Goal: Task Accomplishment & Management: Complete application form

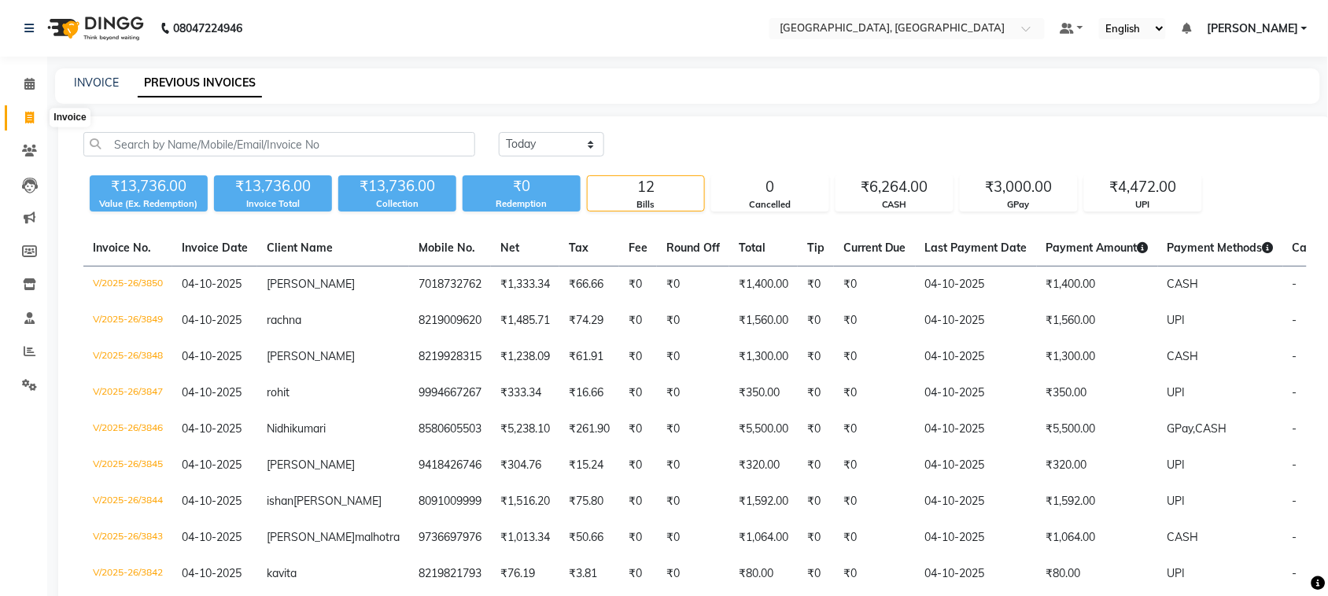
click at [26, 122] on icon at bounding box center [29, 118] width 9 height 12
select select "service"
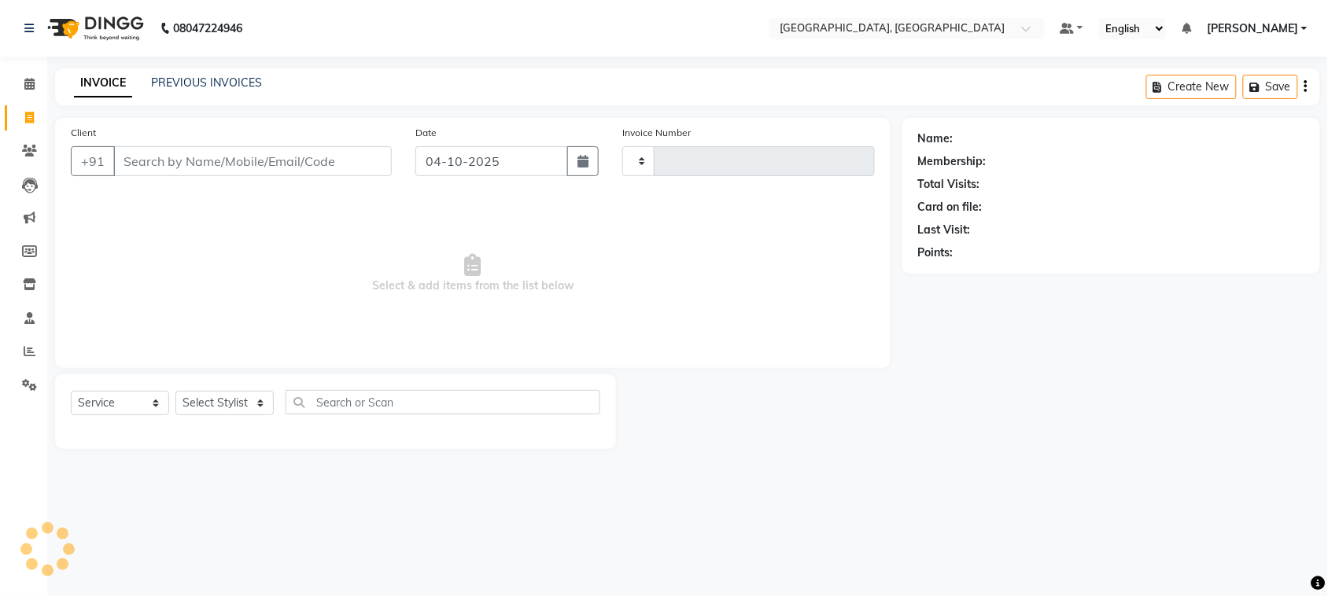
type input "3851"
select select "4462"
click at [262, 90] on link "PREVIOUS INVOICES" at bounding box center [206, 83] width 111 height 14
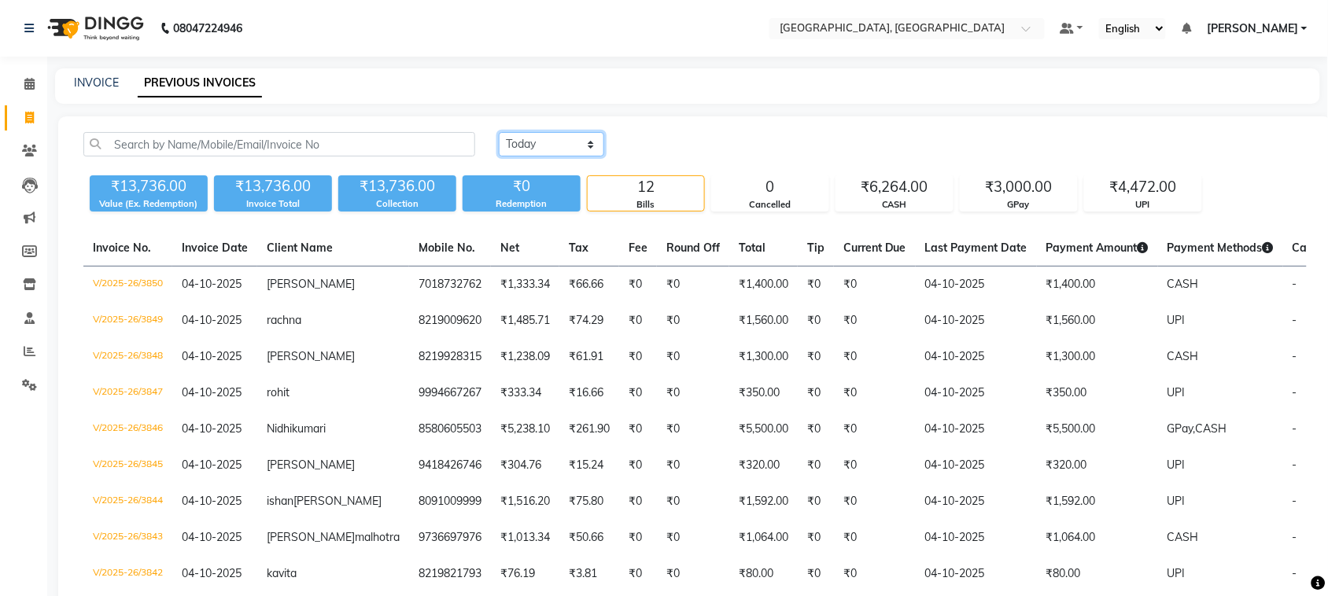
click at [590, 157] on select "[DATE] [DATE] Custom Range" at bounding box center [551, 144] width 105 height 24
select select "yesterday"
click at [501, 150] on select "[DATE] [DATE] Custom Range" at bounding box center [551, 144] width 105 height 24
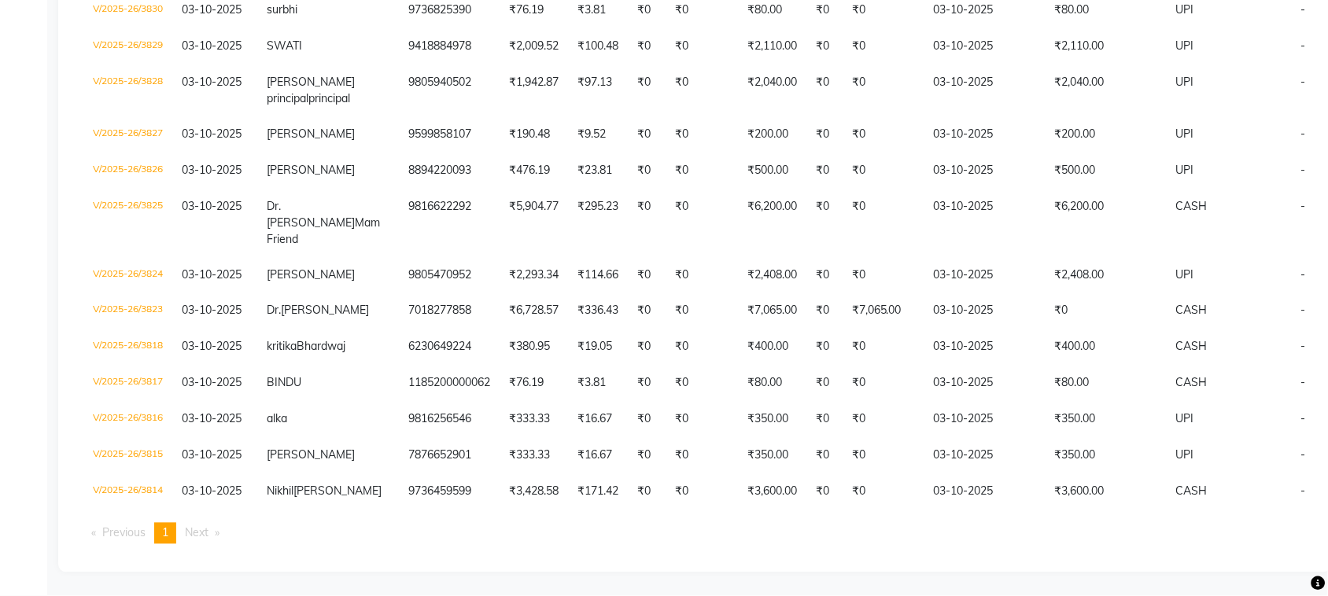
scroll to position [724, 0]
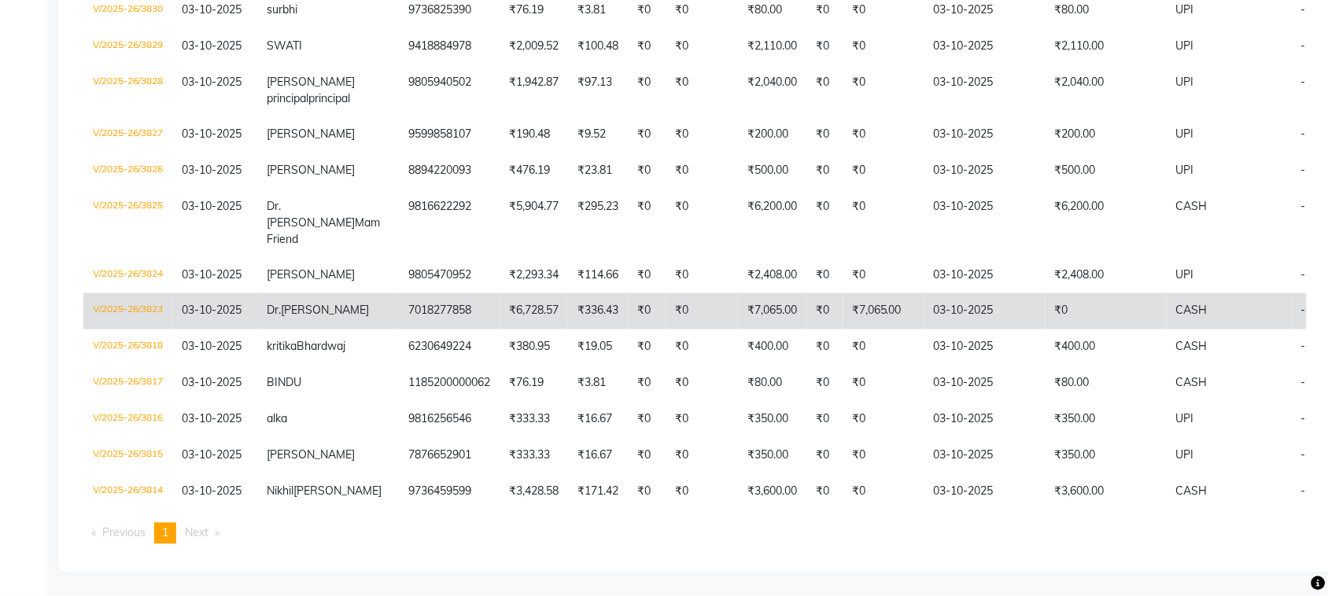
click at [499, 330] on td "7018277858" at bounding box center [449, 311] width 101 height 36
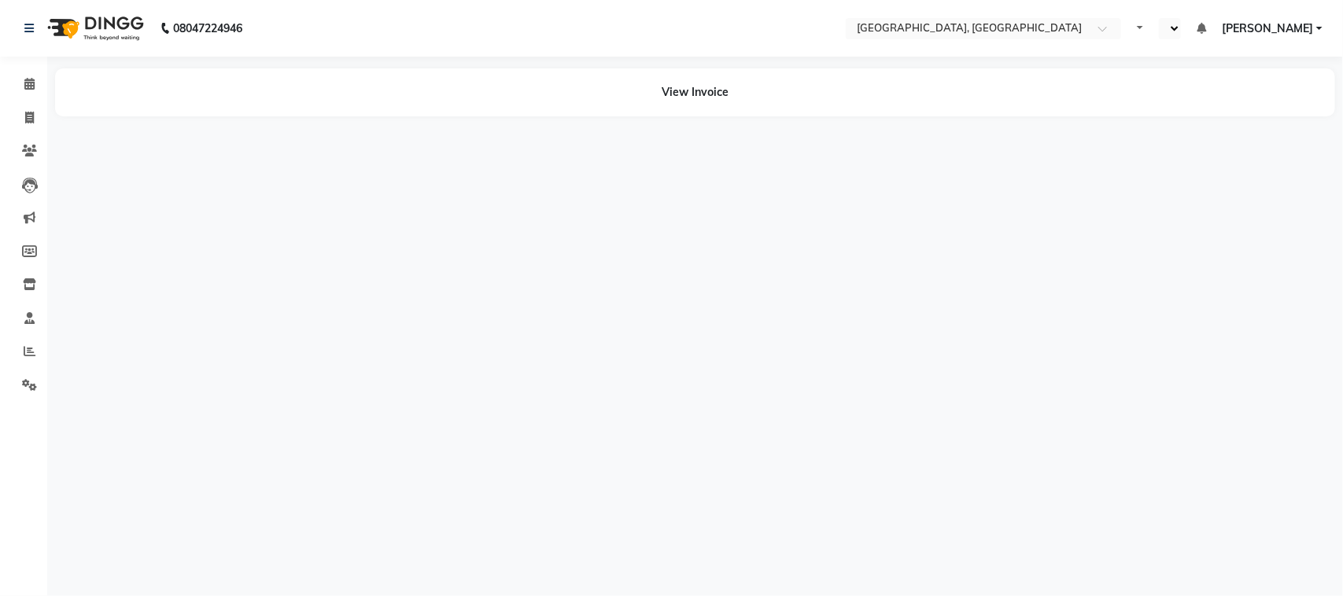
select select "en"
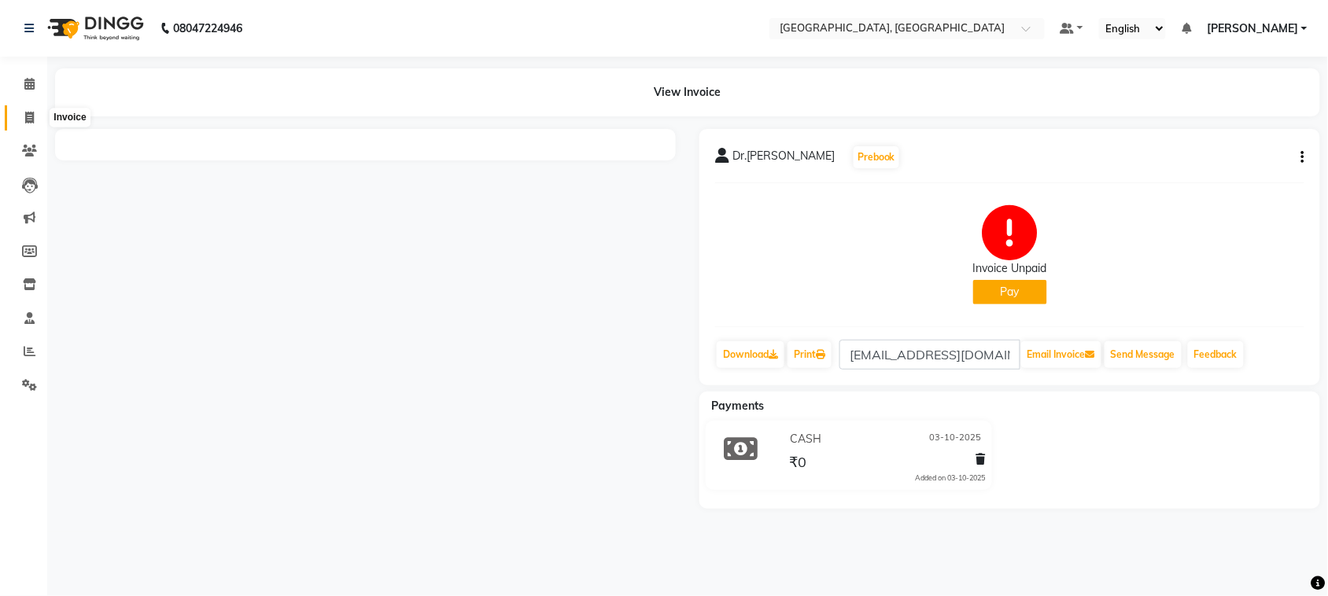
click at [20, 118] on span at bounding box center [30, 118] width 28 height 18
select select "service"
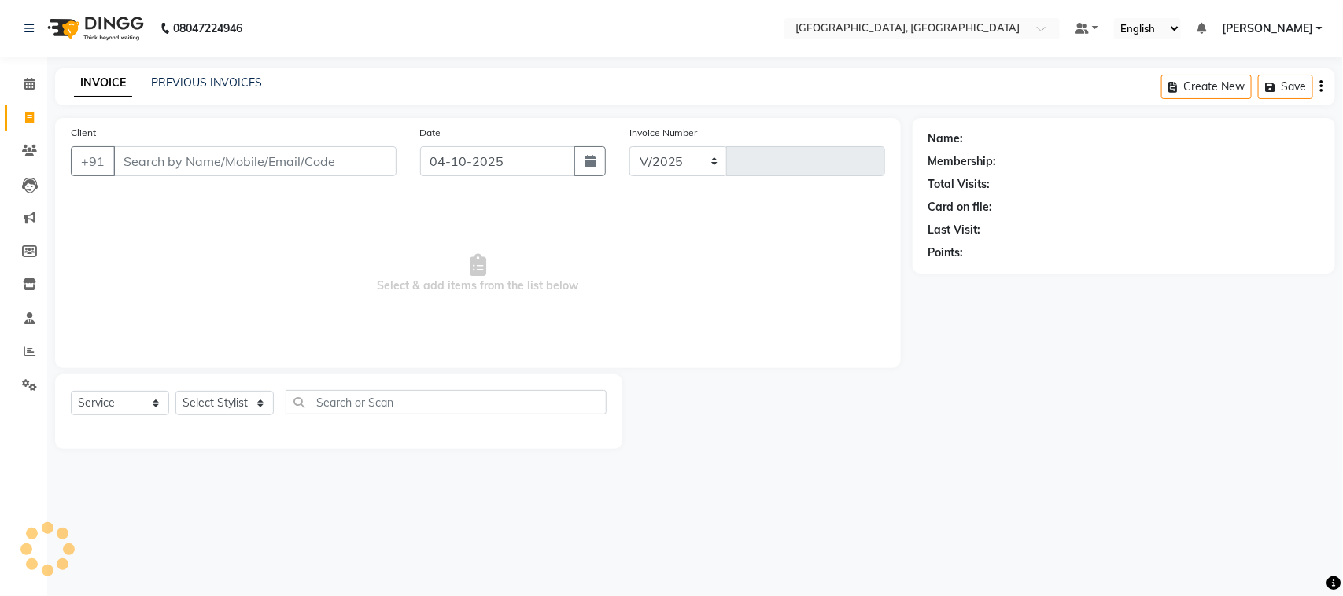
select select "4462"
type input "3851"
click at [213, 90] on link "PREVIOUS INVOICES" at bounding box center [206, 83] width 111 height 14
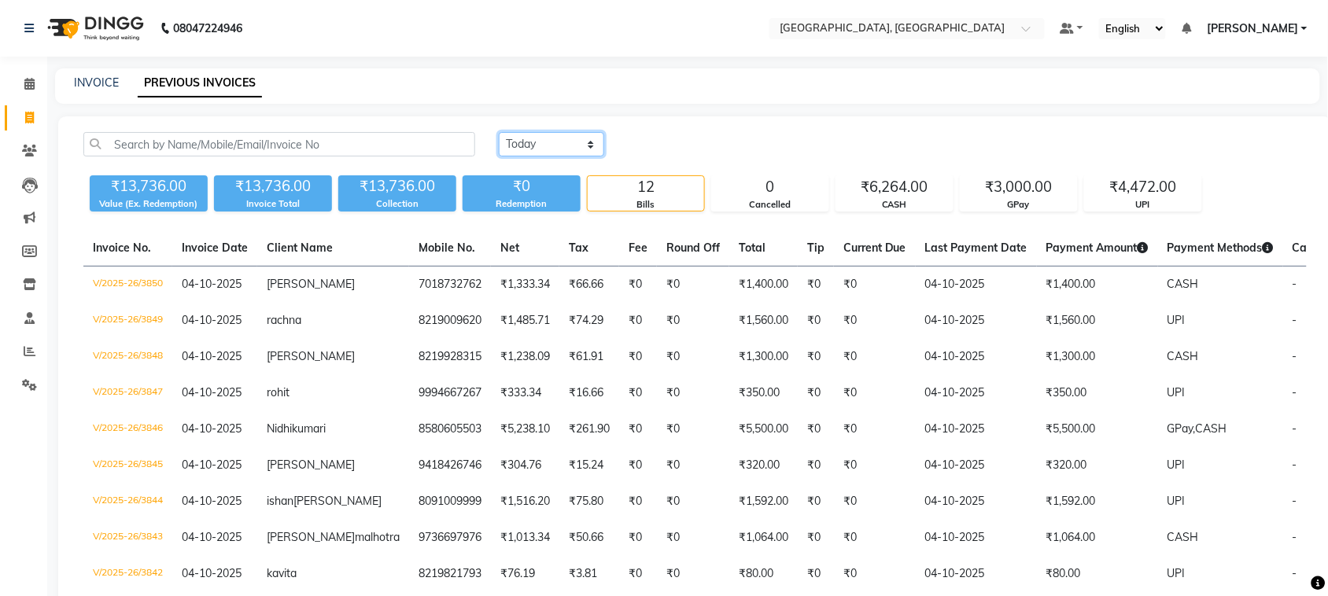
click at [551, 157] on select "Today Yesterday Custom Range" at bounding box center [551, 144] width 105 height 24
select select "yesterday"
click at [501, 150] on select "Today Yesterday Custom Range" at bounding box center [551, 144] width 105 height 24
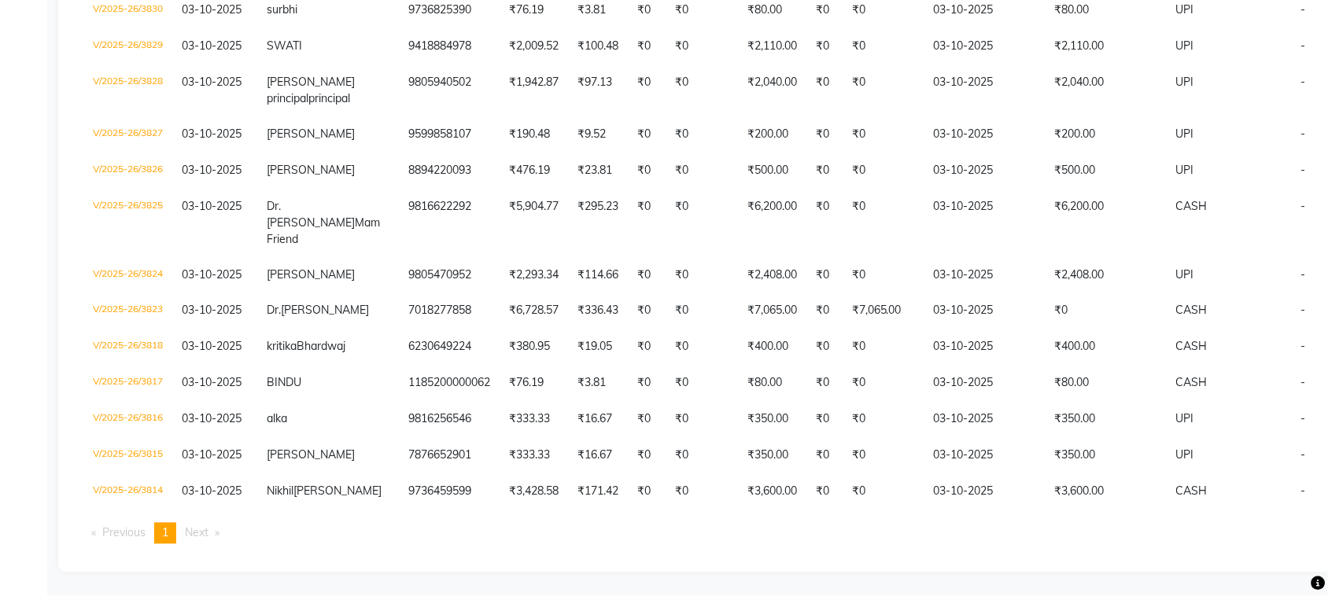
scroll to position [970, 0]
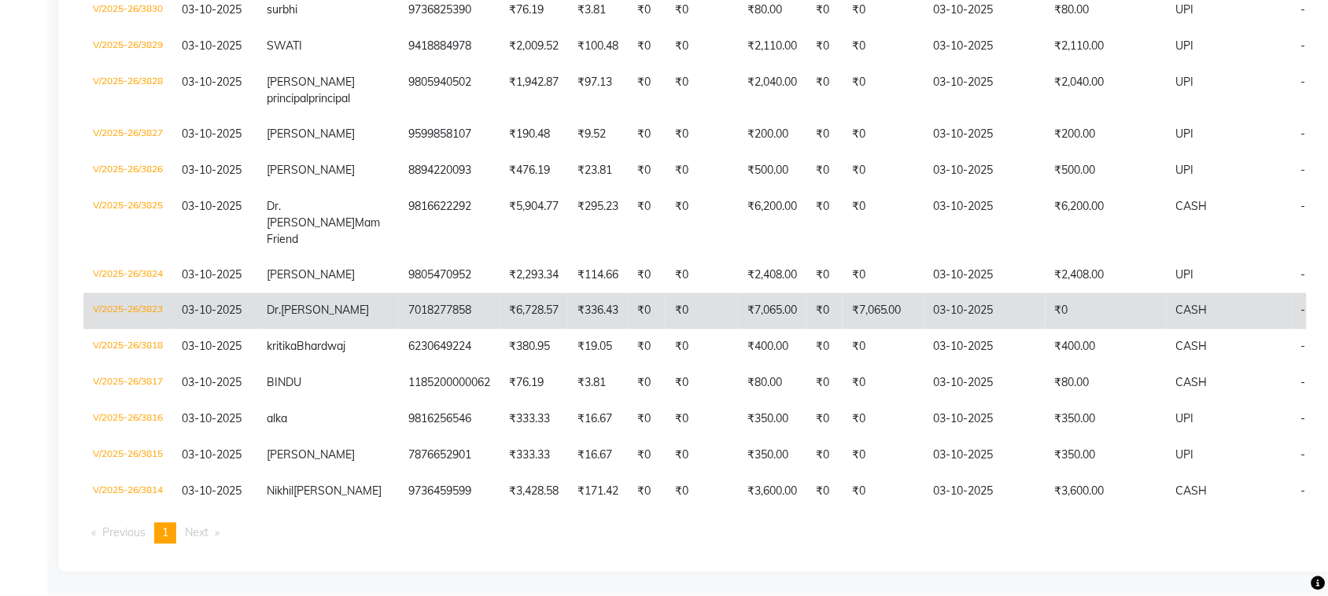
click at [486, 293] on td "7018277858" at bounding box center [449, 311] width 101 height 36
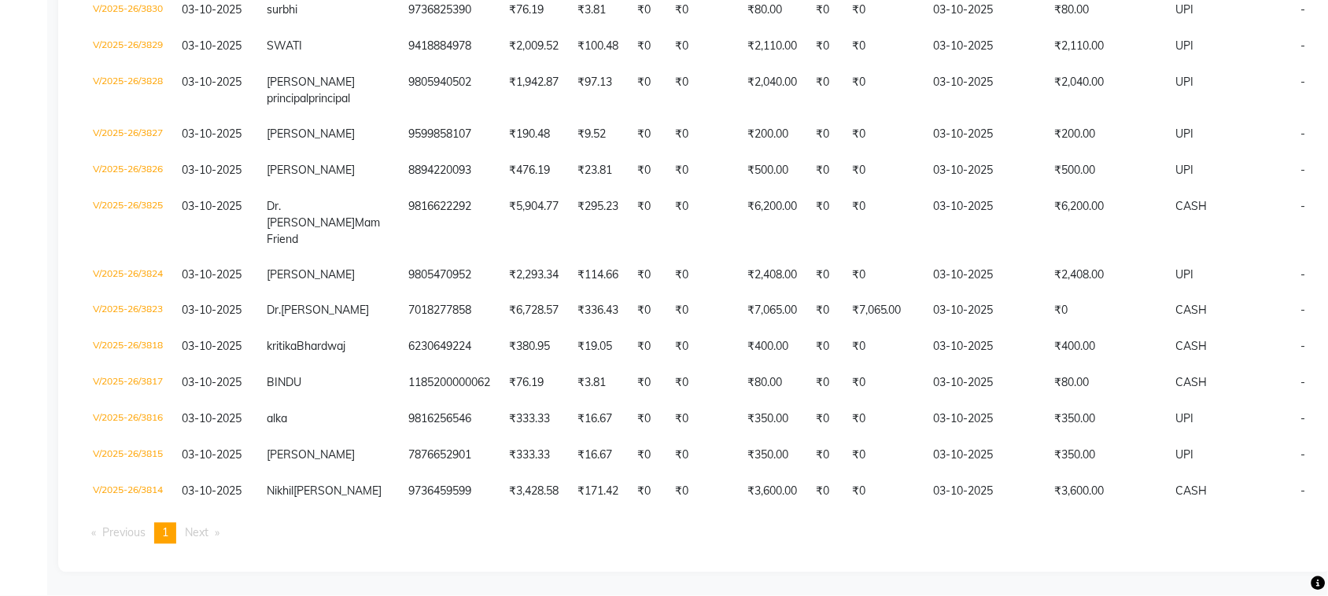
scroll to position [803, 0]
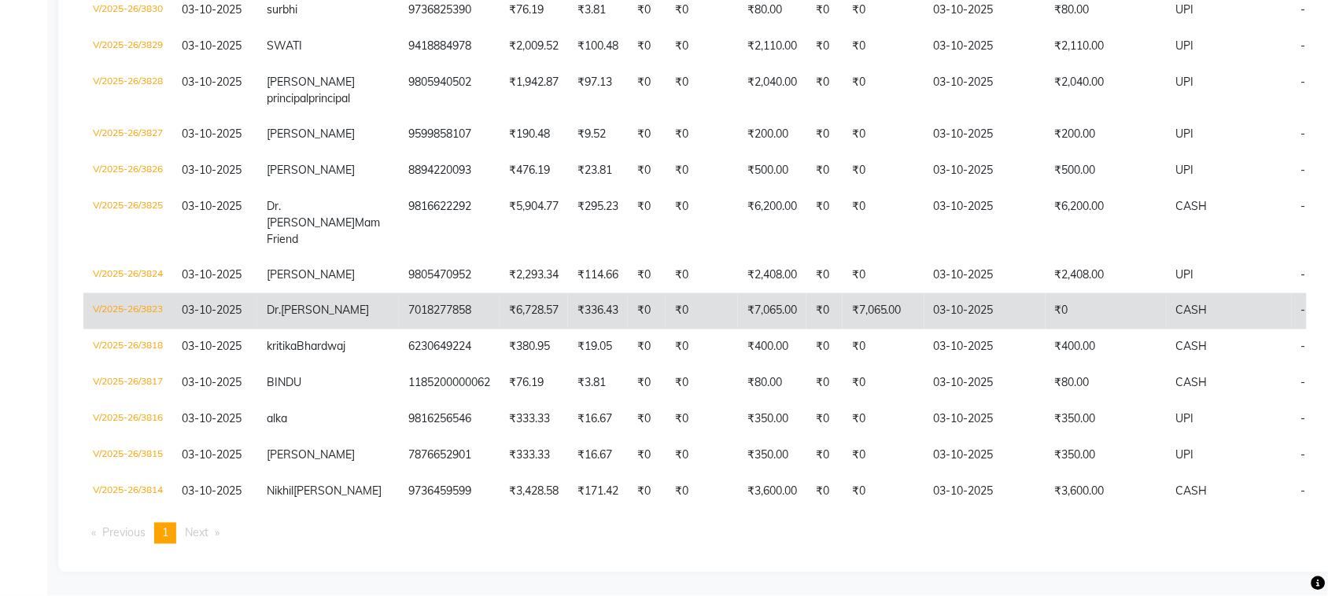
click at [493, 330] on td "7018277858" at bounding box center [449, 311] width 101 height 36
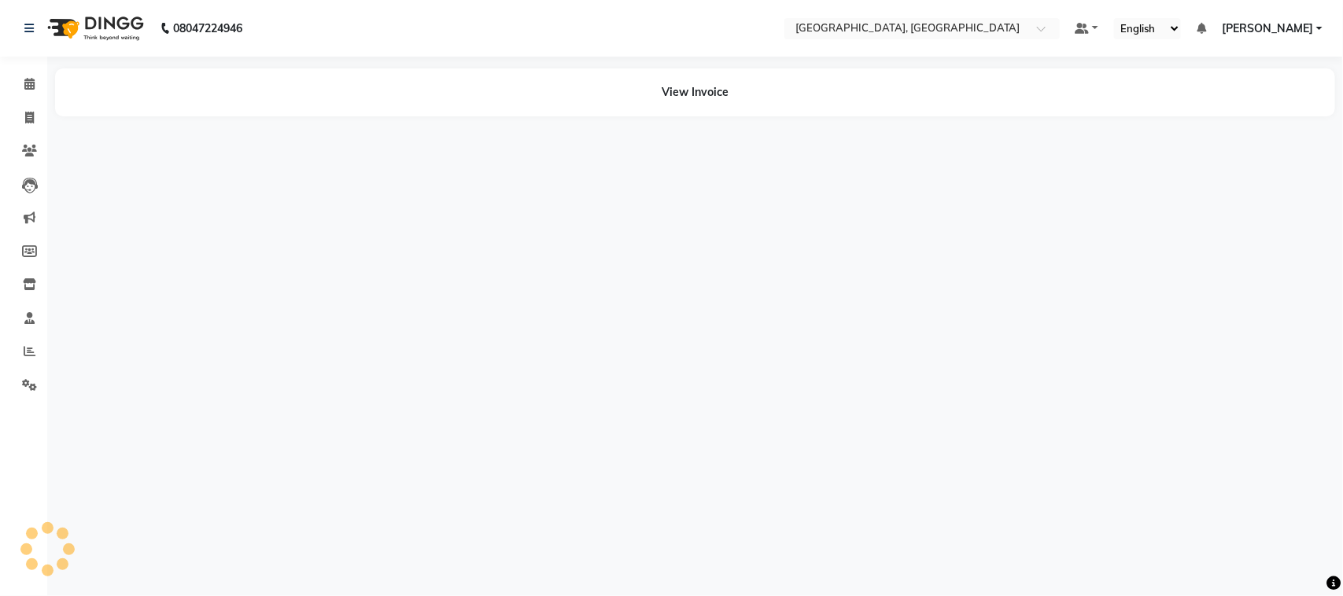
select select "en"
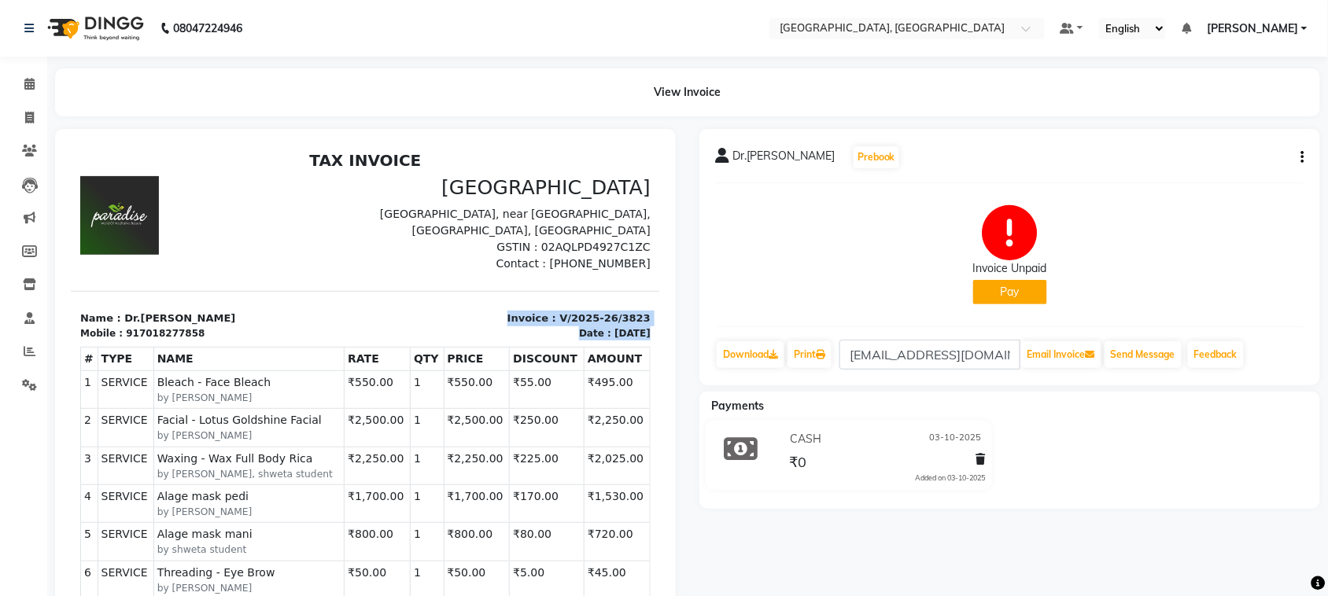
drag, startPoint x: 240, startPoint y: 394, endPoint x: 154, endPoint y: 413, distance: 87.8
click at [154, 413] on div "TAX INVOICE Paradise wedding castle palampur Rd ghurkari, near Sant Hyundai, Ka…" at bounding box center [364, 479] width 589 height 658
click at [151, 326] on p "Name : Dr.Arushi" at bounding box center [217, 318] width 276 height 16
drag, startPoint x: 153, startPoint y: 401, endPoint x: 236, endPoint y: 411, distance: 83.9
click at [236, 340] on div "Mobile : 917018277858" at bounding box center [217, 333] width 276 height 14
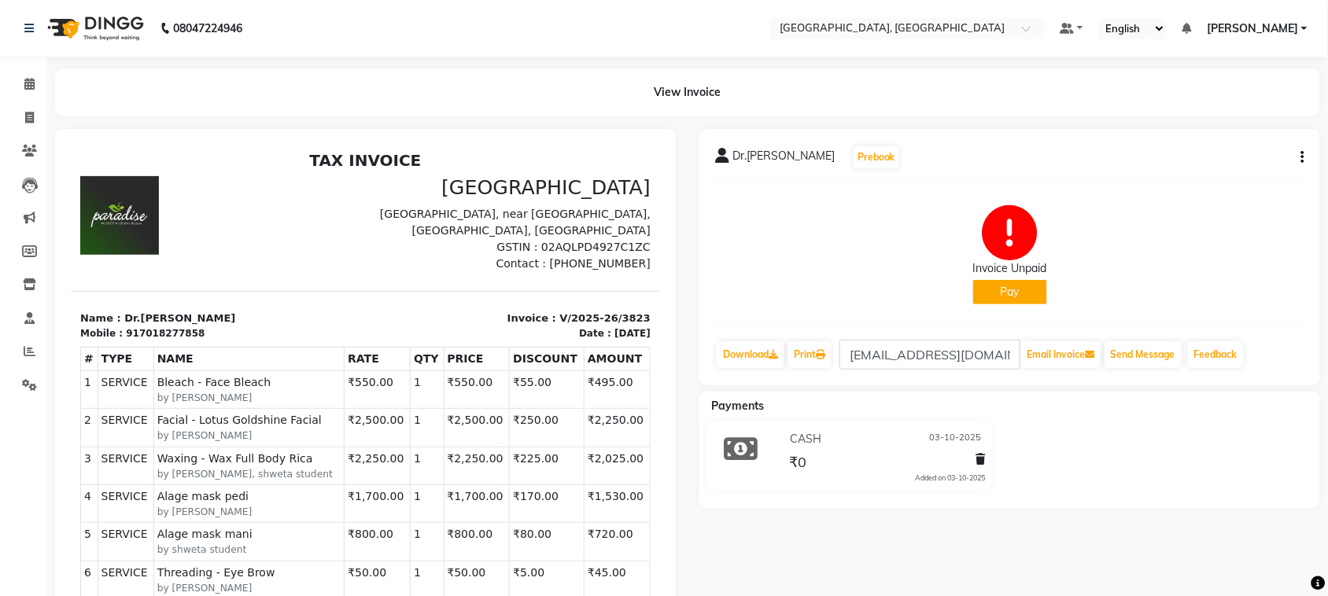
drag, startPoint x: 236, startPoint y: 411, endPoint x: 214, endPoint y: 404, distance: 22.9
click at [204, 340] on div "917018277858" at bounding box center [164, 333] width 79 height 14
drag, startPoint x: 232, startPoint y: 404, endPoint x: 147, endPoint y: 417, distance: 85.9
click at [147, 417] on div "TAX INVOICE Paradise wedding castle palampur Rd ghurkari, near Sant Hyundai, Ka…" at bounding box center [364, 479] width 589 height 658
click at [249, 326] on p "Name : Dr.Arushi" at bounding box center [217, 318] width 276 height 16
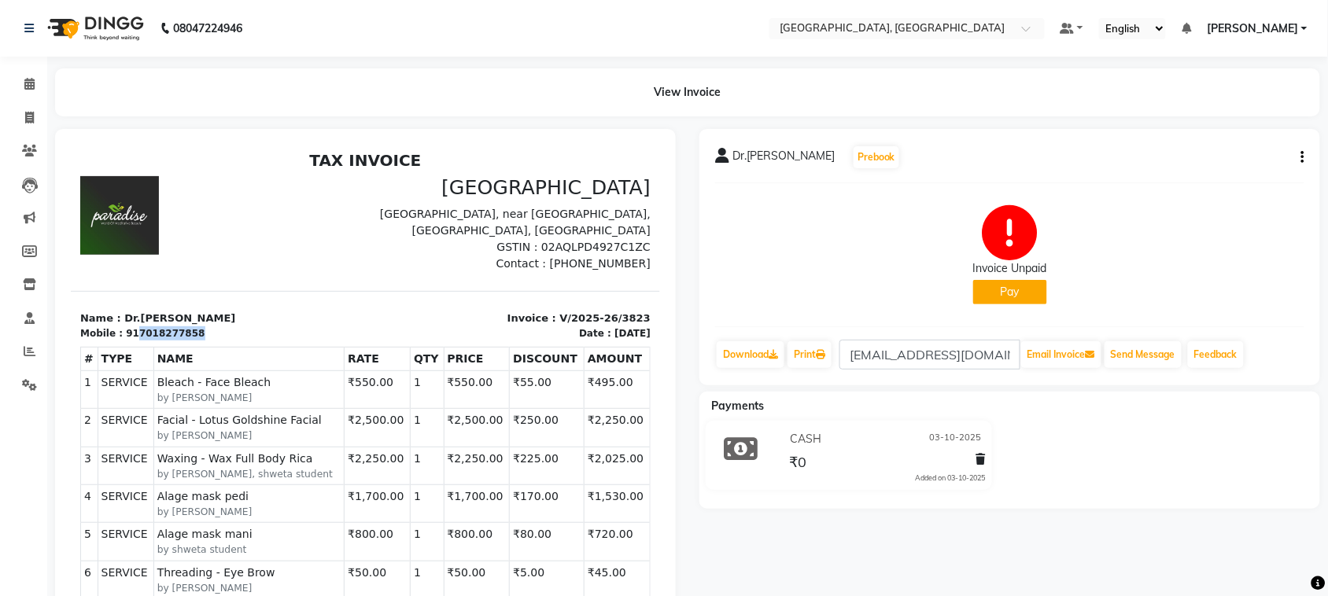
drag, startPoint x: 231, startPoint y: 398, endPoint x: 153, endPoint y: 411, distance: 79.6
click at [153, 340] on div "Mobile : 917018277858" at bounding box center [217, 333] width 276 height 14
click at [29, 79] on icon at bounding box center [29, 84] width 10 height 12
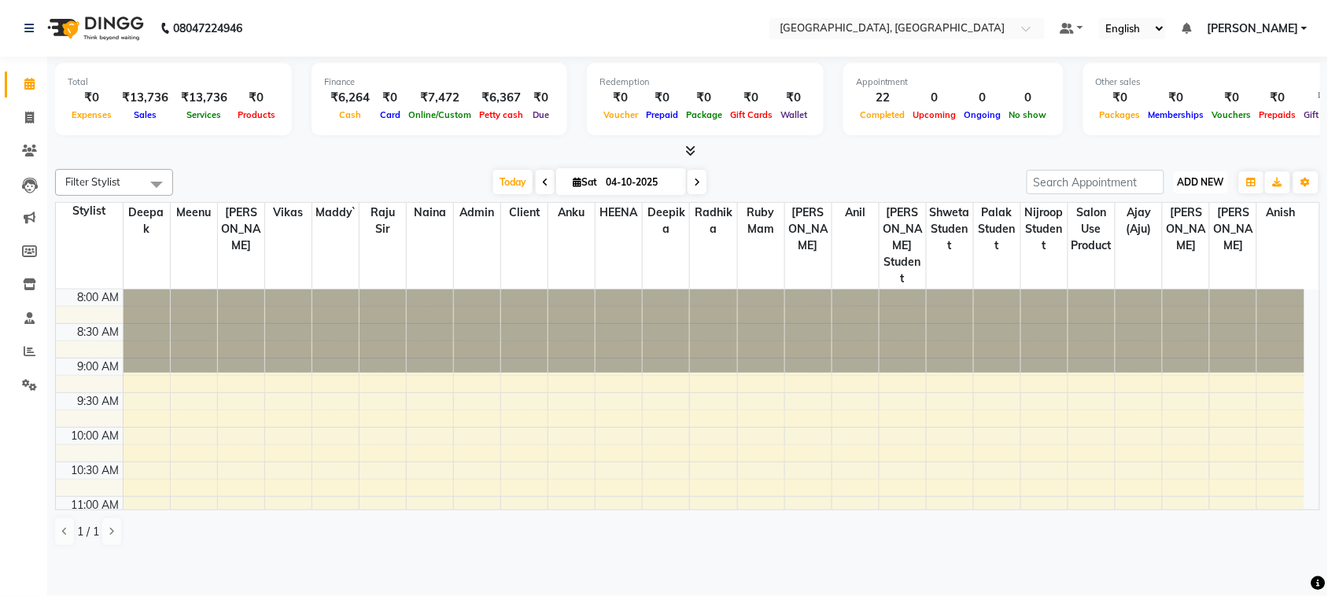
click at [1182, 188] on span "ADD NEW" at bounding box center [1200, 182] width 46 height 12
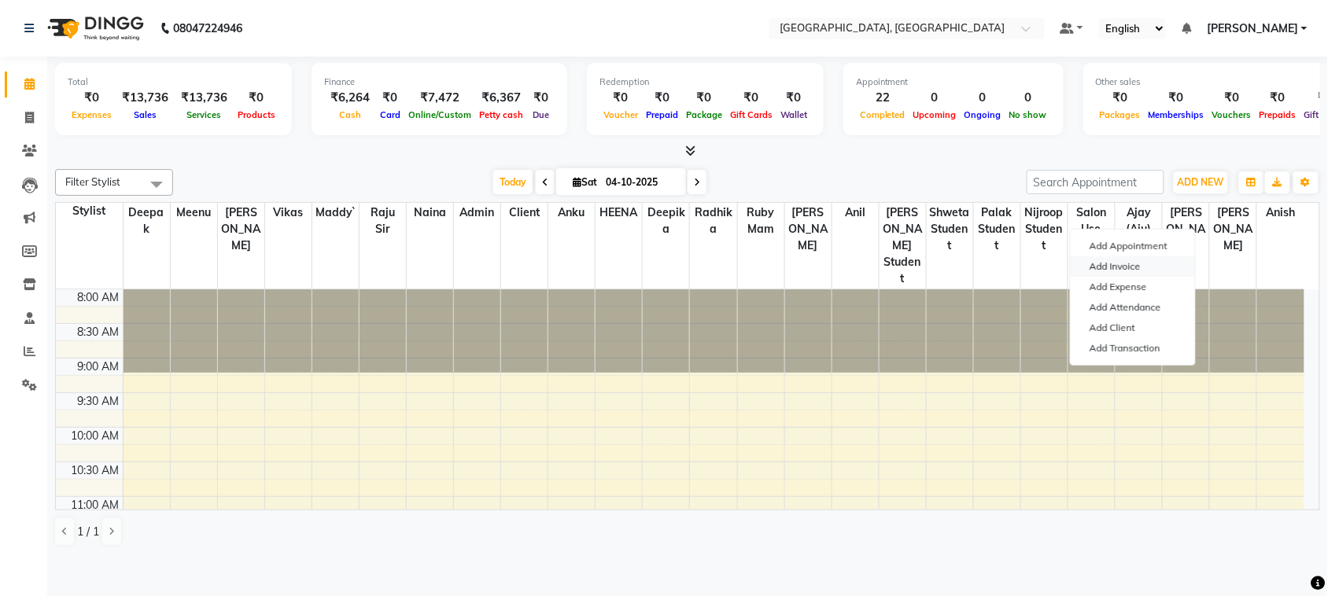
click at [1135, 277] on link "Add Invoice" at bounding box center [1132, 266] width 124 height 20
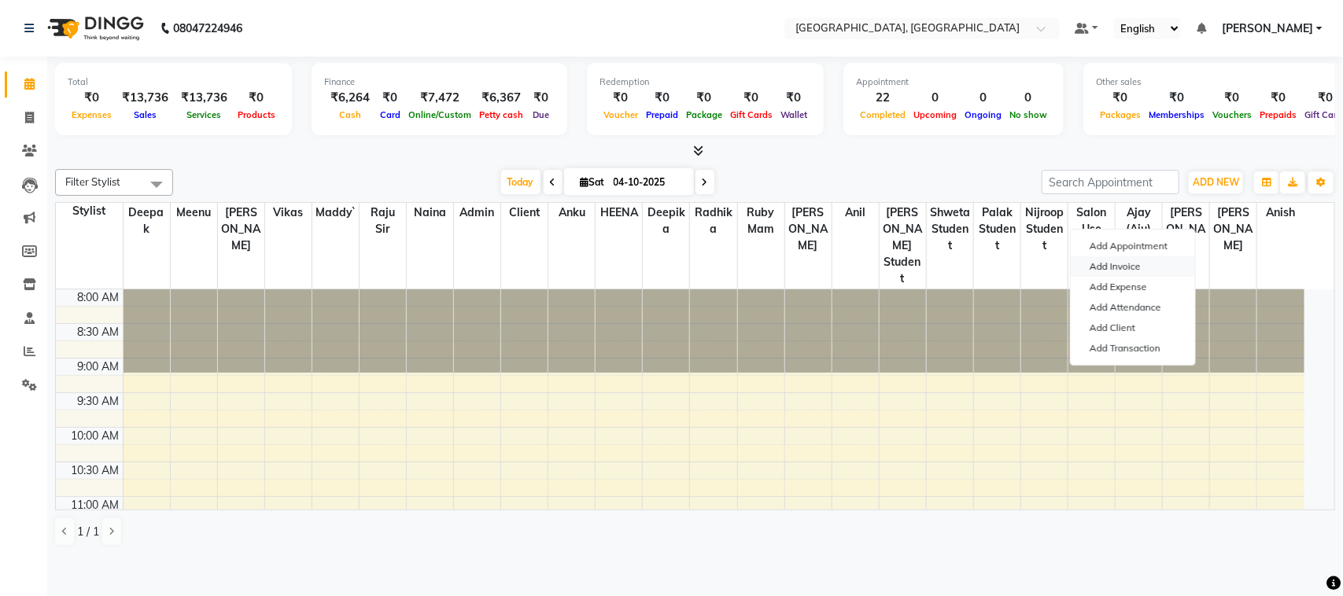
select select "4462"
select select "service"
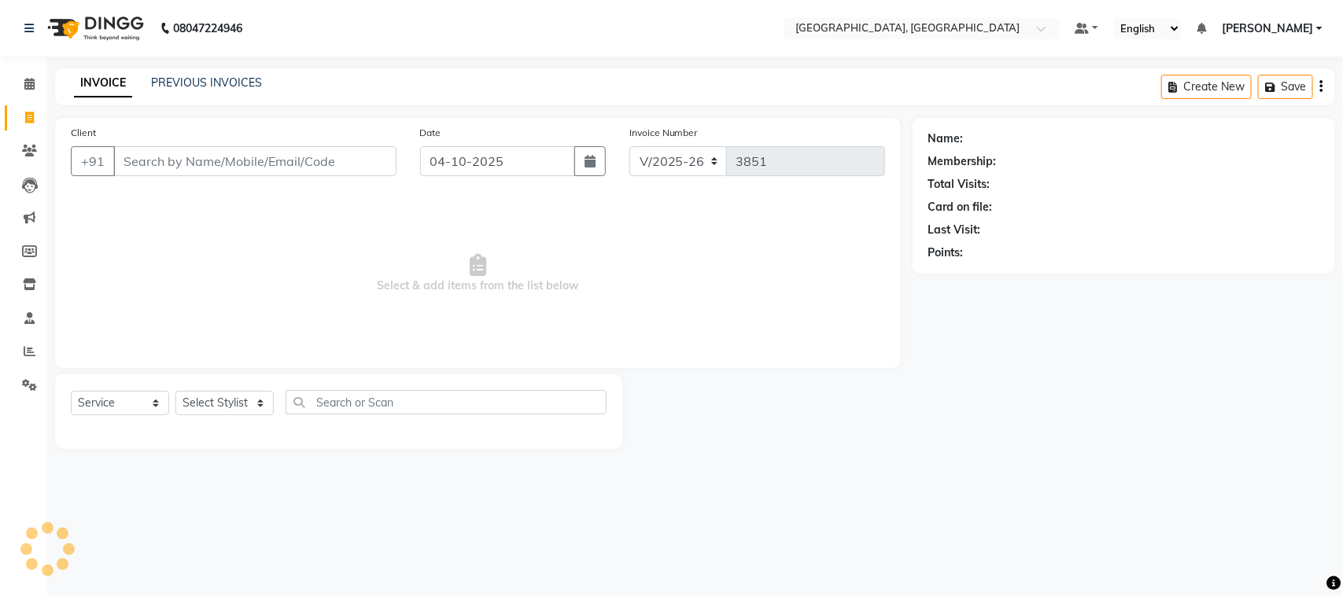
click at [238, 176] on input "Client" at bounding box center [254, 161] width 283 height 30
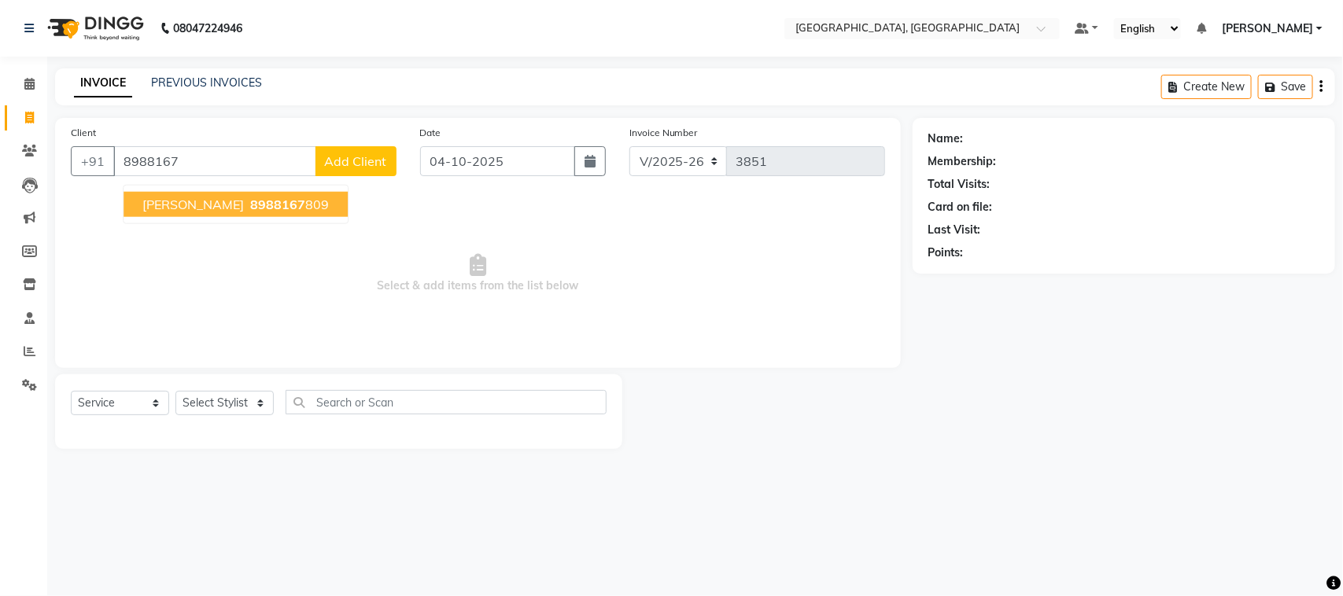
click at [173, 212] on span "[PERSON_NAME]" at bounding box center [192, 205] width 101 height 16
type input "8988167809"
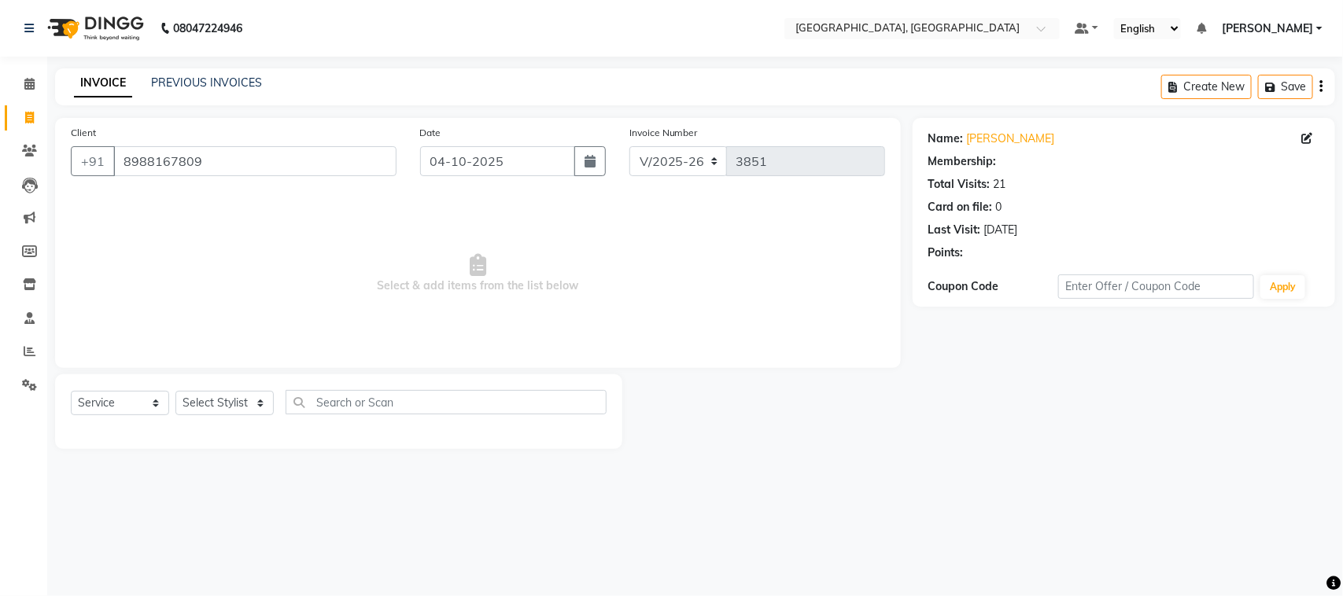
select select "2: Object"
click at [205, 415] on select "Select Stylist admin Ajay (Aju) anil [PERSON_NAME] Client Deepak deepika [PERSO…" at bounding box center [224, 403] width 98 height 24
select select "25595"
click at [181, 415] on select "Select Stylist admin Ajay (Aju) anil [PERSON_NAME] Client Deepak deepika [PERSO…" at bounding box center [224, 403] width 98 height 24
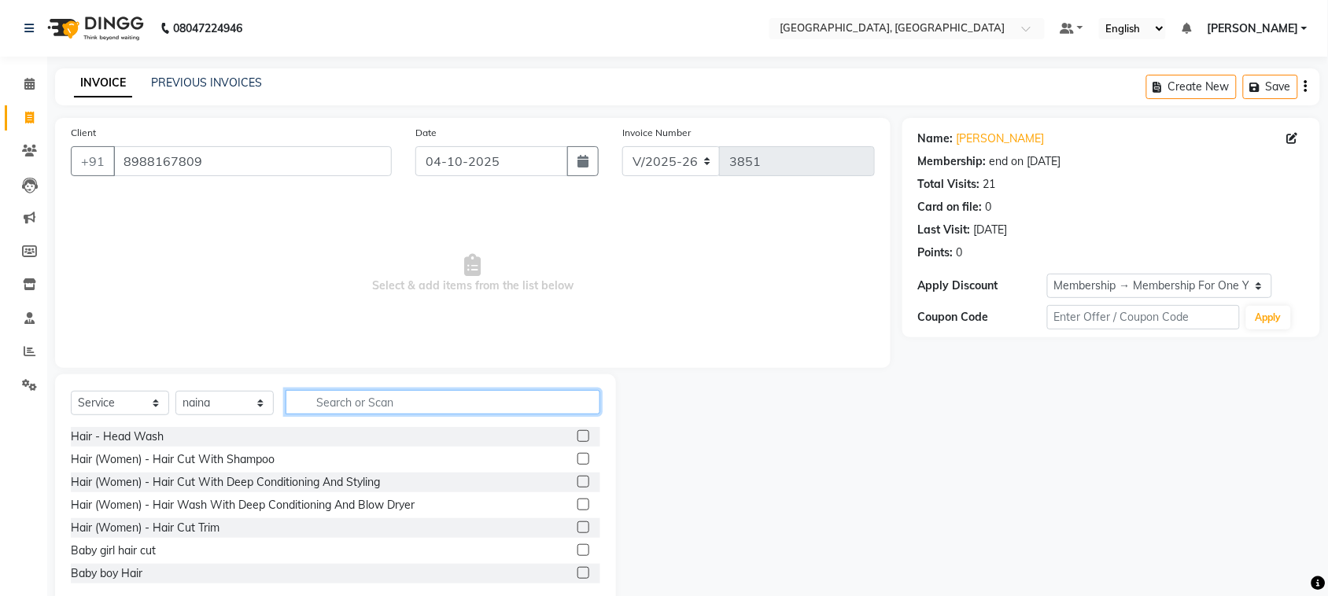
click at [343, 414] on input "text" at bounding box center [442, 402] width 315 height 24
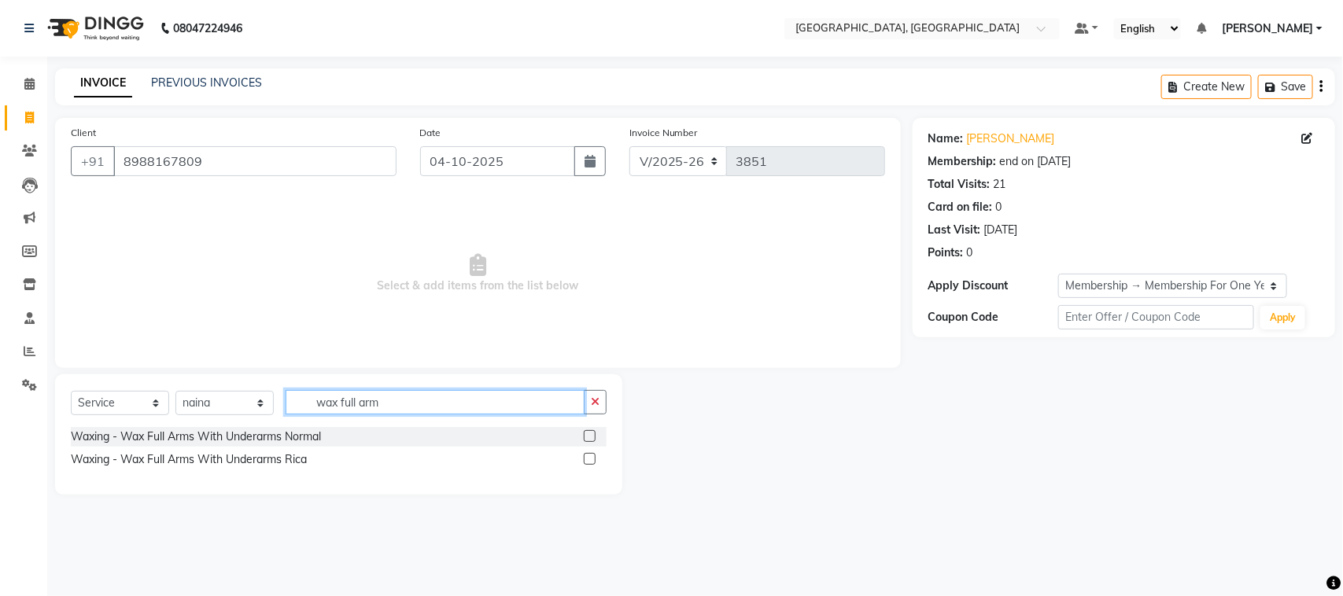
type input "wax full arm"
click at [584, 465] on label at bounding box center [590, 459] width 12 height 12
click at [584, 465] on input "checkbox" at bounding box center [589, 460] width 10 height 10
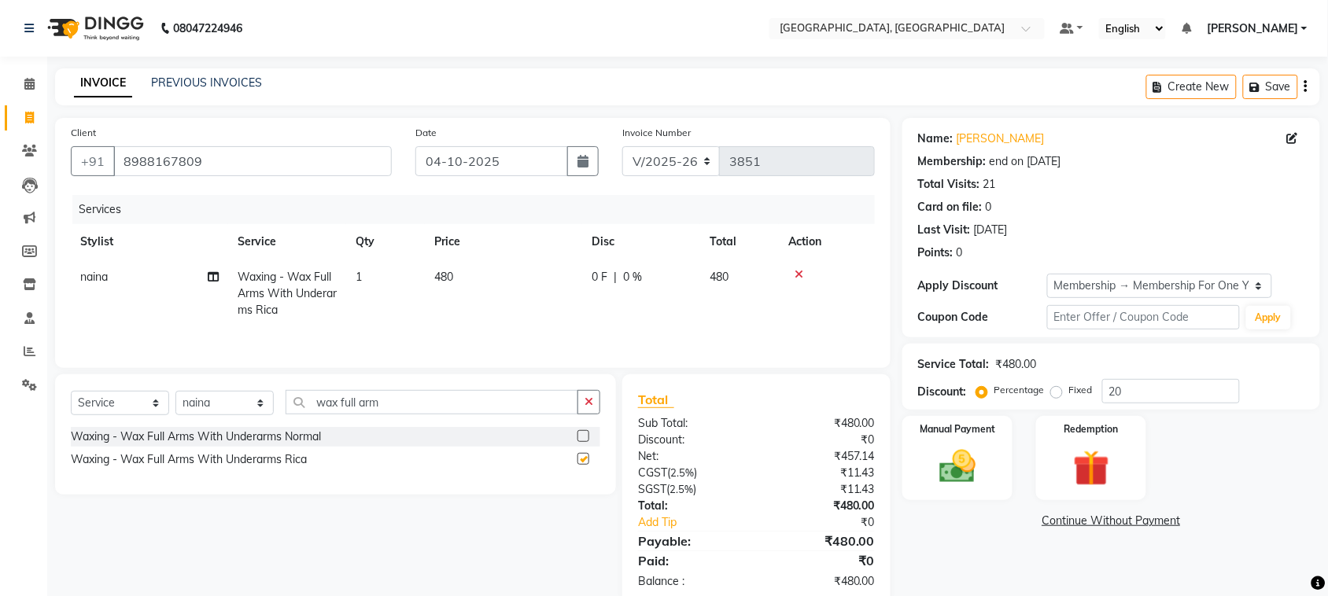
checkbox input "false"
click at [211, 415] on select "Select Stylist admin Ajay (Aju) anil [PERSON_NAME] Client Deepak deepika [PERSO…" at bounding box center [224, 403] width 98 height 24
click at [462, 414] on input "wax full arm" at bounding box center [431, 402] width 293 height 24
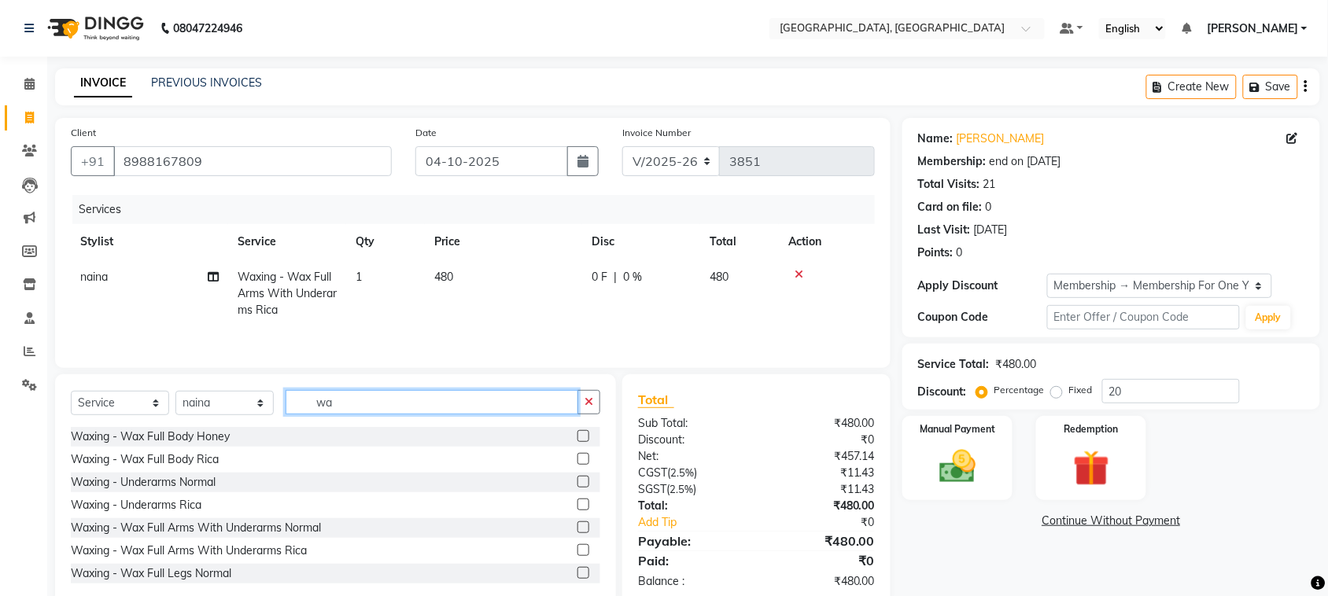
type input "w"
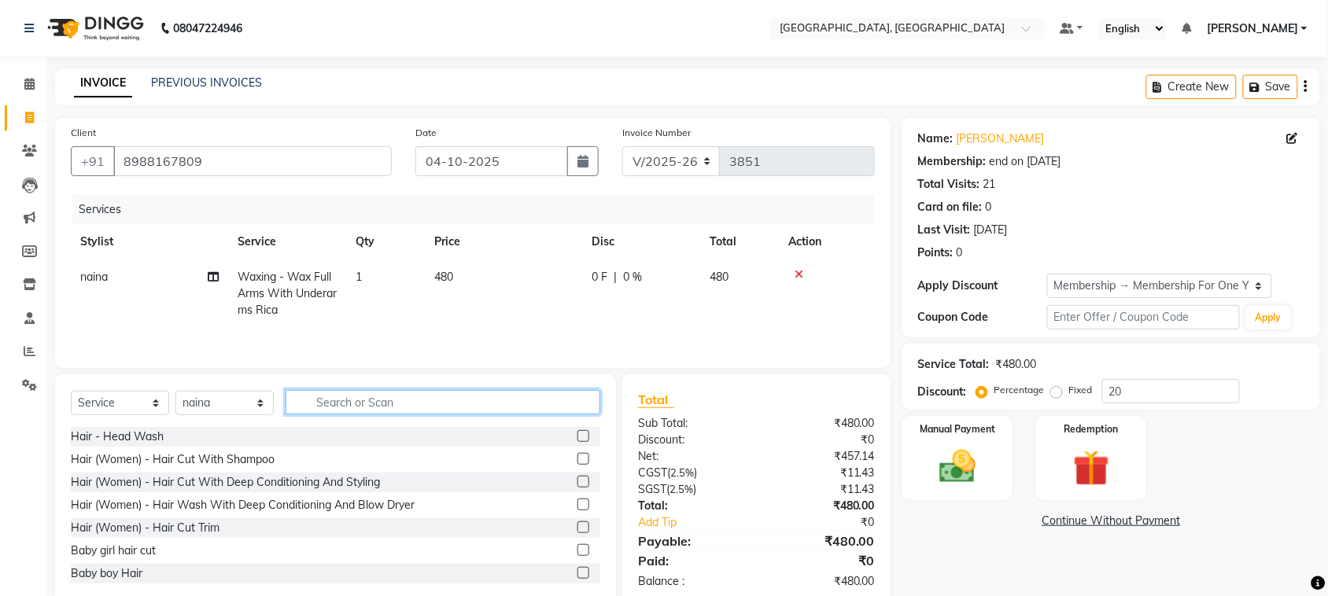
type input "f"
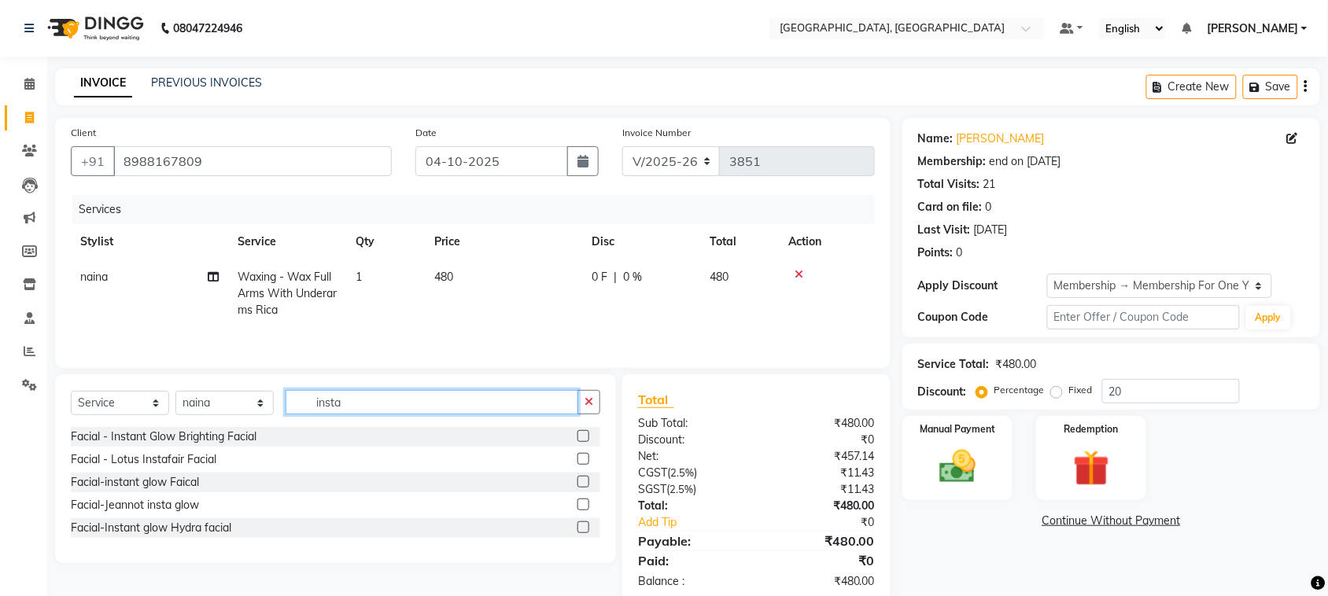
type input "insta"
click at [577, 465] on label at bounding box center [583, 459] width 12 height 12
click at [577, 465] on input "checkbox" at bounding box center [582, 460] width 10 height 10
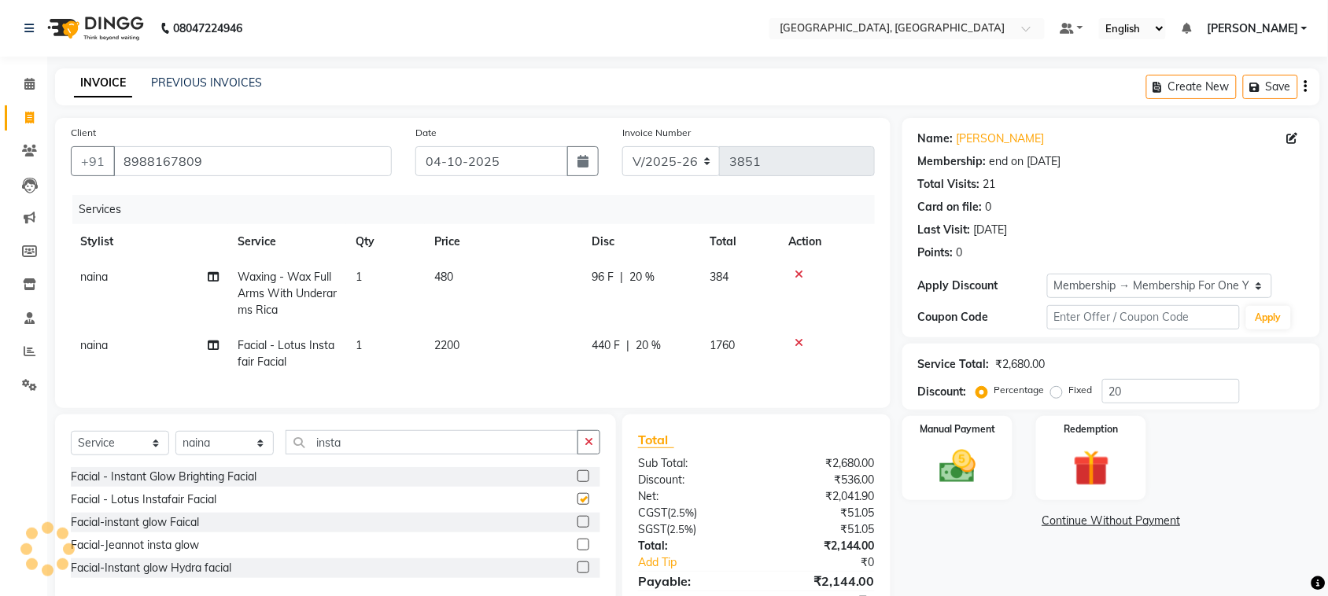
checkbox input "false"
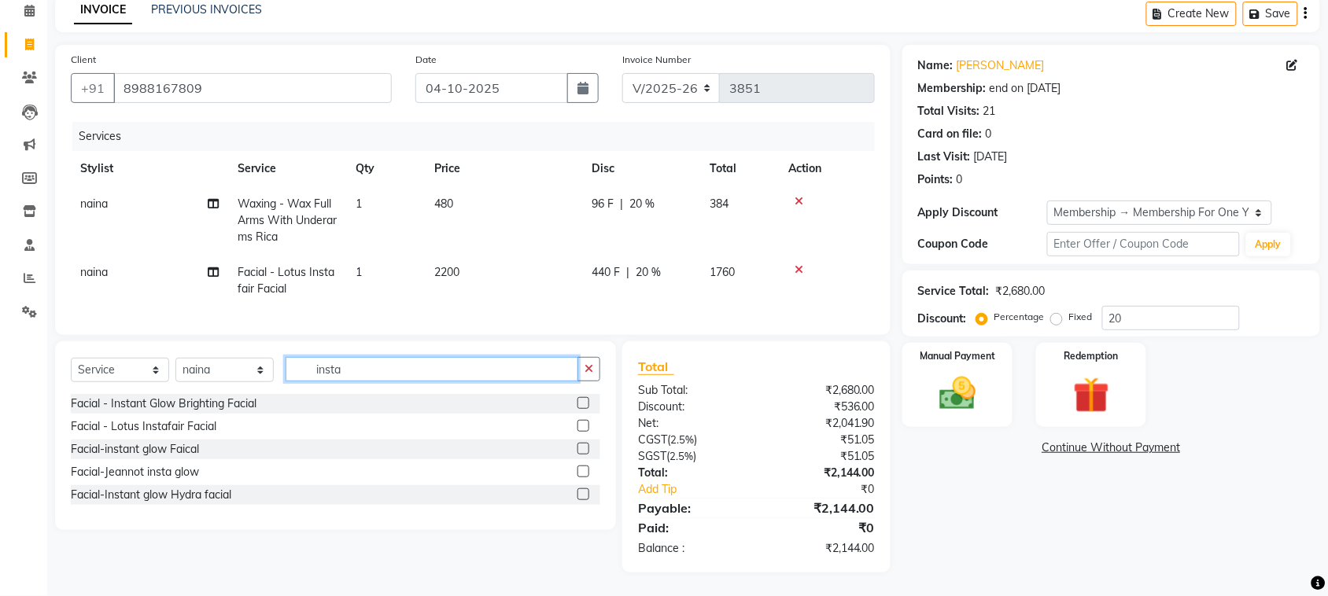
click at [425, 357] on input "insta" at bounding box center [431, 369] width 293 height 24
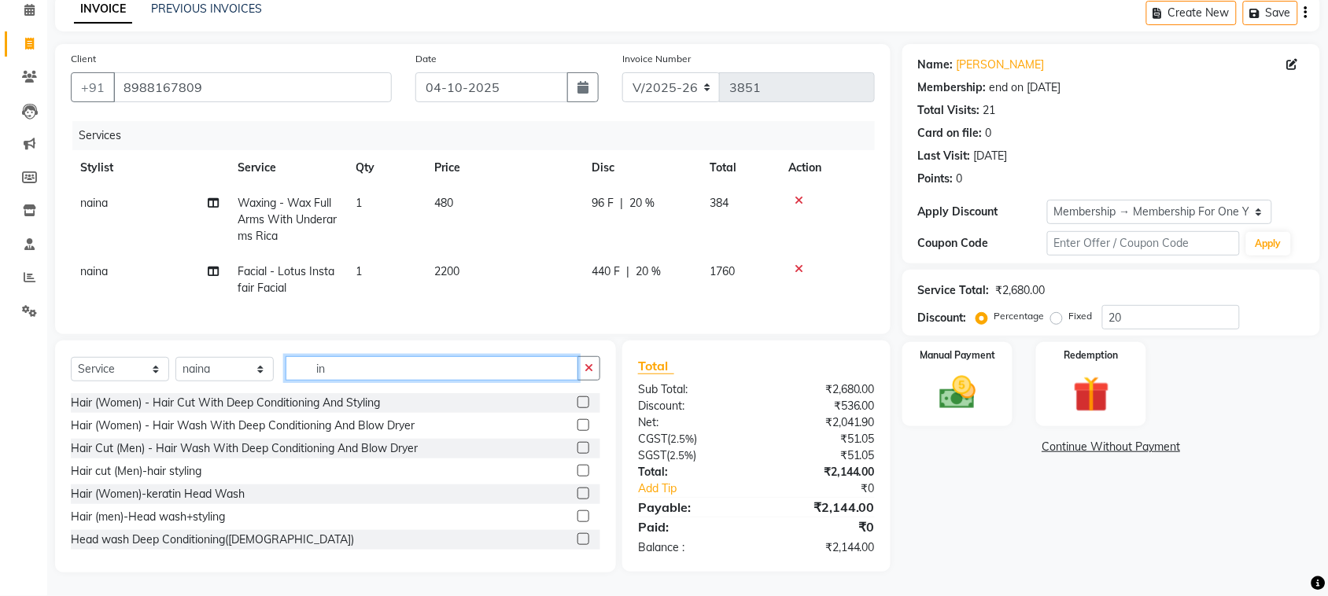
type input "i"
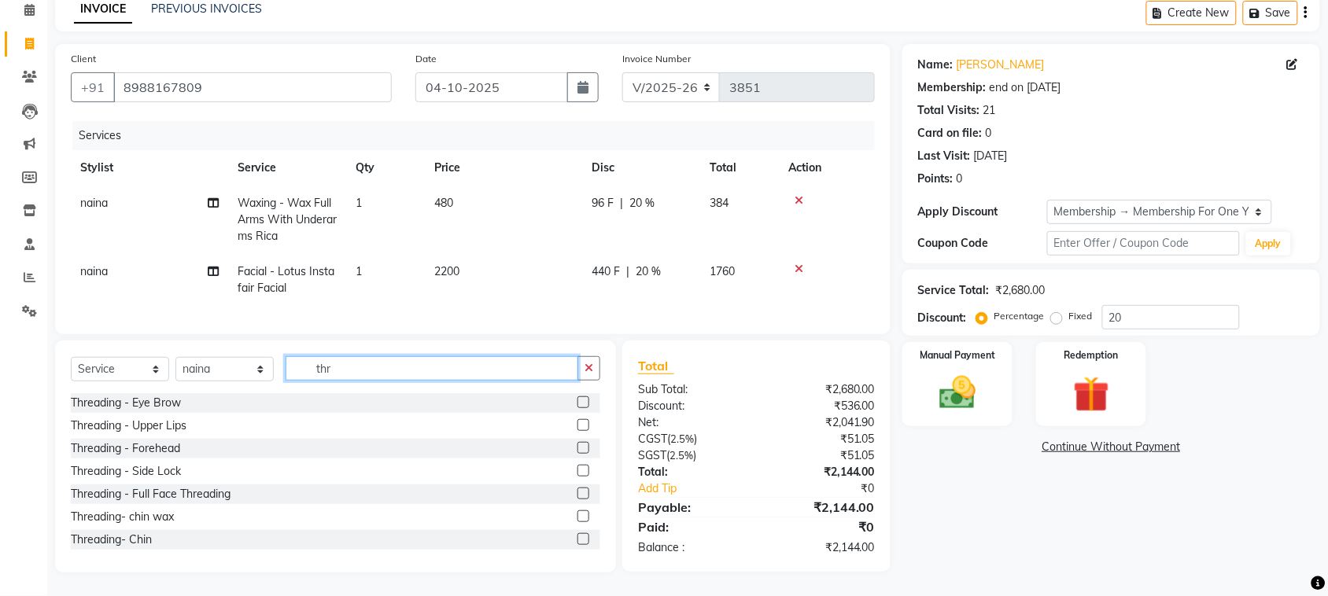
type input "thr"
click at [577, 396] on label at bounding box center [583, 402] width 12 height 12
click at [577, 398] on input "checkbox" at bounding box center [582, 403] width 10 height 10
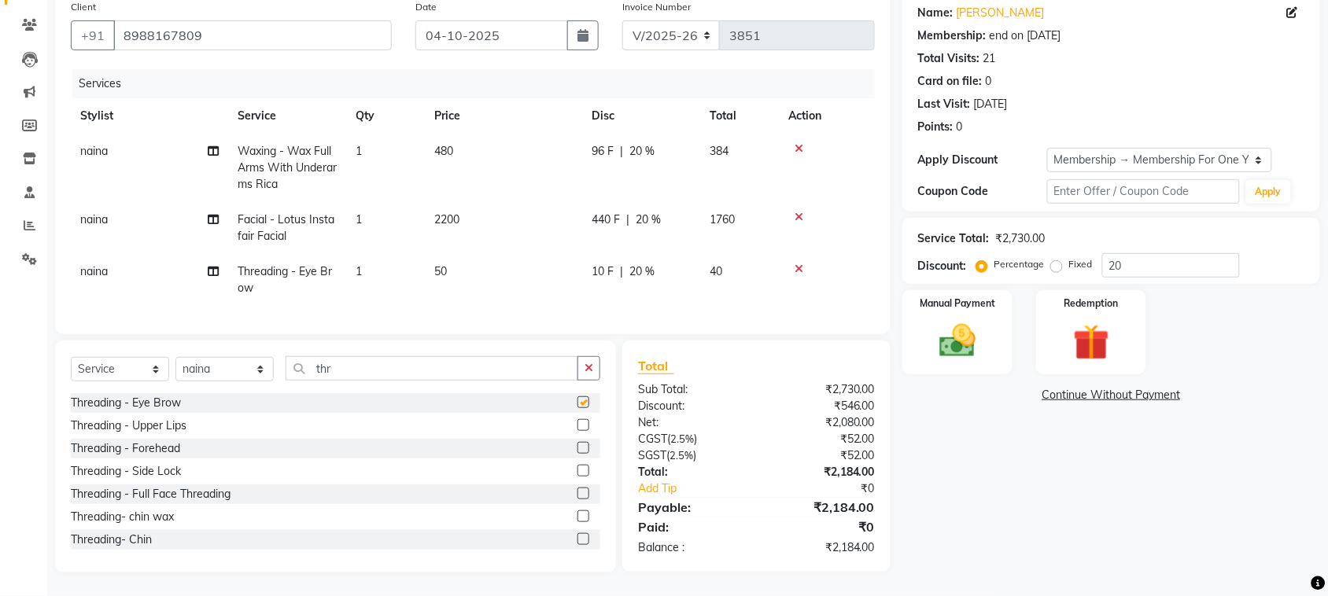
checkbox input "false"
click at [577, 431] on label at bounding box center [583, 425] width 12 height 12
click at [577, 431] on input "checkbox" at bounding box center [582, 426] width 10 height 10
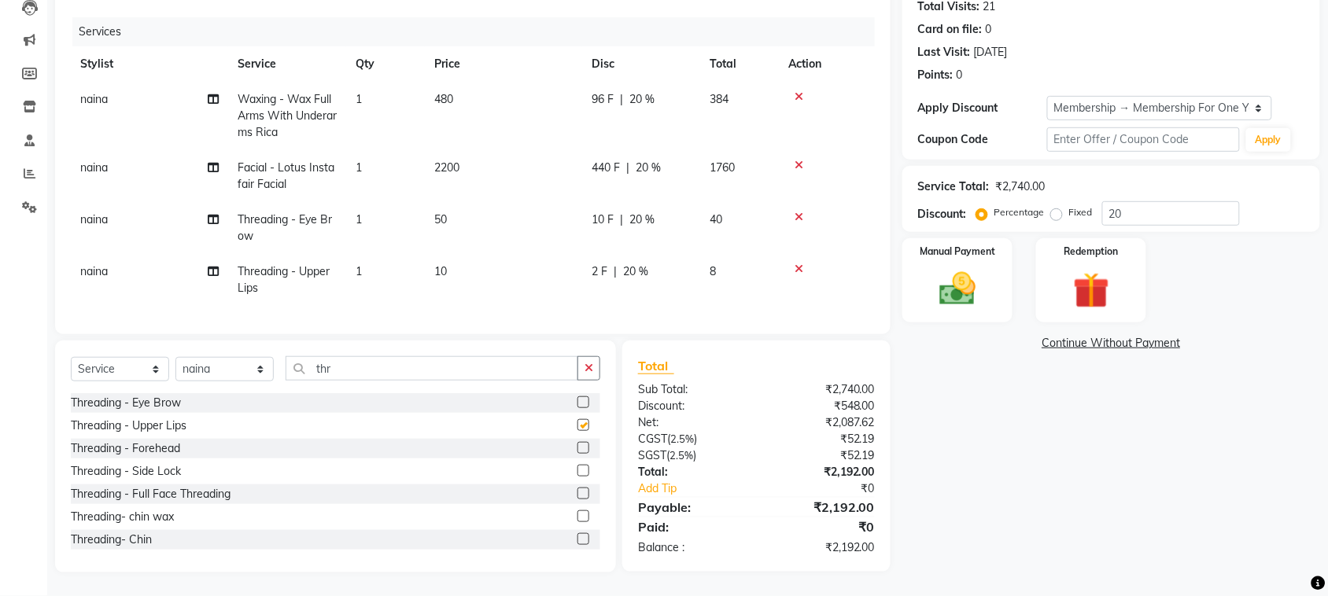
checkbox input "false"
click at [577, 454] on label at bounding box center [583, 448] width 12 height 12
click at [577, 454] on input "checkbox" at bounding box center [582, 449] width 10 height 10
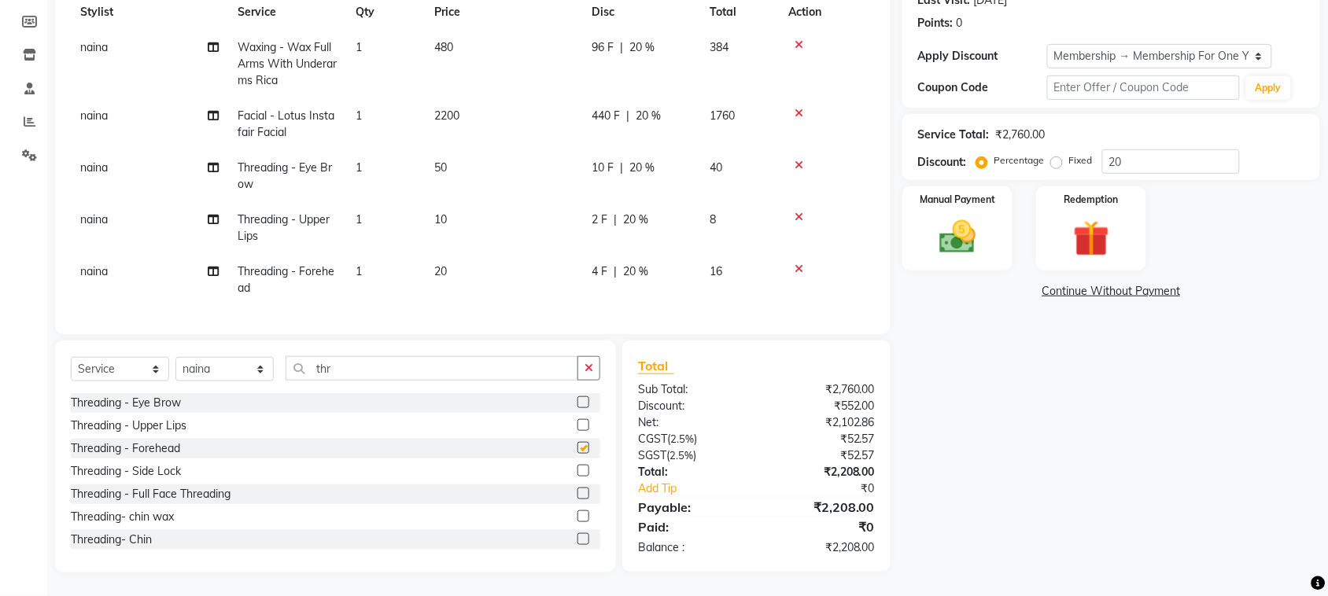
checkbox input "false"
click at [223, 381] on select "Select Stylist admin Ajay (Aju) anil [PERSON_NAME] Client Deepak deepika [PERSO…" at bounding box center [224, 369] width 98 height 24
click at [421, 381] on input "thr" at bounding box center [431, 368] width 293 height 24
click at [233, 381] on select "Select Stylist admin Ajay (Aju) anil [PERSON_NAME] Client Deepak deepika [PERSO…" at bounding box center [224, 369] width 98 height 24
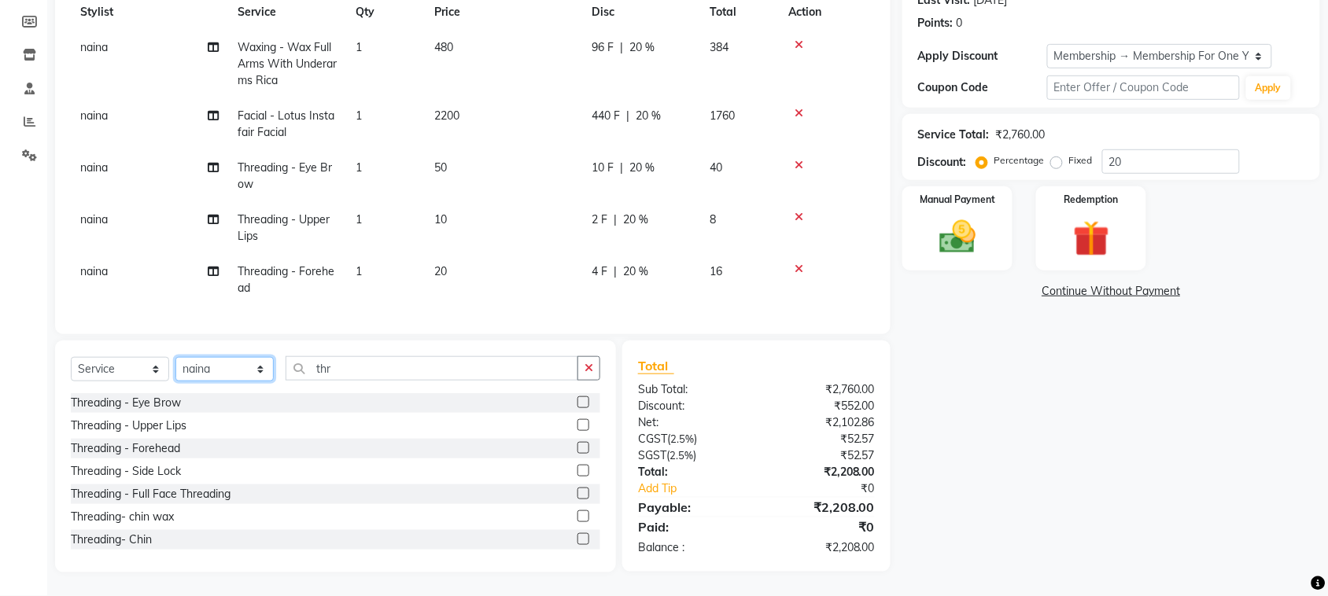
select select "58224"
click at [181, 381] on select "Select Stylist admin Ajay (Aju) anil [PERSON_NAME] Client Deepak deepika [PERSO…" at bounding box center [224, 369] width 98 height 24
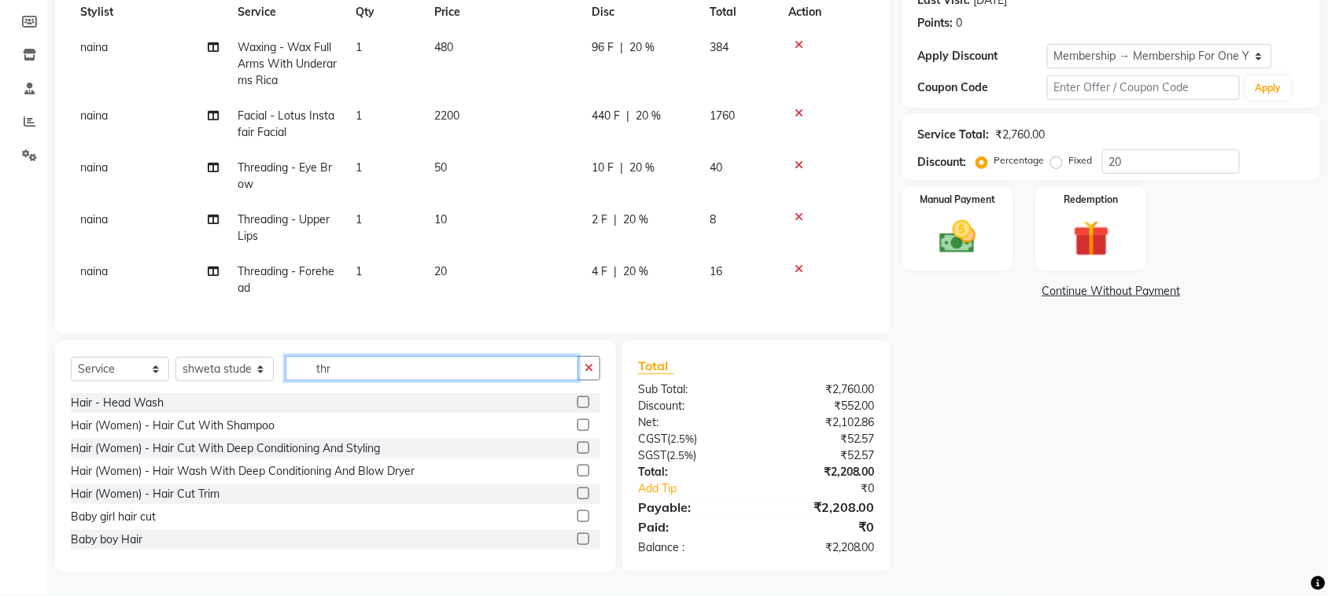
click at [386, 381] on input "thr" at bounding box center [431, 368] width 293 height 24
type input "t"
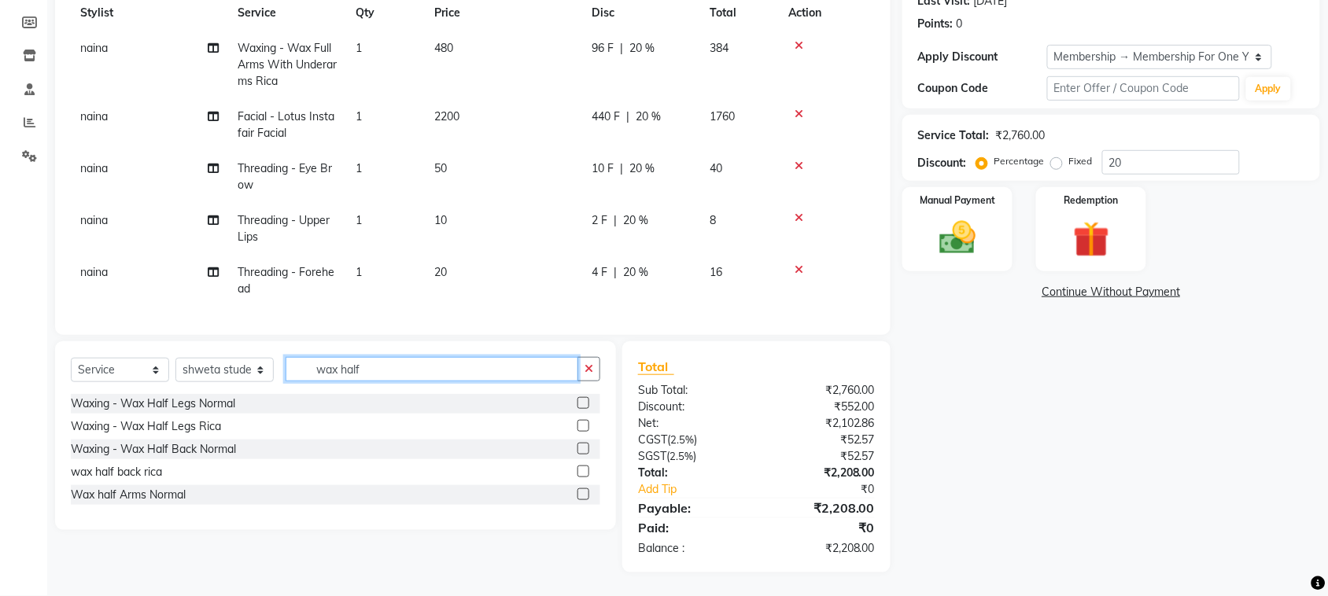
type input "wax half"
click at [577, 432] on label at bounding box center [583, 426] width 12 height 12
click at [577, 432] on input "checkbox" at bounding box center [582, 427] width 10 height 10
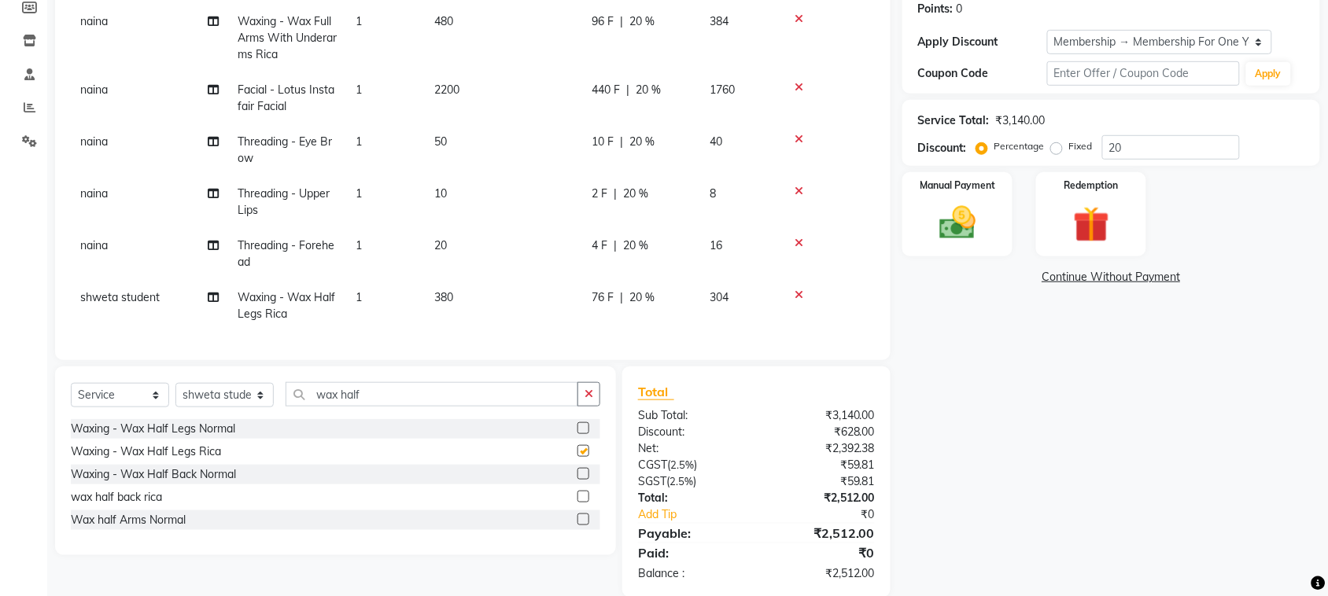
checkbox input "false"
click at [229, 407] on select "Select Stylist admin Ajay (Aju) anil [PERSON_NAME] Client Deepak deepika [PERSO…" at bounding box center [224, 395] width 98 height 24
select select "25004"
click at [181, 407] on select "Select Stylist admin Ajay (Aju) anil [PERSON_NAME] Client Deepak deepika [PERSO…" at bounding box center [224, 395] width 98 height 24
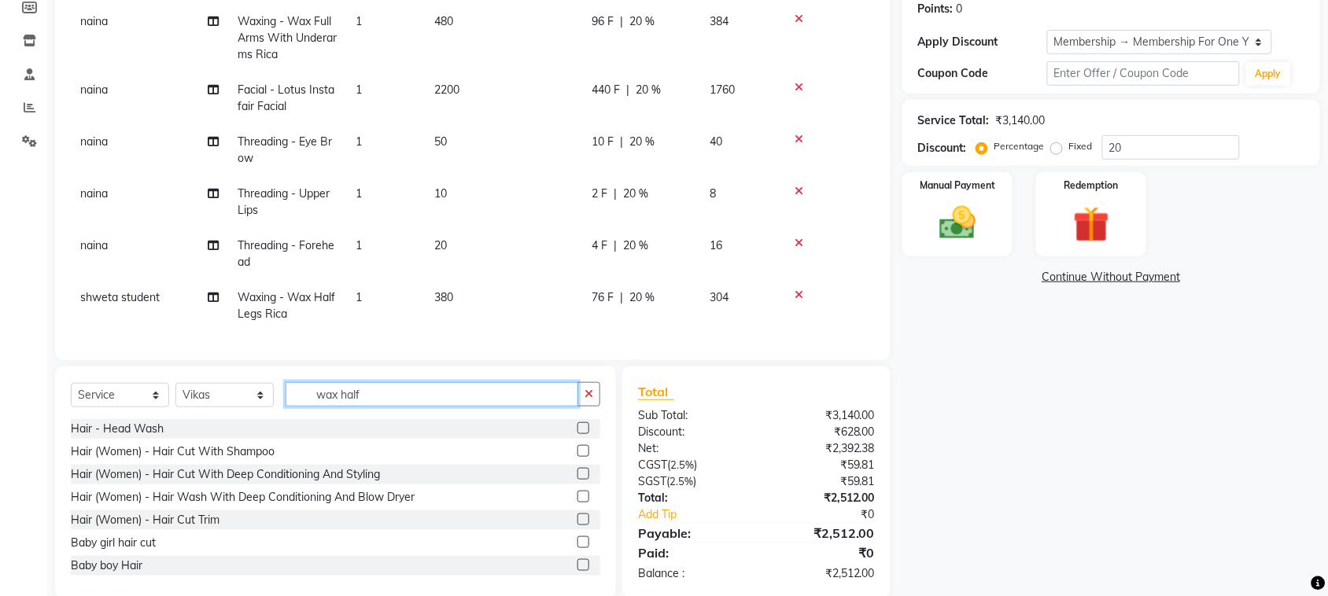
click at [381, 407] on input "wax half" at bounding box center [431, 394] width 293 height 24
click at [418, 407] on input "wax half" at bounding box center [431, 394] width 293 height 24
type input "w"
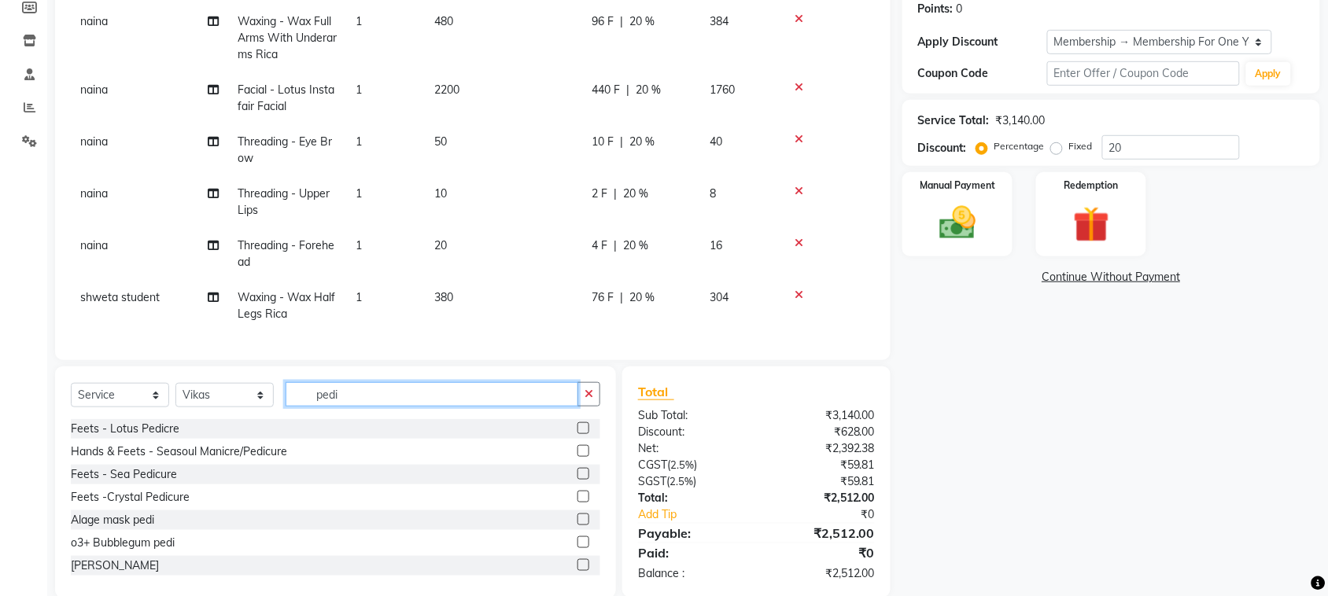
type input "pedi"
click at [577, 434] on label at bounding box center [583, 428] width 12 height 12
click at [577, 434] on input "checkbox" at bounding box center [582, 429] width 10 height 10
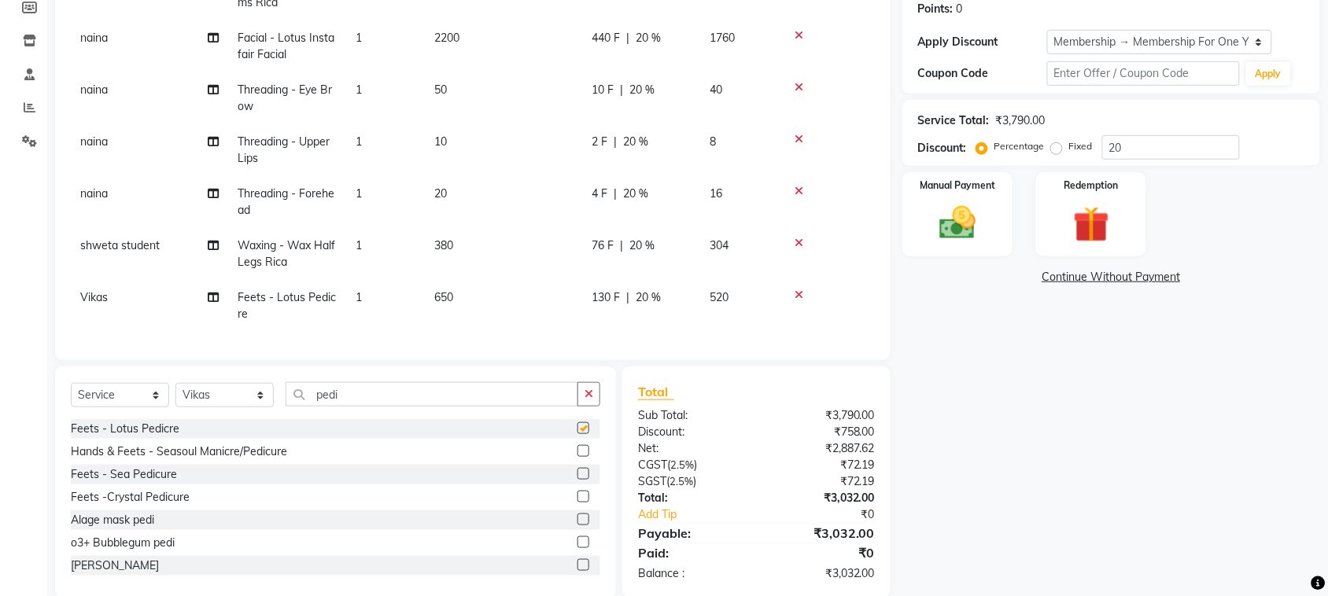
checkbox input "false"
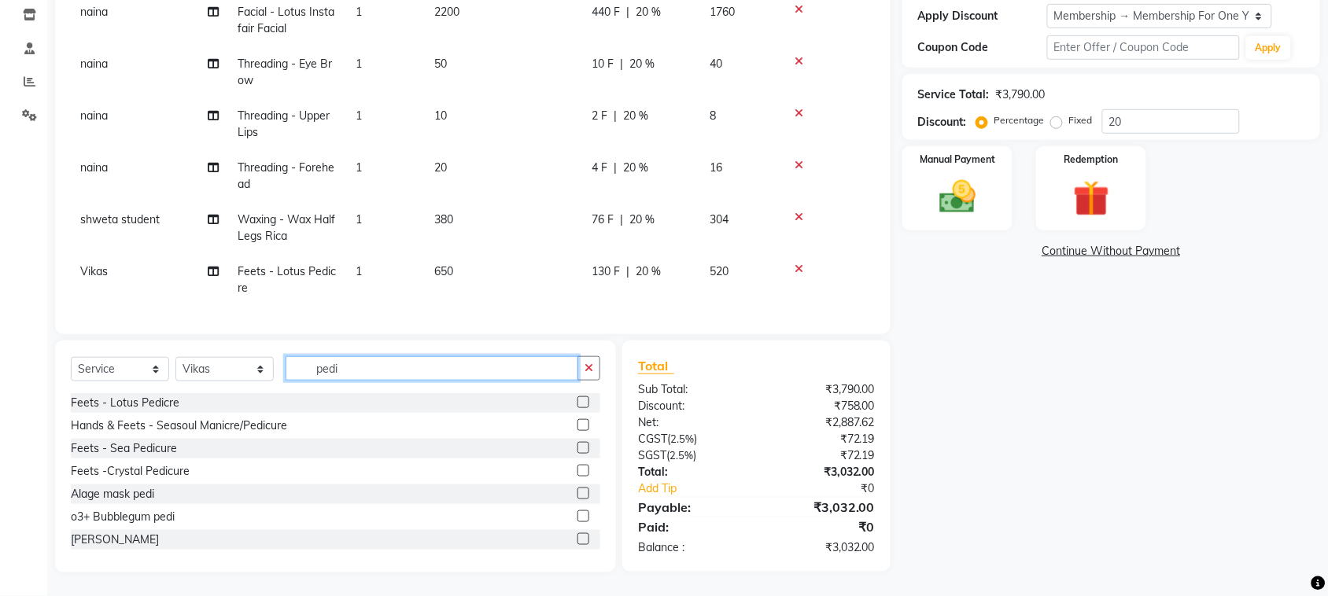
click at [423, 356] on input "pedi" at bounding box center [431, 368] width 293 height 24
type input "p"
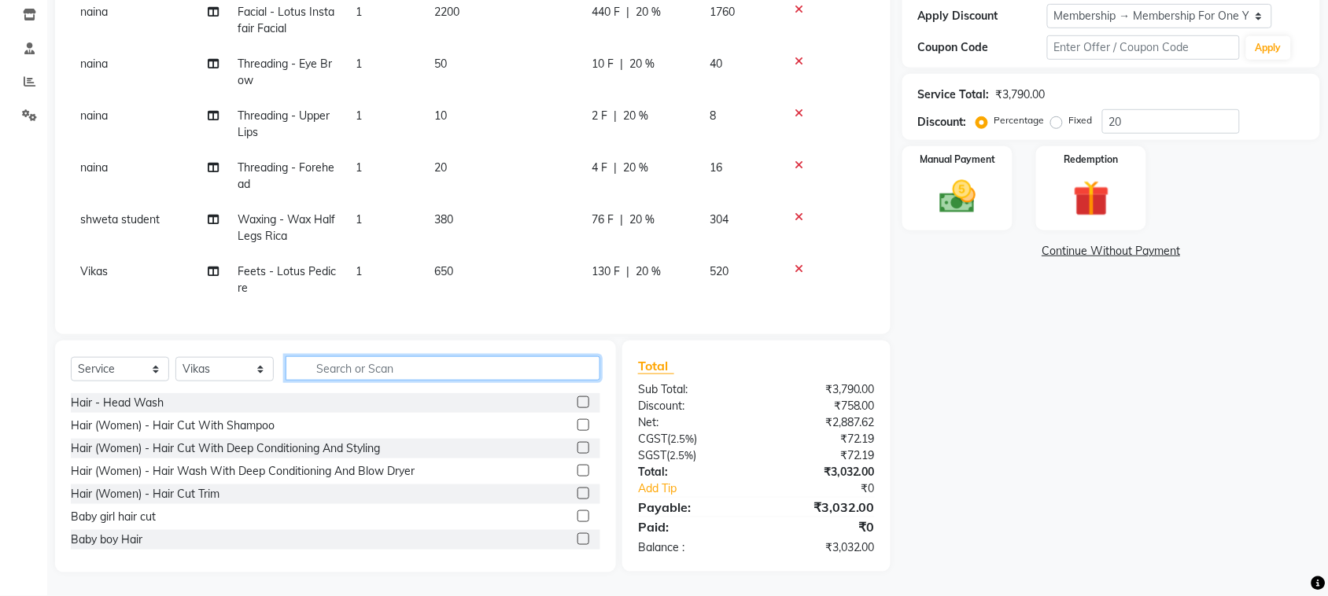
click at [382, 356] on input "text" at bounding box center [442, 368] width 315 height 24
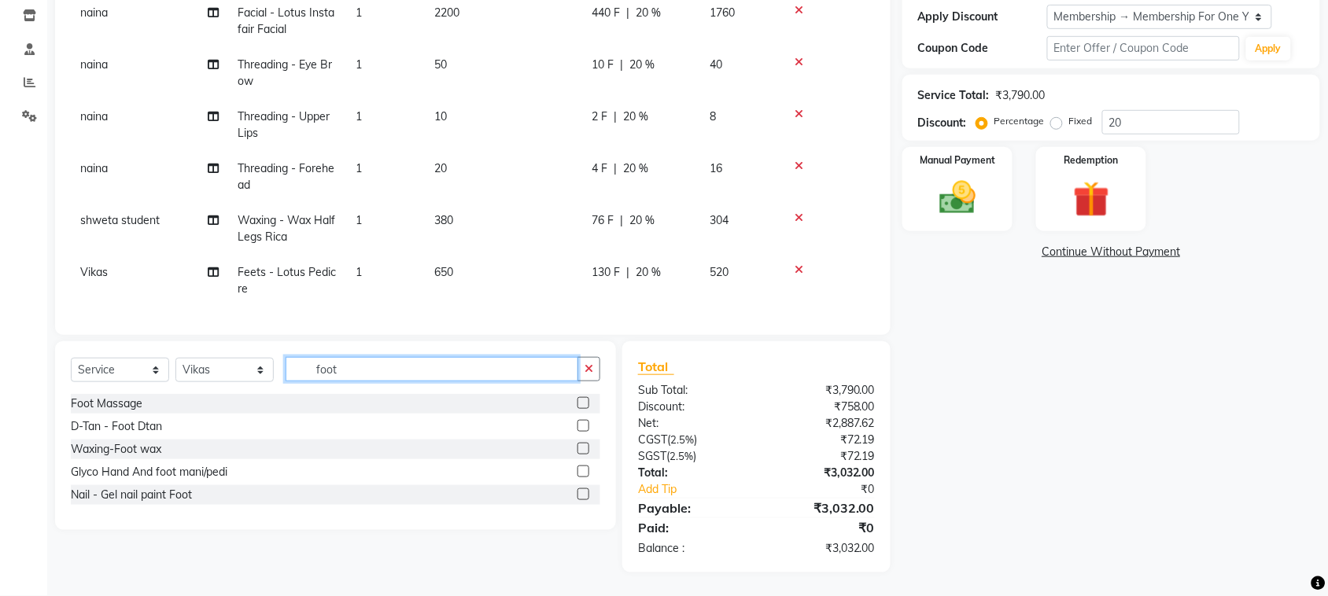
type input "foot"
click at [580, 420] on label at bounding box center [583, 426] width 12 height 12
click at [580, 422] on input "checkbox" at bounding box center [582, 427] width 10 height 10
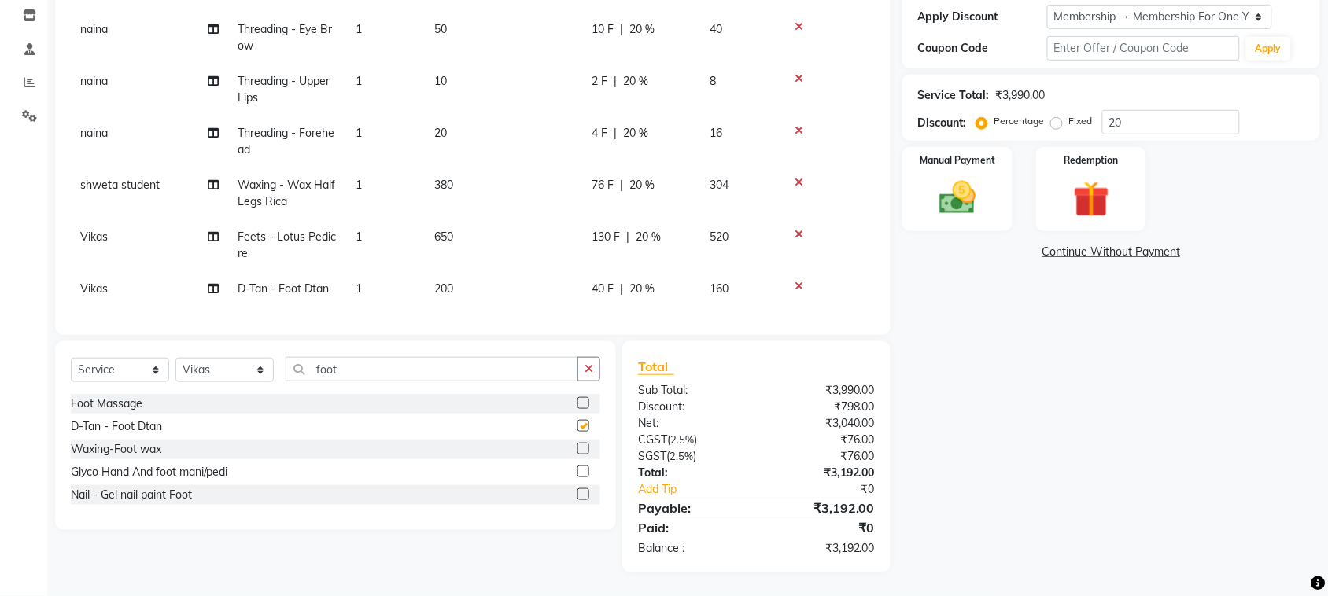
checkbox input "false"
click at [426, 357] on input "foot" at bounding box center [431, 369] width 293 height 24
type input "f"
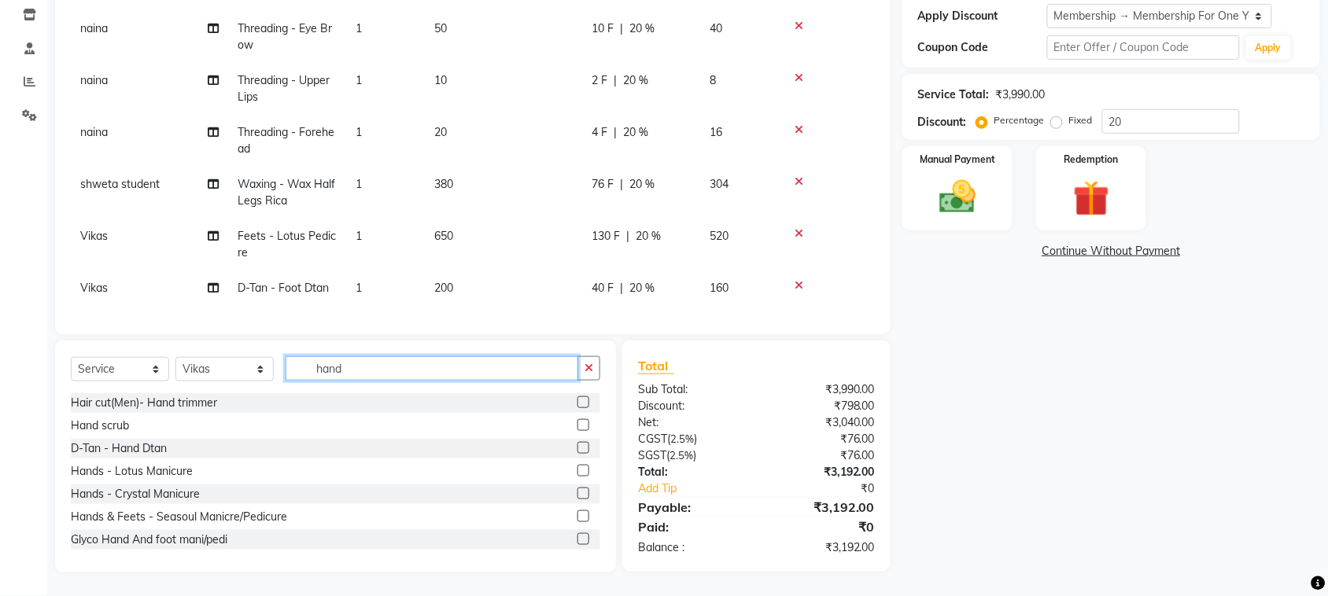
type input "hand"
click at [577, 442] on label at bounding box center [583, 448] width 12 height 12
click at [577, 444] on input "checkbox" at bounding box center [582, 449] width 10 height 10
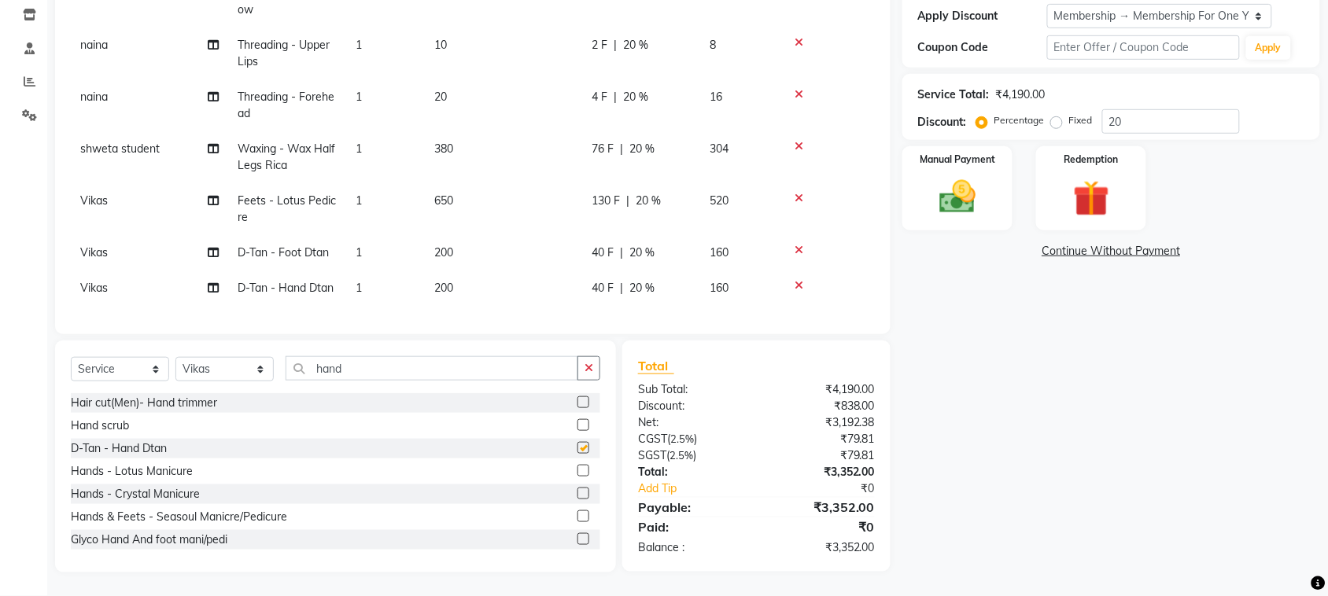
checkbox input "false"
click at [203, 357] on select "Select Stylist admin Ajay (Aju) anil [PERSON_NAME] Client Deepak deepika [PERSO…" at bounding box center [224, 369] width 98 height 24
select select "25238"
click at [181, 357] on select "Select Stylist admin Ajay (Aju) anil [PERSON_NAME] Client Deepak deepika [PERSO…" at bounding box center [224, 369] width 98 height 24
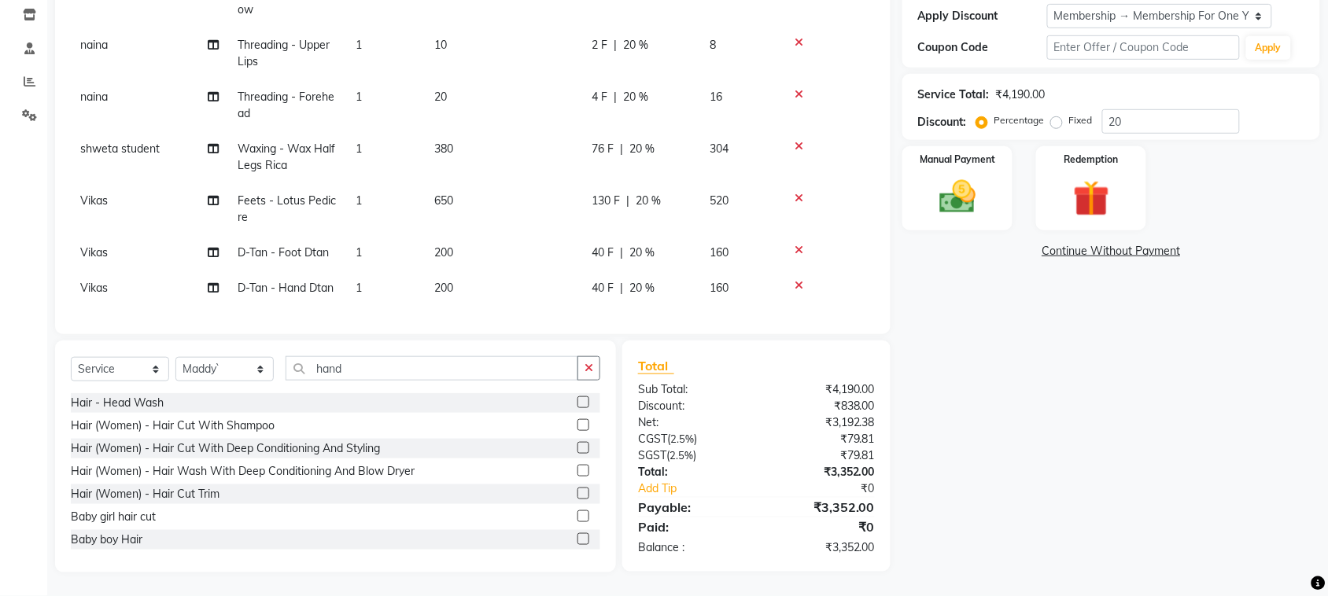
click at [429, 341] on div "Select Service Product Membership Package Voucher Prepaid Gift Card Select Styl…" at bounding box center [335, 457] width 561 height 232
click at [409, 356] on input "hand" at bounding box center [431, 368] width 293 height 24
type input "h"
click at [378, 356] on input "text" at bounding box center [442, 368] width 315 height 24
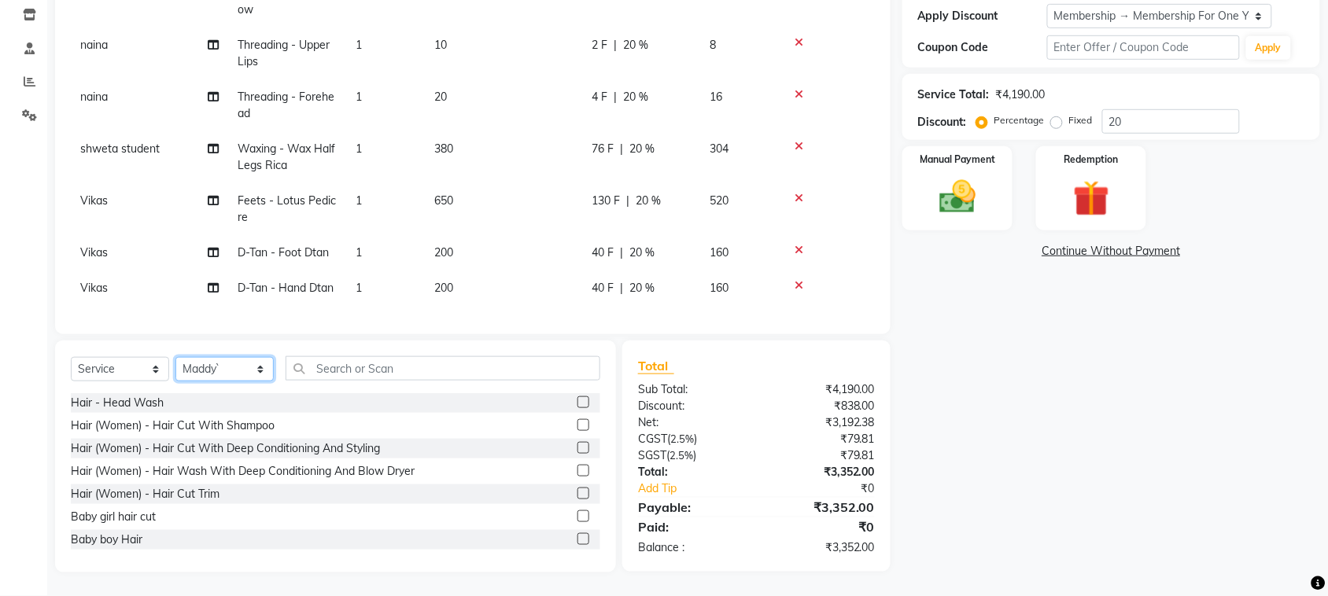
click at [201, 357] on select "Select Stylist admin Ajay (Aju) anil [PERSON_NAME] Client Deepak deepika [PERSO…" at bounding box center [224, 369] width 98 height 24
select select "88918"
click at [181, 357] on select "Select Stylist admin Ajay (Aju) anil [PERSON_NAME] Client Deepak deepika [PERSO…" at bounding box center [224, 369] width 98 height 24
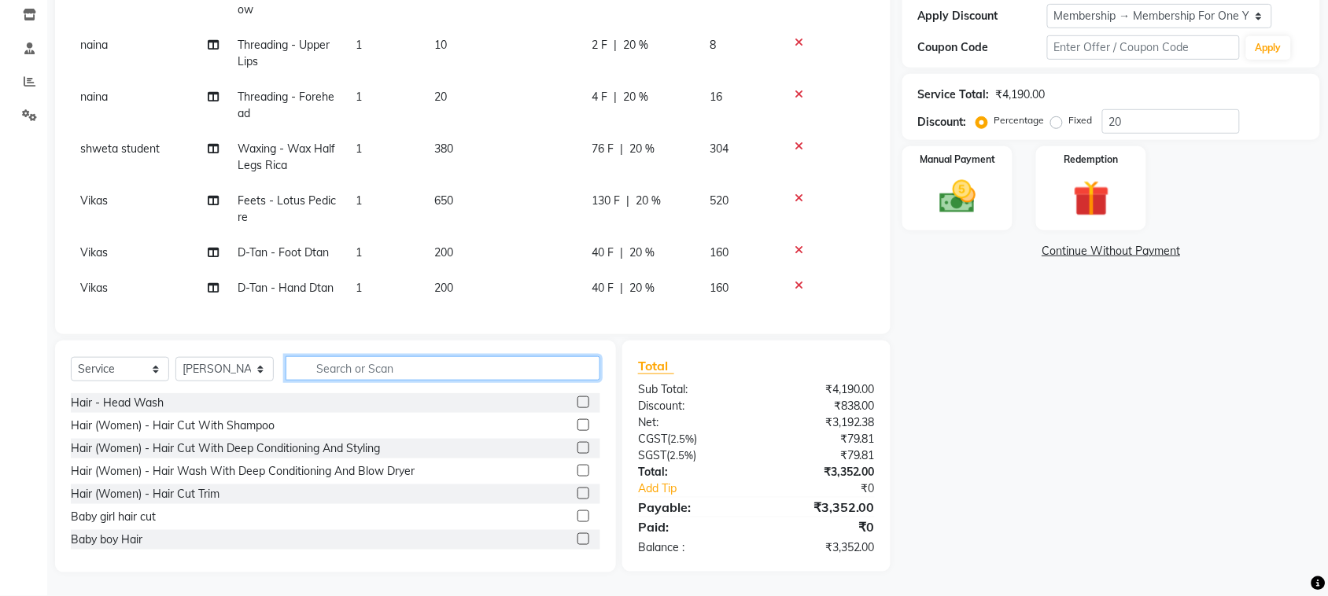
click at [319, 356] on input "text" at bounding box center [442, 368] width 315 height 24
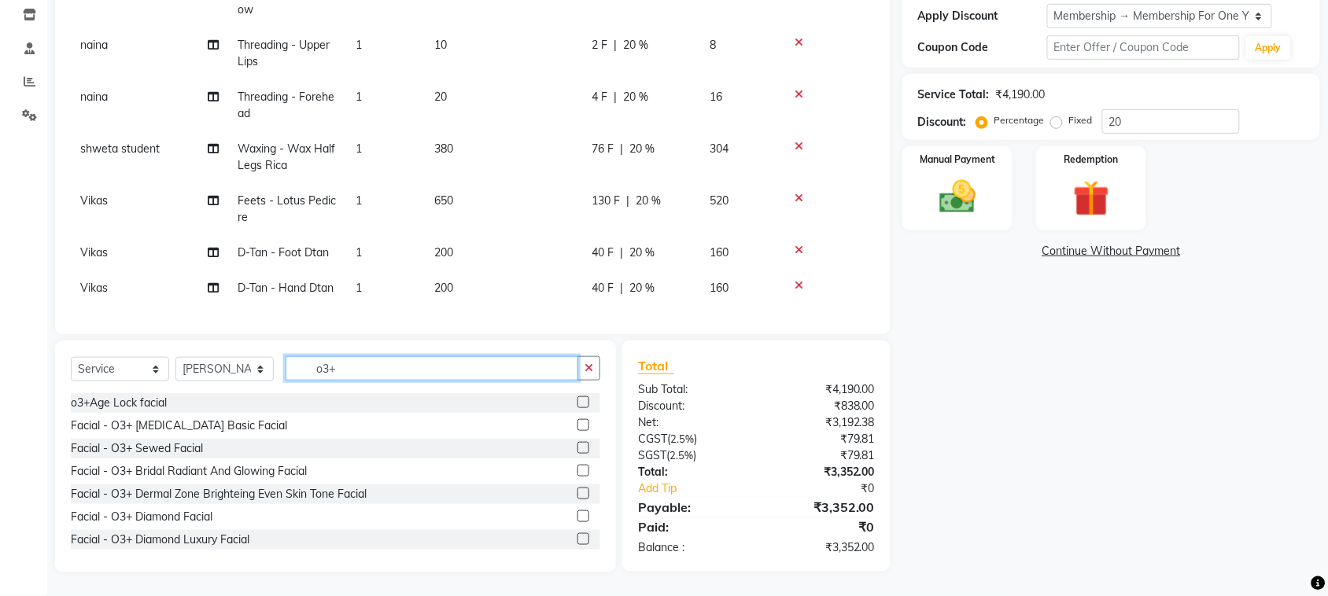
type input "o3+"
click at [577, 419] on label at bounding box center [583, 425] width 12 height 12
click at [577, 421] on input "checkbox" at bounding box center [582, 426] width 10 height 10
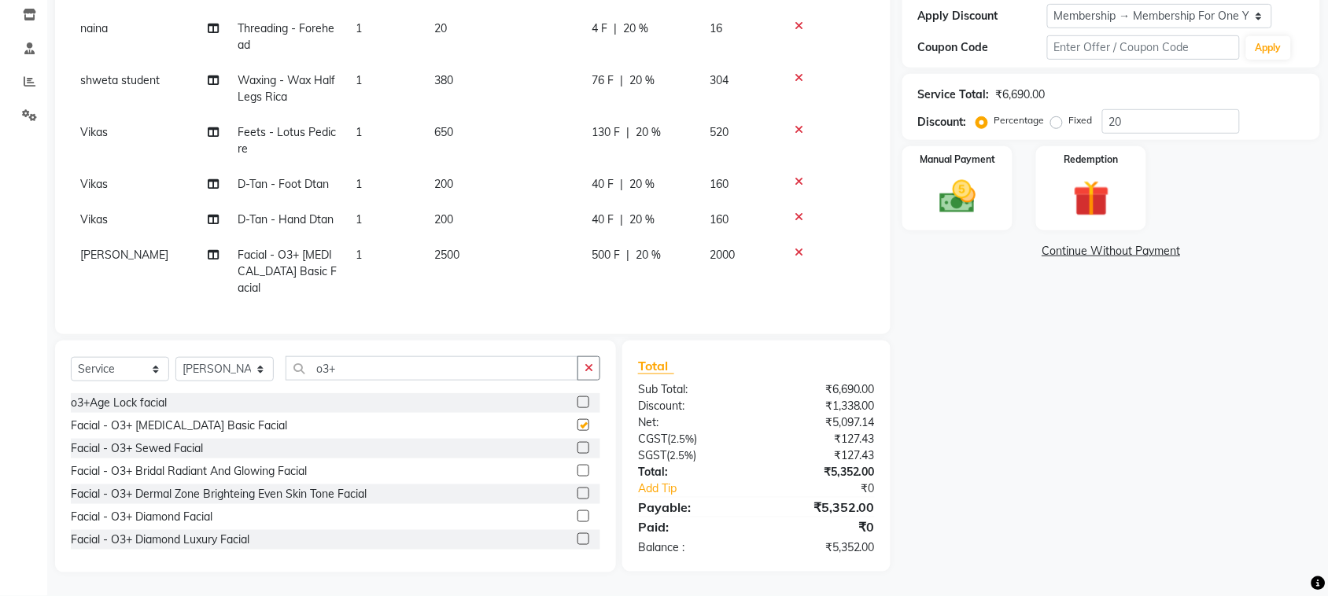
checkbox input "false"
click at [427, 356] on input "o3+" at bounding box center [431, 368] width 293 height 24
type input "o"
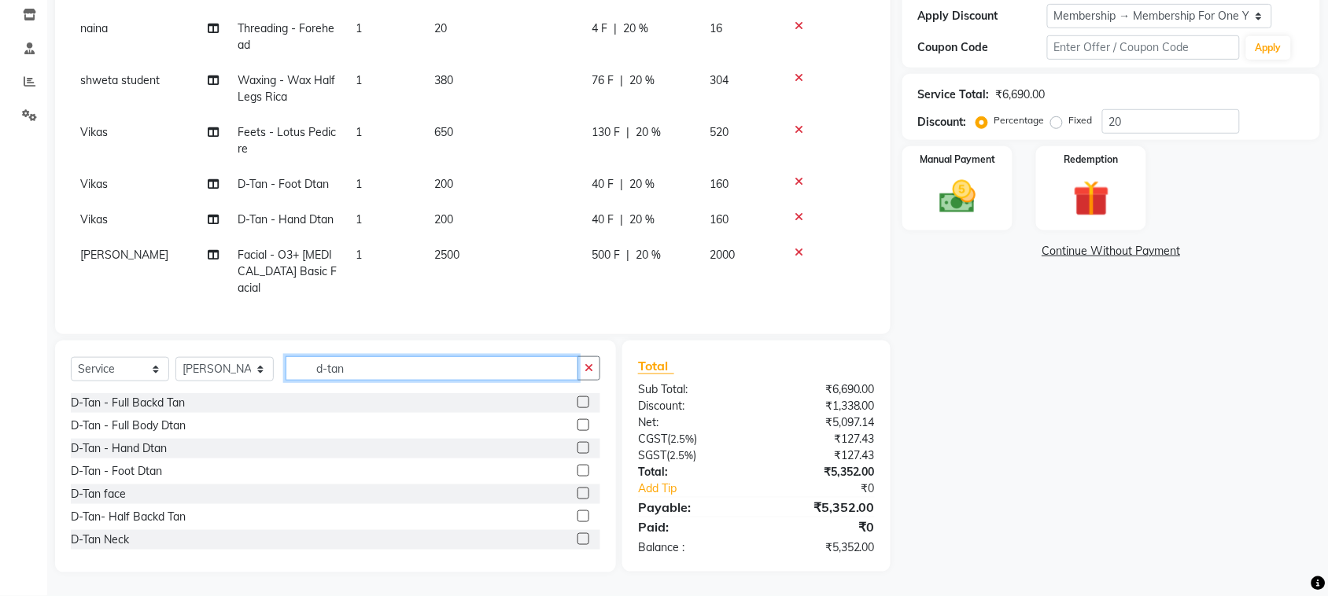
type input "d-tan"
drag, startPoint x: 559, startPoint y: 477, endPoint x: 613, endPoint y: 398, distance: 96.2
click at [598, 425] on div "Select Service Product Membership Package Voucher Prepaid Gift Card Select Styl…" at bounding box center [335, 457] width 561 height 232
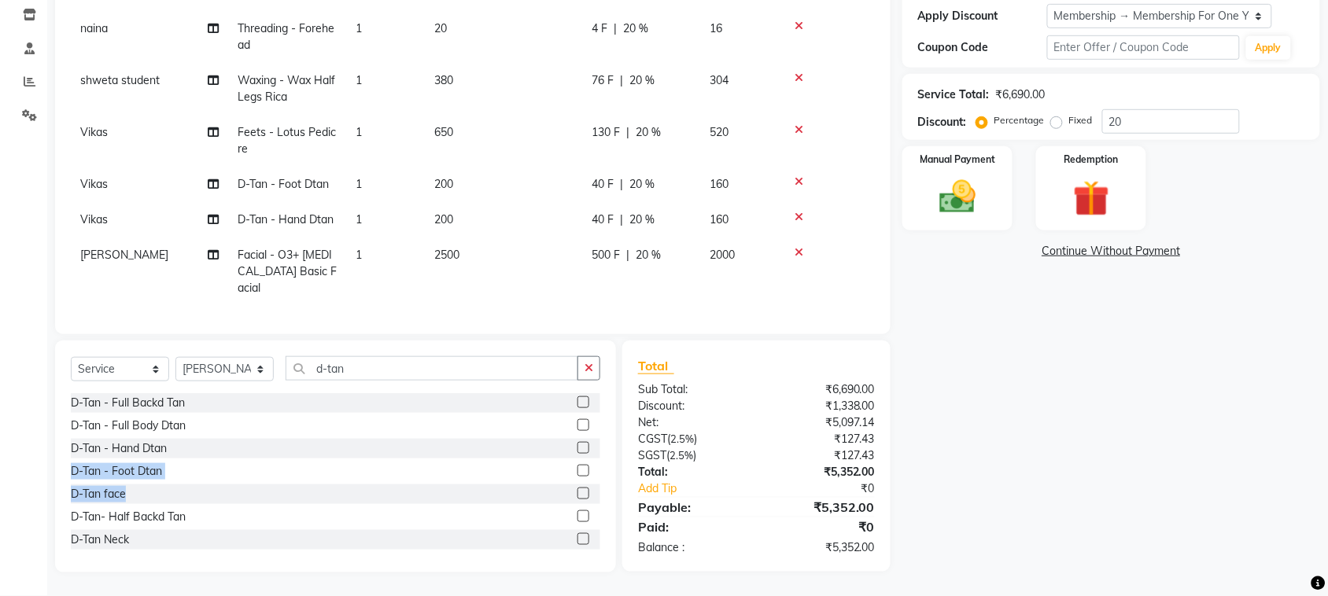
click at [577, 488] on label at bounding box center [583, 494] width 12 height 12
click at [577, 489] on input "checkbox" at bounding box center [582, 494] width 10 height 10
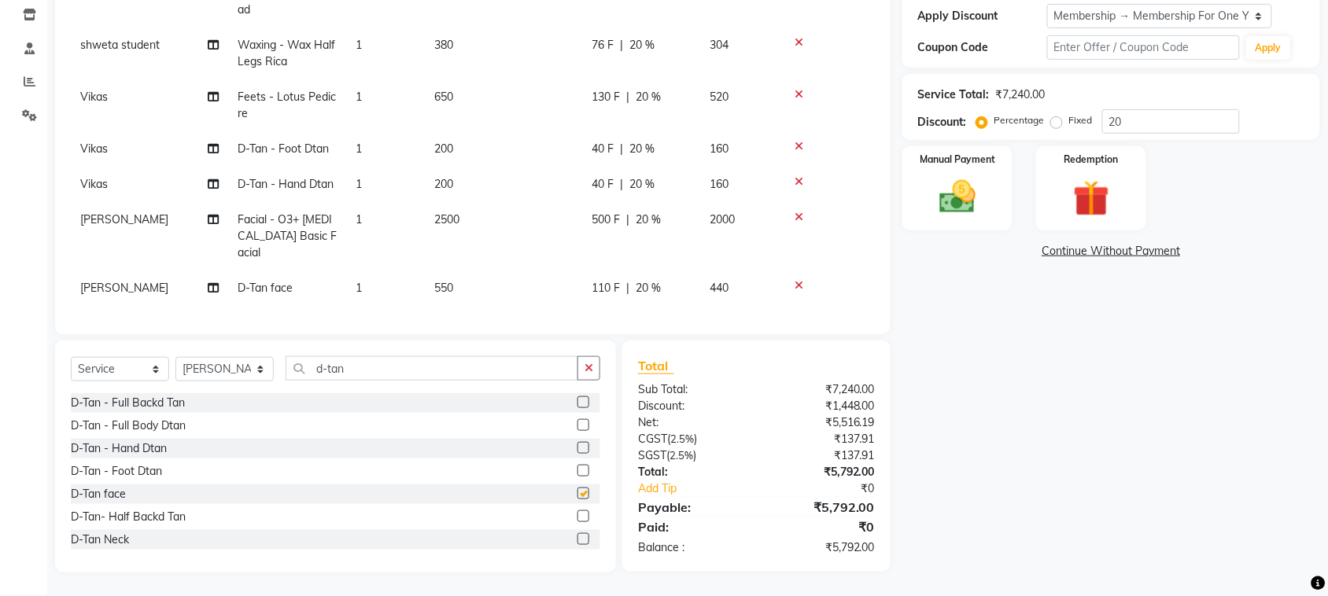
checkbox input "false"
click at [415, 356] on input "d-tan" at bounding box center [431, 368] width 293 height 24
type input "d"
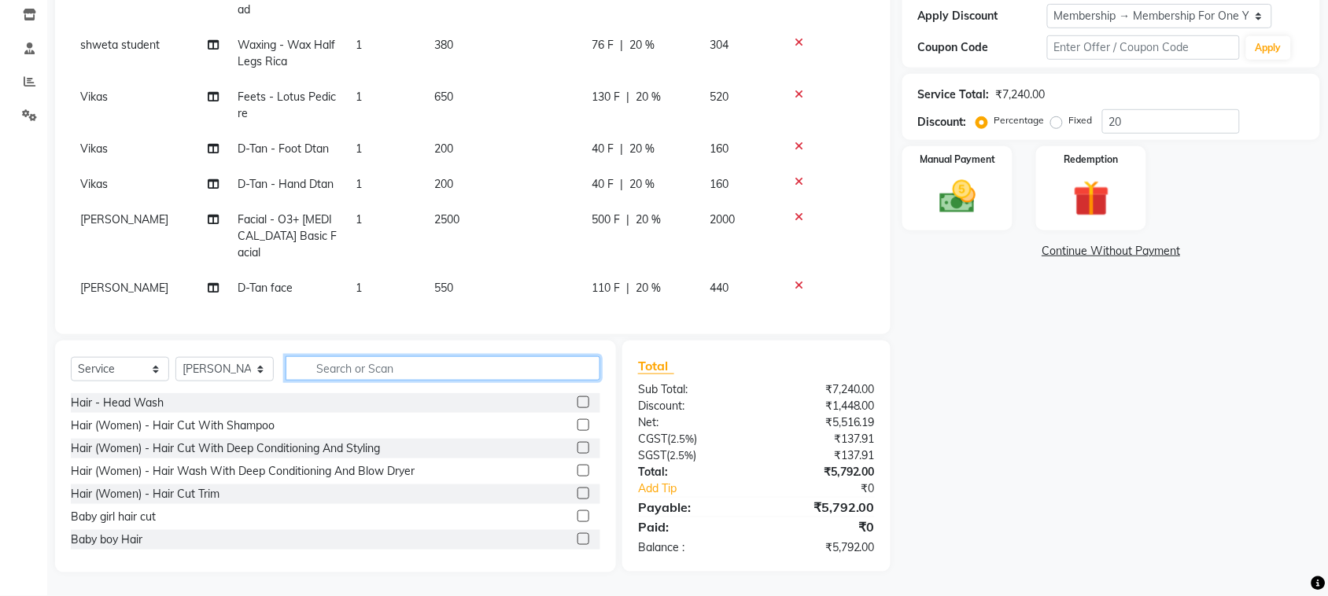
click at [368, 356] on input "text" at bounding box center [442, 368] width 315 height 24
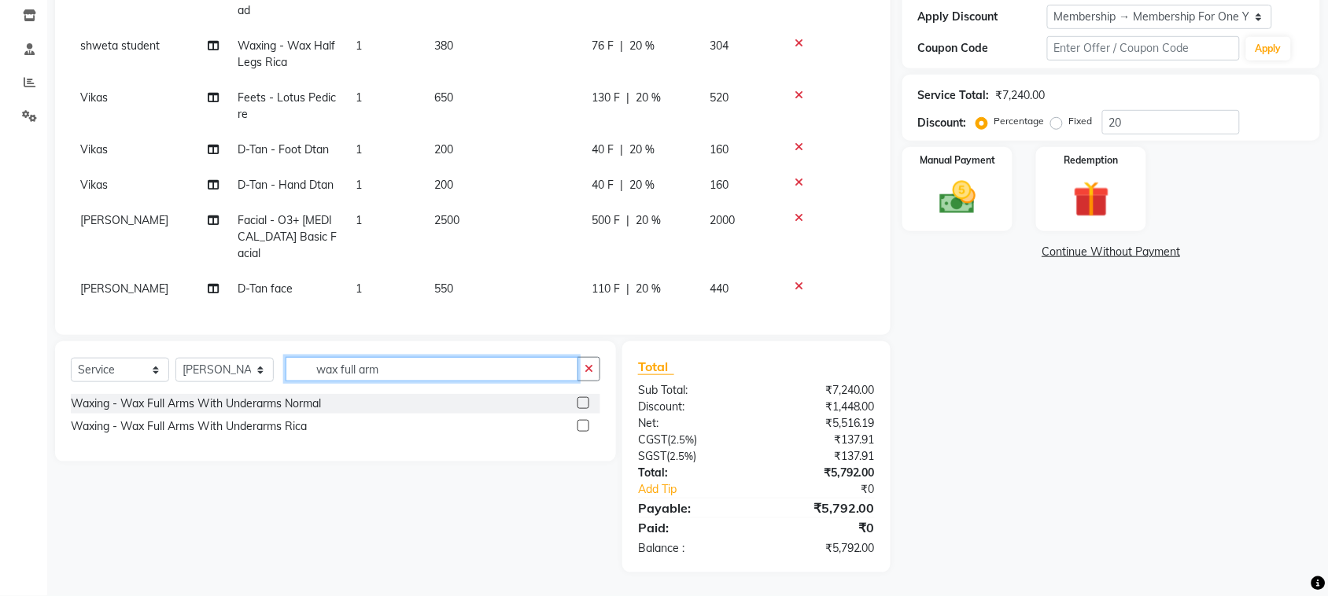
type input "wax full arm"
click at [578, 420] on label at bounding box center [583, 426] width 12 height 12
click at [578, 422] on input "checkbox" at bounding box center [582, 427] width 10 height 10
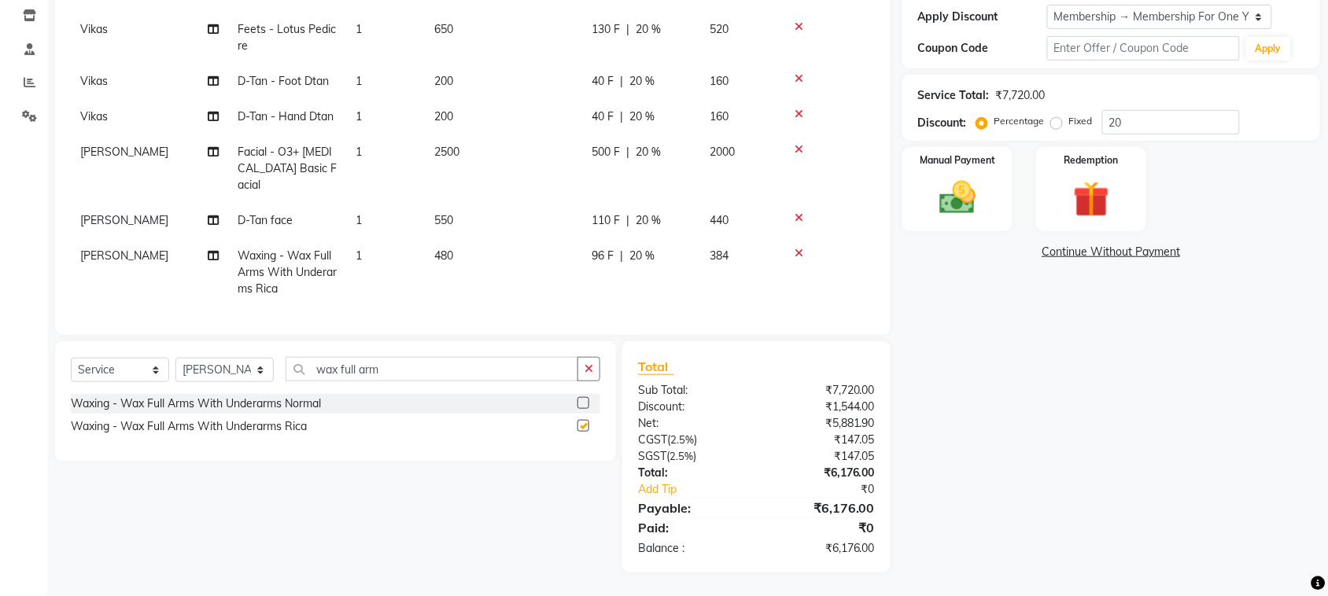
checkbox input "false"
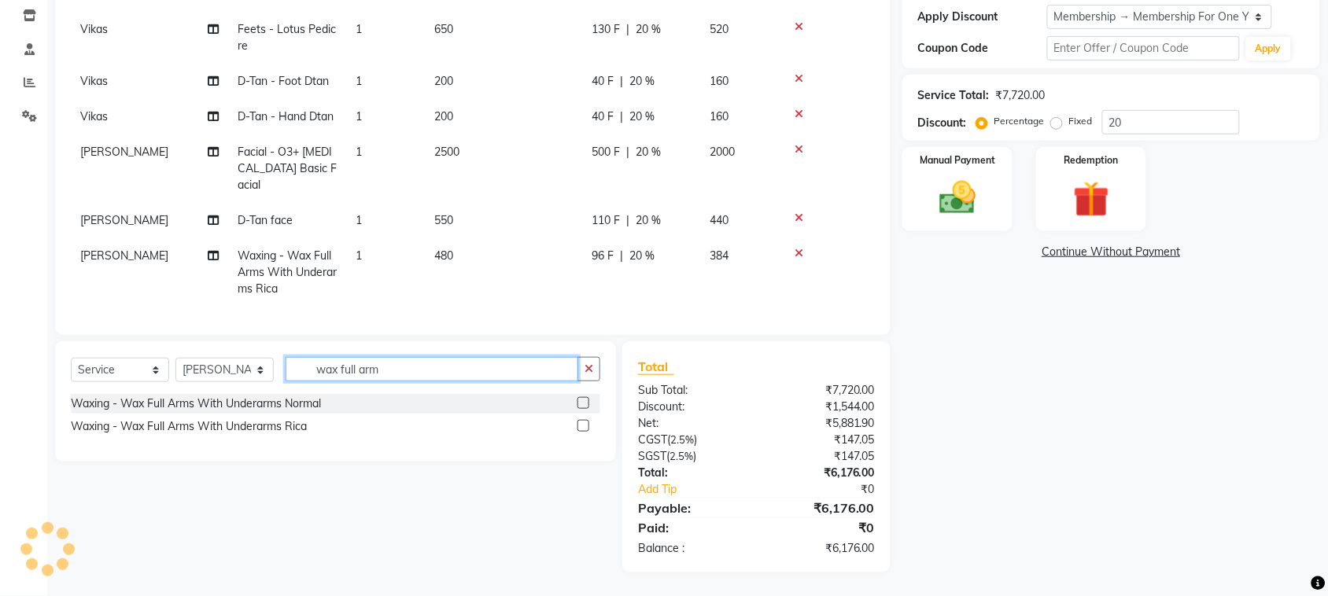
click at [450, 357] on input "wax full arm" at bounding box center [431, 369] width 293 height 24
type input "wax half legs"
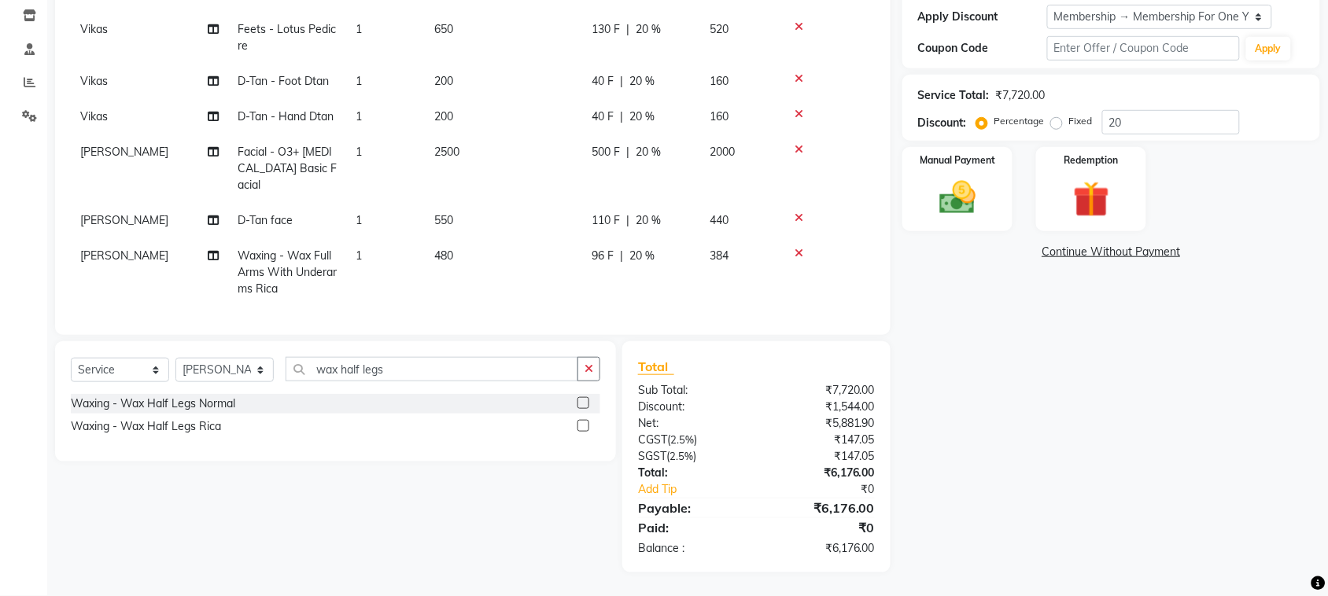
click at [578, 420] on label at bounding box center [583, 426] width 12 height 12
click at [578, 422] on input "checkbox" at bounding box center [582, 427] width 10 height 10
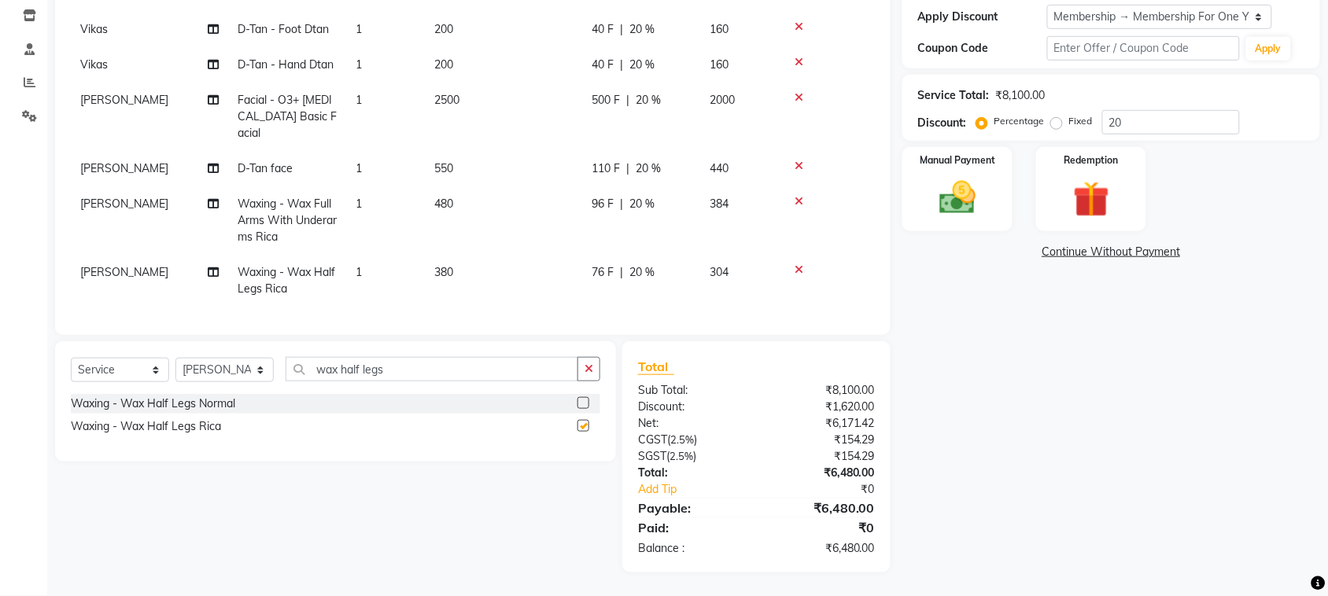
checkbox input "false"
click at [481, 357] on input "wax half legs" at bounding box center [431, 369] width 293 height 24
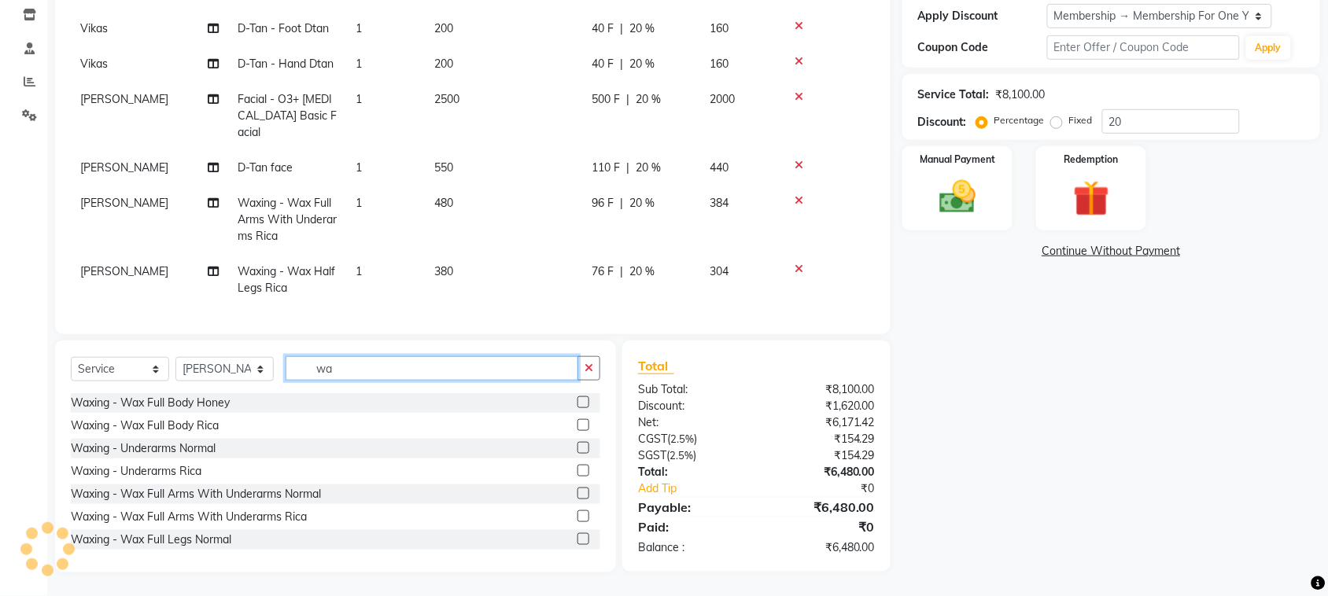
type input "w"
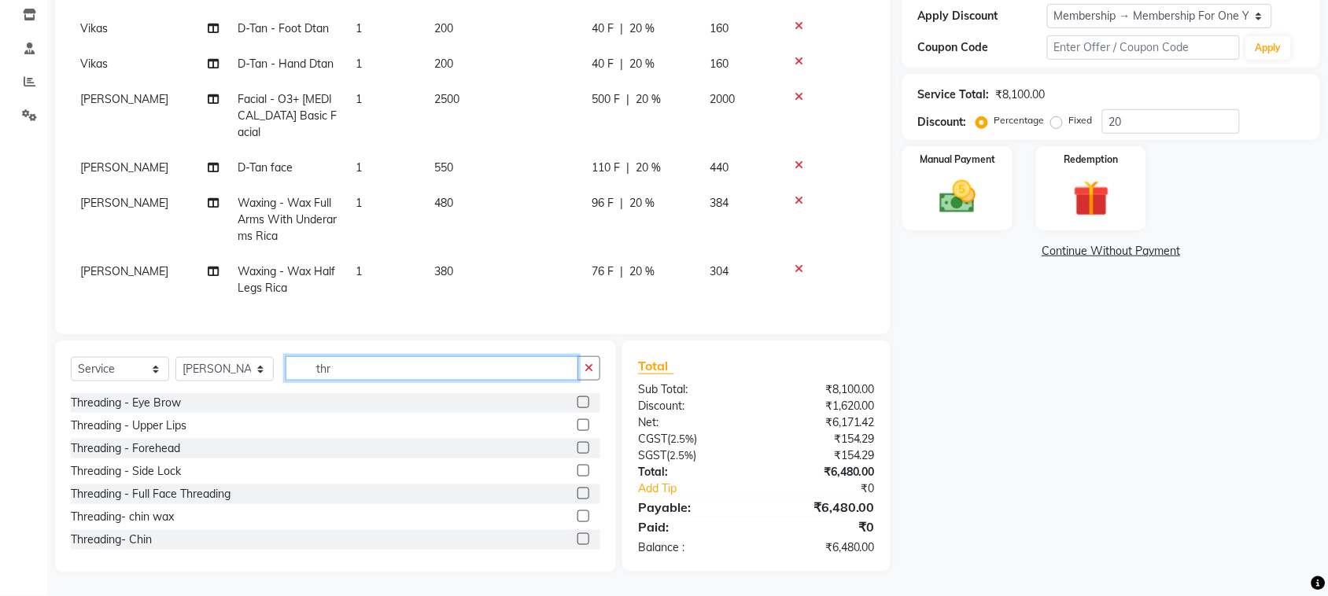
type input "thr"
click at [577, 396] on label at bounding box center [583, 402] width 12 height 12
click at [577, 398] on input "checkbox" at bounding box center [582, 403] width 10 height 10
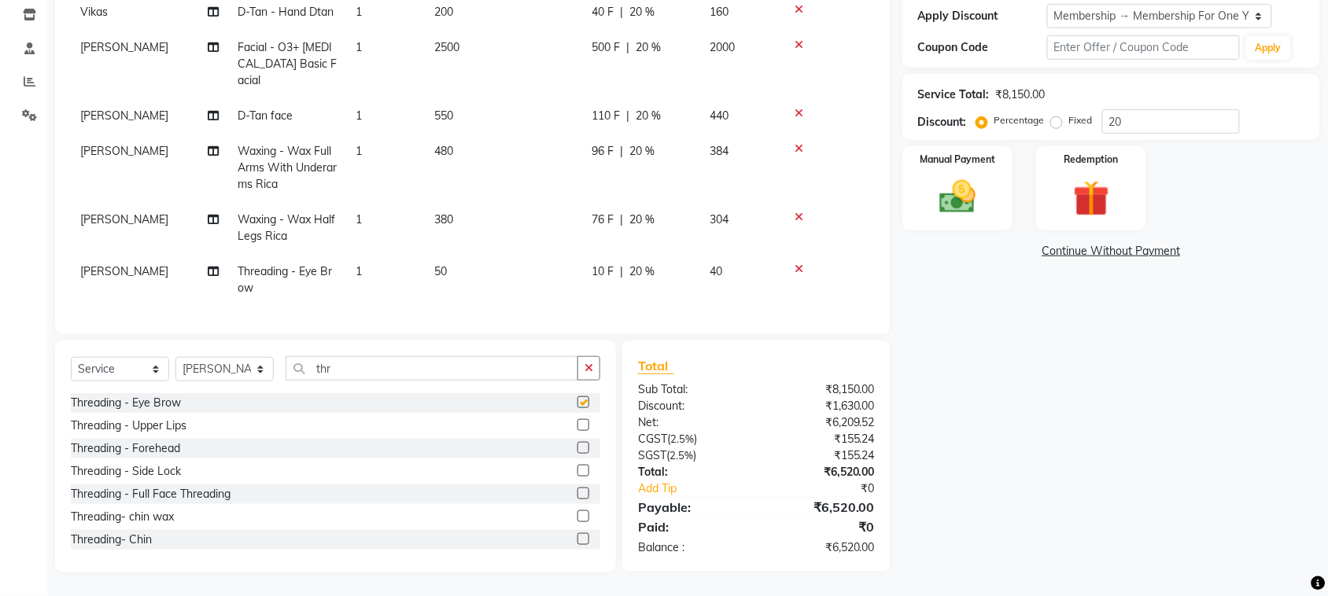
checkbox input "false"
click at [577, 419] on label at bounding box center [583, 425] width 12 height 12
click at [577, 421] on input "checkbox" at bounding box center [582, 426] width 10 height 10
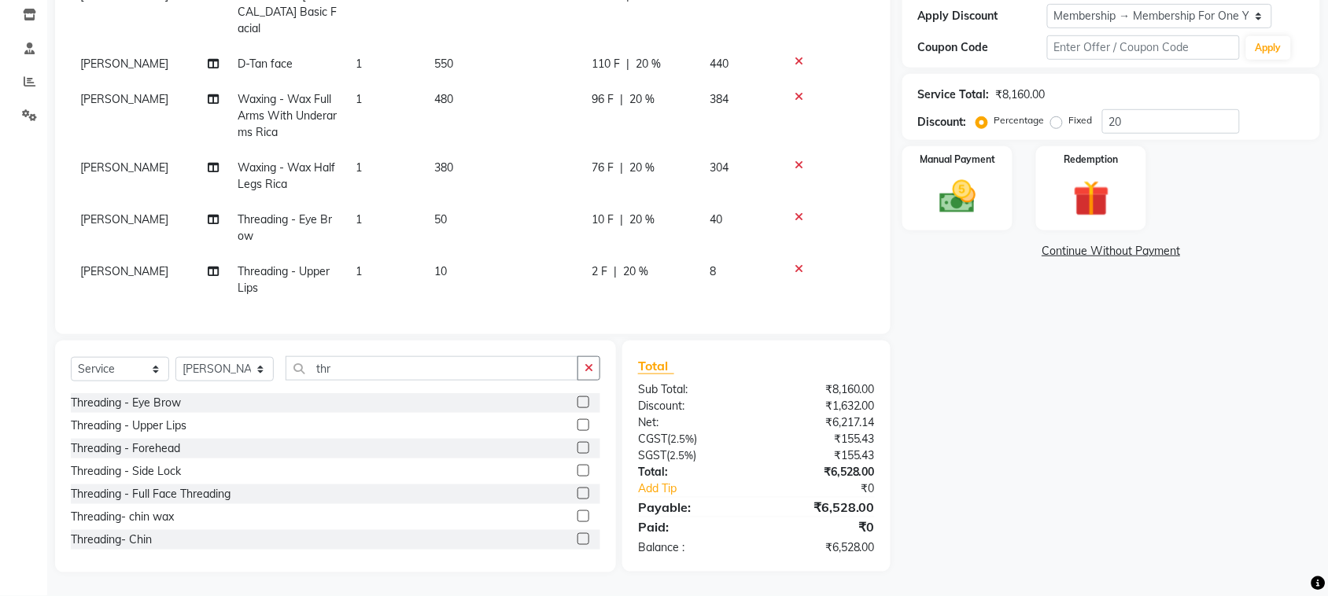
checkbox input "false"
click at [577, 442] on label at bounding box center [583, 448] width 12 height 12
click at [577, 444] on input "checkbox" at bounding box center [582, 449] width 10 height 10
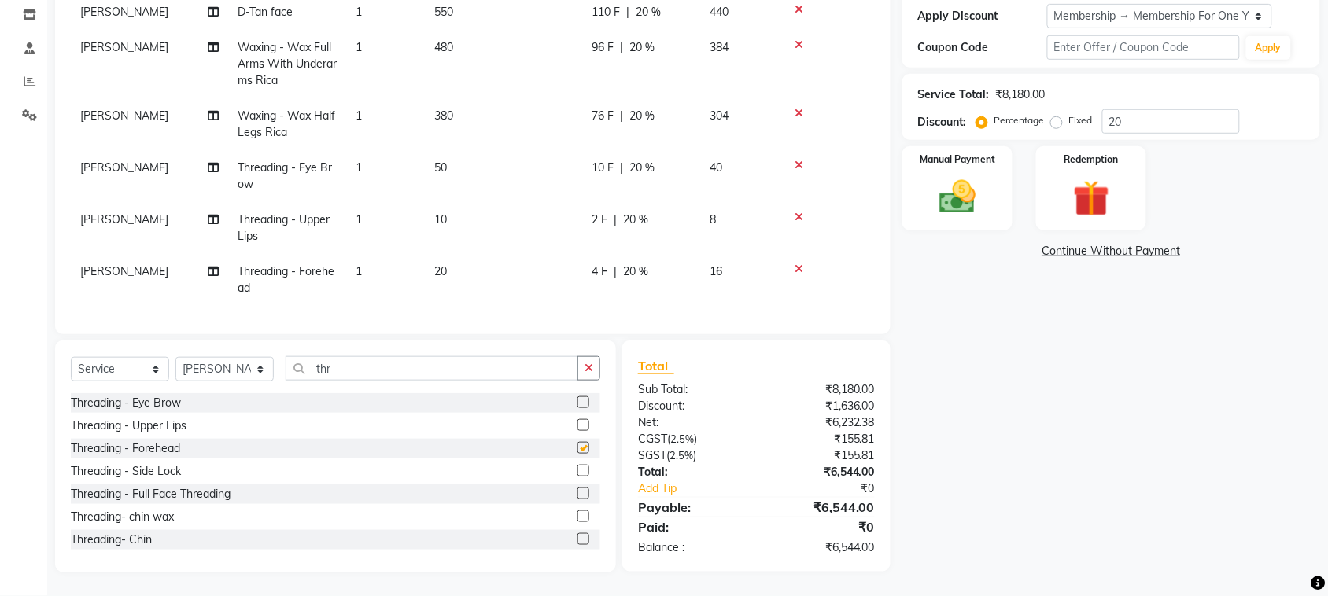
checkbox input "false"
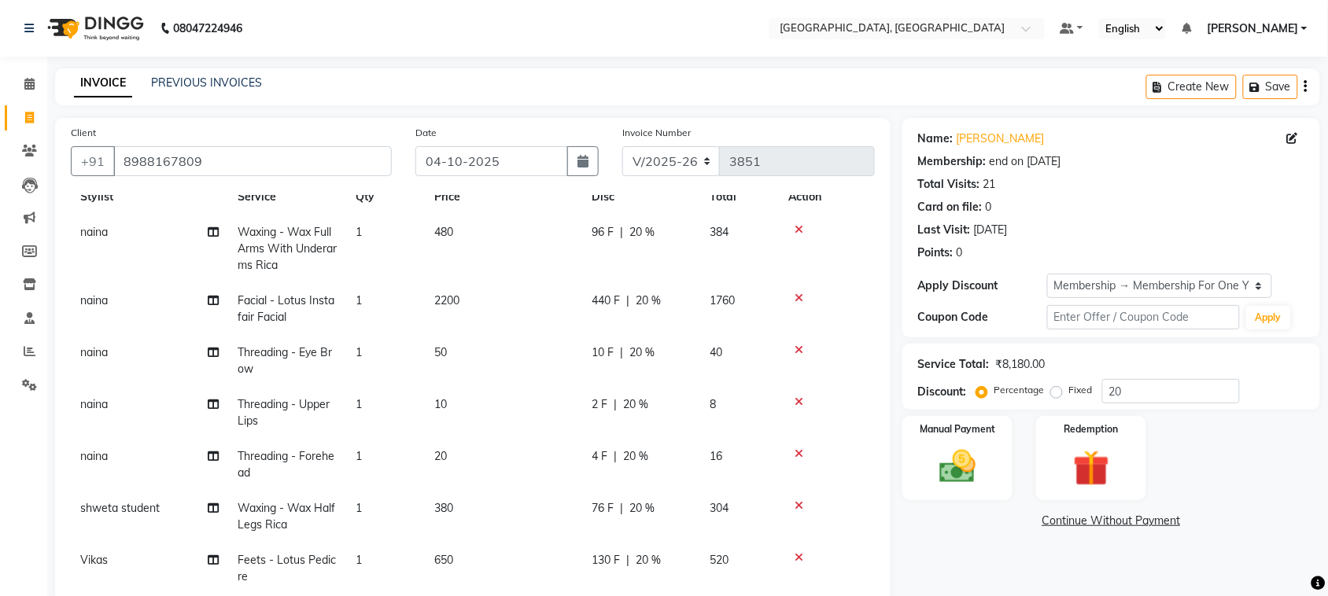
scroll to position [0, 0]
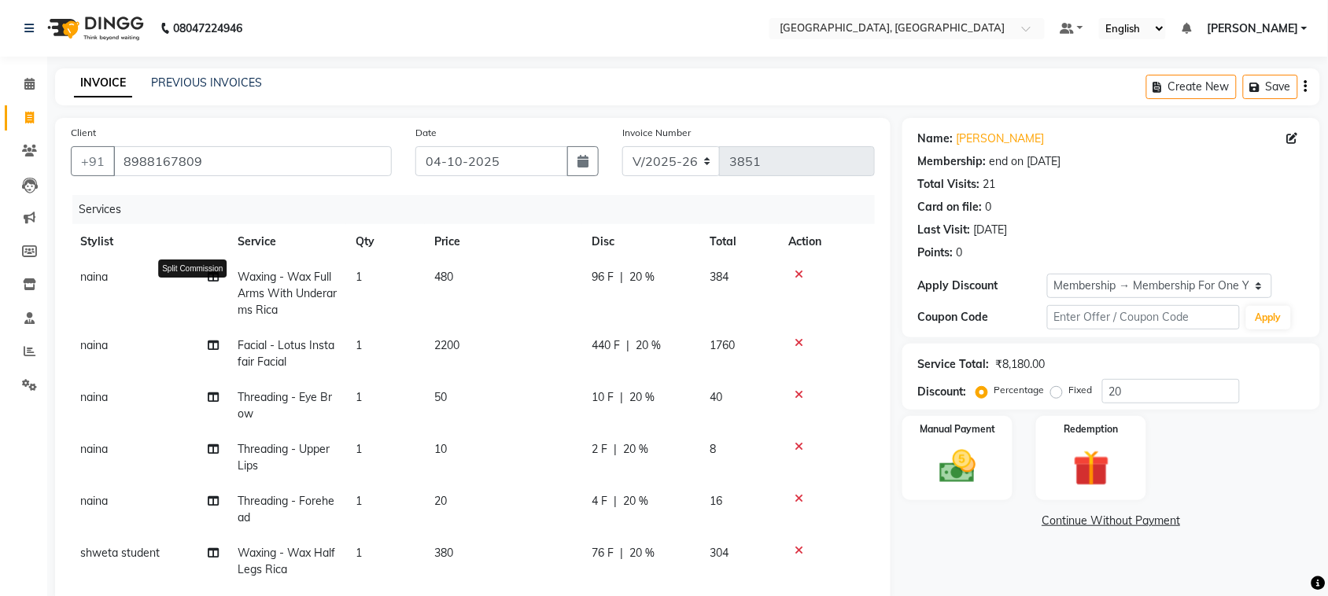
click at [216, 282] on icon at bounding box center [213, 276] width 11 height 11
select select "25595"
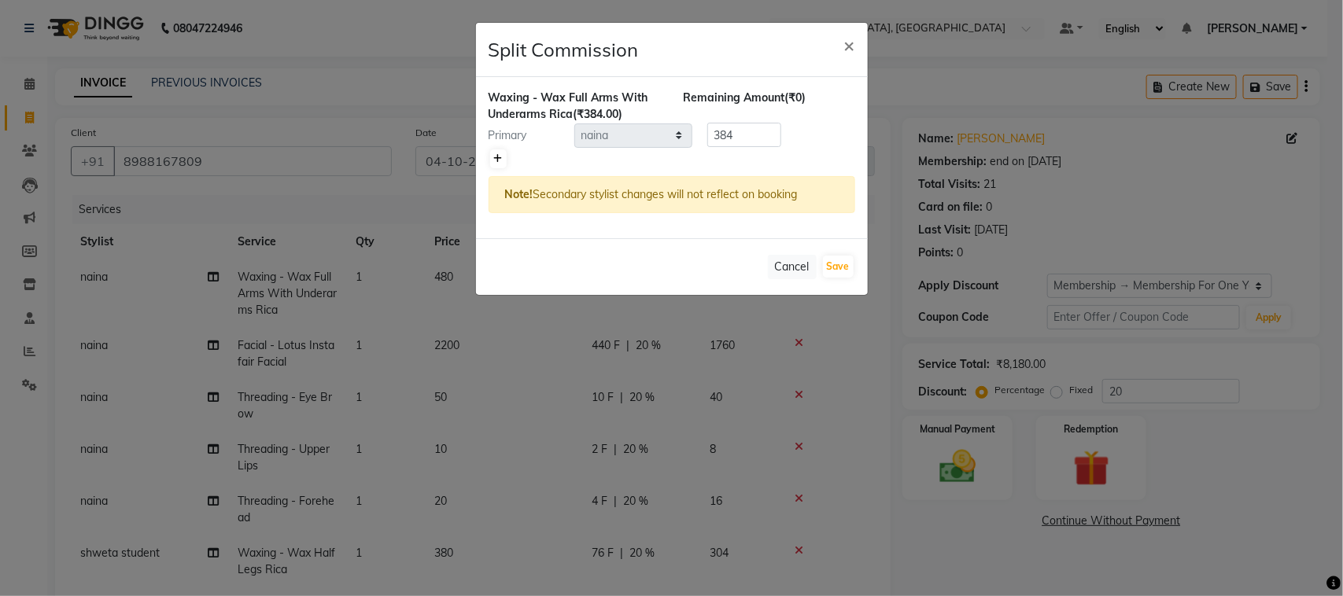
click at [503, 164] on icon at bounding box center [498, 158] width 9 height 9
type input "192"
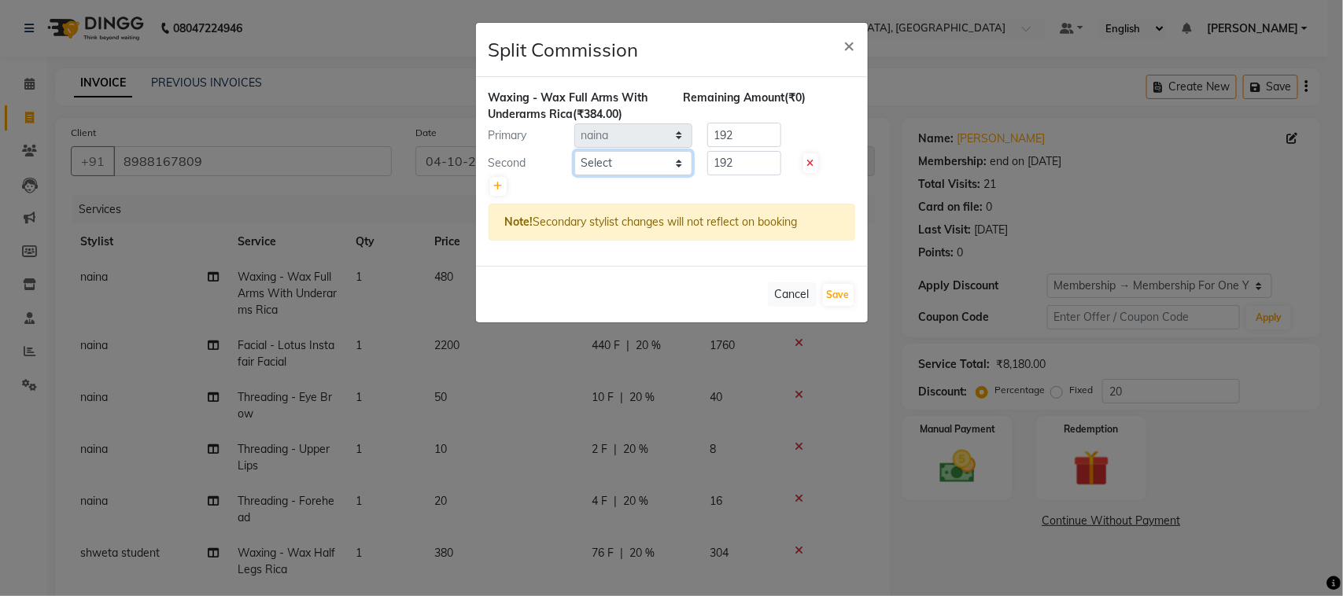
click at [619, 175] on select "Select admin Ajay (Aju) anil [PERSON_NAME] Client Deepak [PERSON_NAME] [PERSON_…" at bounding box center [633, 163] width 118 height 24
select select "58224"
click at [575, 175] on select "Select admin Ajay (Aju) anil [PERSON_NAME] Client Deepak [PERSON_NAME] [PERSON_…" at bounding box center [633, 163] width 118 height 24
click at [836, 306] on button "Save" at bounding box center [838, 295] width 31 height 22
select select "Select"
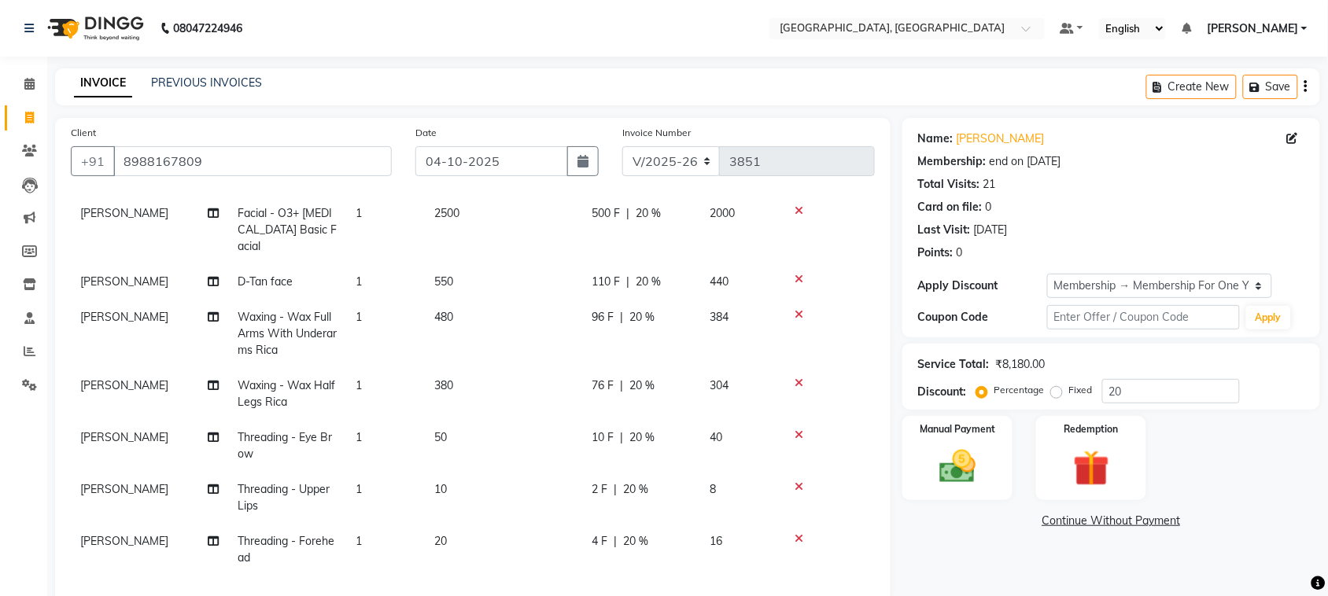
scroll to position [359, 0]
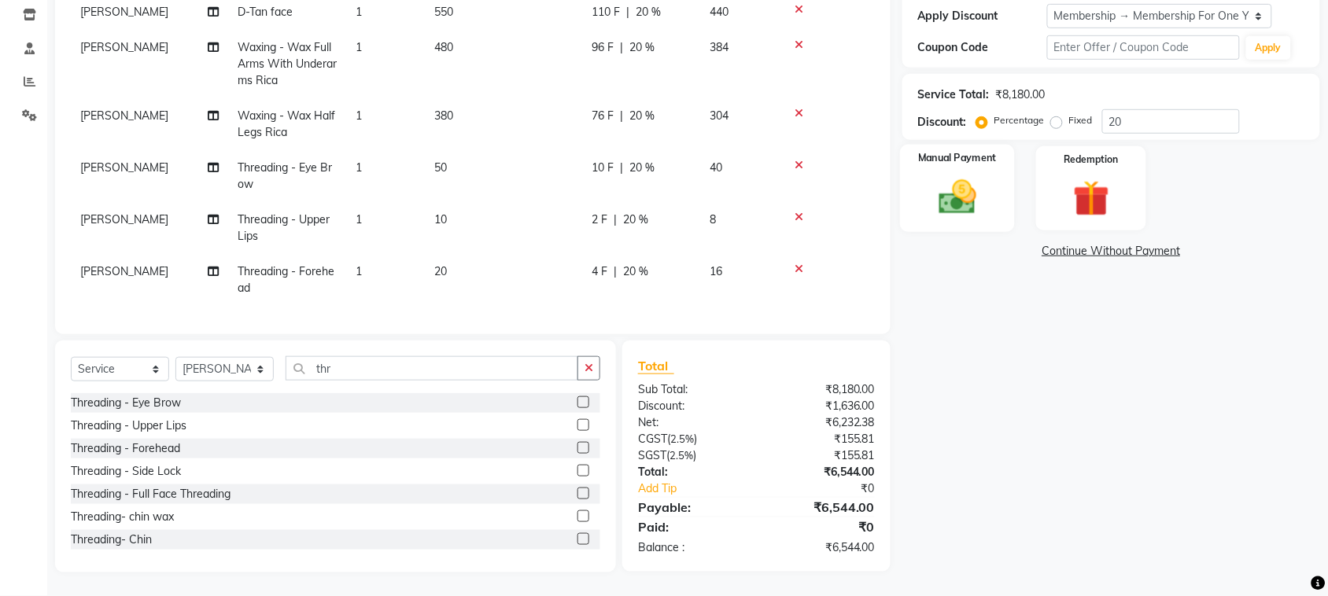
click at [964, 219] on img at bounding box center [956, 196] width 61 height 43
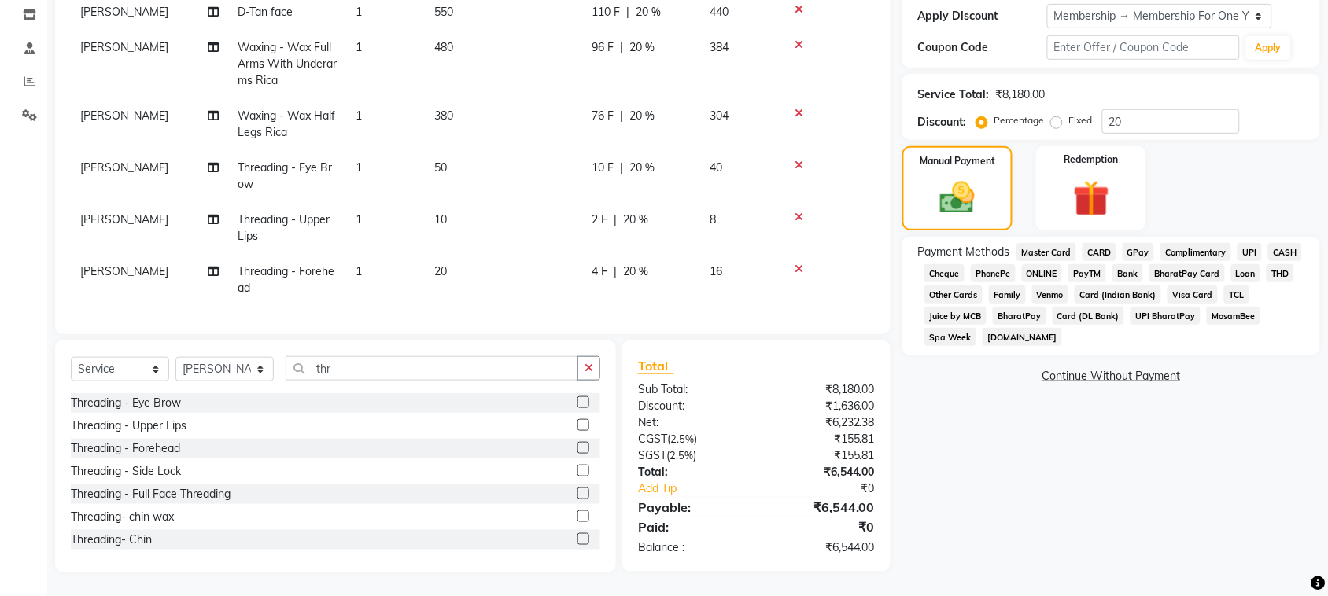
click at [1237, 261] on span "UPI" at bounding box center [1249, 252] width 24 height 18
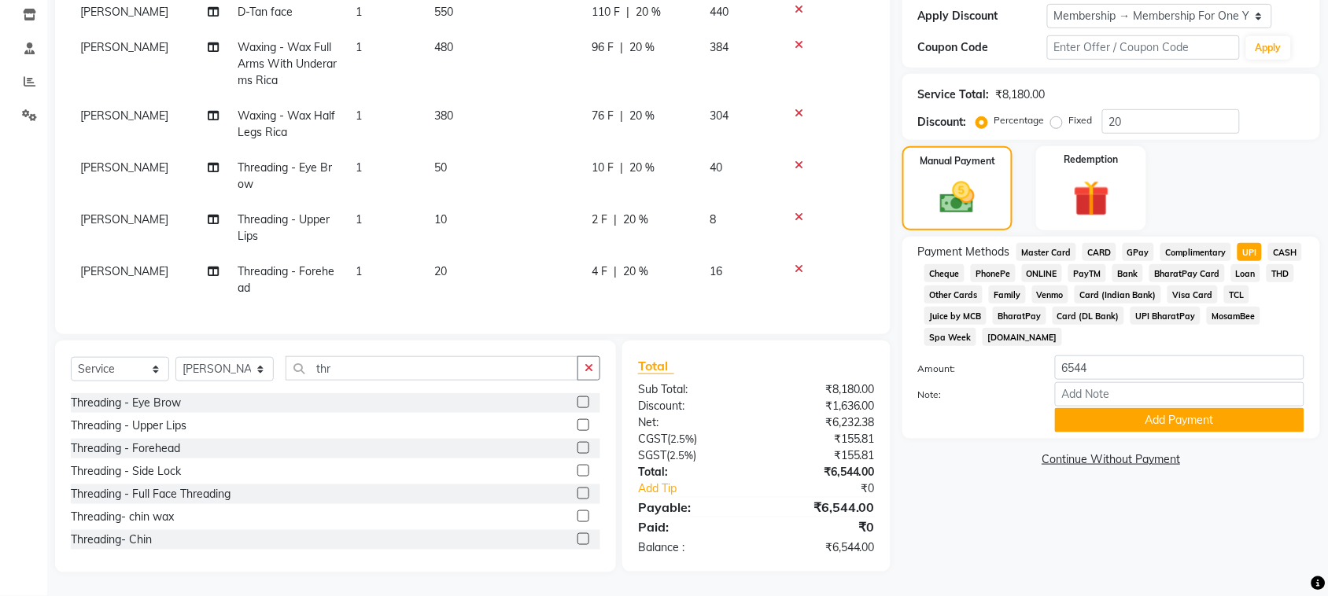
click at [1237, 261] on span "UPI" at bounding box center [1249, 252] width 24 height 18
click at [1155, 261] on span "GPay" at bounding box center [1138, 252] width 32 height 18
click at [1165, 433] on button "Add Payment" at bounding box center [1179, 420] width 249 height 24
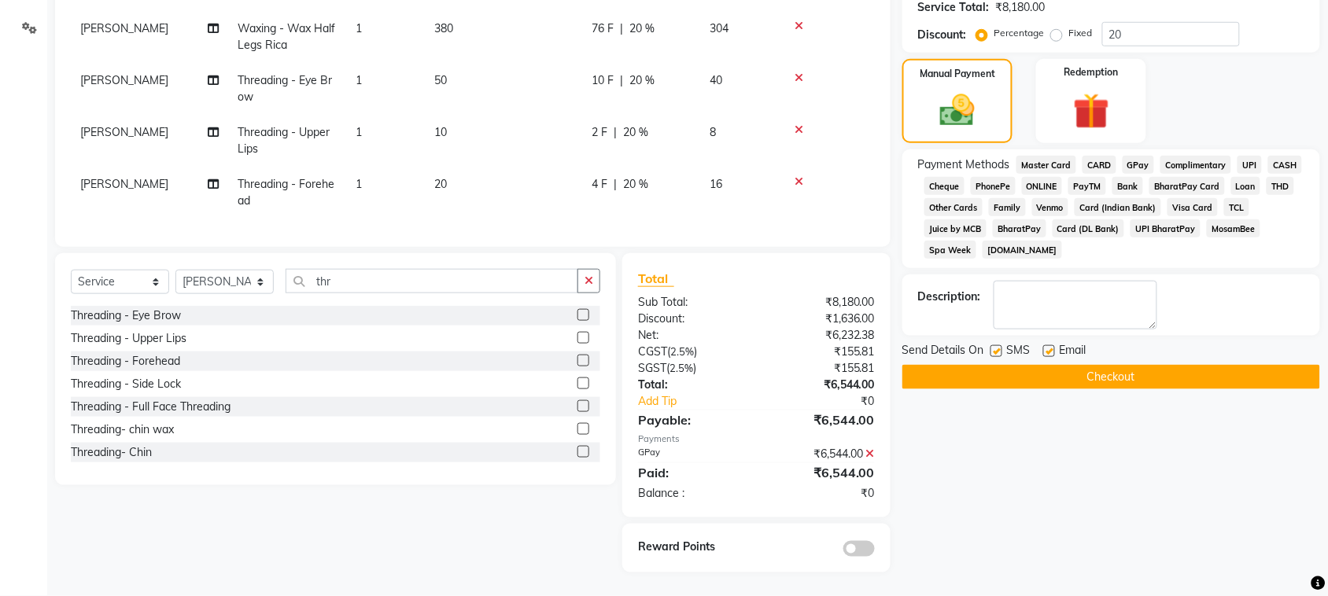
click at [1081, 389] on button "Checkout" at bounding box center [1111, 377] width 418 height 24
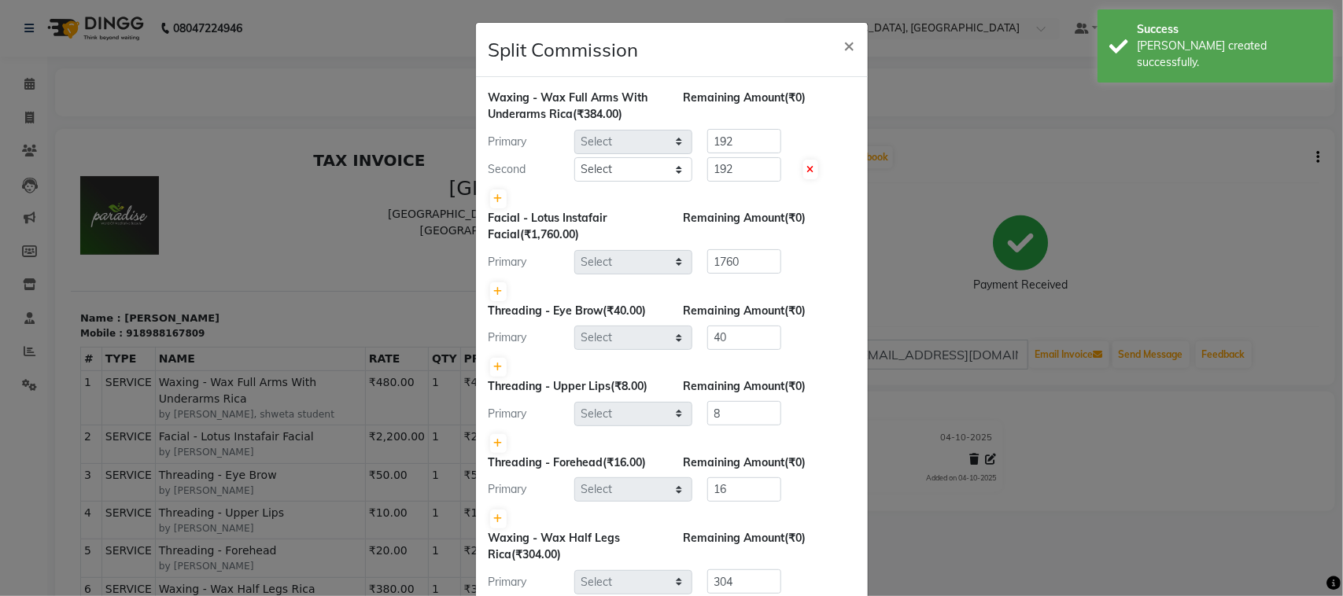
select select "25595"
select select "58224"
select select "25595"
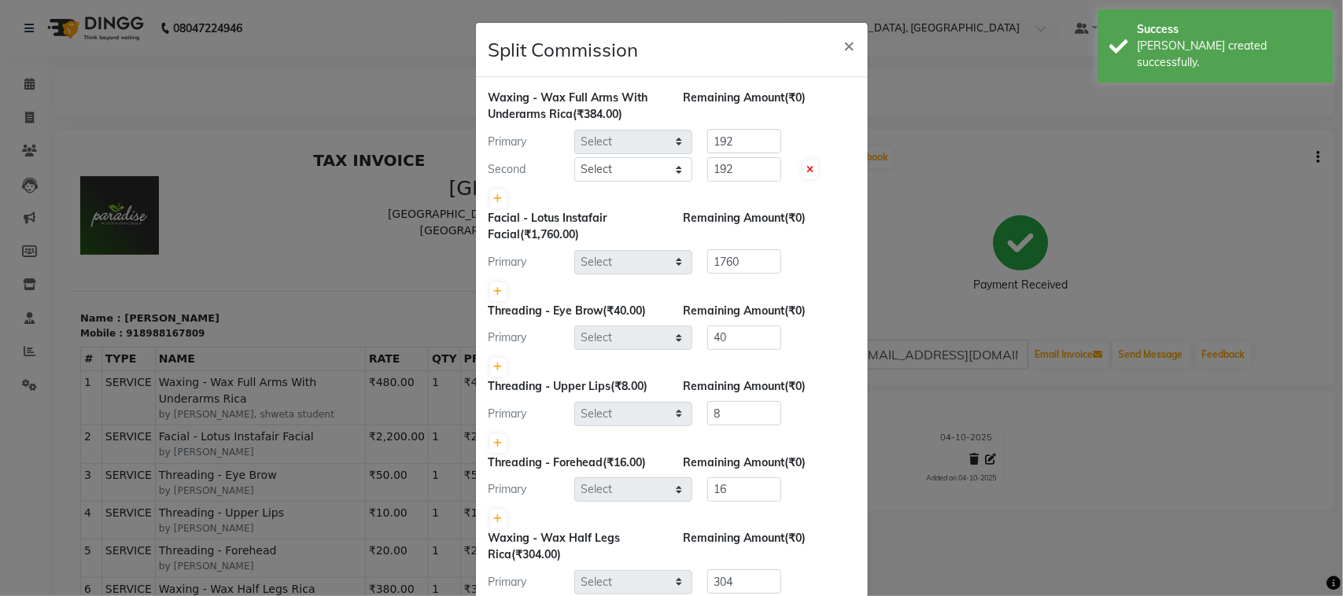
select select "25595"
select select "58224"
select select "25004"
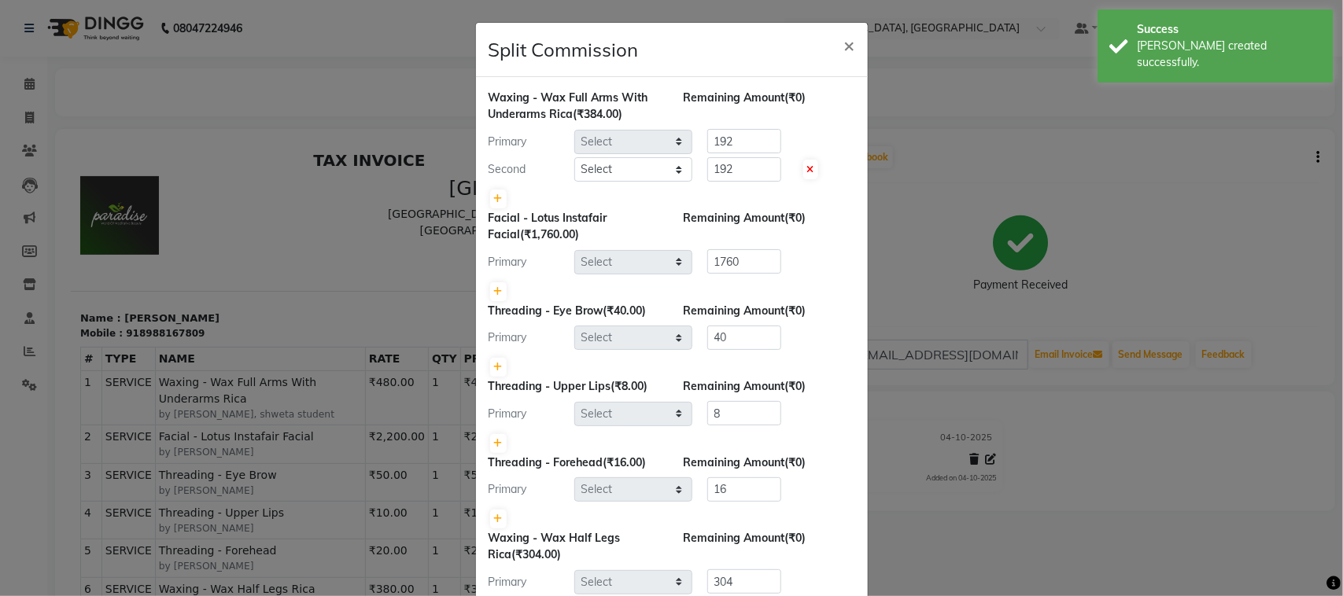
select select "88918"
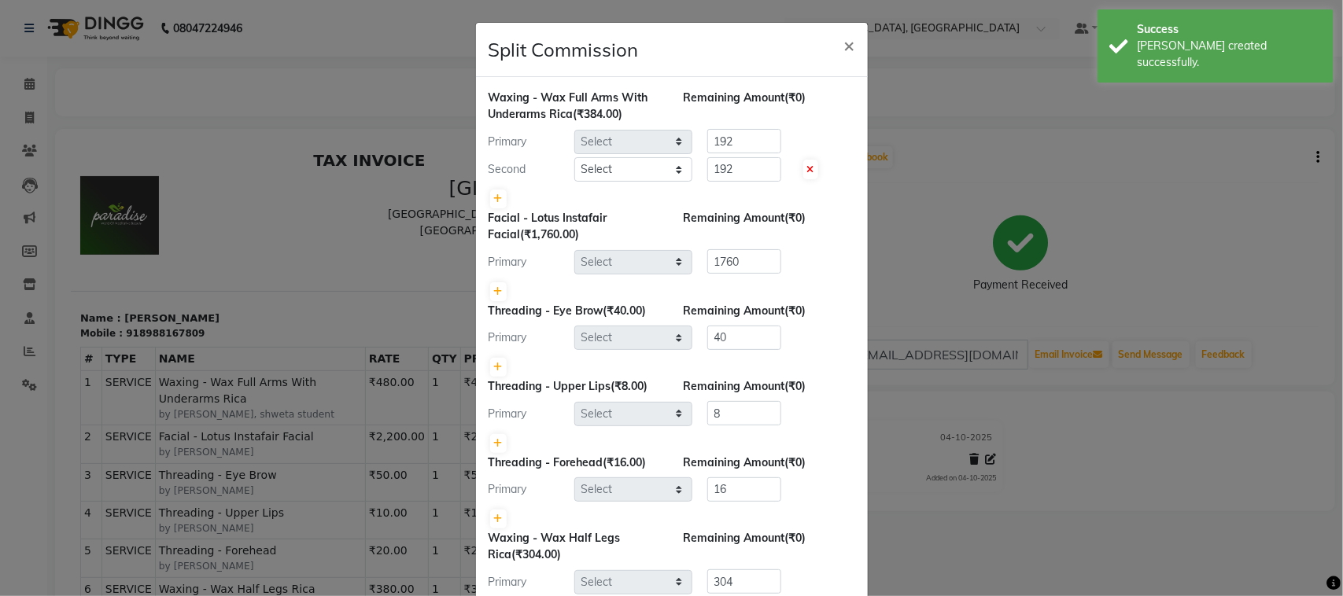
select select "88918"
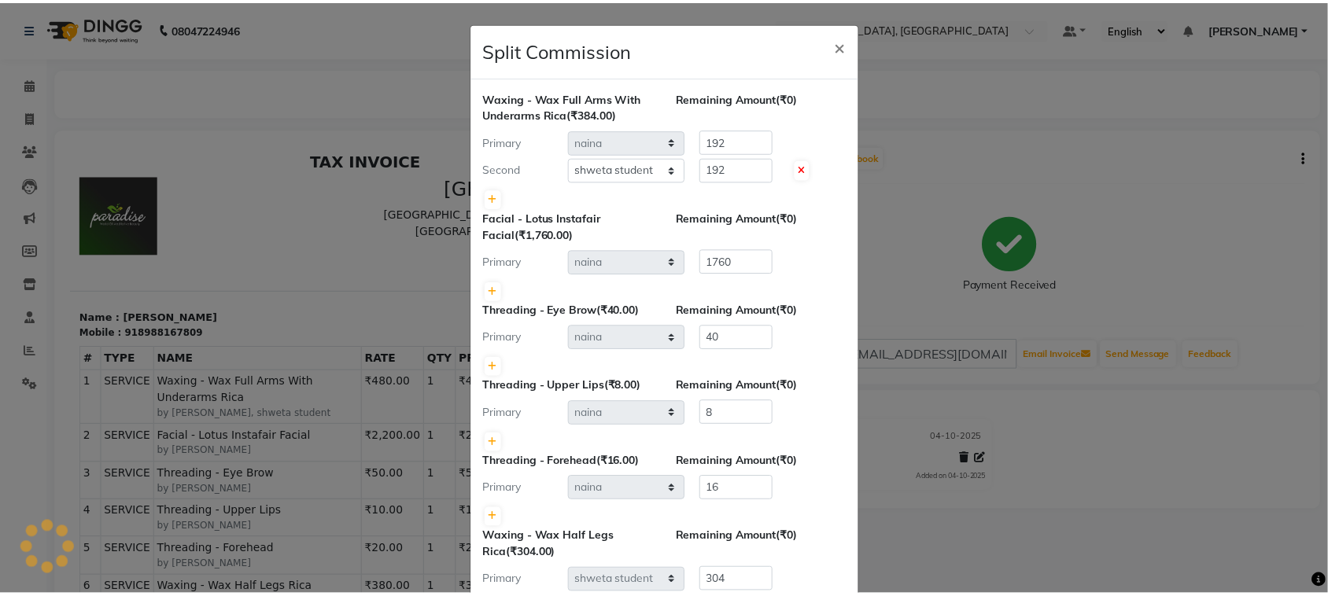
scroll to position [1522, 0]
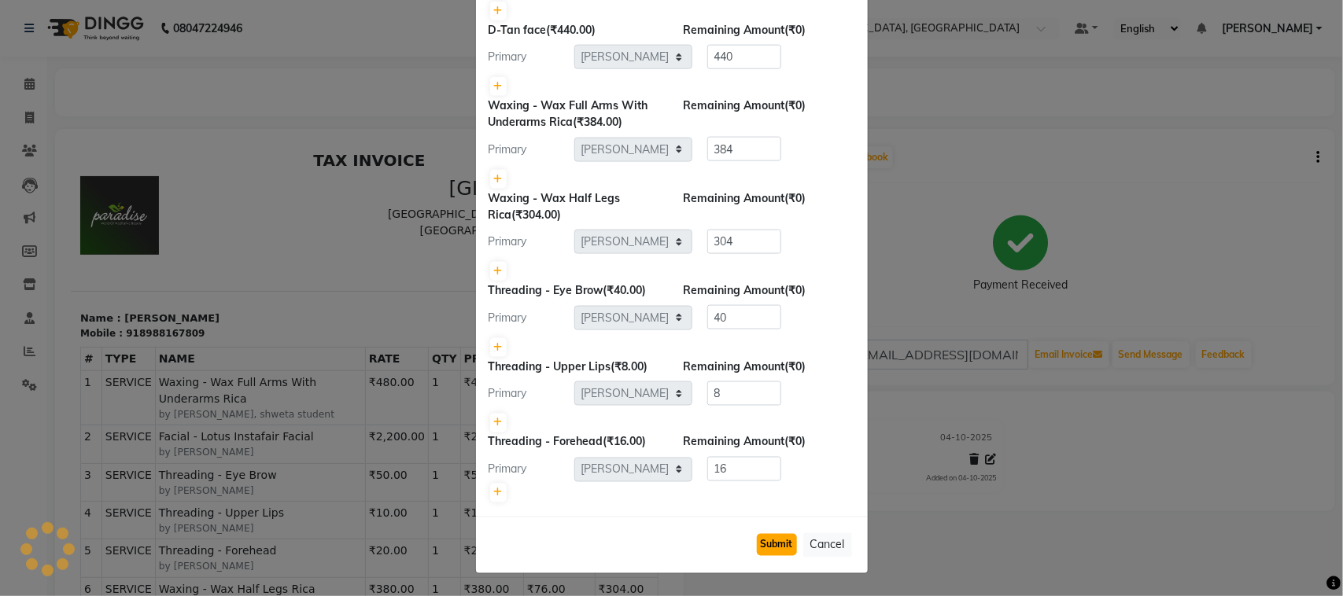
click at [757, 534] on button "Submit" at bounding box center [777, 545] width 40 height 22
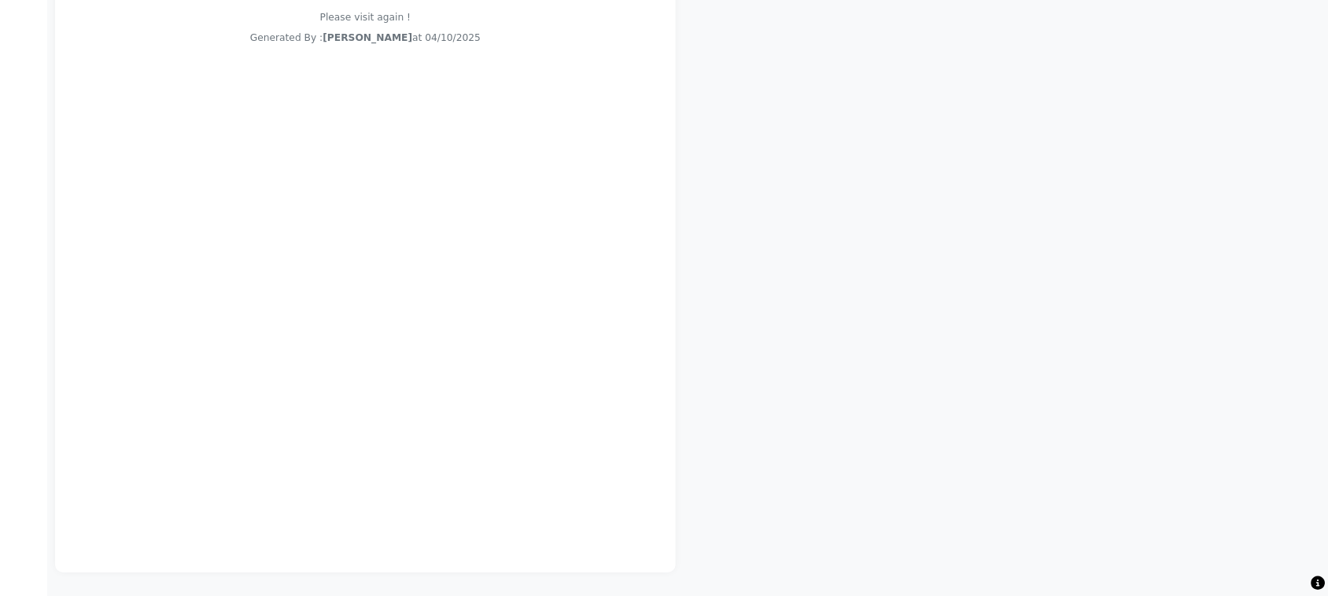
scroll to position [0, 0]
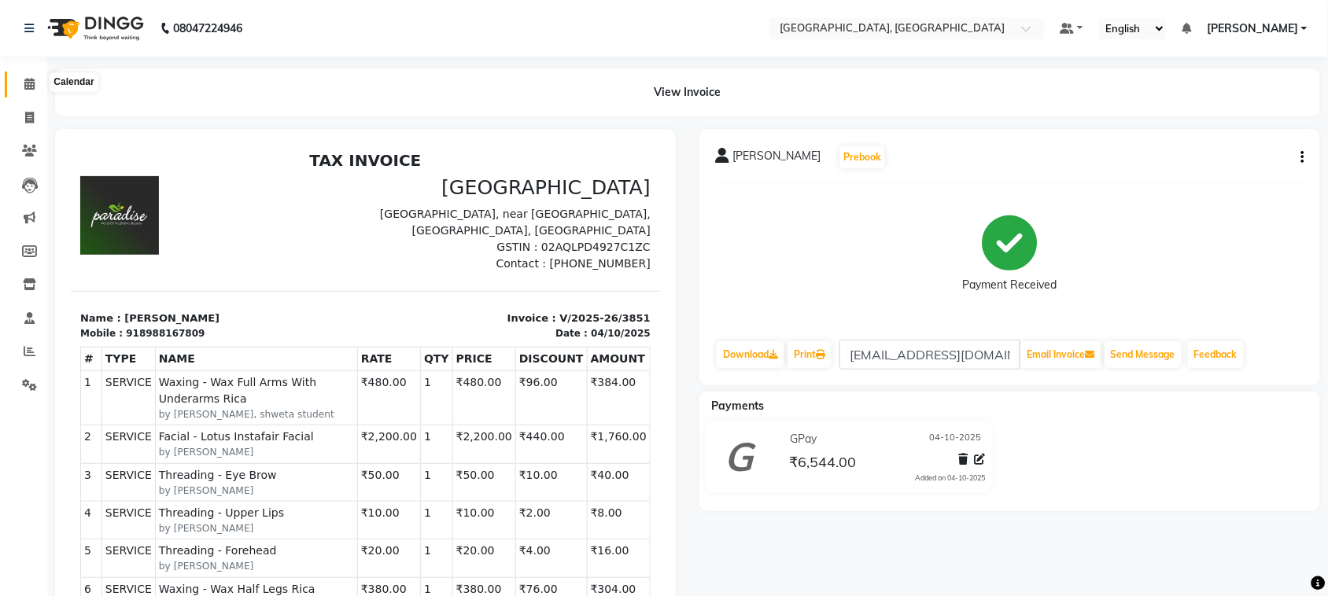
click at [28, 87] on icon at bounding box center [29, 84] width 10 height 12
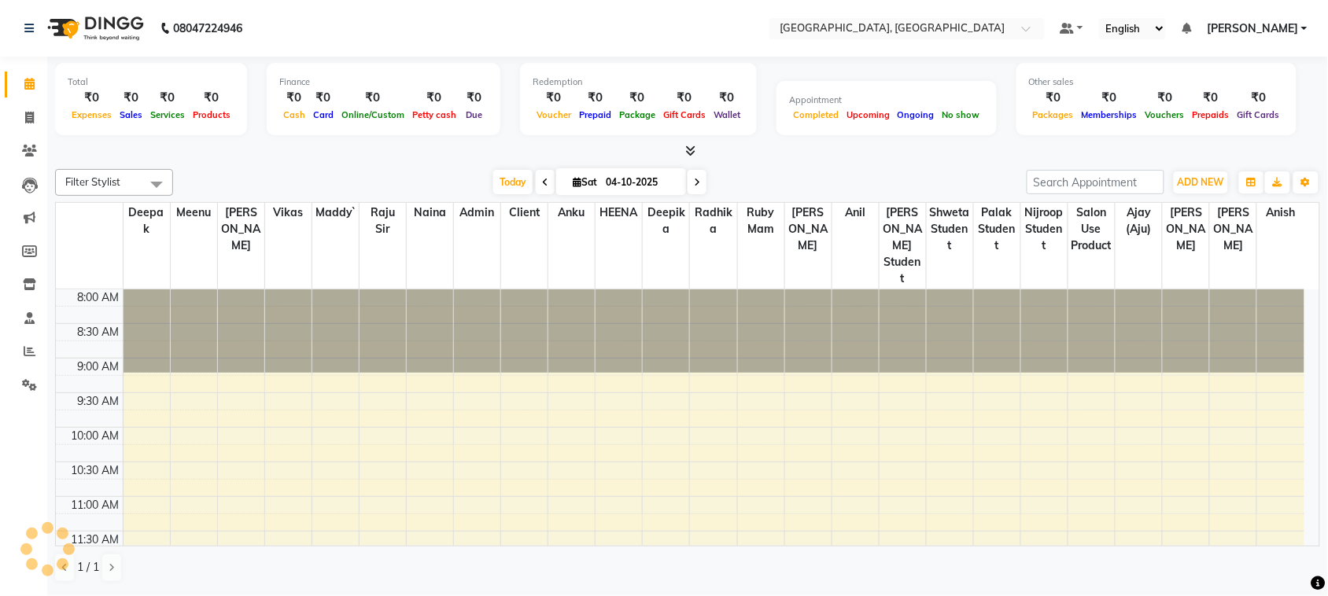
scroll to position [757, 0]
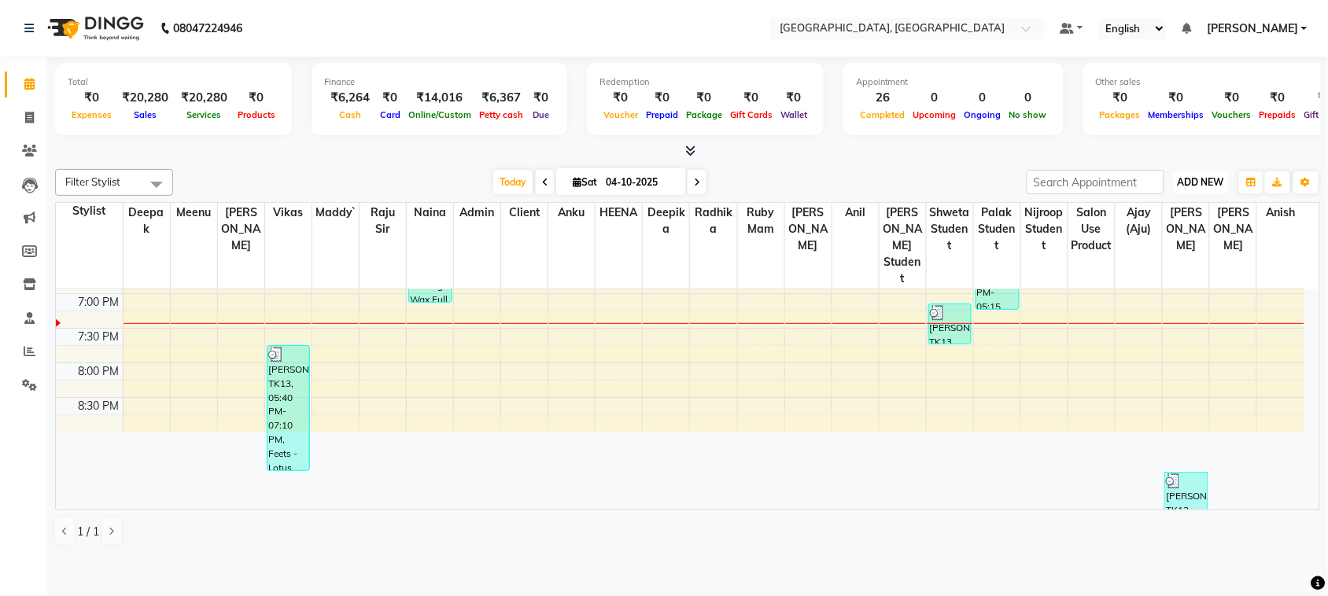
click at [1193, 188] on span "ADD NEW" at bounding box center [1200, 182] width 46 height 12
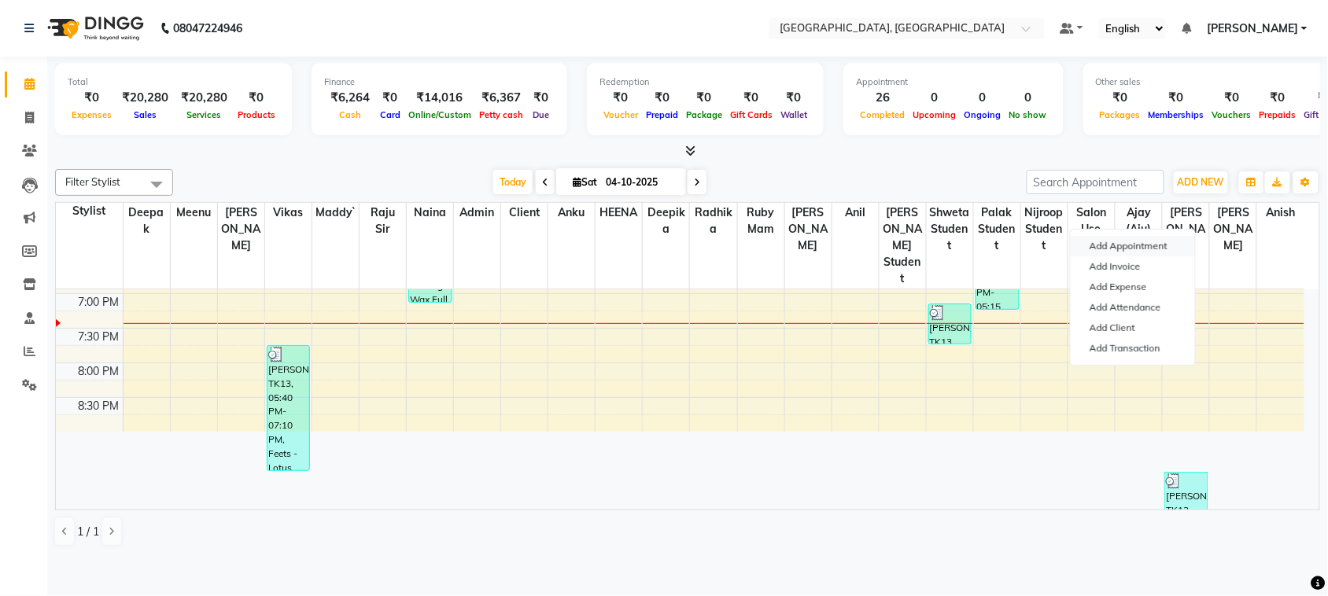
click at [1117, 254] on button "Add Appointment" at bounding box center [1132, 246] width 124 height 20
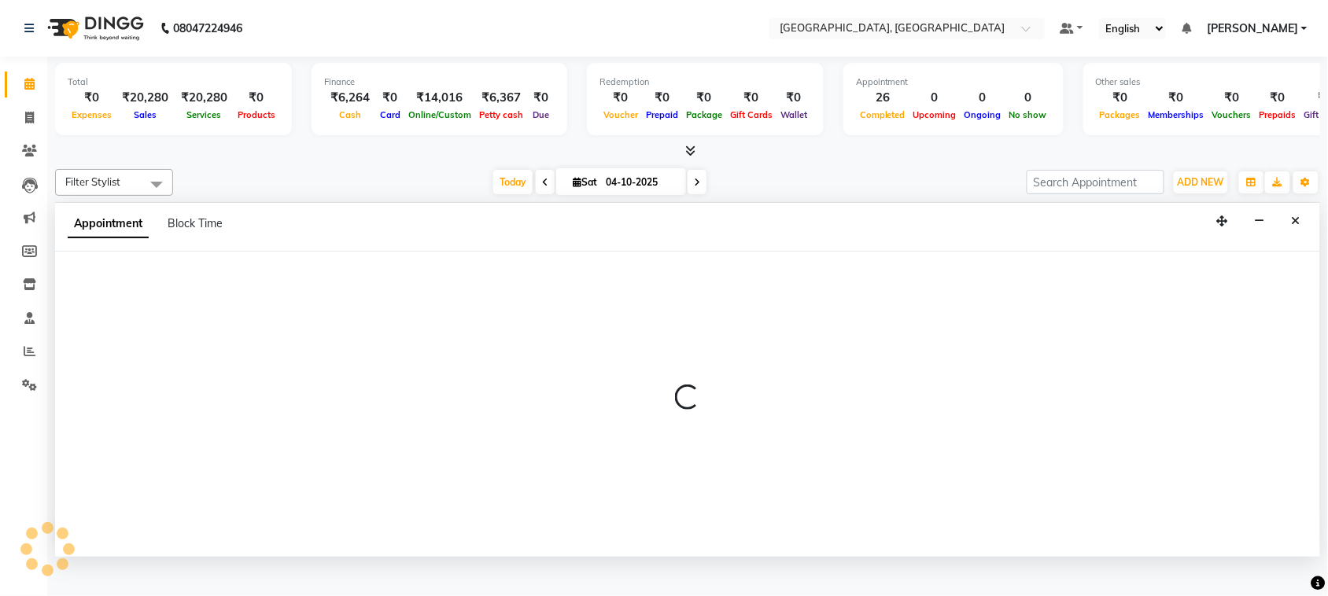
scroll to position [6, 0]
select select "540"
select select "tentative"
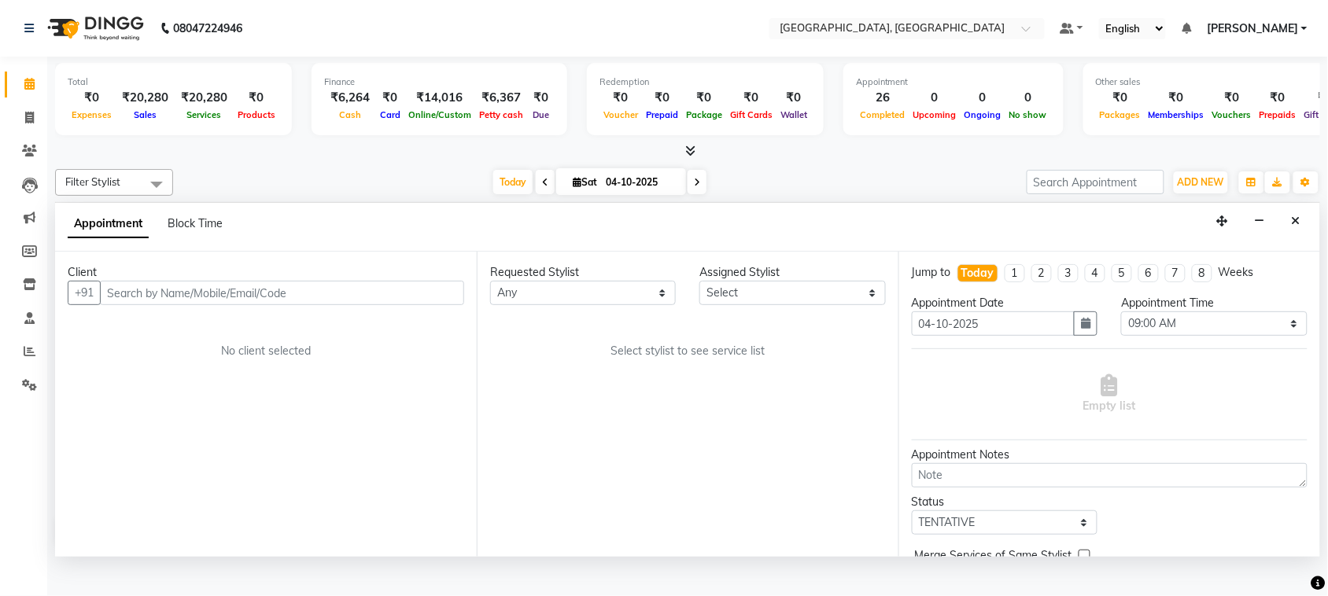
click at [277, 305] on input "text" at bounding box center [282, 293] width 364 height 24
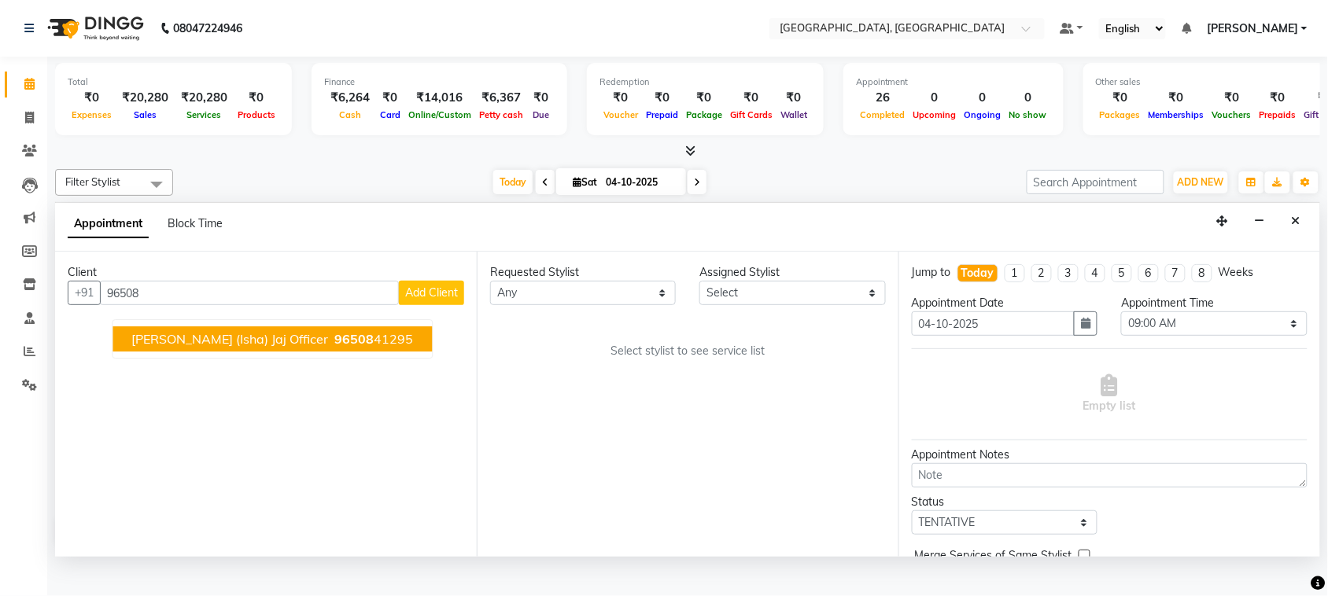
click at [414, 348] on ngb-highlight "96508 41295" at bounding box center [373, 340] width 82 height 16
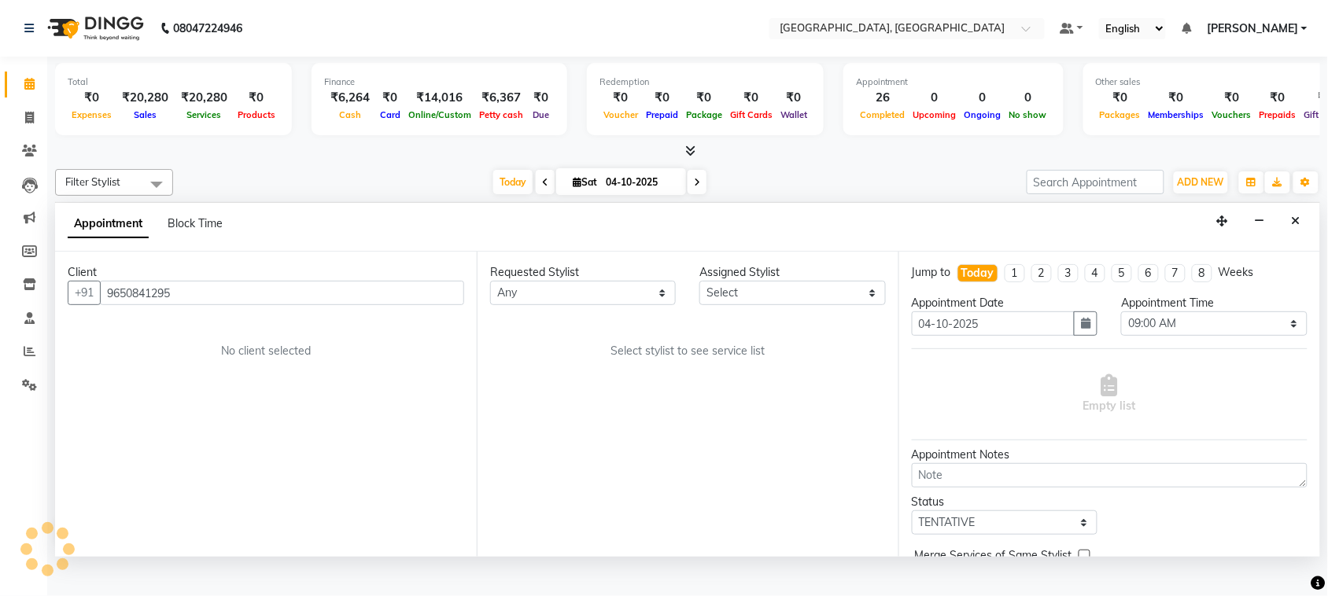
type input "9650841295"
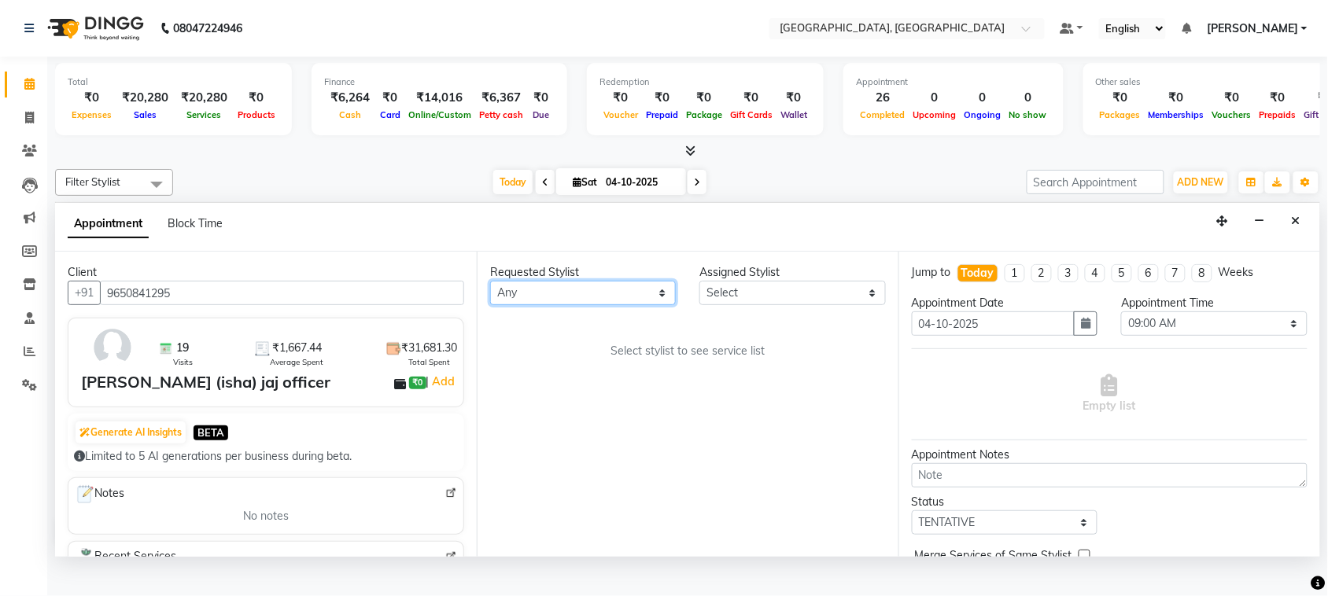
click at [548, 305] on select "Any admin Ajay (Aju) [PERSON_NAME] [PERSON_NAME] Client Deepak [PERSON_NAME] [P…" at bounding box center [583, 293] width 186 height 24
select select "24999"
click at [493, 305] on select "Any admin Ajay (Aju) [PERSON_NAME] [PERSON_NAME] Client Deepak [PERSON_NAME] [P…" at bounding box center [583, 293] width 186 height 24
select select "24999"
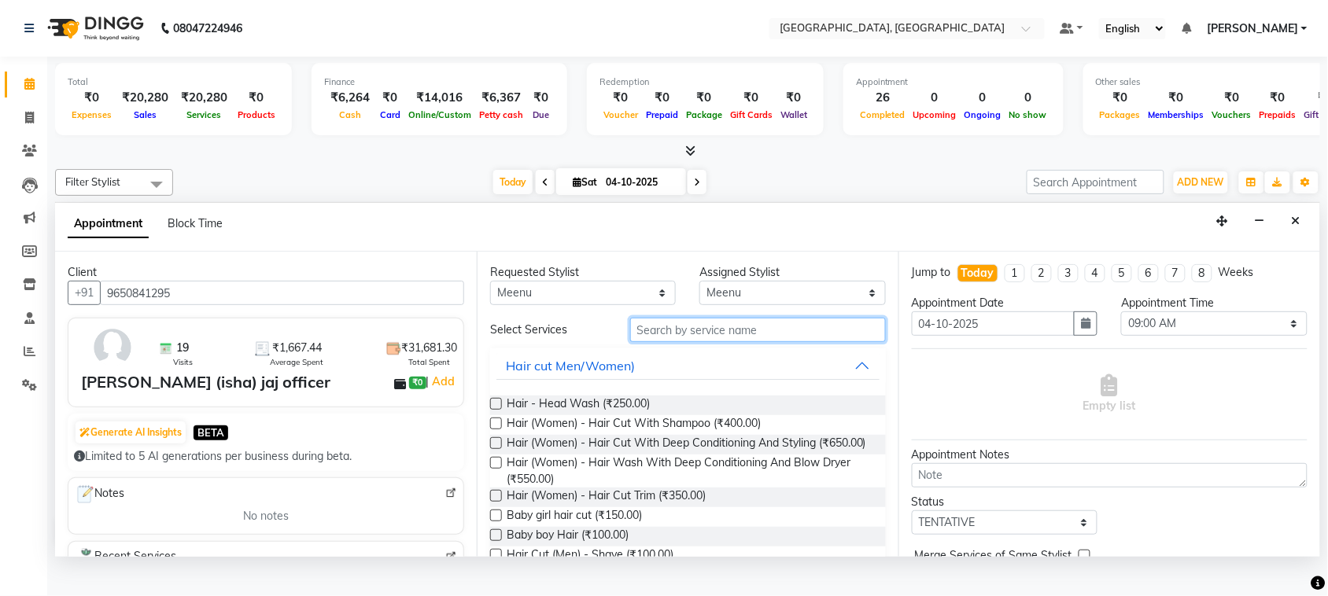
click at [698, 342] on input "text" at bounding box center [758, 330] width 256 height 24
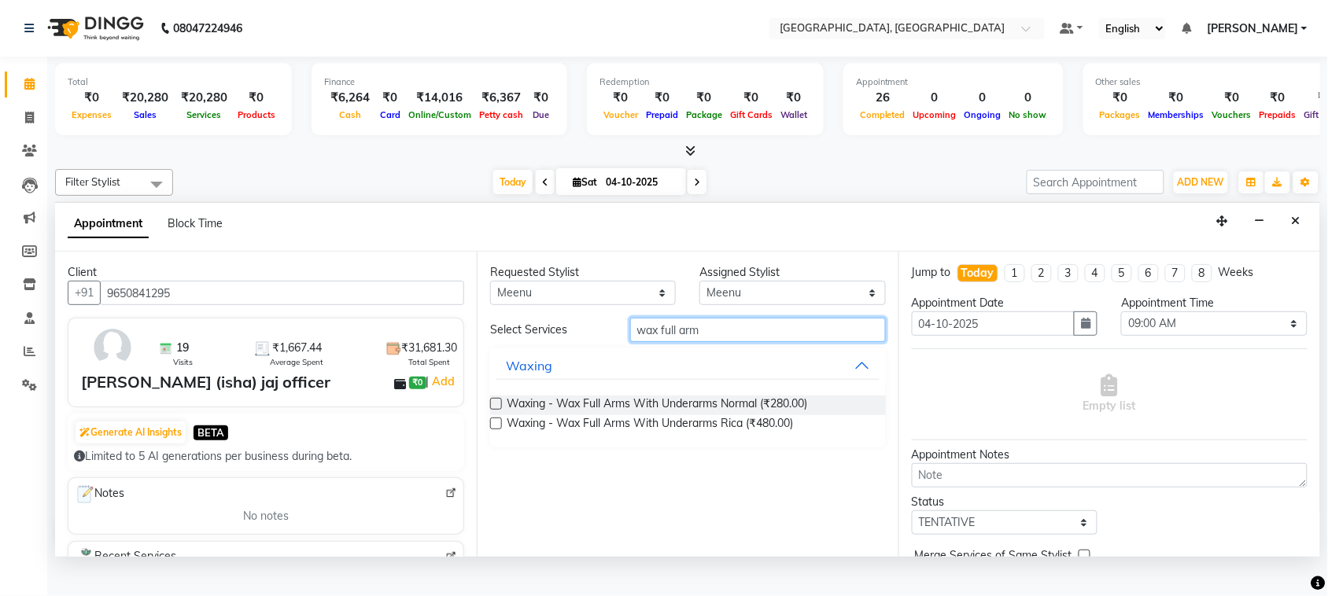
type input "wax full arm"
click at [501, 429] on label at bounding box center [496, 424] width 12 height 12
click at [500, 430] on input "checkbox" at bounding box center [495, 425] width 10 height 10
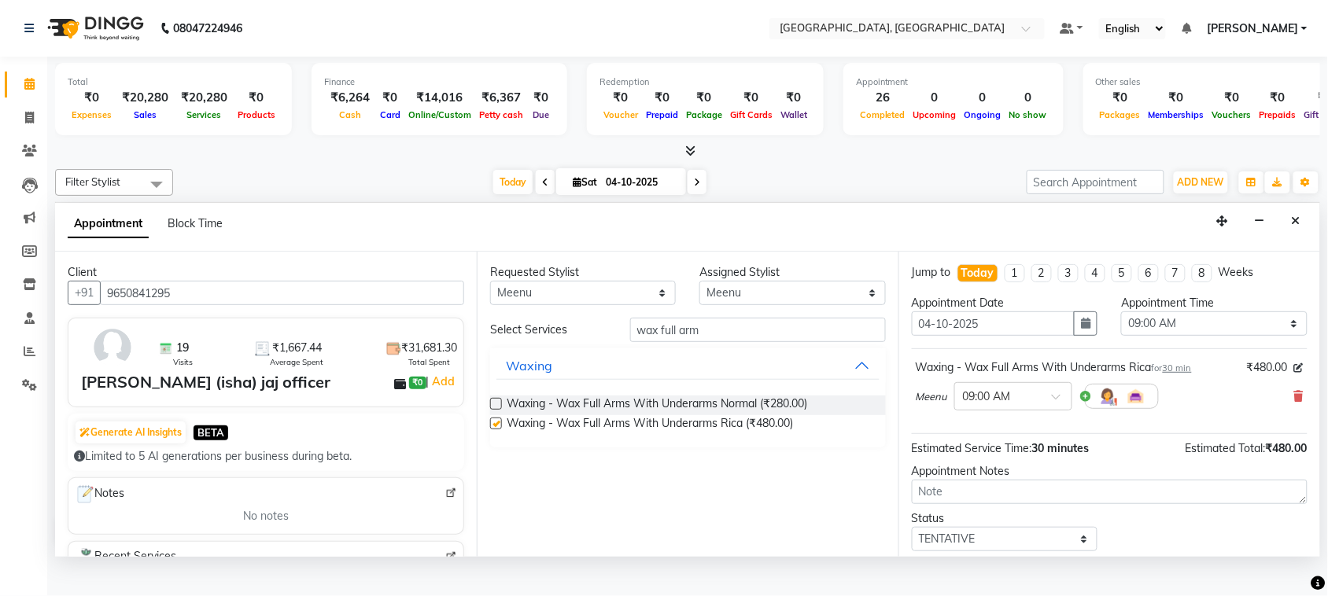
checkbox input "false"
click at [1162, 336] on select "Select 09:00 AM 09:15 AM 09:30 AM 09:45 AM 10:00 AM 10:15 AM 10:30 AM 10:45 AM …" at bounding box center [1214, 323] width 186 height 24
select select "690"
click at [1121, 336] on select "Select 09:00 AM 09:15 AM 09:30 AM 09:45 AM 10:00 AM 10:15 AM 10:30 AM 10:45 AM …" at bounding box center [1214, 323] width 186 height 24
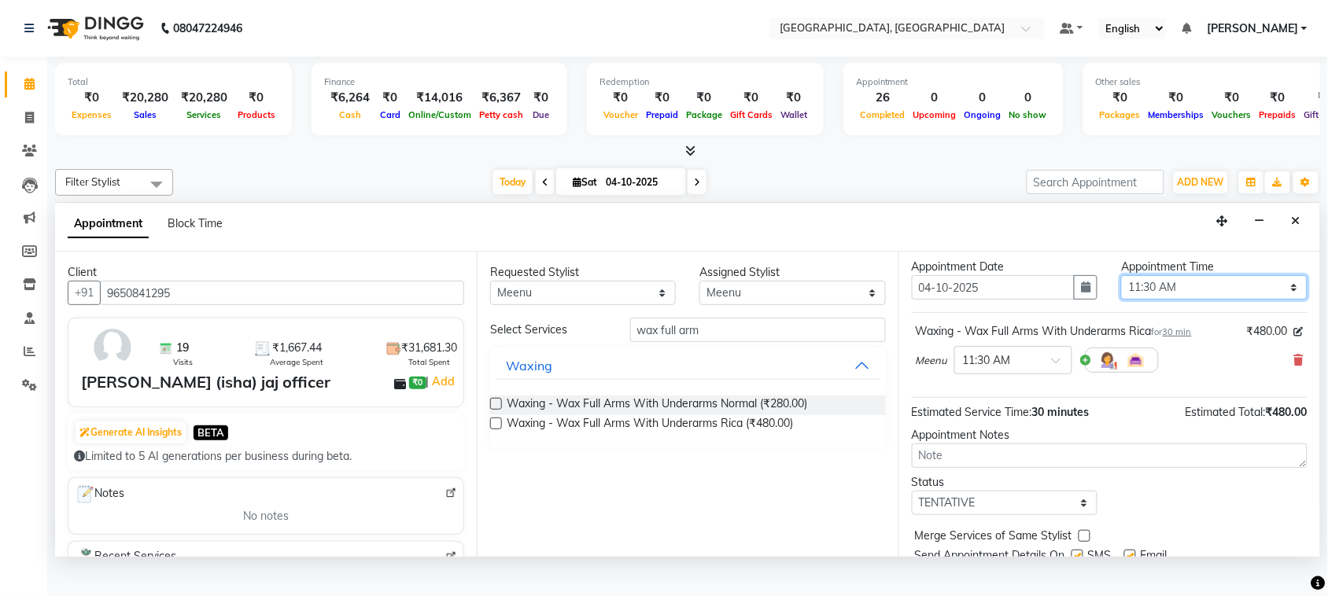
scroll to position [0, 0]
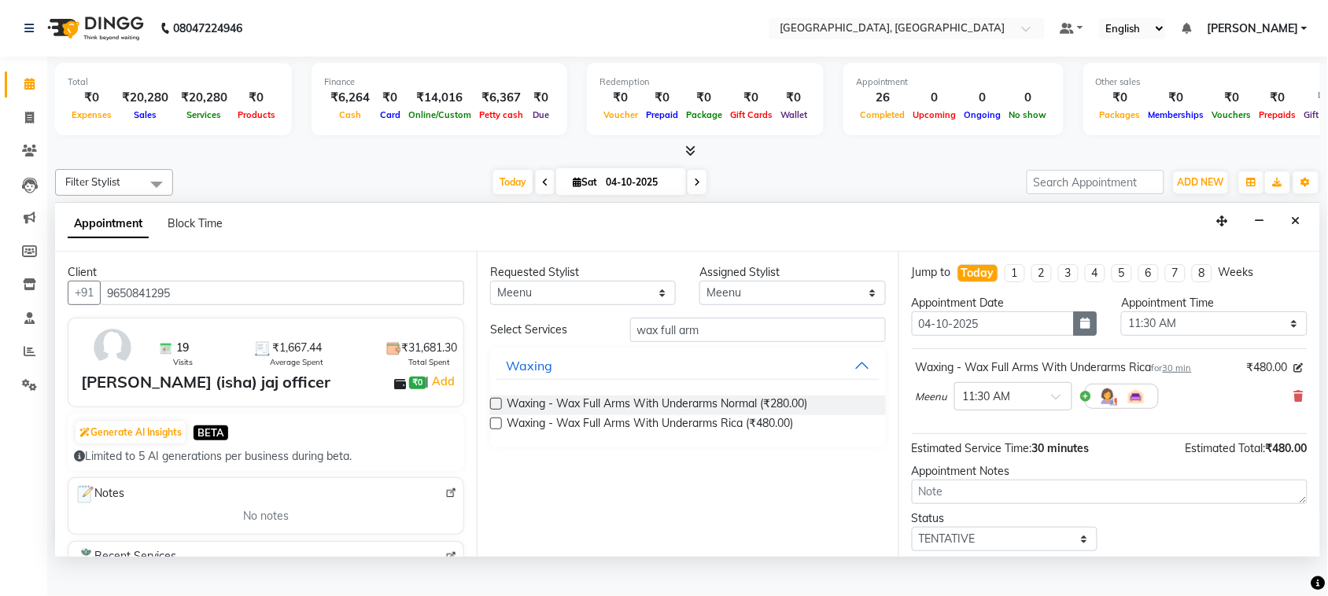
click at [1078, 336] on button "button" at bounding box center [1086, 323] width 24 height 24
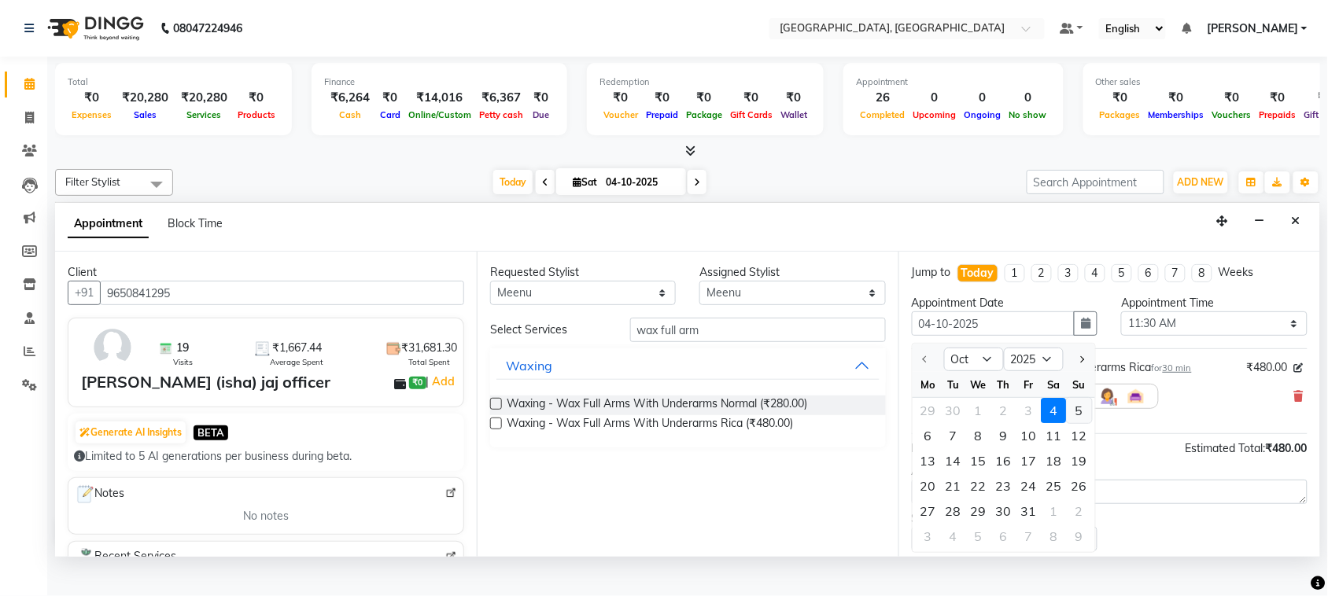
click at [1092, 423] on div "5" at bounding box center [1078, 410] width 25 height 25
type input "05-10-2025"
select select "690"
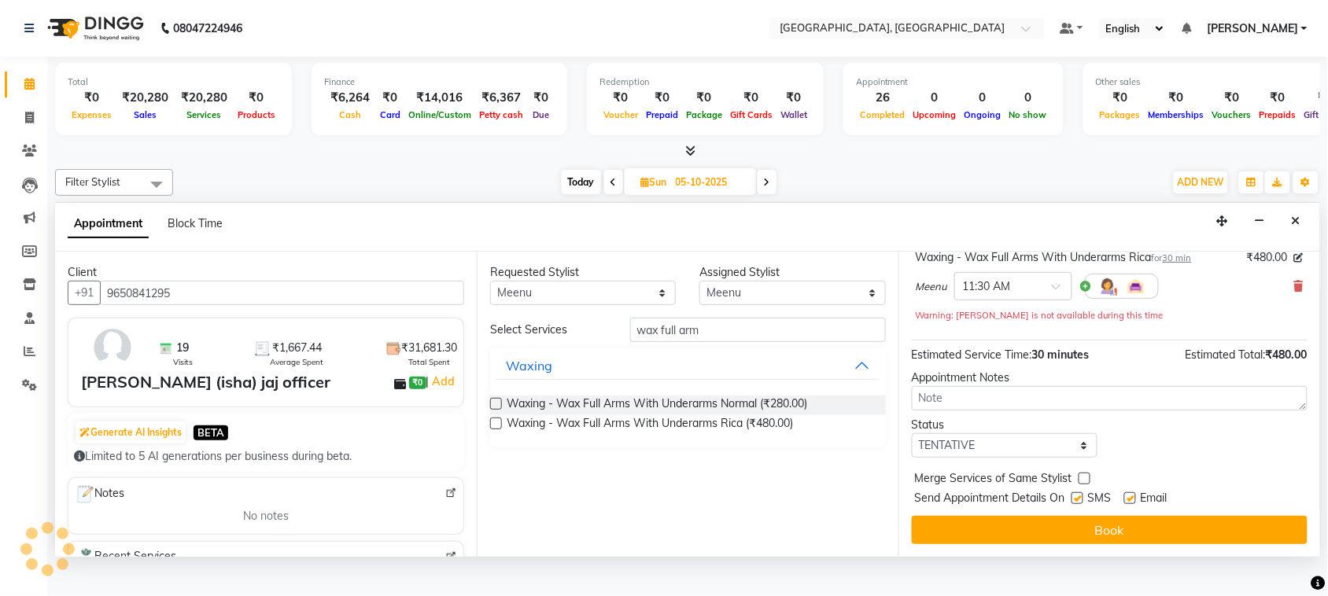
scroll to position [283, 0]
click at [1024, 441] on select "Select TENTATIVE CONFIRM UPCOMING" at bounding box center [1005, 445] width 186 height 24
select select "confirm booking"
click at [915, 433] on select "Select TENTATIVE CONFIRM UPCOMING" at bounding box center [1005, 445] width 186 height 24
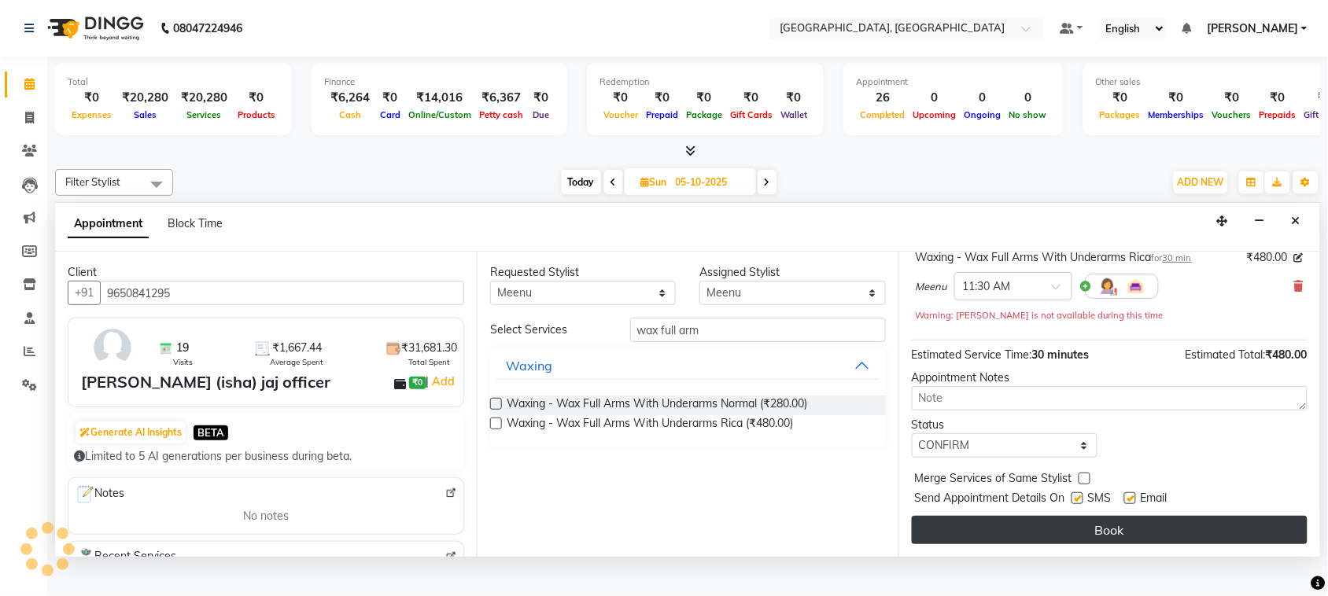
click at [1074, 544] on button "Book" at bounding box center [1110, 530] width 396 height 28
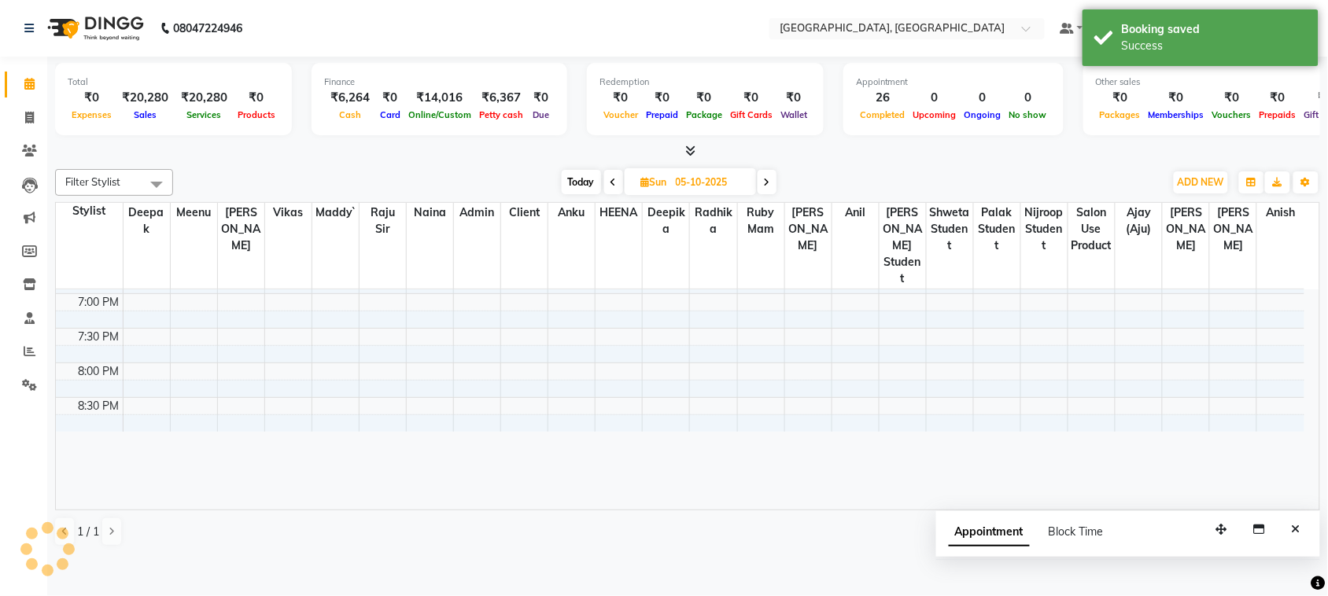
scroll to position [0, 0]
click at [610, 187] on icon at bounding box center [613, 182] width 6 height 9
type input "04-10-2025"
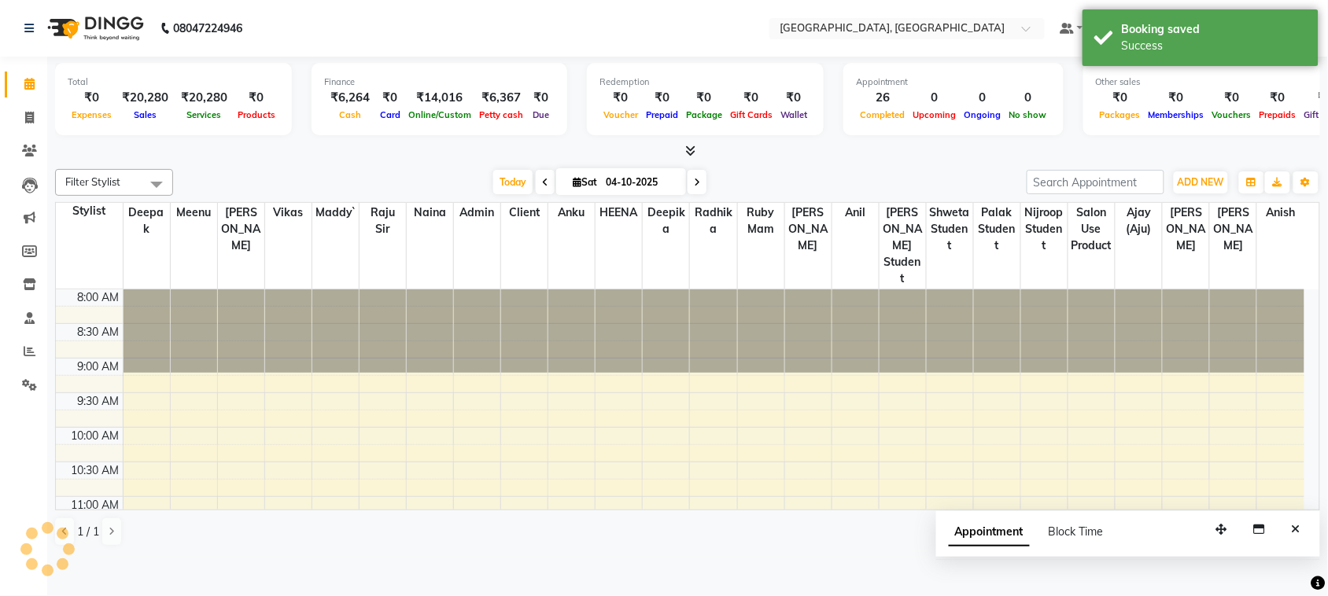
scroll to position [757, 0]
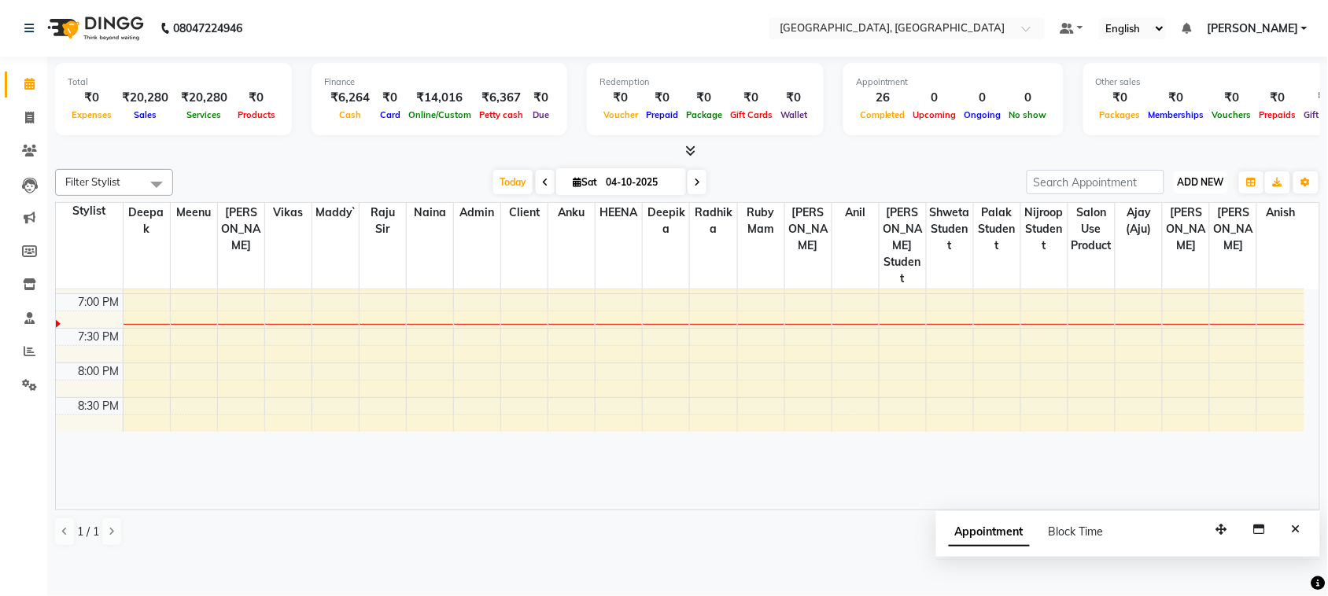
click at [1177, 188] on span "ADD NEW" at bounding box center [1200, 182] width 46 height 12
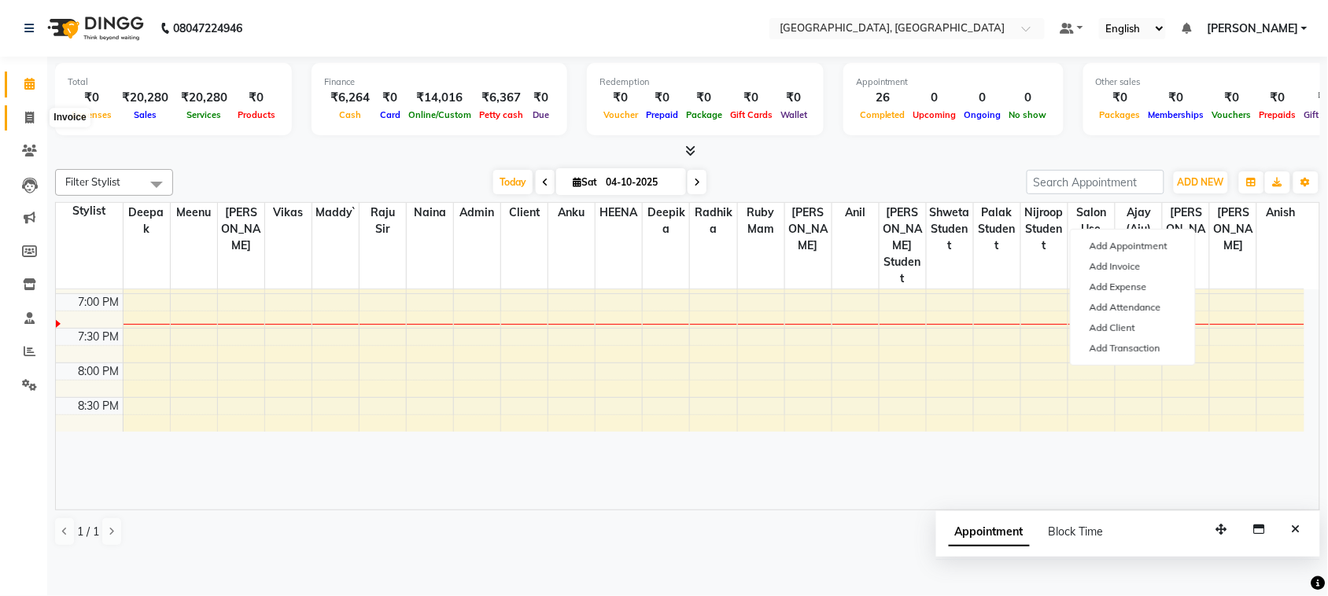
click at [31, 119] on icon at bounding box center [29, 118] width 9 height 12
select select "service"
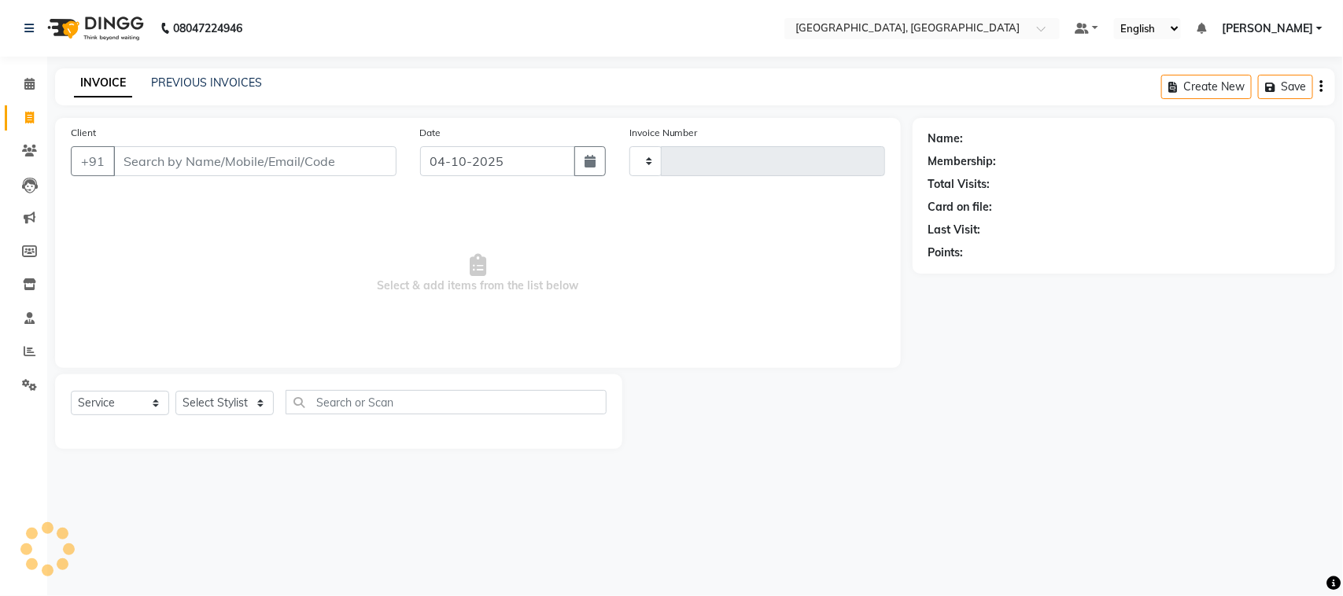
click at [272, 176] on input "Client" at bounding box center [254, 161] width 283 height 30
type input "3852"
select select "4462"
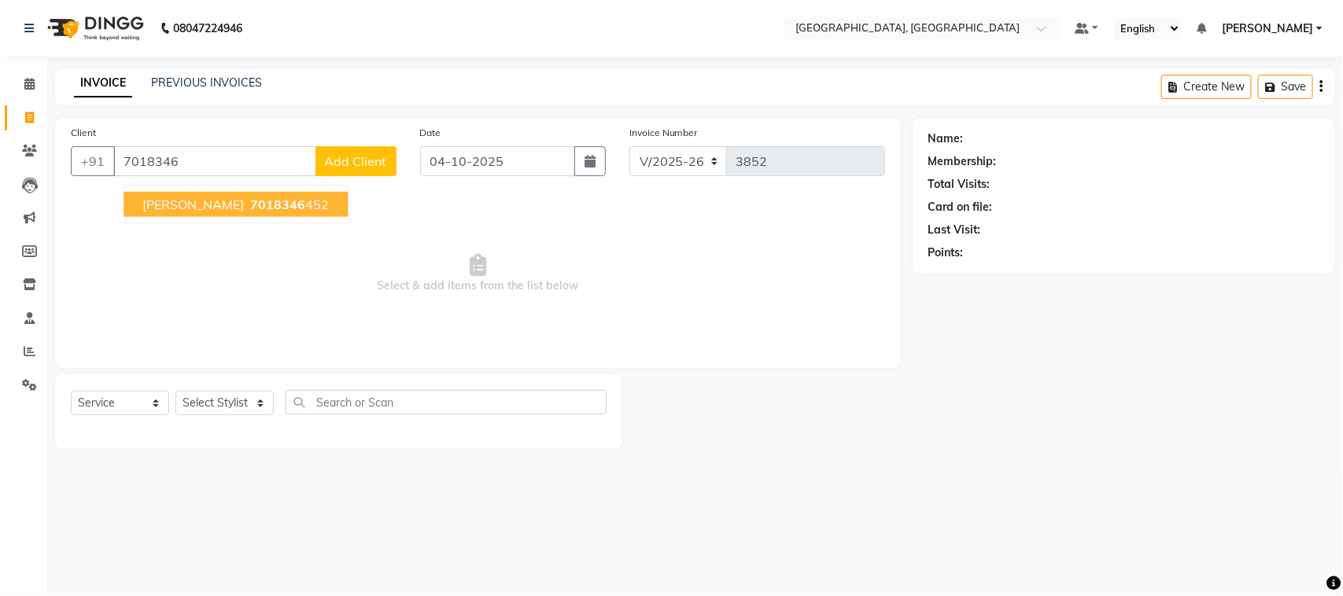
click at [311, 217] on button "[PERSON_NAME] 7018346 452" at bounding box center [235, 204] width 224 height 25
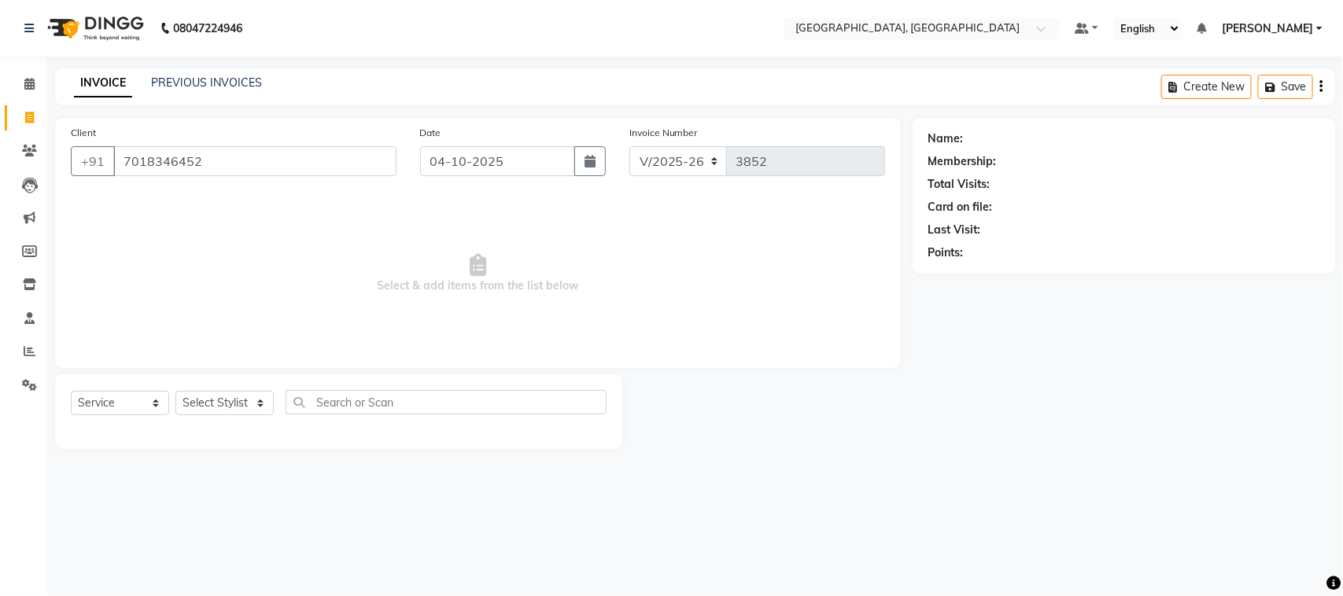
type input "7018346452"
select select "2: Object"
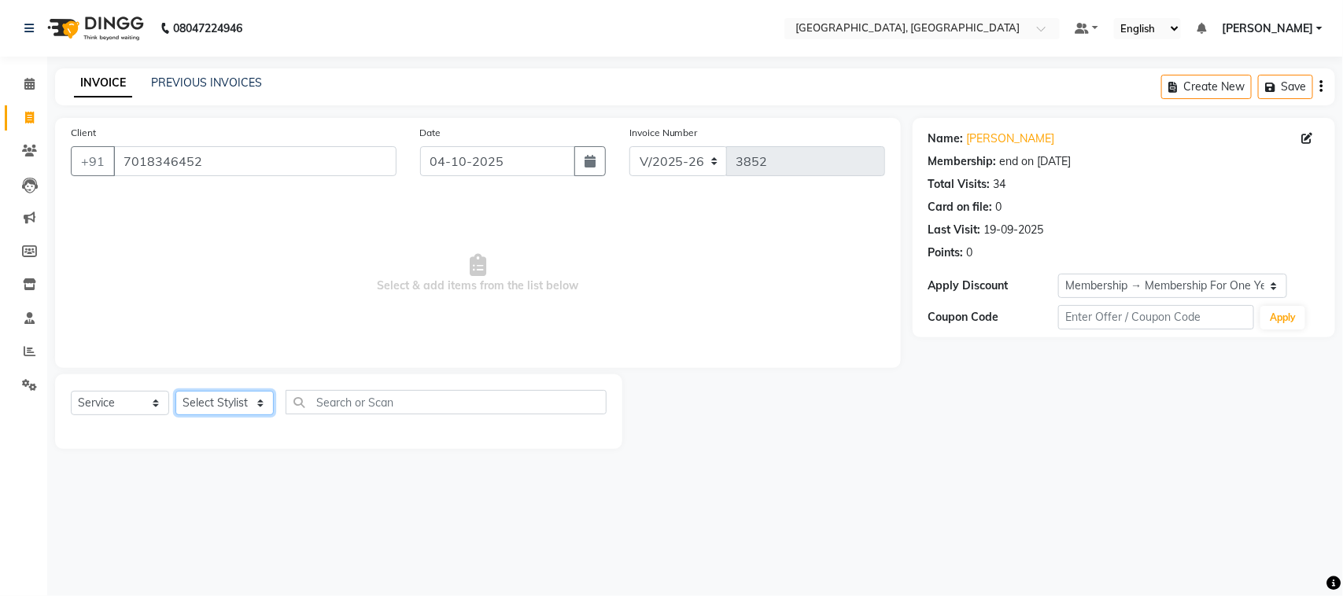
click at [218, 415] on select "Select Stylist admin Ajay (Aju) anil [PERSON_NAME] Client Deepak deepika [PERSO…" at bounding box center [224, 403] width 98 height 24
select select "29611"
click at [181, 415] on select "Select Stylist admin Ajay (Aju) anil [PERSON_NAME] Client Deepak deepika [PERSO…" at bounding box center [224, 403] width 98 height 24
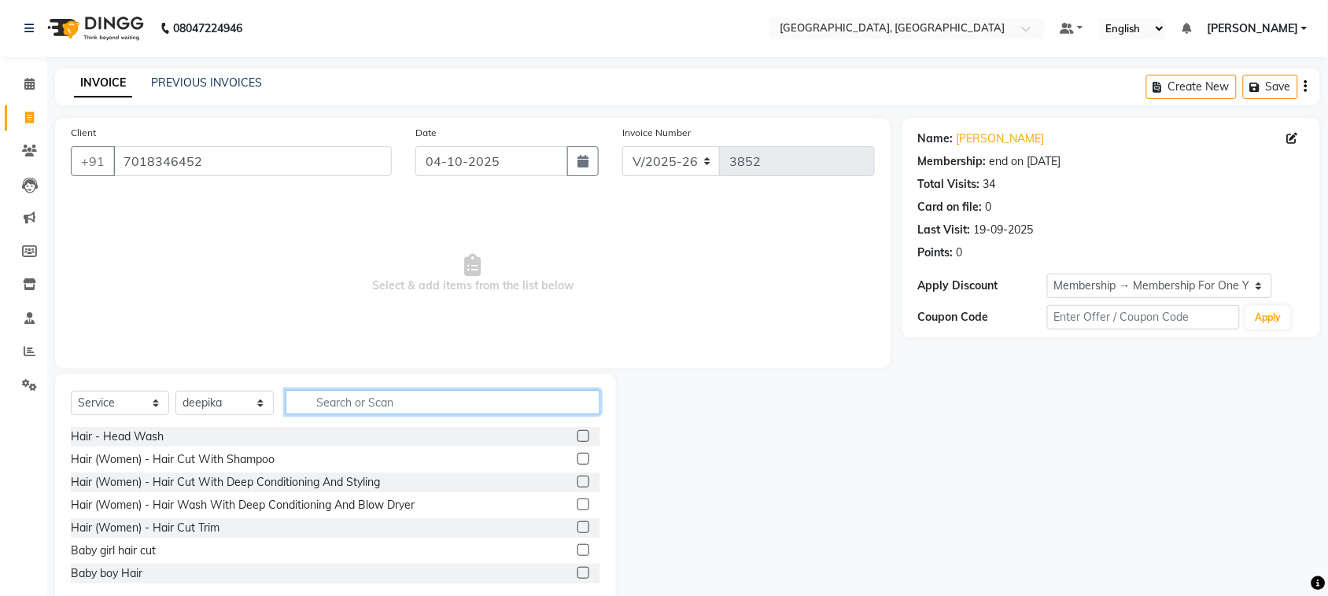
click at [400, 414] on input "text" at bounding box center [442, 402] width 315 height 24
click at [348, 414] on input "text" at bounding box center [442, 402] width 315 height 24
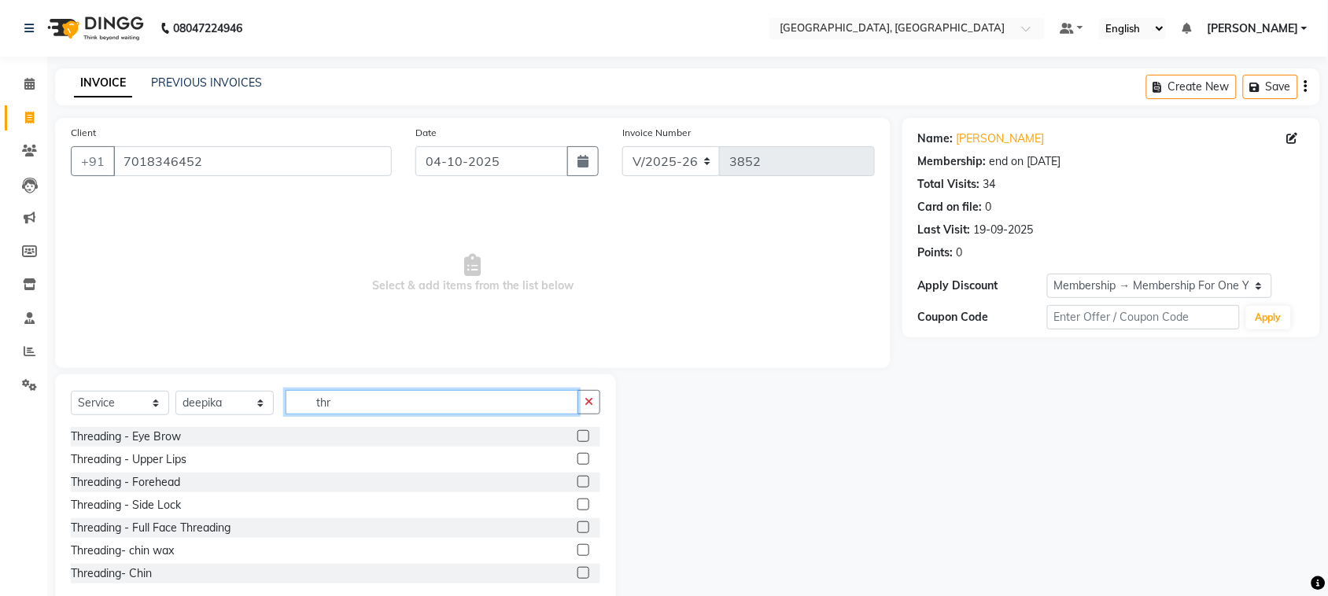
type input "thr"
click at [577, 442] on label at bounding box center [583, 436] width 12 height 12
click at [577, 442] on input "checkbox" at bounding box center [582, 437] width 10 height 10
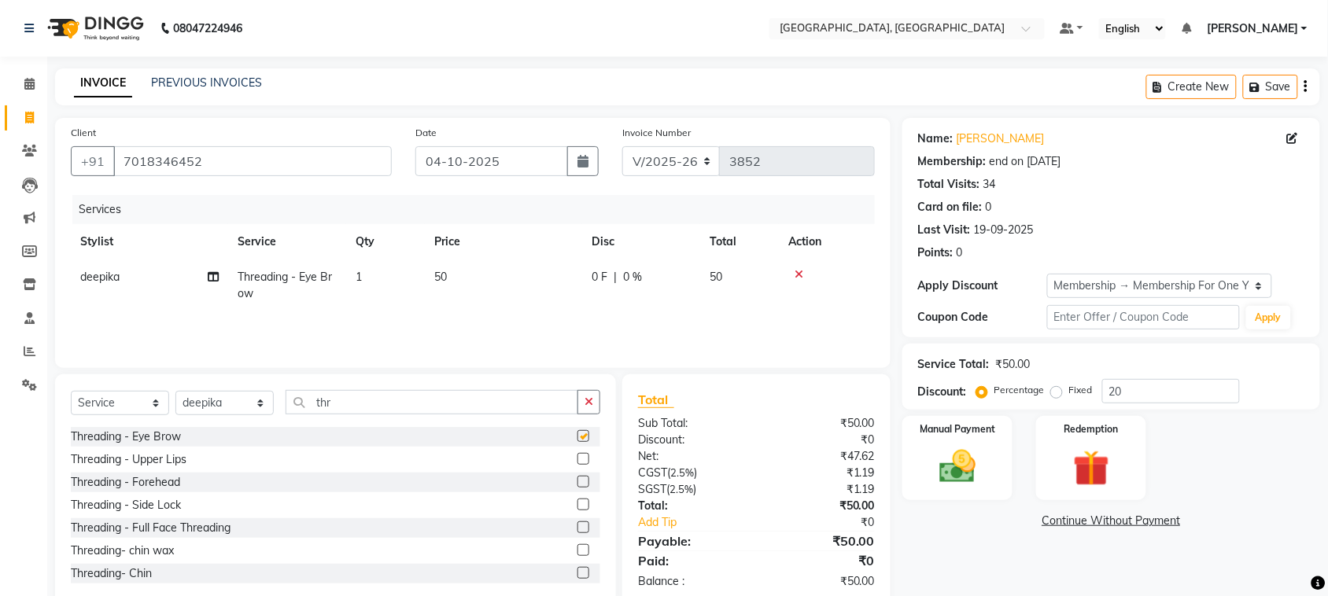
checkbox input "false"
click at [577, 465] on label at bounding box center [583, 459] width 12 height 12
click at [577, 465] on input "checkbox" at bounding box center [582, 460] width 10 height 10
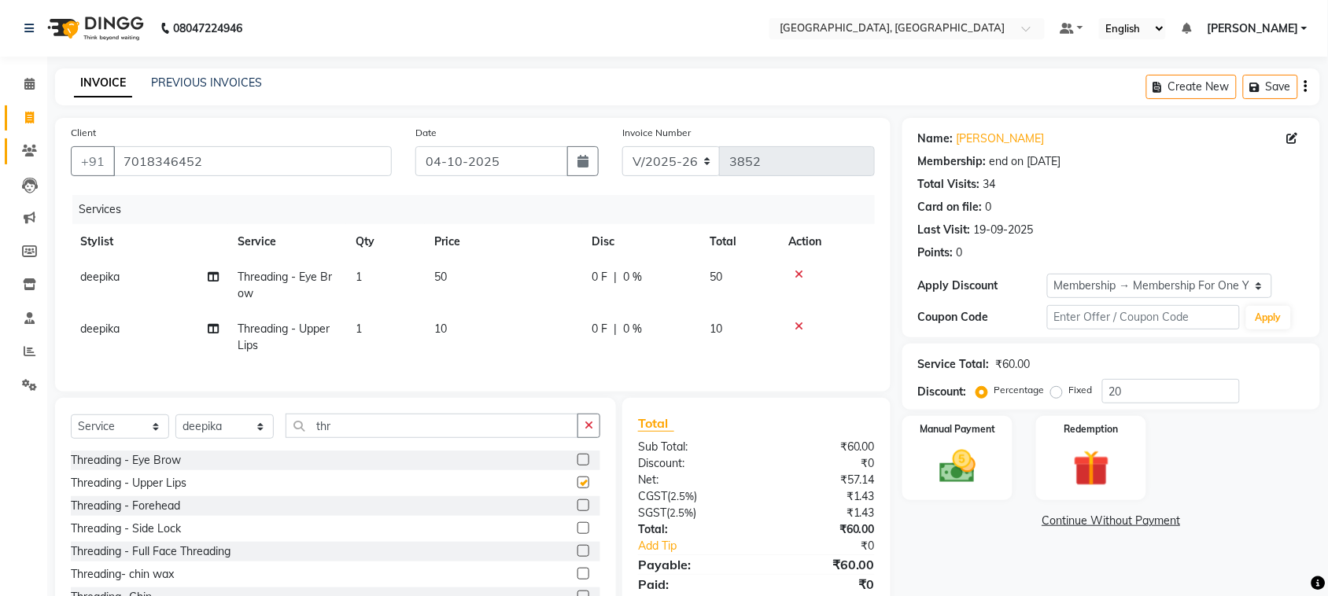
checkbox input "false"
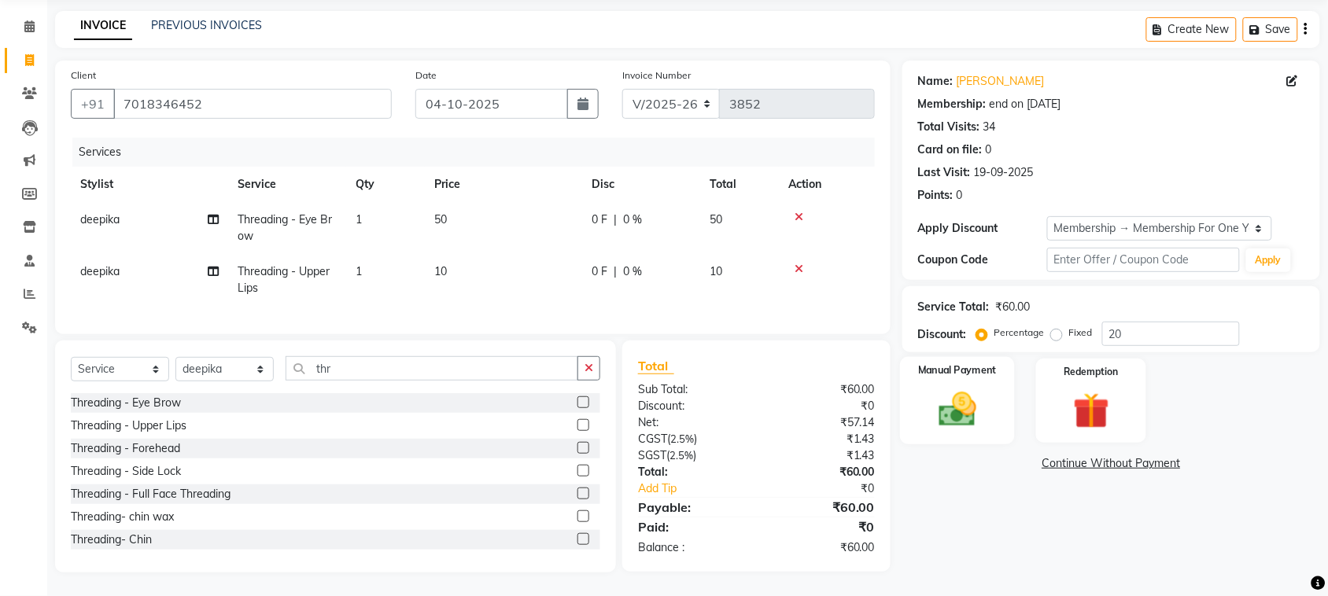
click at [948, 388] on img at bounding box center [956, 409] width 61 height 43
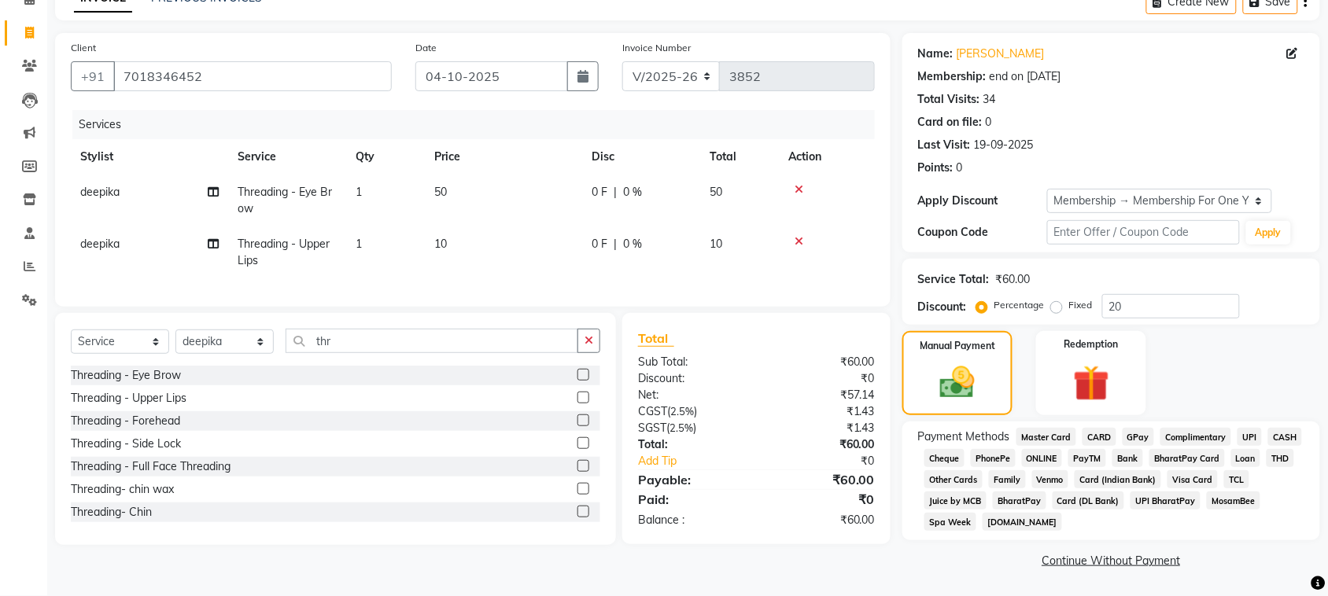
click at [1237, 446] on span "UPI" at bounding box center [1249, 437] width 24 height 18
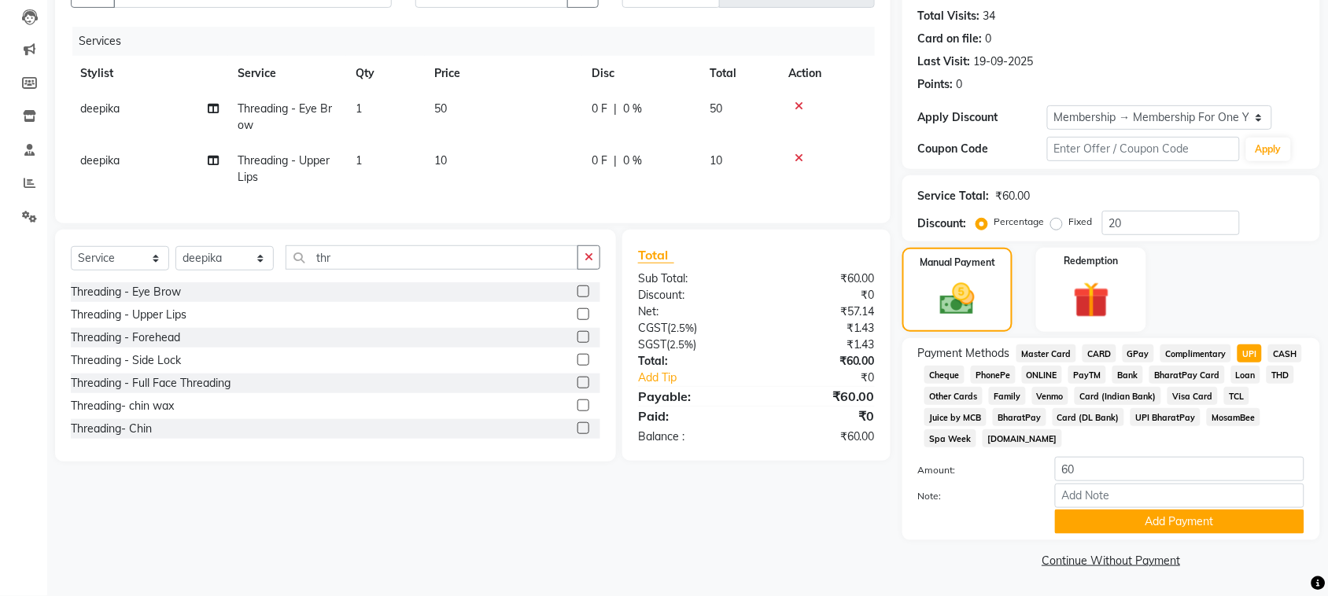
scroll to position [378, 0]
click at [1190, 512] on button "Add Payment" at bounding box center [1179, 522] width 249 height 24
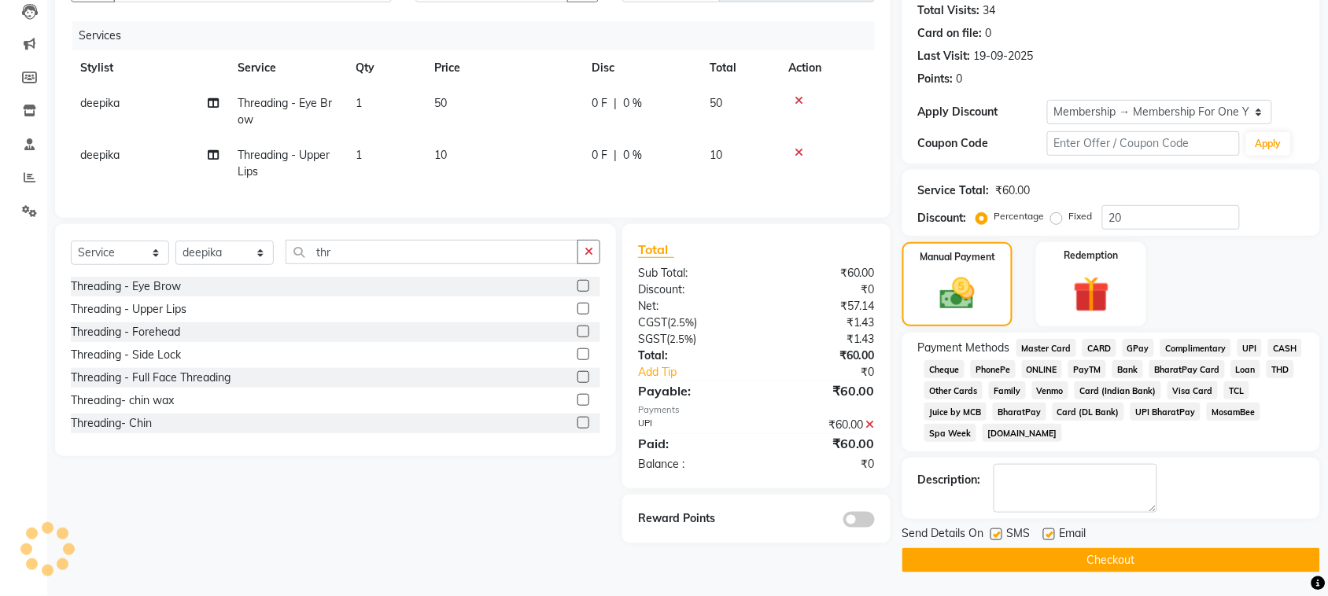
click at [1189, 549] on button "Checkout" at bounding box center [1111, 560] width 418 height 24
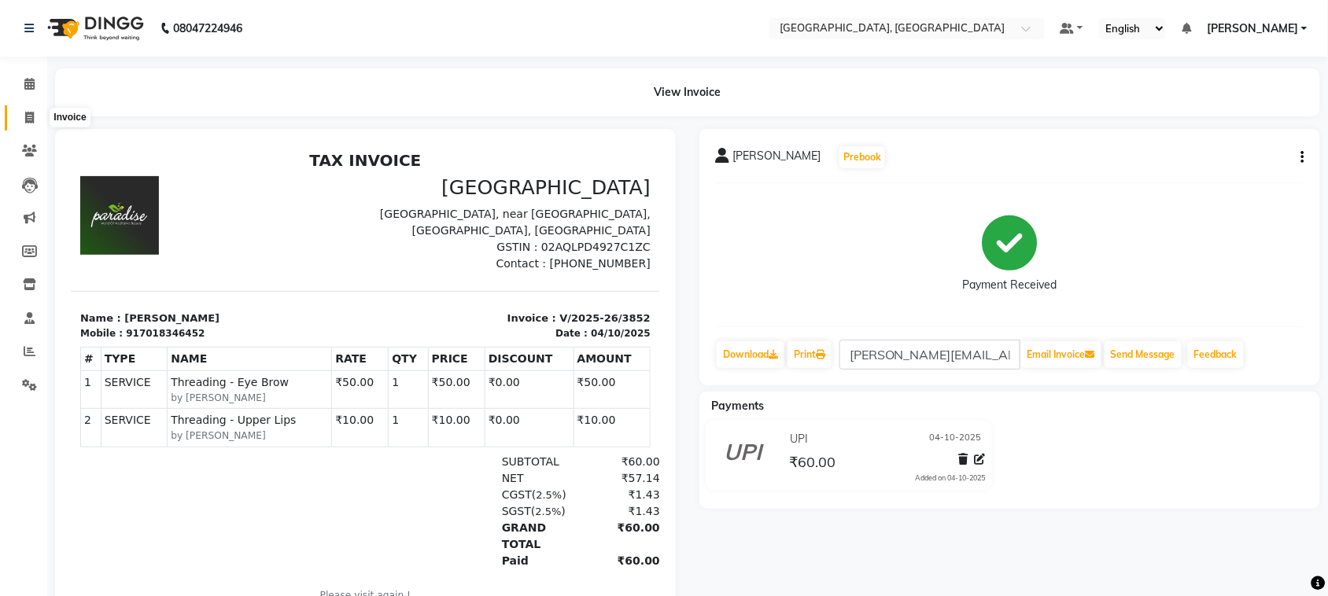
click at [30, 119] on icon at bounding box center [29, 118] width 9 height 12
select select "service"
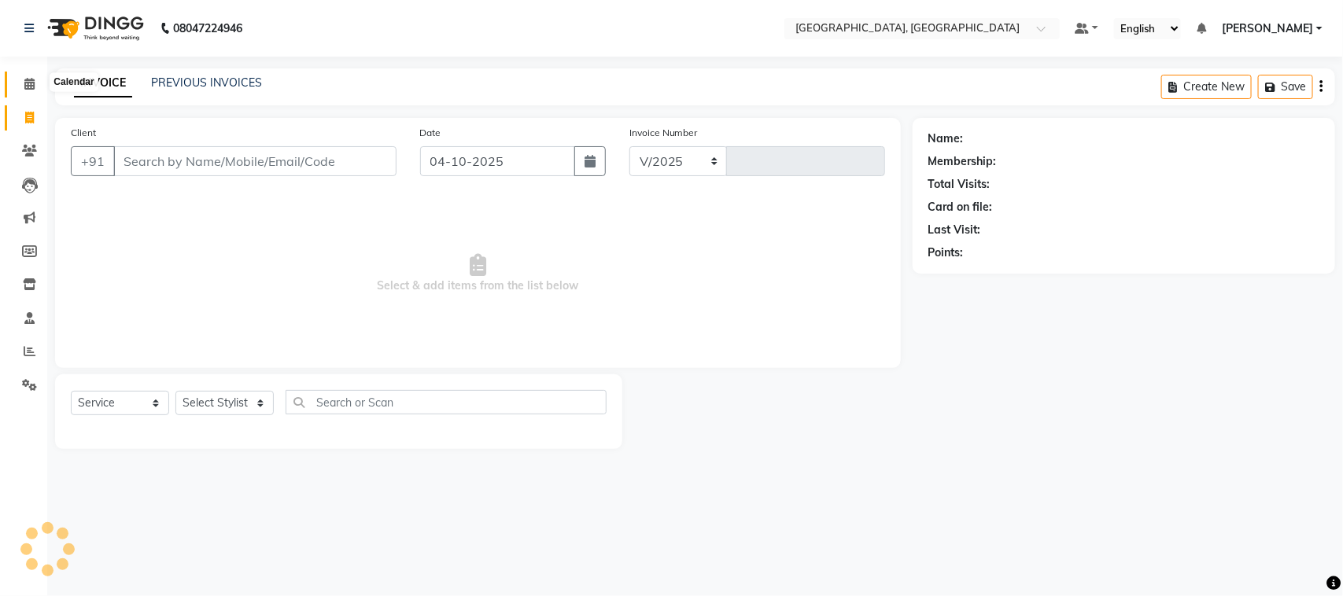
select select "4462"
type input "3853"
click at [31, 88] on icon at bounding box center [29, 84] width 10 height 12
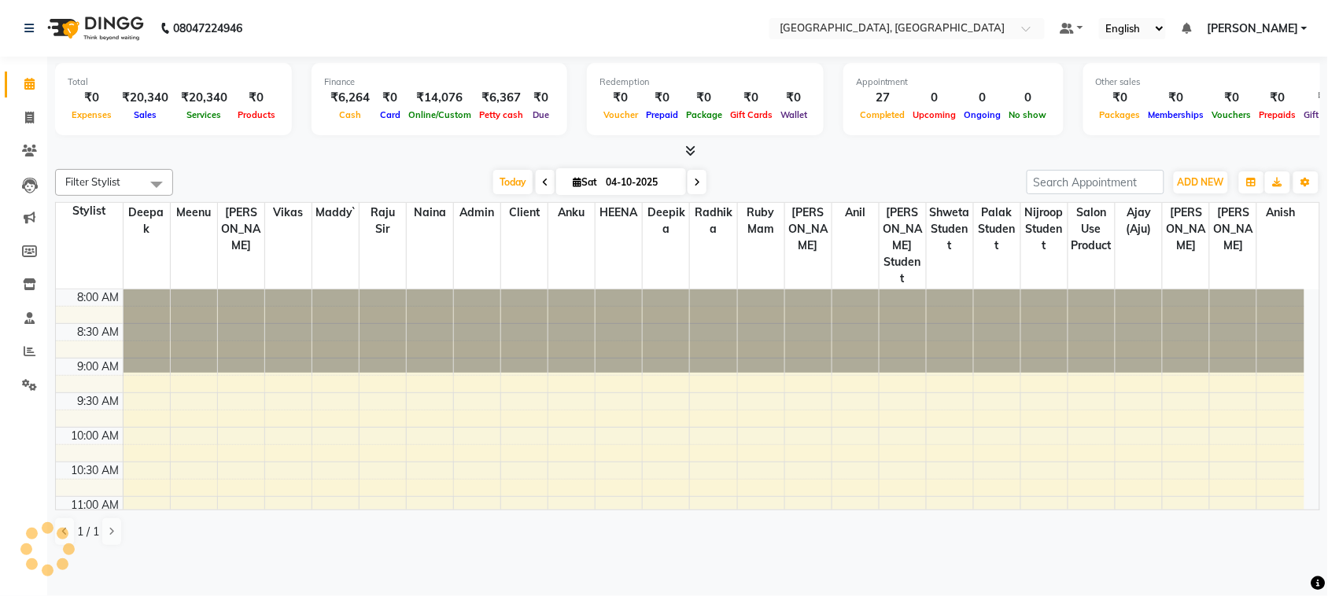
scroll to position [757, 0]
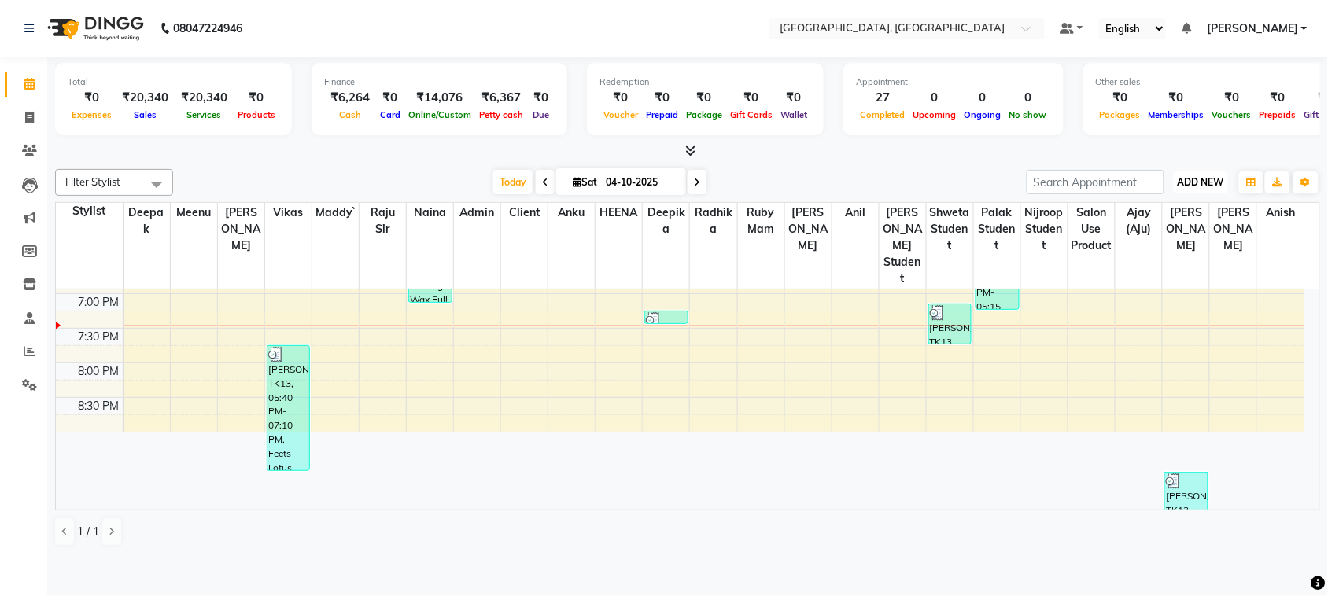
click at [1193, 188] on span "ADD NEW" at bounding box center [1200, 182] width 46 height 12
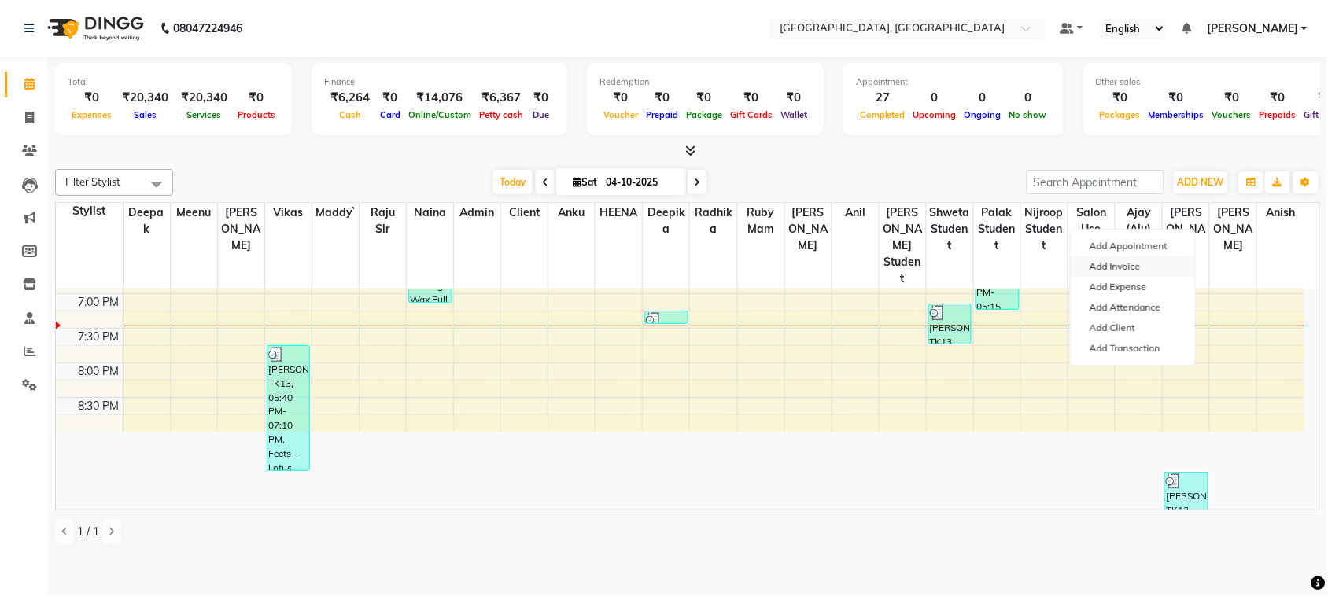
click at [1162, 277] on link "Add Invoice" at bounding box center [1132, 266] width 124 height 20
select select "service"
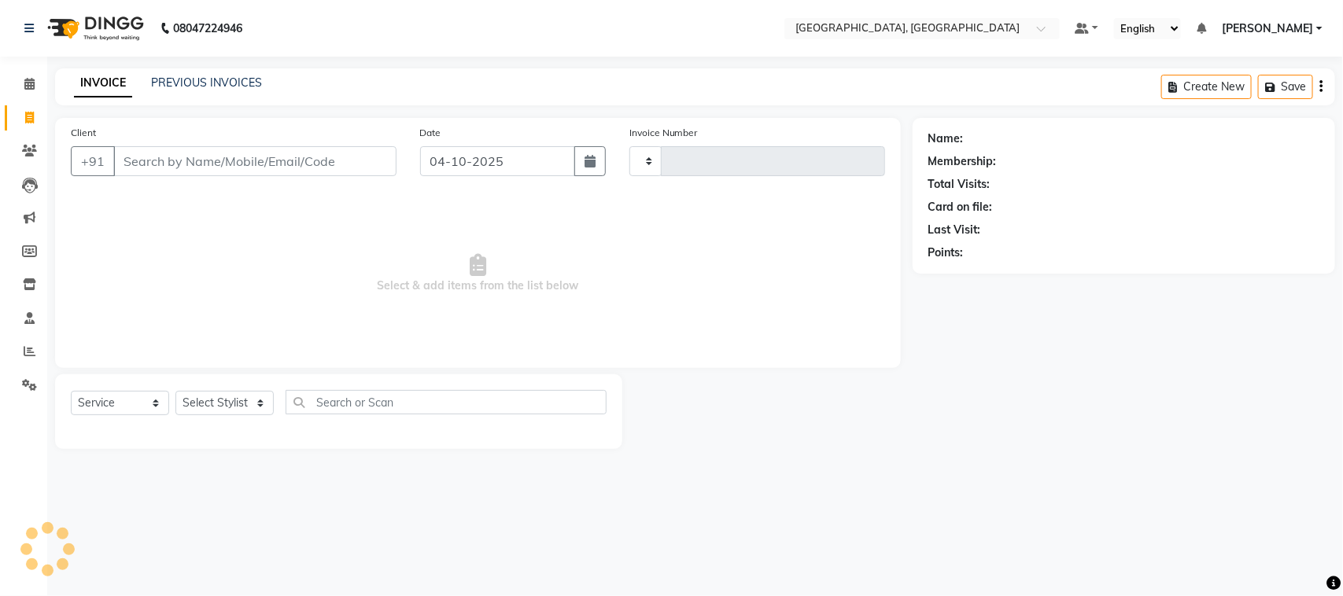
type input "3853"
select select "4462"
click at [240, 83] on link "PREVIOUS INVOICES" at bounding box center [206, 83] width 111 height 14
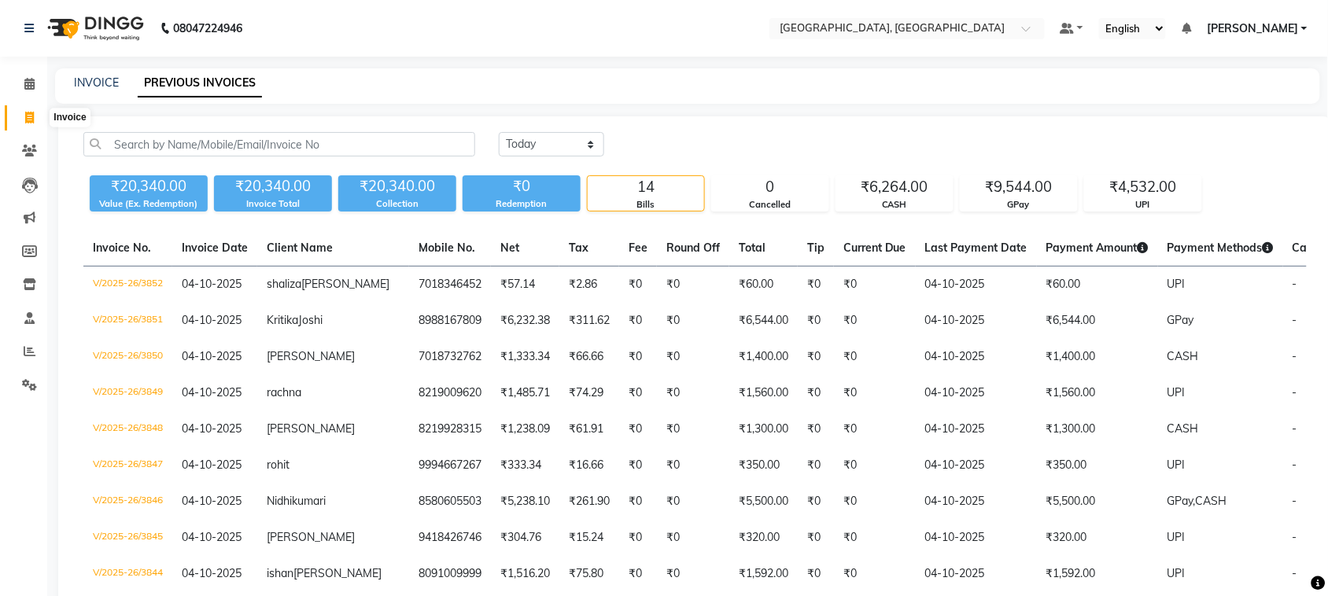
click at [25, 123] on icon at bounding box center [29, 118] width 9 height 12
select select "service"
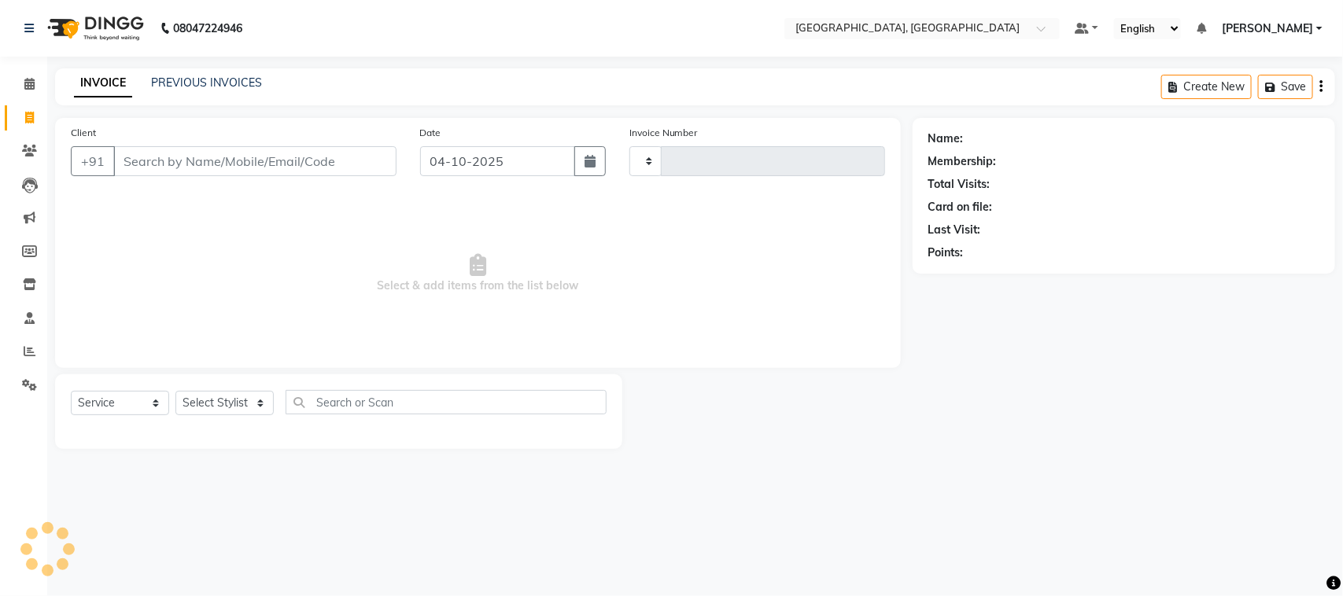
type input "3853"
select select "4462"
click at [157, 176] on input "Client" at bounding box center [254, 161] width 283 height 30
click at [265, 176] on input "Client" at bounding box center [254, 161] width 283 height 30
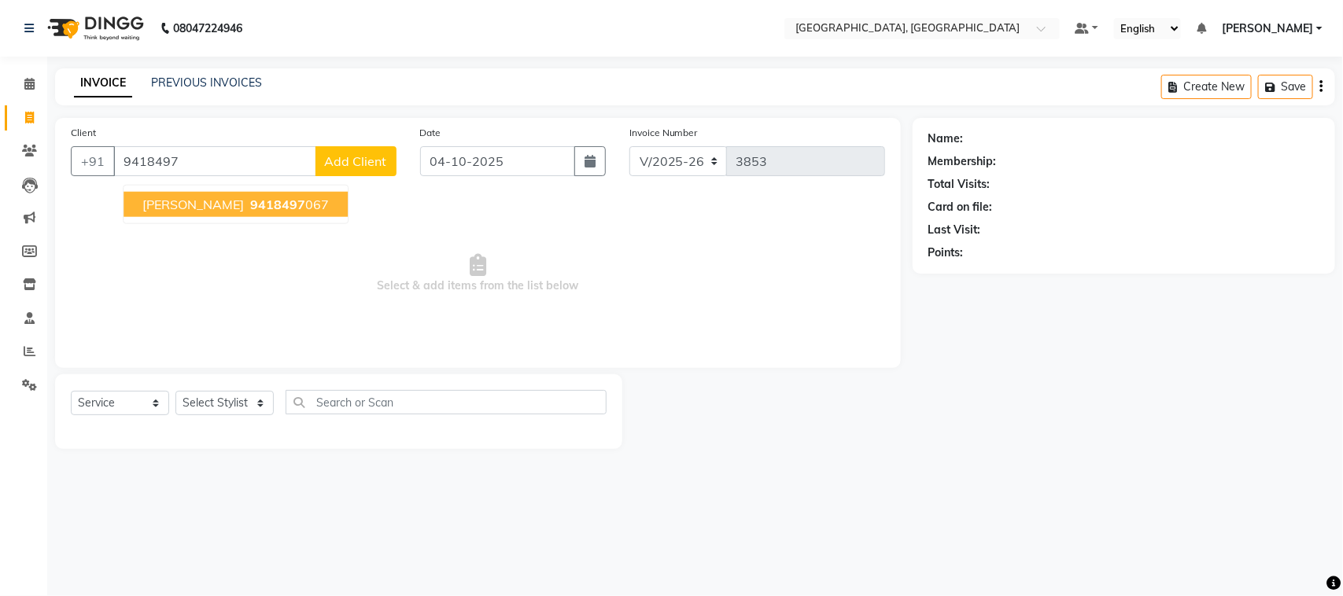
click at [244, 212] on span "[PERSON_NAME]" at bounding box center [192, 205] width 101 height 16
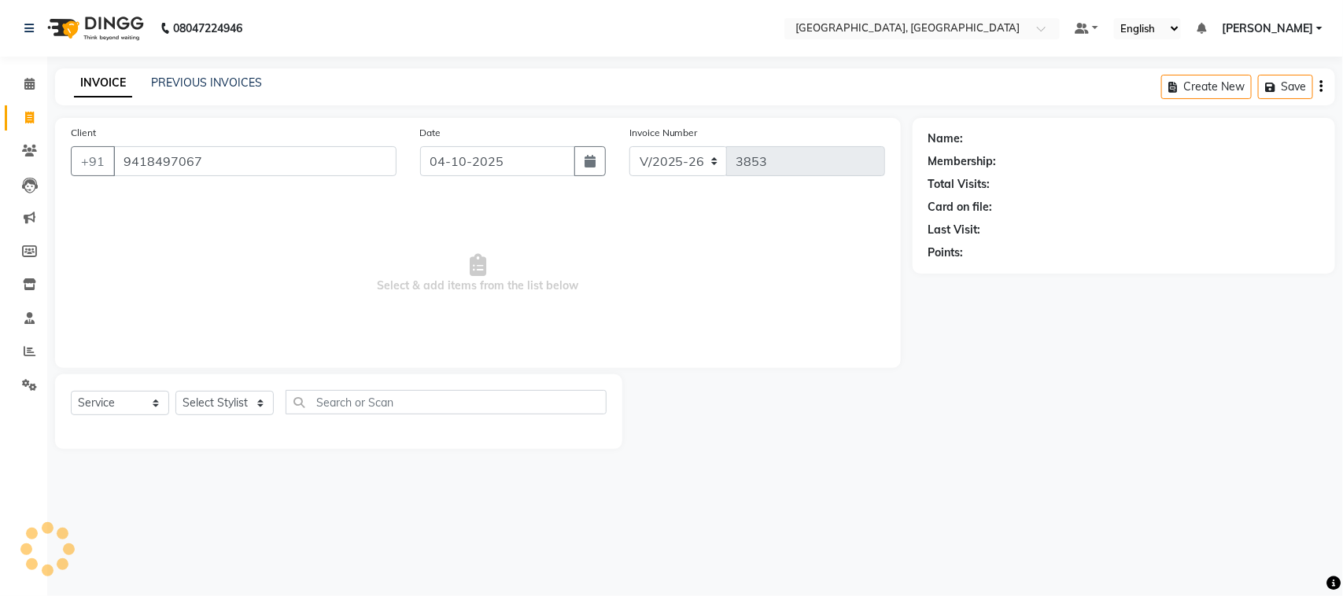
type input "9418497067"
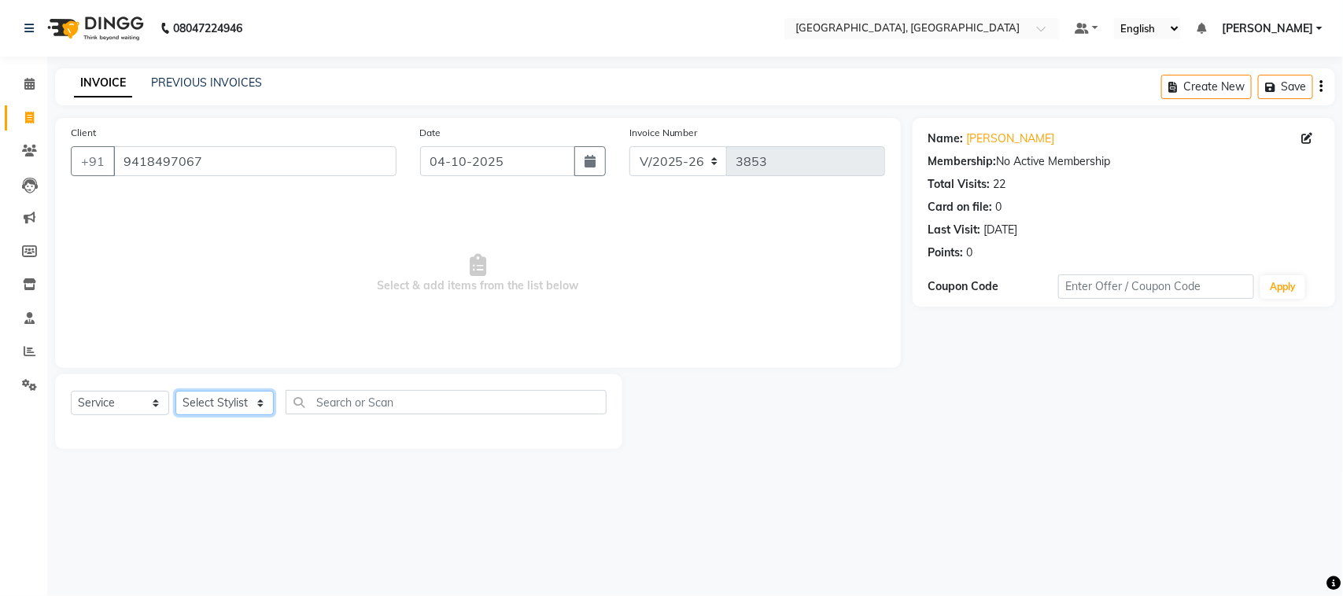
click at [225, 415] on select "Select Stylist admin Ajay (Aju) anil [PERSON_NAME] Client Deepak deepika [PERSO…" at bounding box center [224, 403] width 98 height 24
select select "24996"
click at [181, 415] on select "Select Stylist admin Ajay (Aju) anil [PERSON_NAME] Client Deepak deepika [PERSO…" at bounding box center [224, 403] width 98 height 24
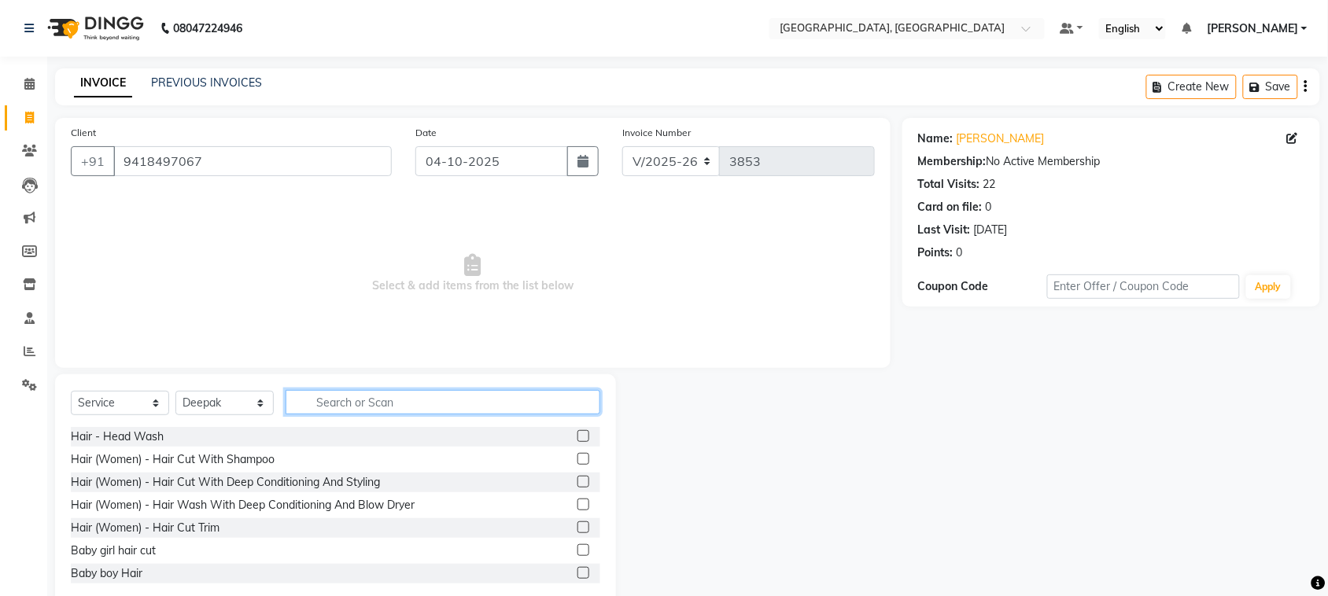
click at [427, 414] on input "text" at bounding box center [442, 402] width 315 height 24
click at [355, 414] on input "text" at bounding box center [442, 402] width 315 height 24
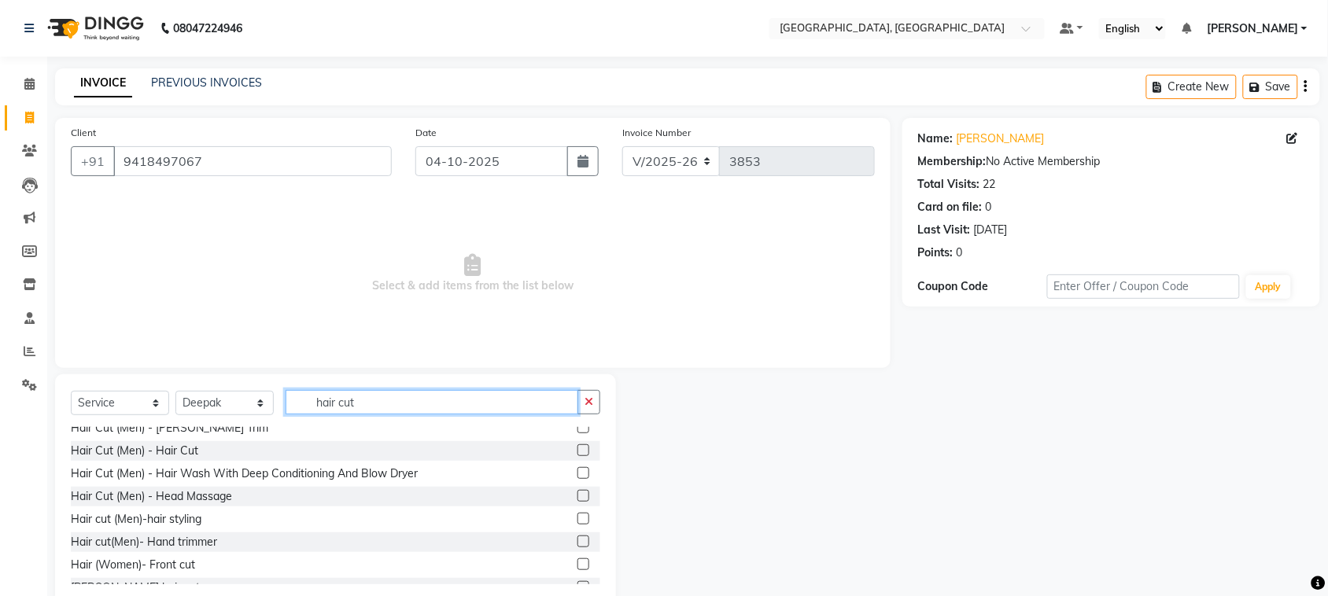
scroll to position [135, 0]
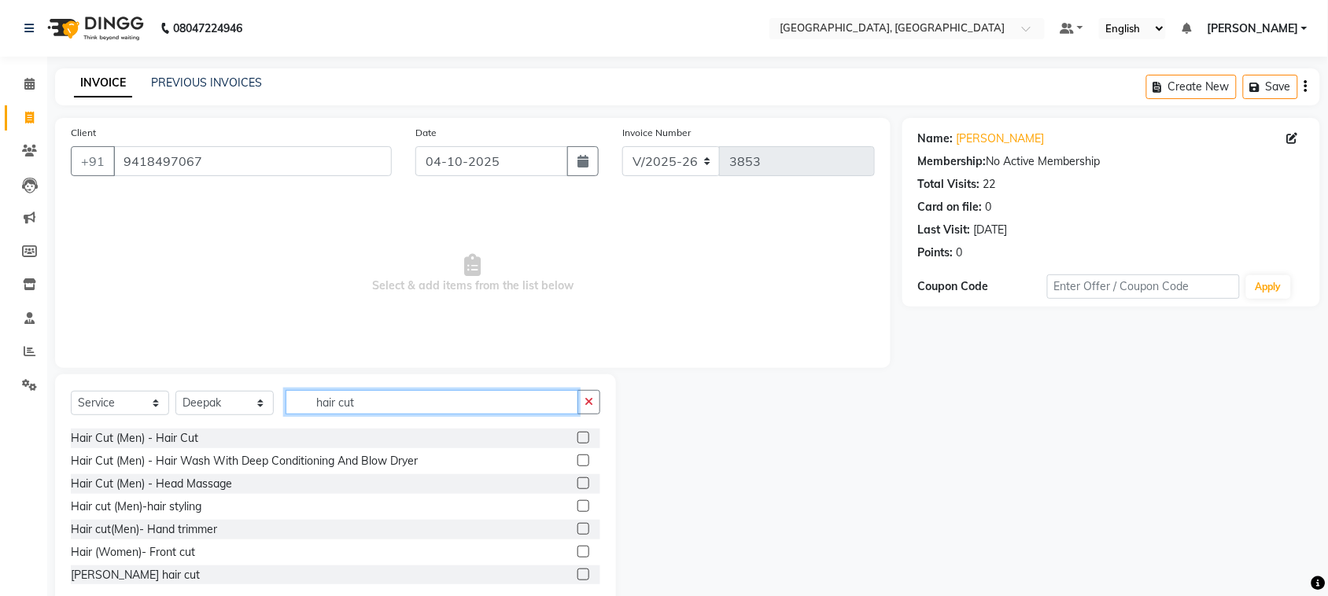
type input "hair cut"
click at [577, 444] on label at bounding box center [583, 438] width 12 height 12
click at [577, 444] on input "checkbox" at bounding box center [582, 438] width 10 height 10
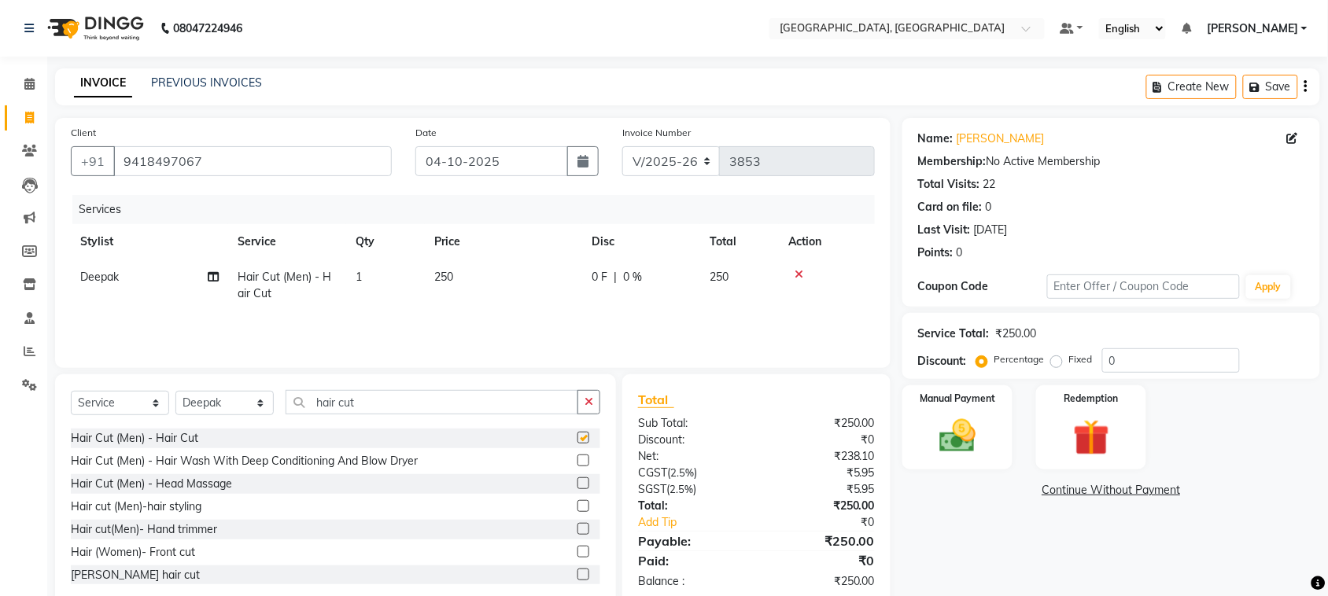
checkbox input "false"
click at [448, 414] on input "hair cut" at bounding box center [431, 402] width 293 height 24
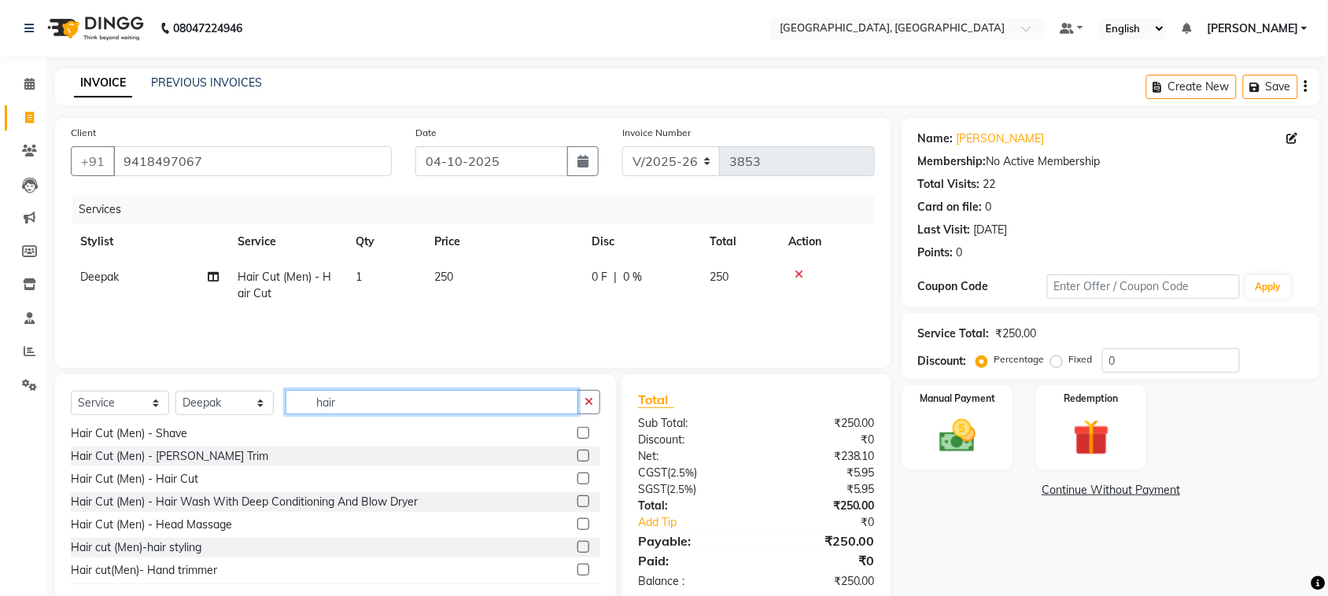
scroll to position [219, 0]
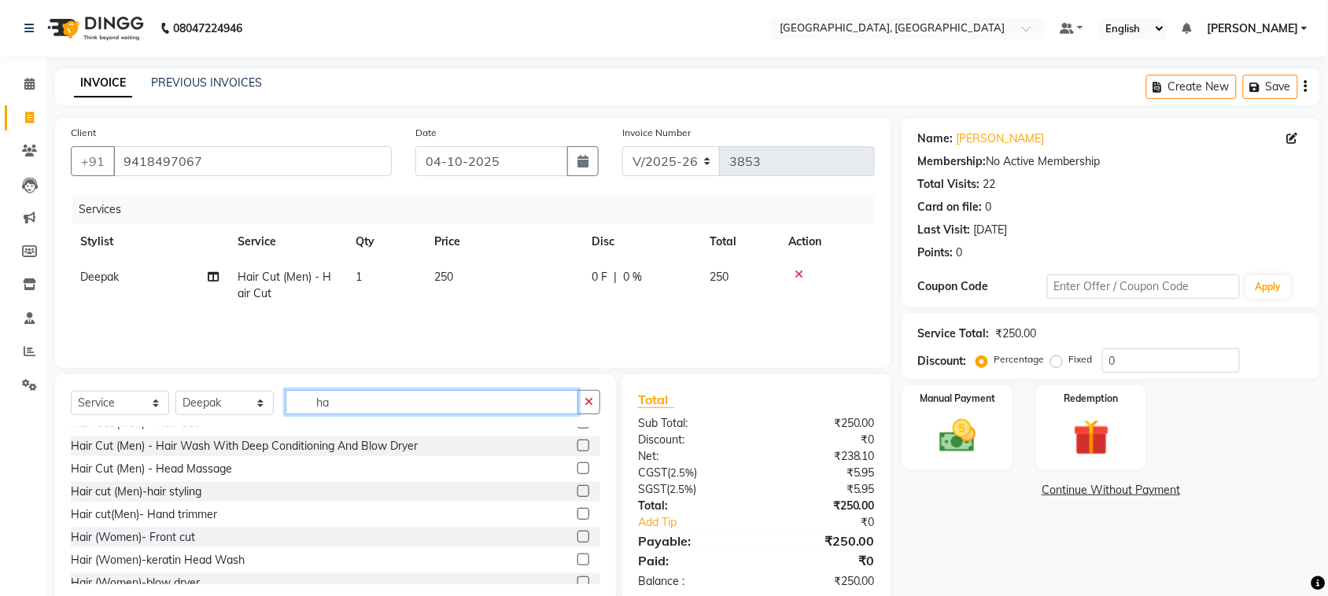
type input "h"
click at [221, 415] on select "Select Stylist admin Ajay (Aju) anil [PERSON_NAME] Client Deepak deepika [PERSO…" at bounding box center [224, 403] width 98 height 24
select select "88213"
click at [181, 415] on select "Select Stylist admin Ajay (Aju) anil [PERSON_NAME] Client Deepak deepika [PERSO…" at bounding box center [224, 403] width 98 height 24
click at [401, 414] on input "text" at bounding box center [442, 402] width 315 height 24
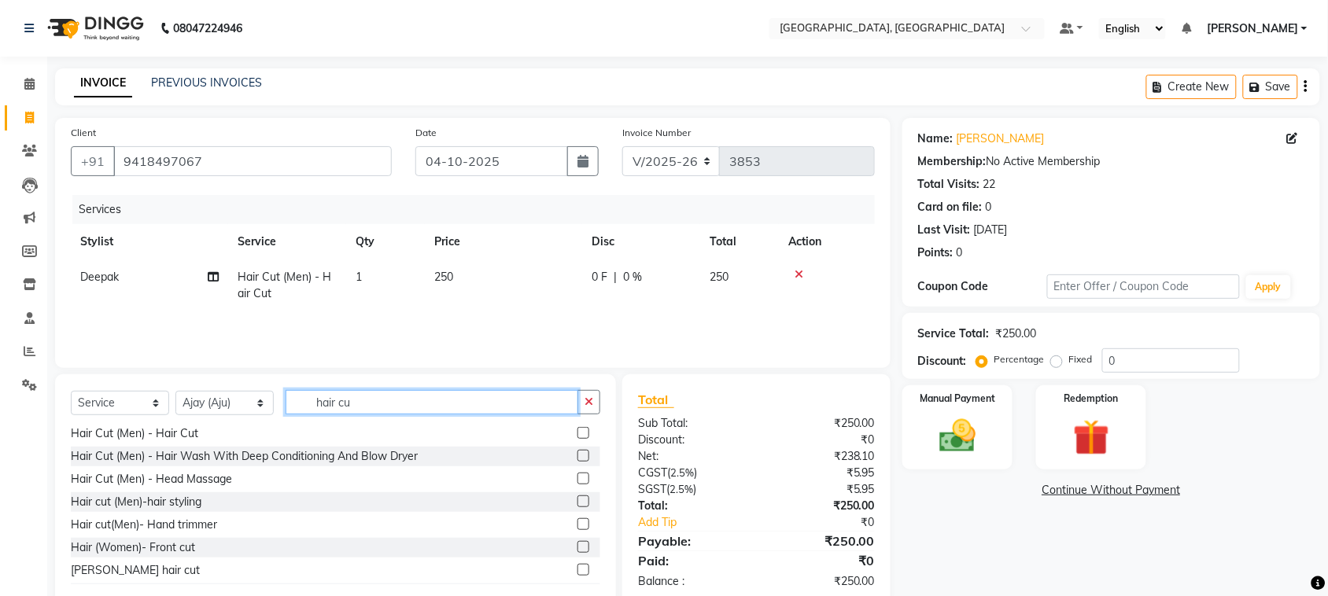
scroll to position [135, 0]
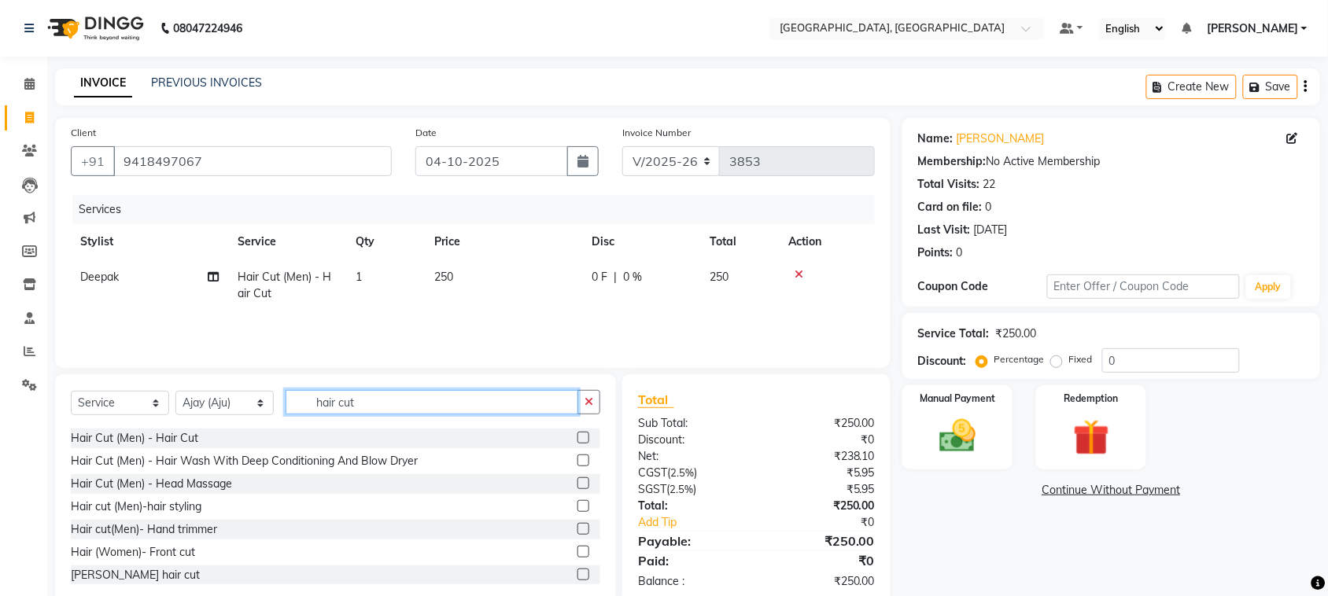
type input "hair cut"
click at [577, 444] on label at bounding box center [583, 438] width 12 height 12
click at [577, 444] on input "checkbox" at bounding box center [582, 438] width 10 height 10
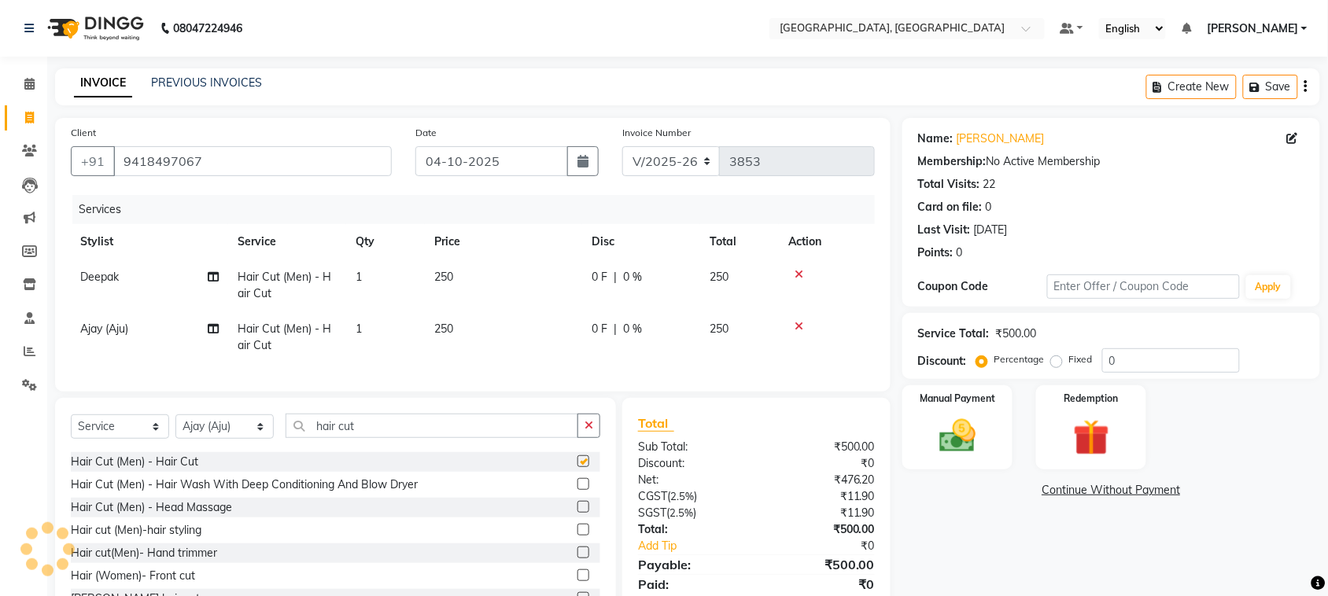
checkbox input "false"
click at [941, 458] on img at bounding box center [956, 435] width 61 height 43
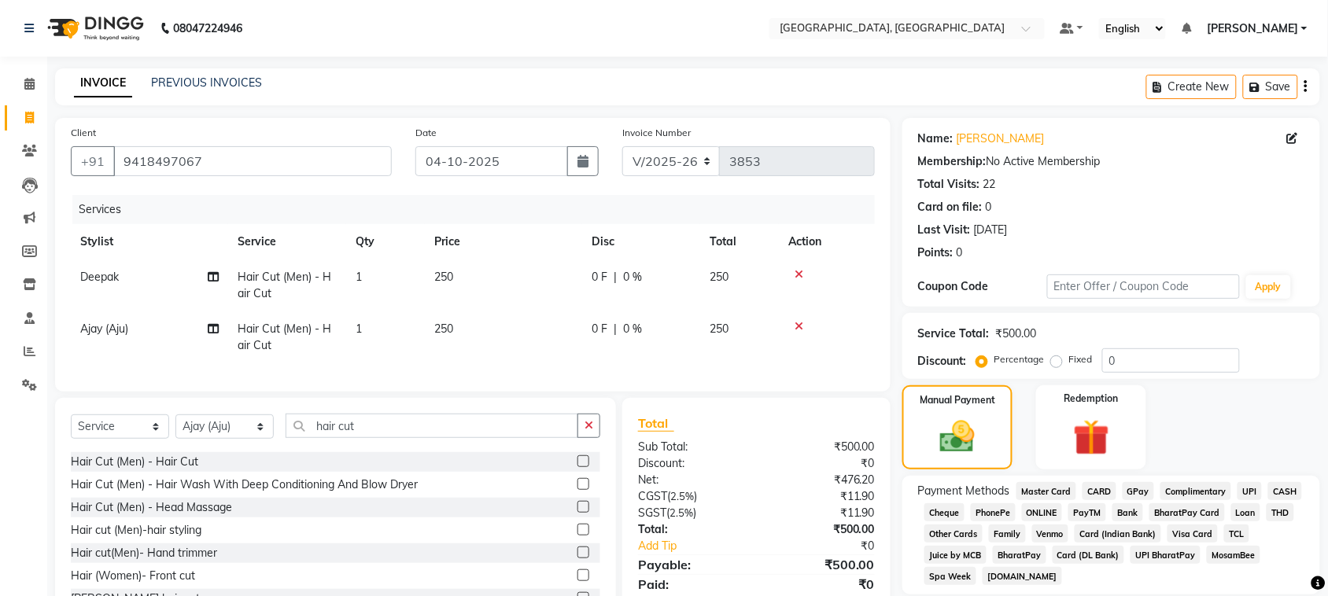
scroll to position [236, 0]
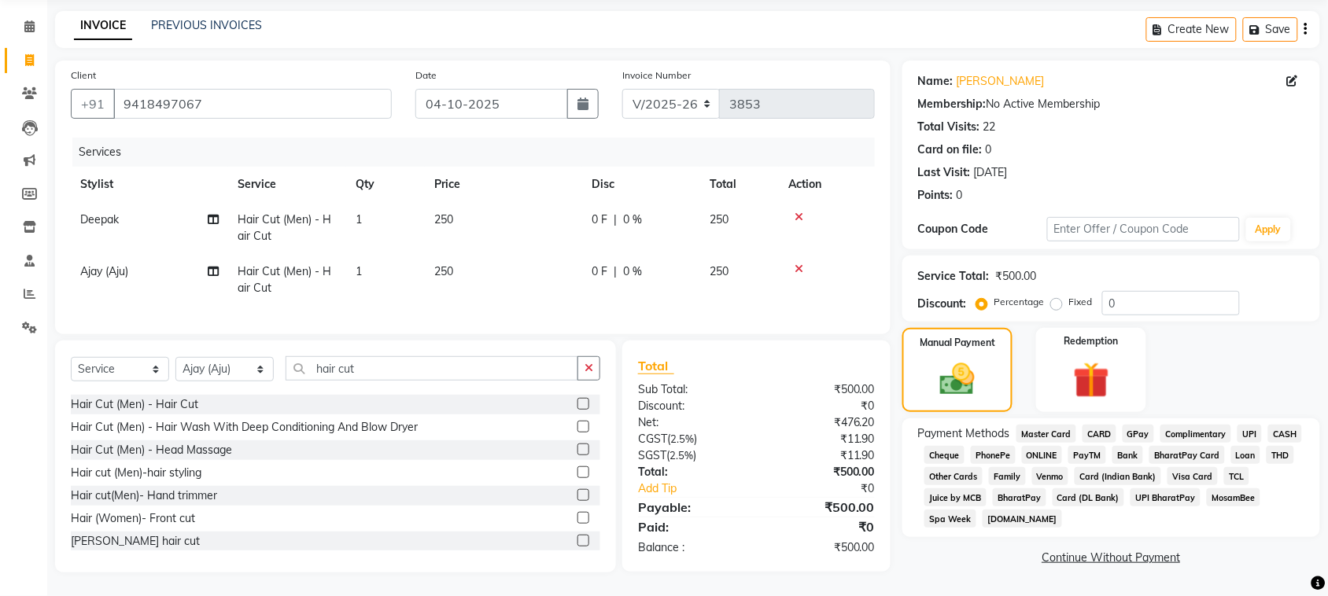
click at [1237, 425] on span "UPI" at bounding box center [1249, 434] width 24 height 18
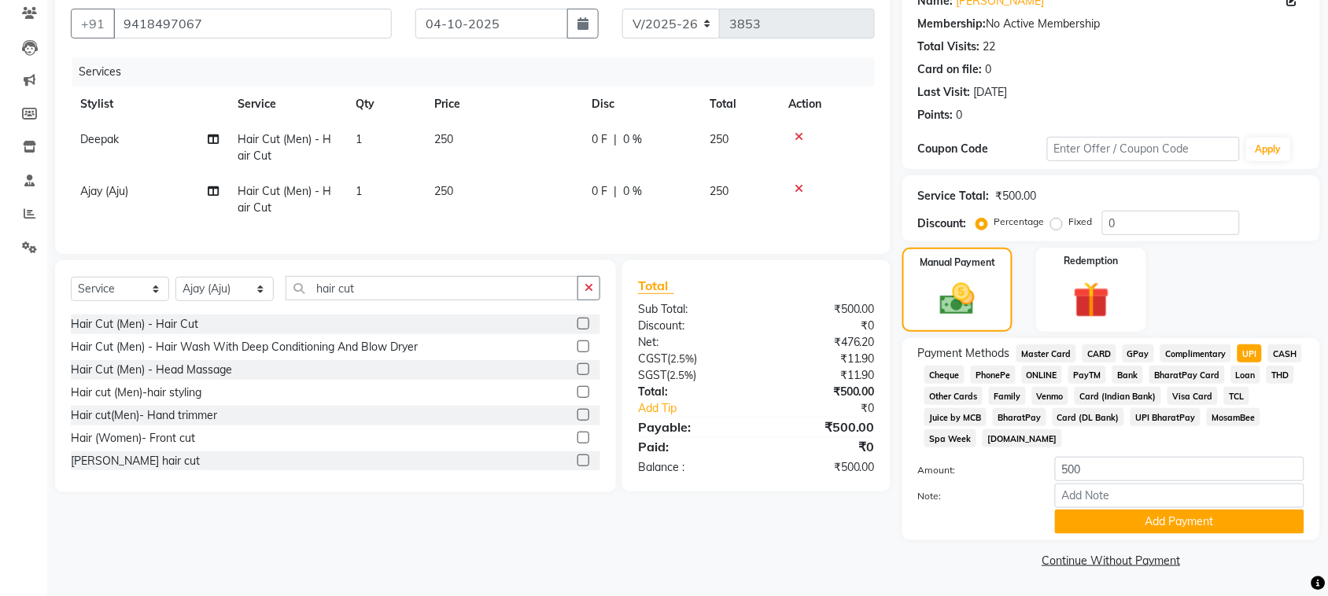
scroll to position [340, 0]
click at [1201, 510] on button "Add Payment" at bounding box center [1179, 522] width 249 height 24
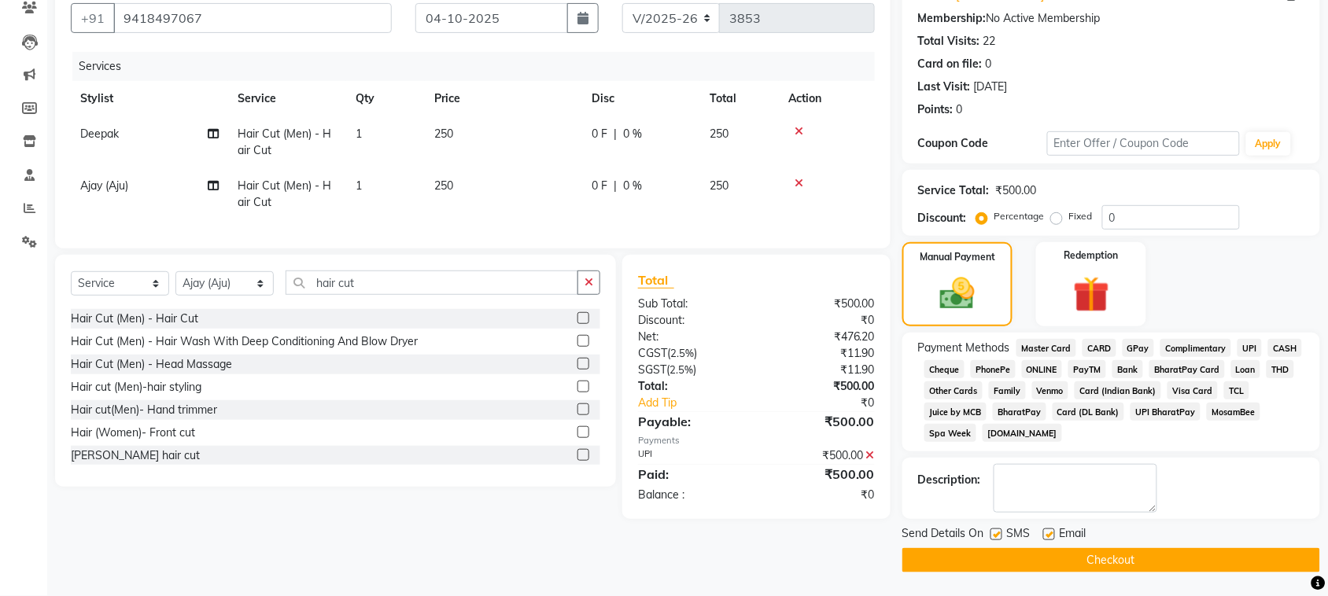
click at [1193, 569] on button "Checkout" at bounding box center [1111, 560] width 418 height 24
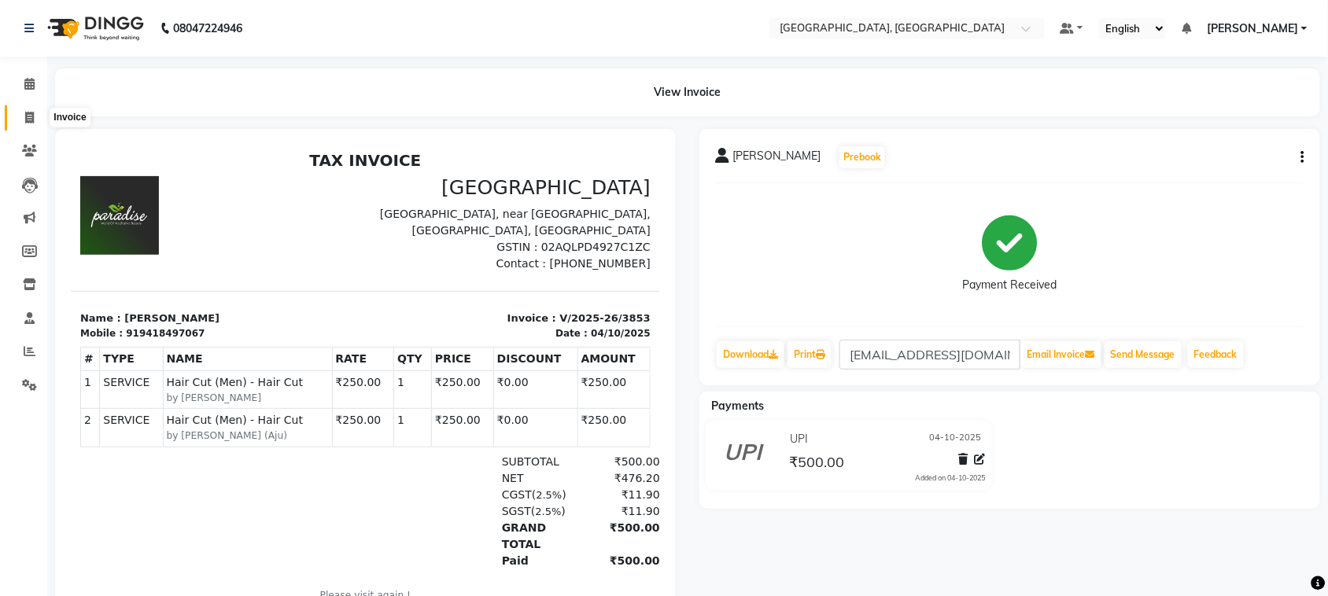
click at [25, 114] on icon at bounding box center [29, 118] width 9 height 12
select select "service"
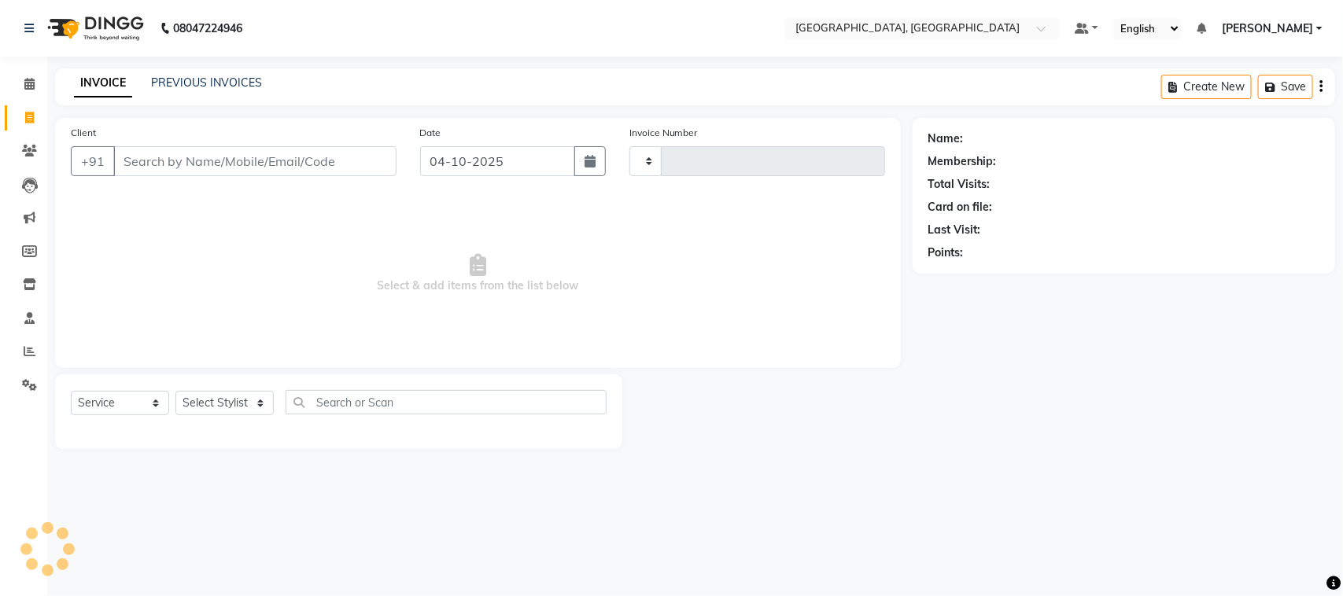
type input "3854"
select select "4462"
click at [167, 176] on input "Client" at bounding box center [254, 161] width 283 height 30
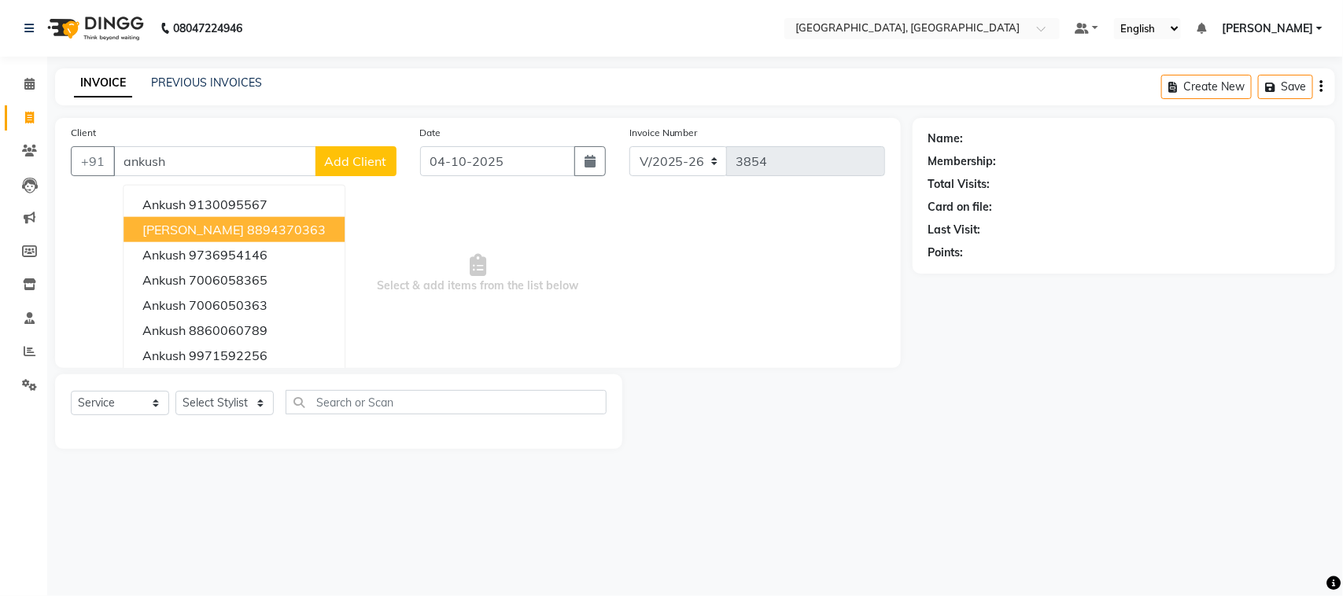
click at [337, 242] on button "[PERSON_NAME] 8894370363" at bounding box center [233, 229] width 221 height 25
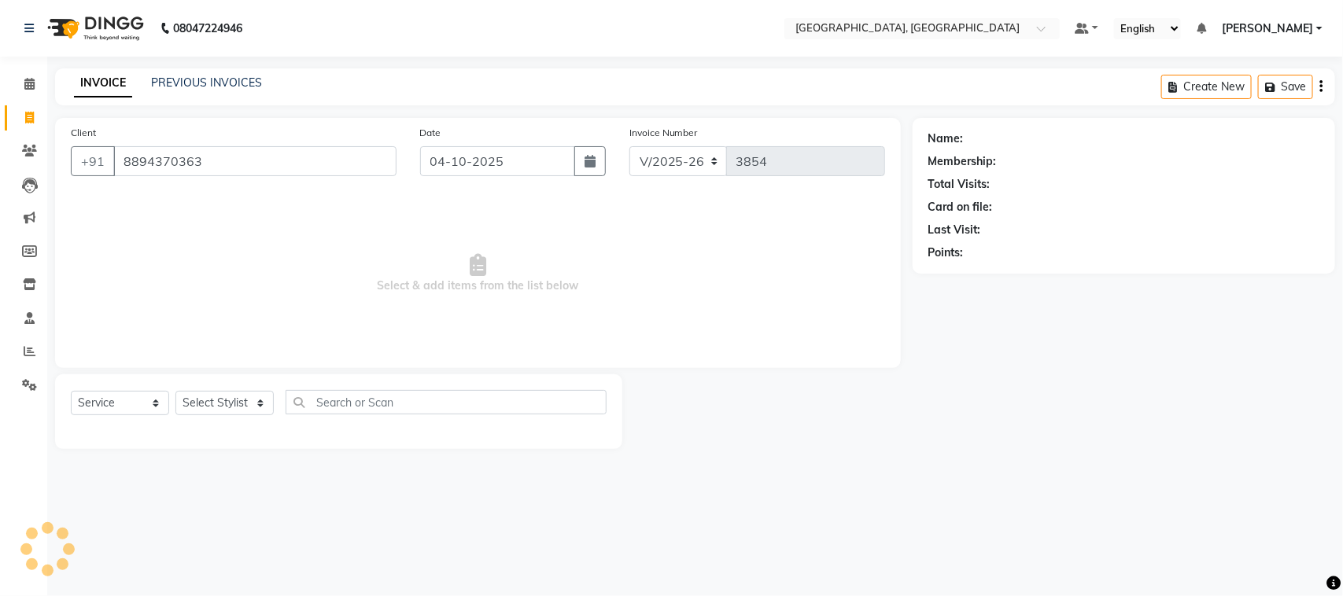
type input "8894370363"
select select "2: Object"
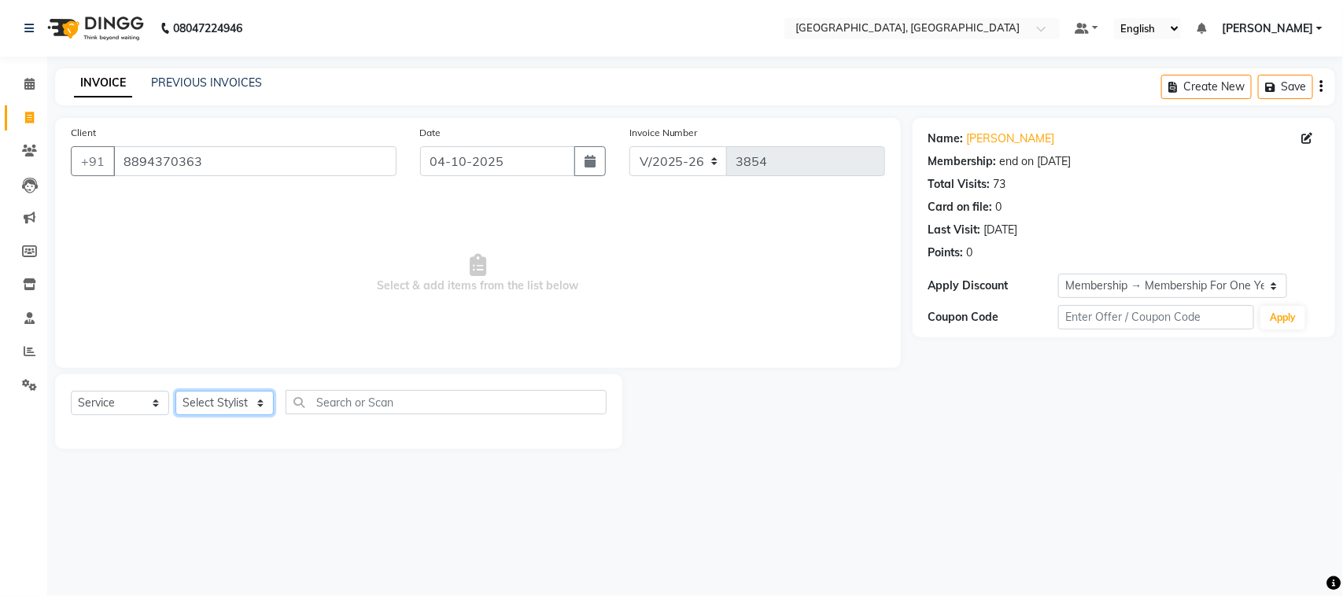
click at [204, 415] on select "Select Stylist admin Ajay (Aju) anil [PERSON_NAME] Client Deepak deepika [PERSO…" at bounding box center [224, 403] width 98 height 24
select select "24996"
click at [181, 415] on select "Select Stylist admin Ajay (Aju) anil [PERSON_NAME] Client Deepak deepika [PERSO…" at bounding box center [224, 403] width 98 height 24
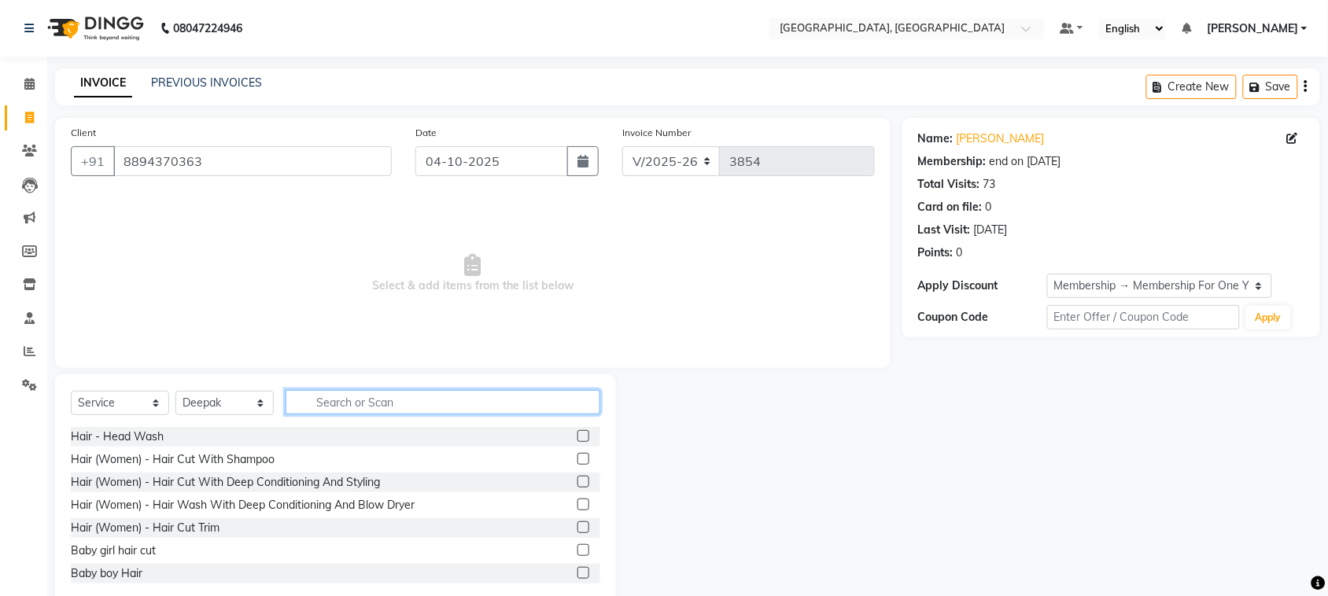
click at [386, 414] on input "text" at bounding box center [442, 402] width 315 height 24
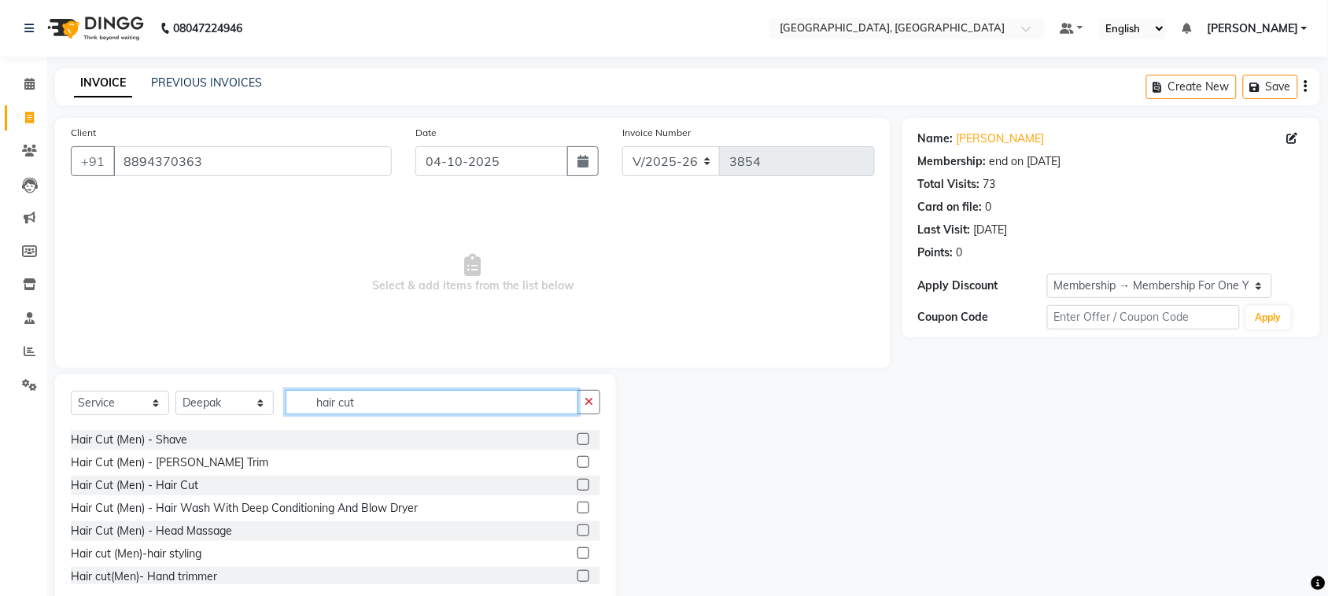
scroll to position [100, 0]
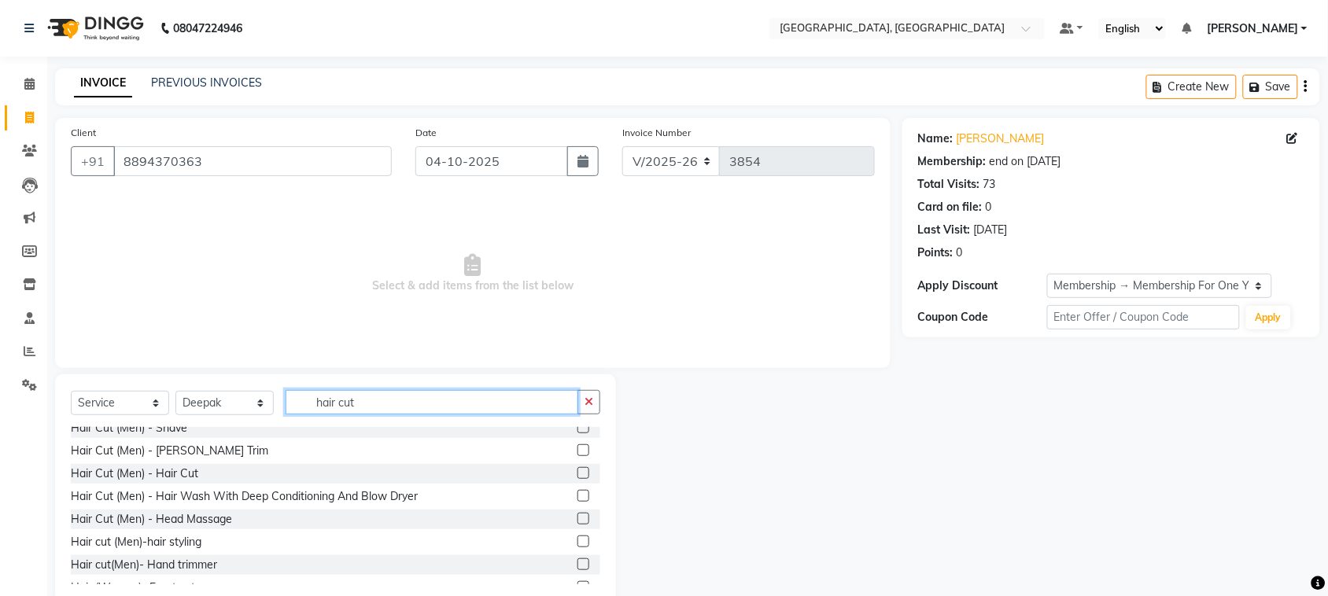
type input "hair cut"
click at [577, 479] on label at bounding box center [583, 473] width 12 height 12
click at [577, 479] on input "checkbox" at bounding box center [582, 474] width 10 height 10
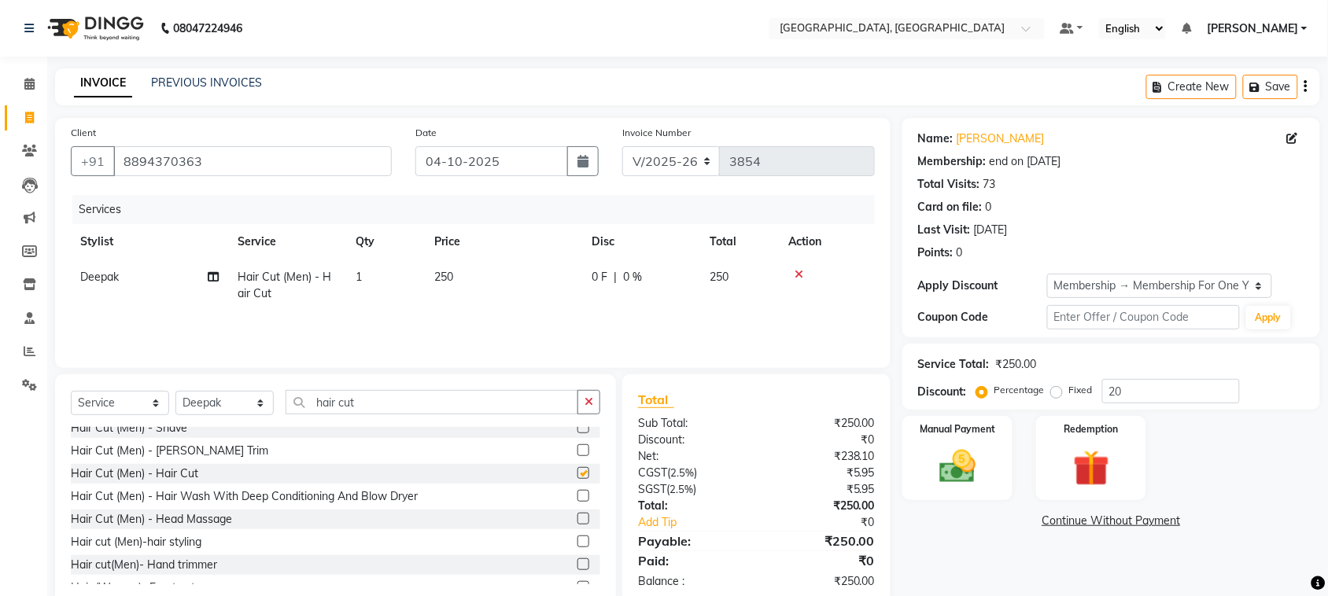
checkbox input "false"
click at [230, 415] on select "Select Stylist admin Ajay (Aju) anil [PERSON_NAME] Client Deepak deepika [PERSO…" at bounding box center [224, 403] width 98 height 24
select select "88213"
click at [181, 415] on select "Select Stylist admin Ajay (Aju) anil [PERSON_NAME] Client Deepak deepika [PERSO…" at bounding box center [224, 403] width 98 height 24
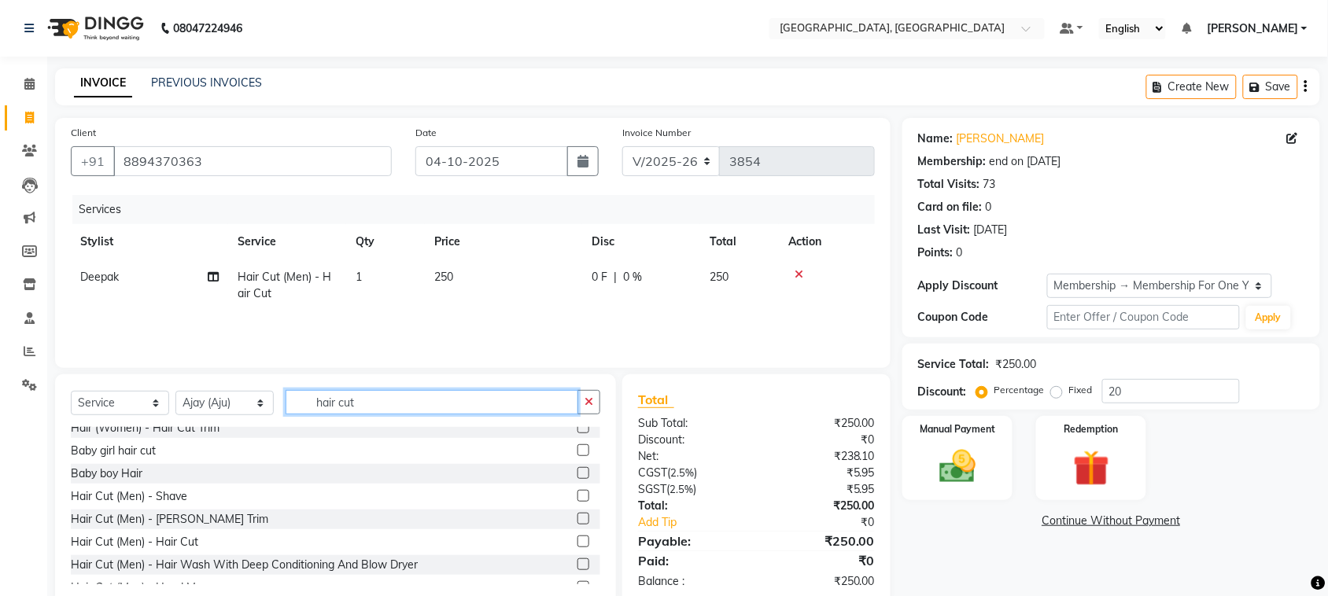
click at [453, 414] on input "hair cut" at bounding box center [431, 402] width 293 height 24
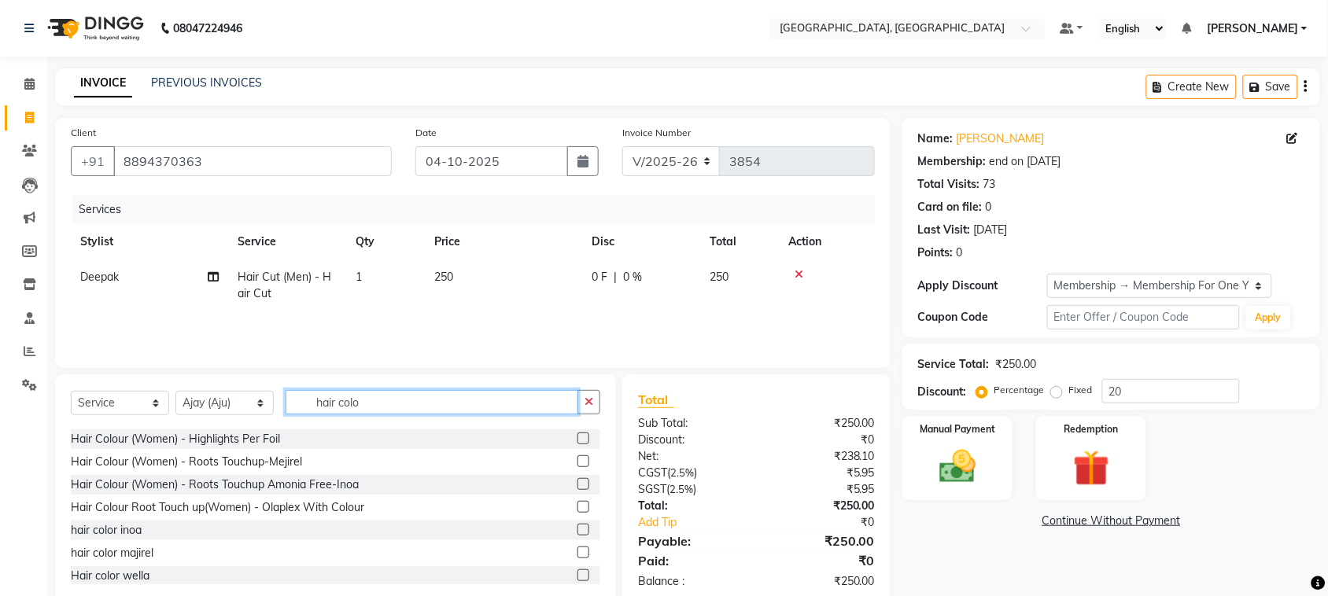
scroll to position [0, 0]
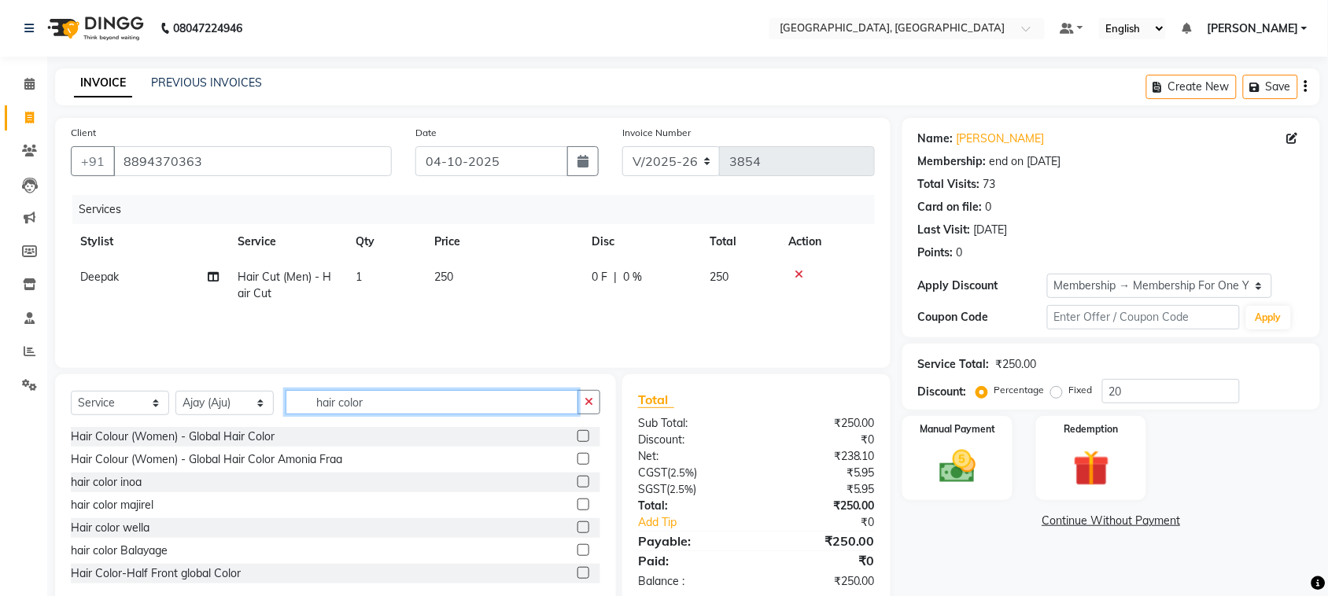
type input "hair color"
click at [577, 488] on label at bounding box center [583, 482] width 12 height 12
click at [577, 488] on input "checkbox" at bounding box center [582, 482] width 10 height 10
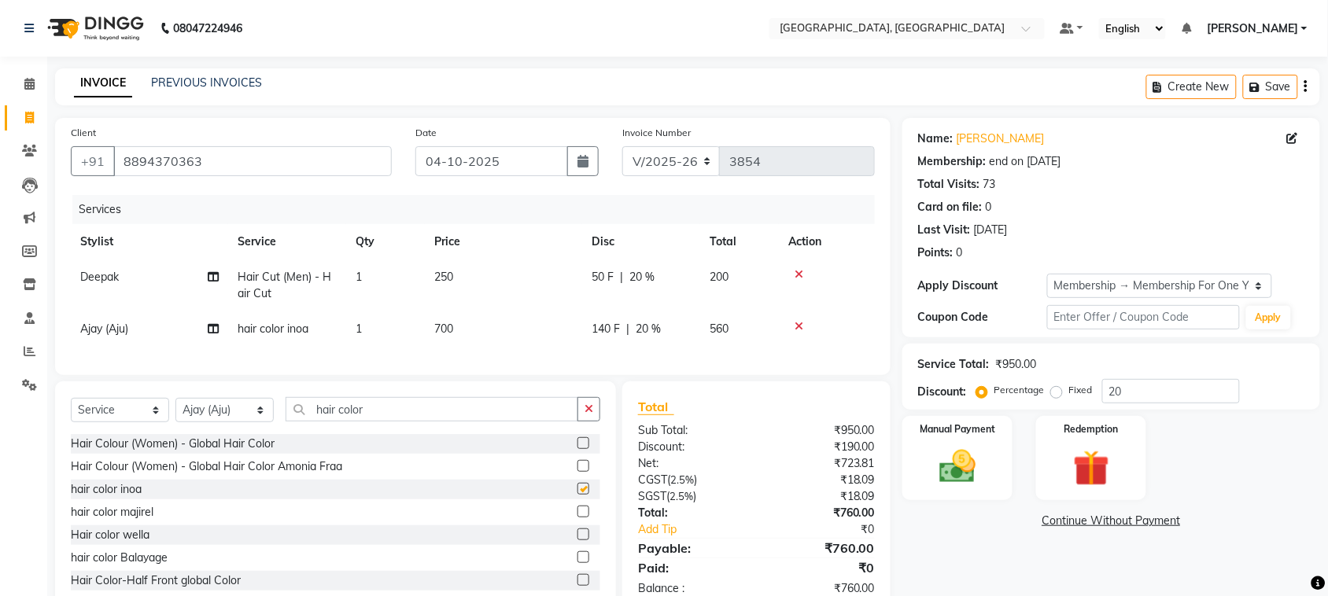
checkbox input "false"
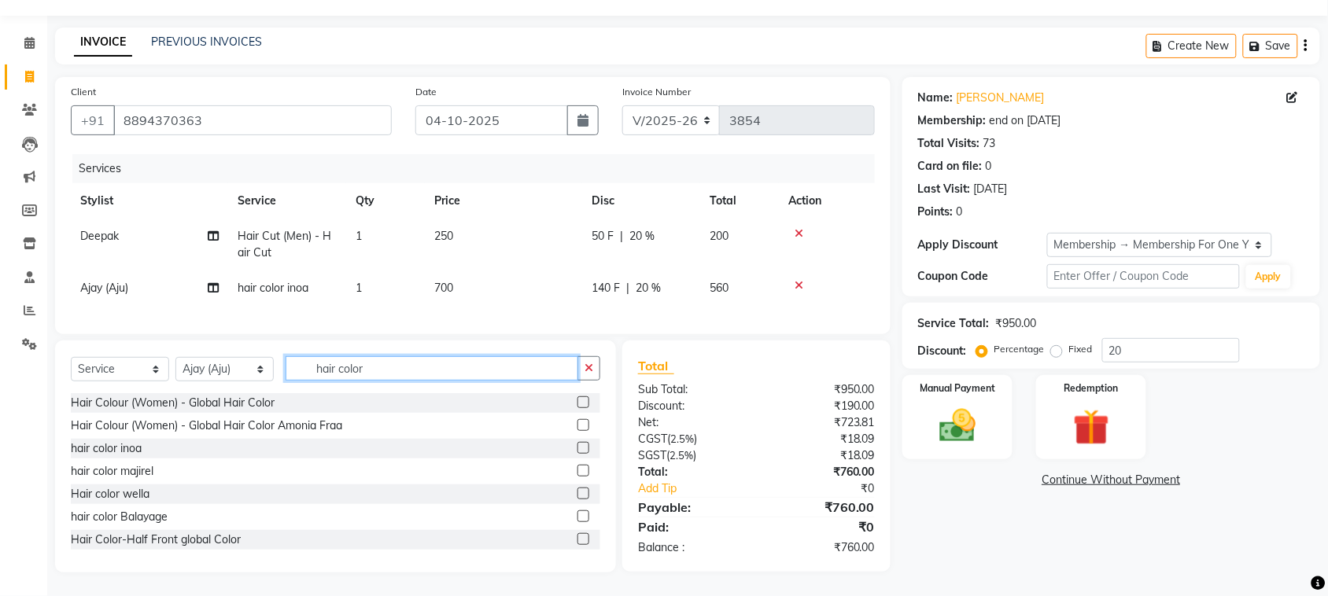
click at [473, 356] on input "hair color" at bounding box center [431, 368] width 293 height 24
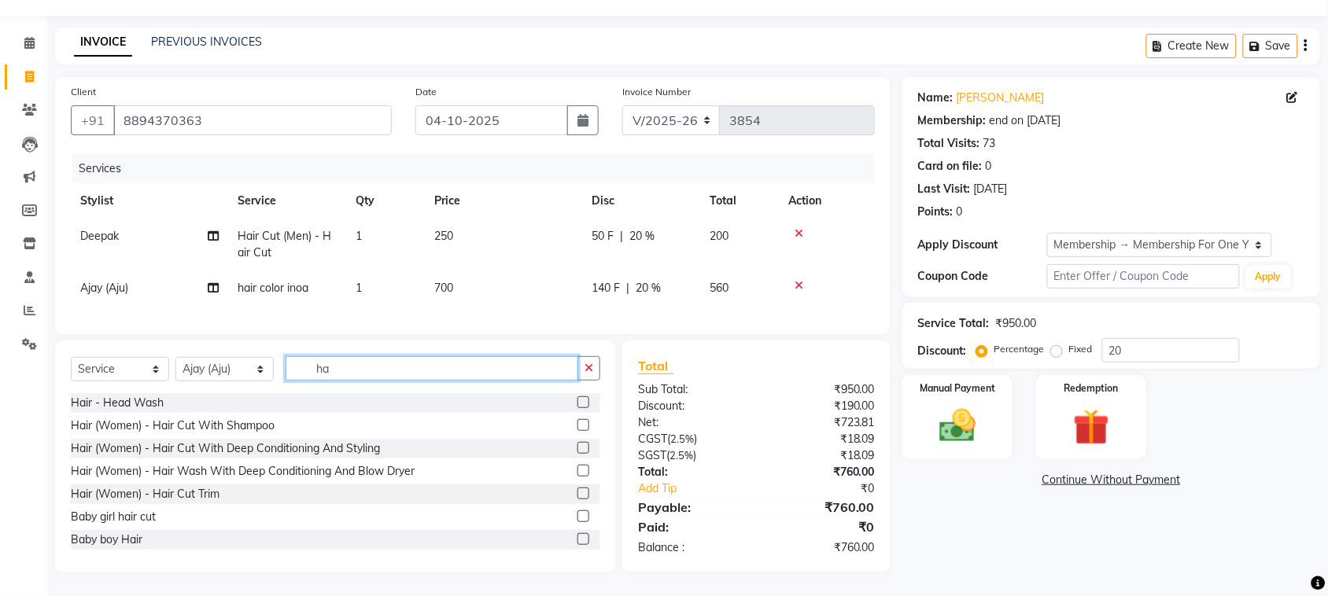
type input "h"
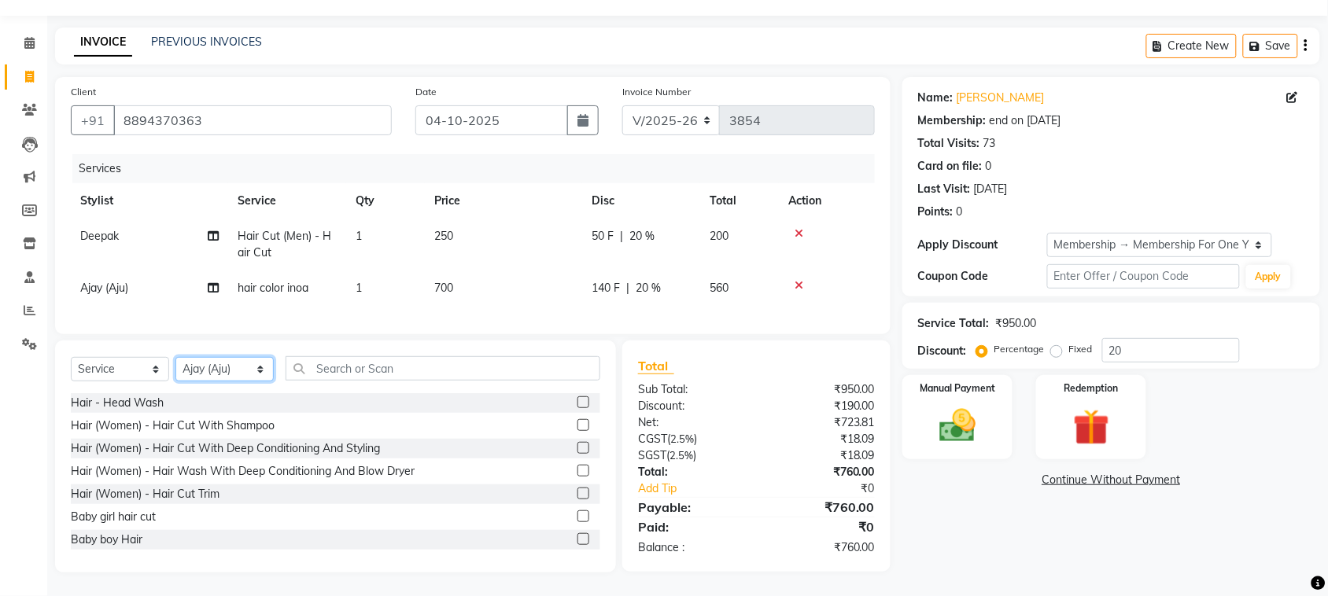
click at [199, 357] on select "Select Stylist admin Ajay (Aju) anil [PERSON_NAME] Client Deepak deepika [PERSO…" at bounding box center [224, 369] width 98 height 24
select select "93515"
click at [181, 357] on select "Select Stylist admin Ajay (Aju) anil [PERSON_NAME] Client Deepak deepika [PERSO…" at bounding box center [224, 369] width 98 height 24
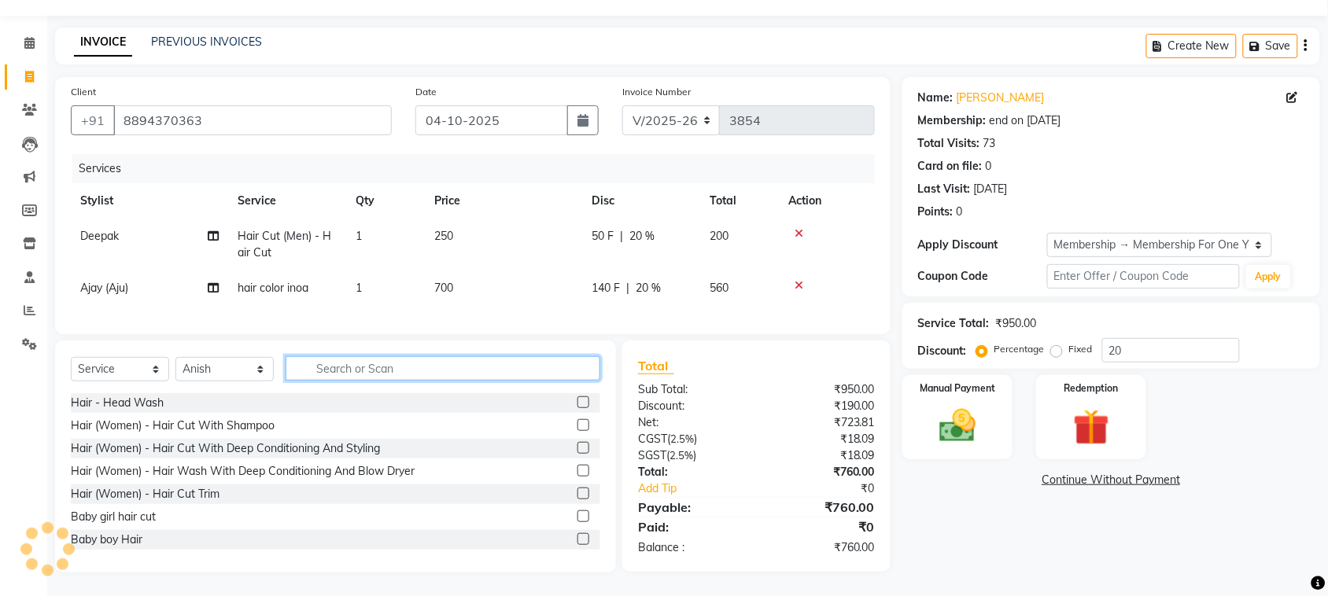
click at [441, 356] on input "text" at bounding box center [442, 368] width 315 height 24
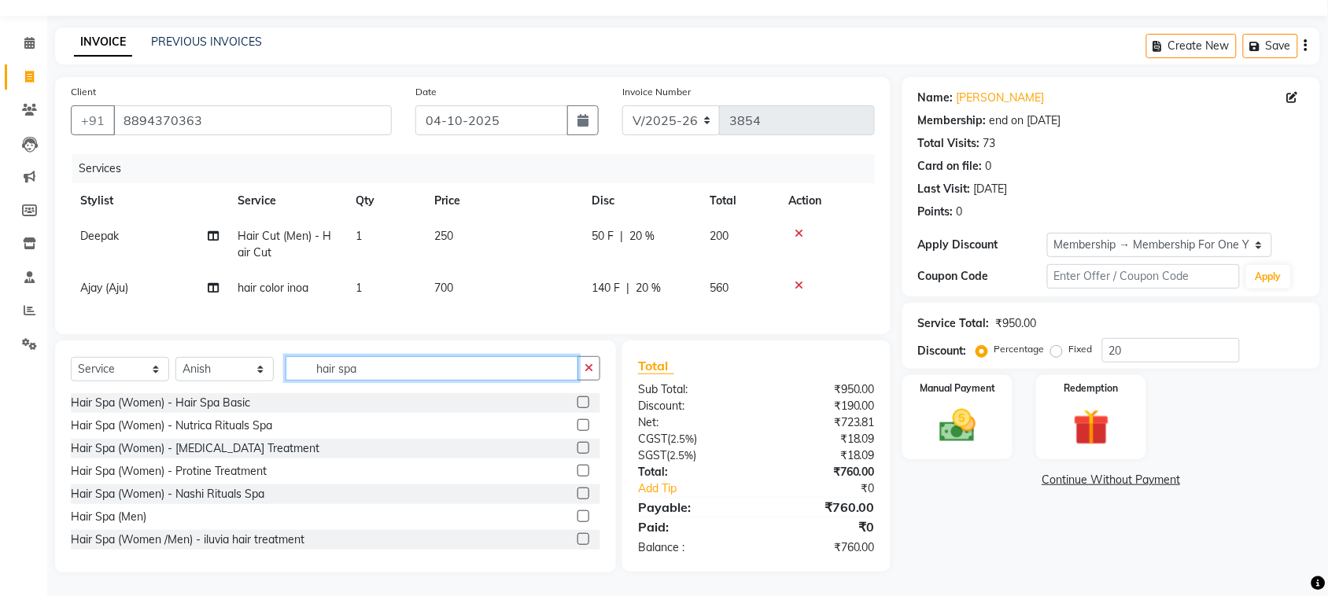
click at [393, 356] on input "hair spa" at bounding box center [431, 368] width 293 height 24
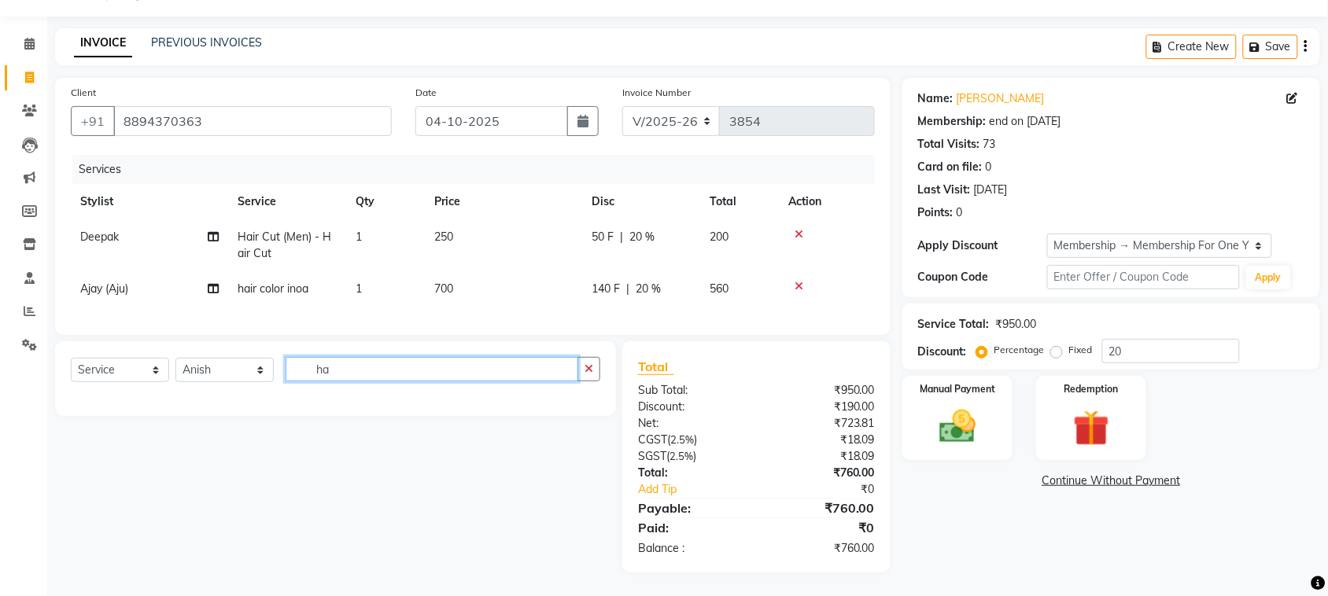
type input "h"
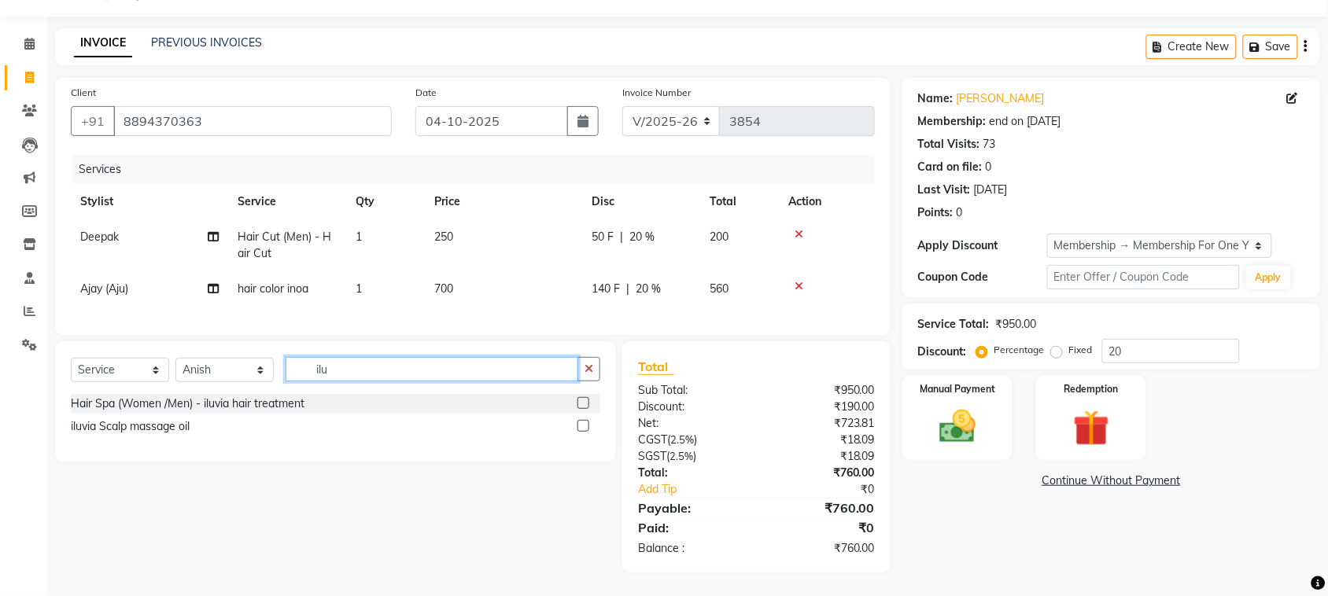
type input "ilu"
click at [577, 397] on label at bounding box center [583, 403] width 12 height 12
click at [577, 399] on input "checkbox" at bounding box center [582, 404] width 10 height 10
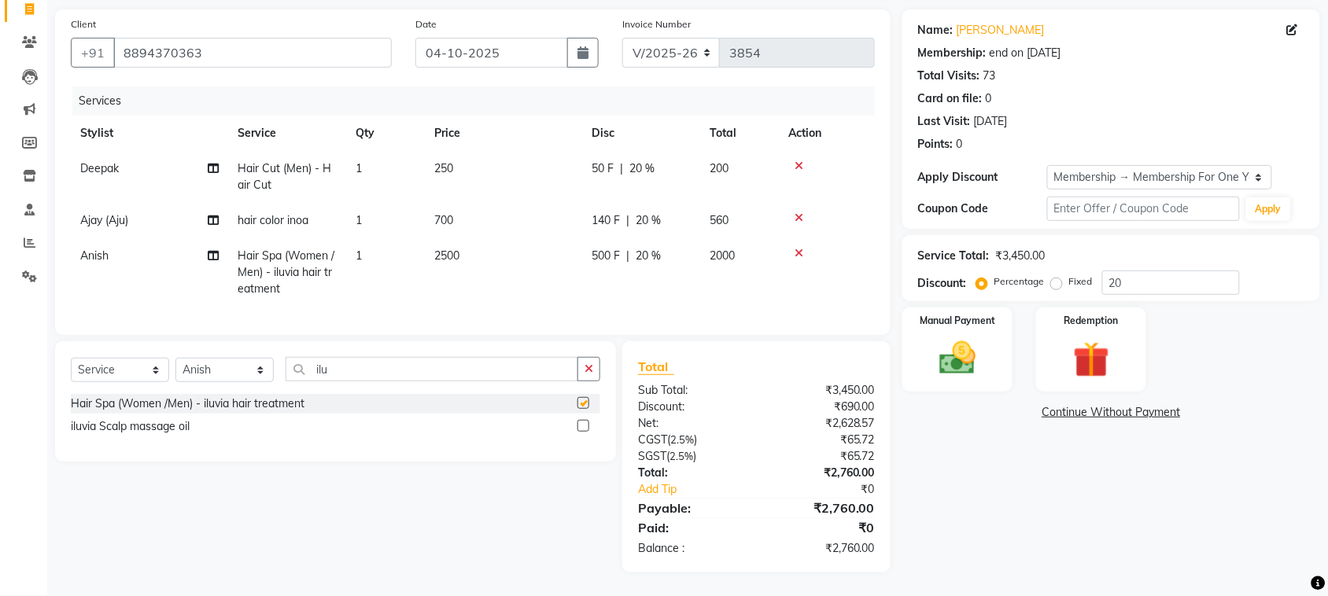
checkbox input "false"
click at [225, 238] on td "Anish" at bounding box center [149, 272] width 157 height 68
select select "93515"
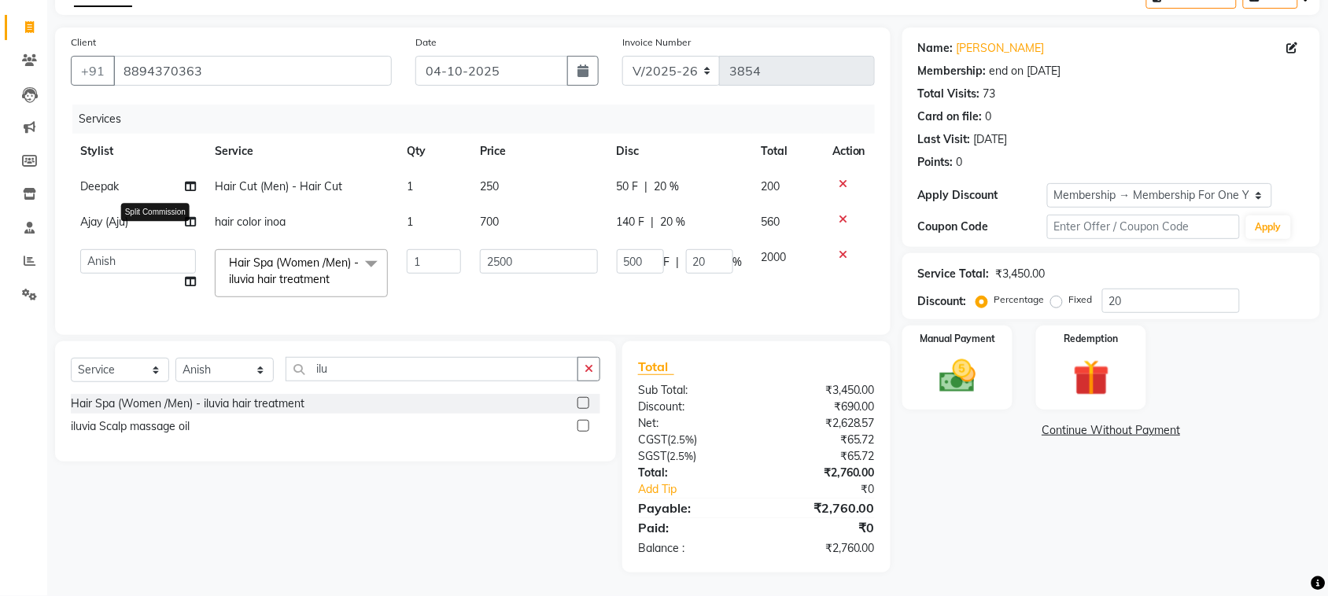
click at [185, 276] on icon at bounding box center [190, 281] width 11 height 11
select select "93515"
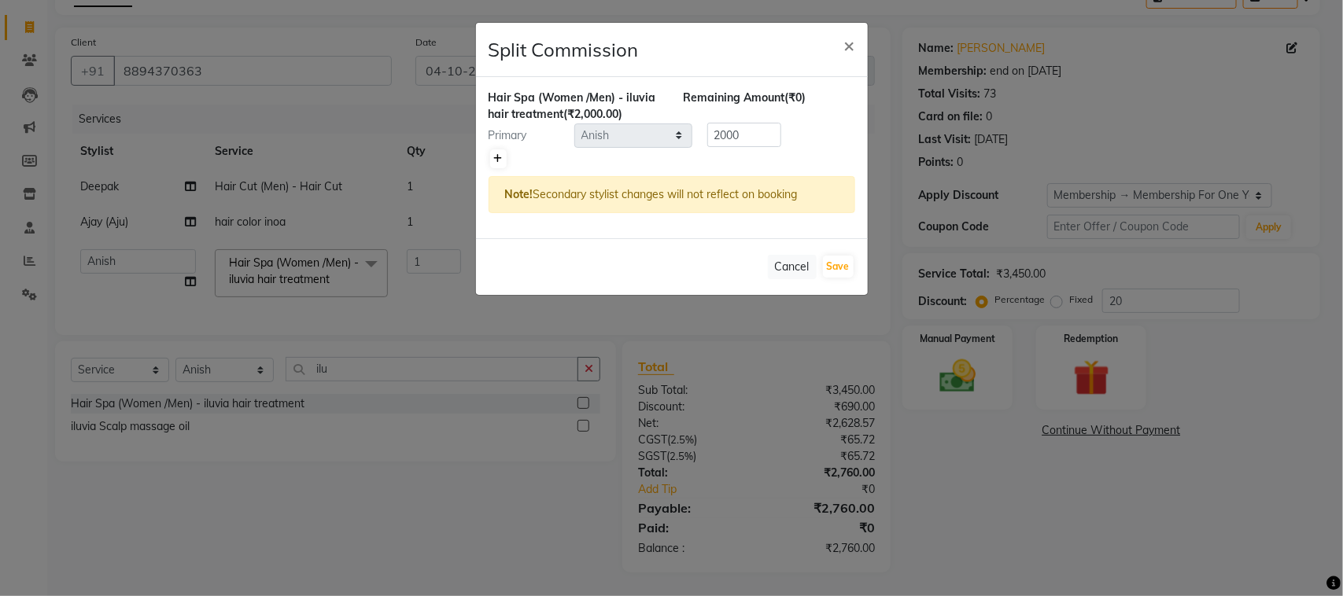
click at [495, 168] on link at bounding box center [498, 158] width 17 height 19
type input "1000"
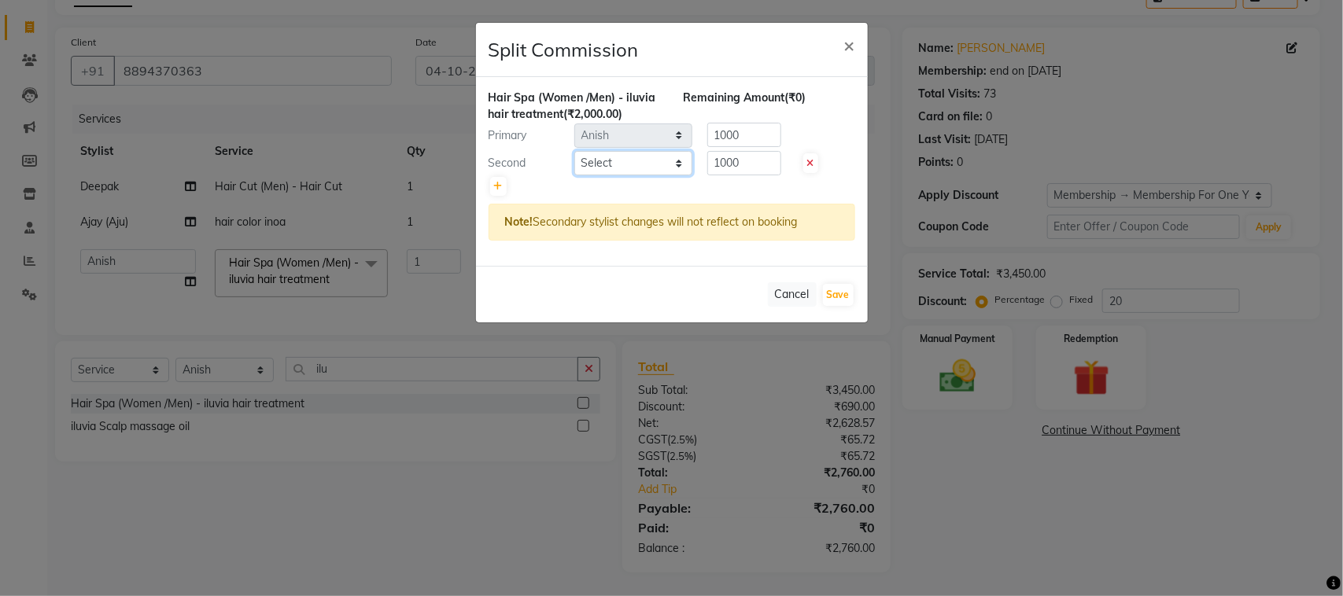
click at [635, 175] on select "Select admin Ajay (Aju) anil [PERSON_NAME] Client Deepak [PERSON_NAME] [PERSON_…" at bounding box center [633, 163] width 118 height 24
select select "58223"
click at [575, 175] on select "Select admin Ajay (Aju) anil [PERSON_NAME] Client Deepak [PERSON_NAME] [PERSON_…" at bounding box center [633, 163] width 118 height 24
click at [761, 175] on input "1000" at bounding box center [744, 163] width 74 height 24
type input "1"
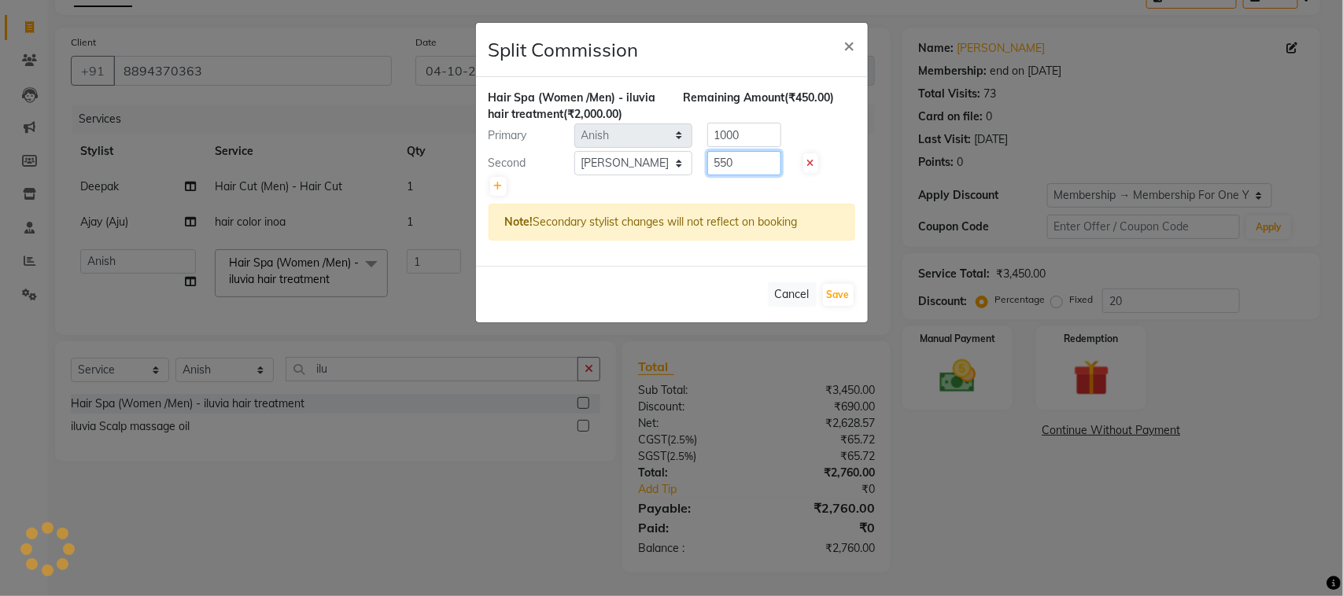
type input "550"
click at [761, 147] on input "1000" at bounding box center [744, 135] width 74 height 24
type input "1"
type input "1450"
click at [838, 306] on button "Save" at bounding box center [838, 295] width 31 height 22
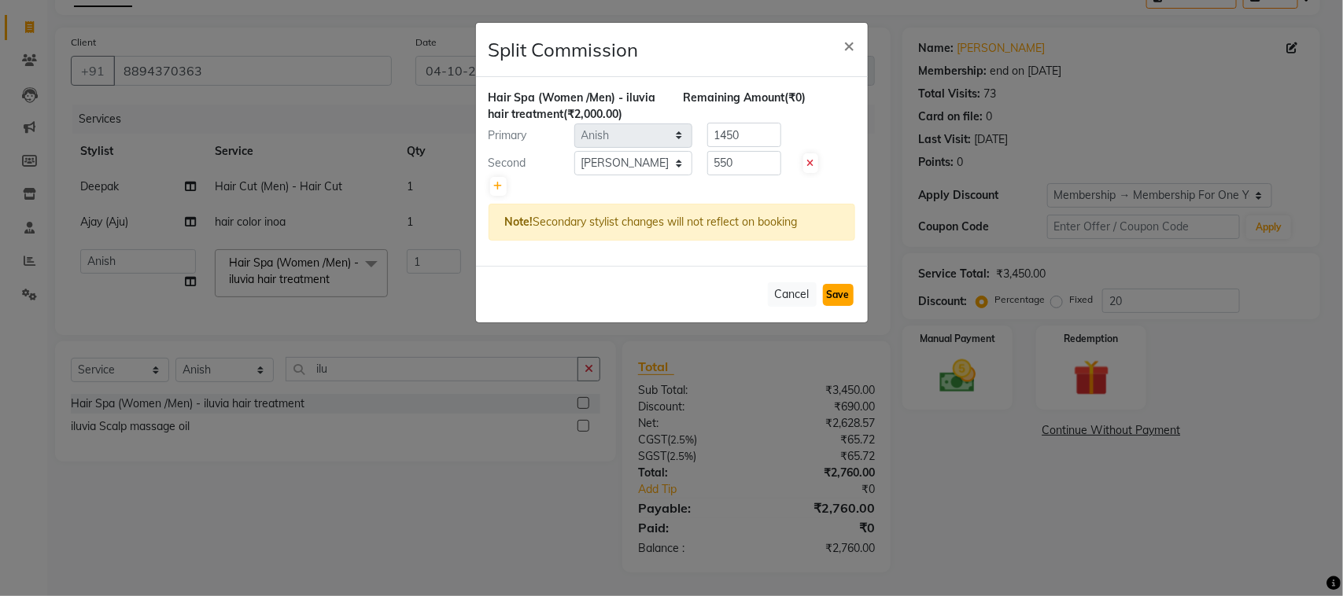
select select "Select"
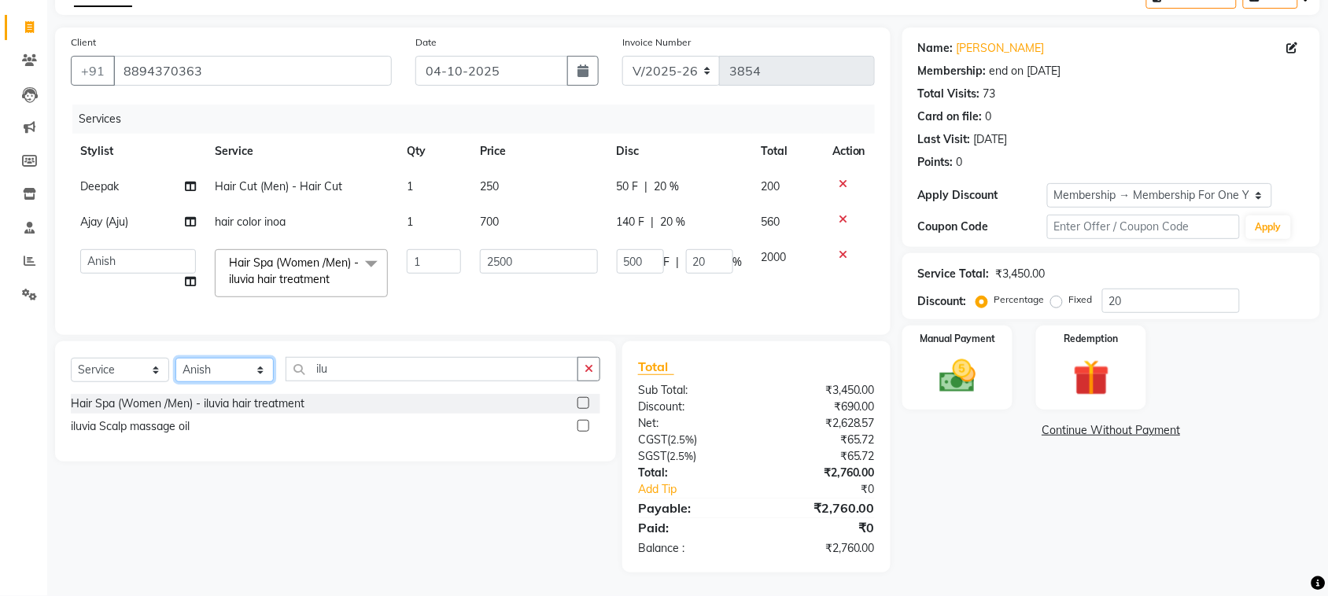
click at [216, 358] on select "Select Stylist admin Ajay (Aju) anil [PERSON_NAME] Client Deepak deepika [PERSO…" at bounding box center [224, 370] width 98 height 24
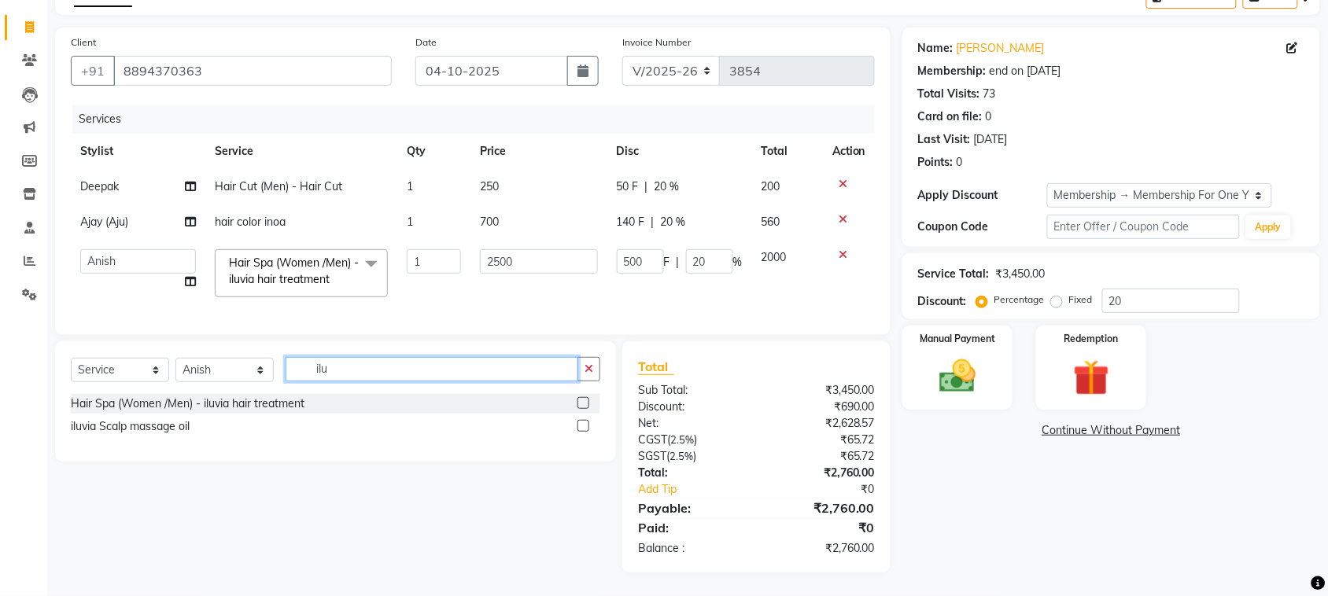
click at [305, 357] on input "ilu" at bounding box center [431, 369] width 293 height 24
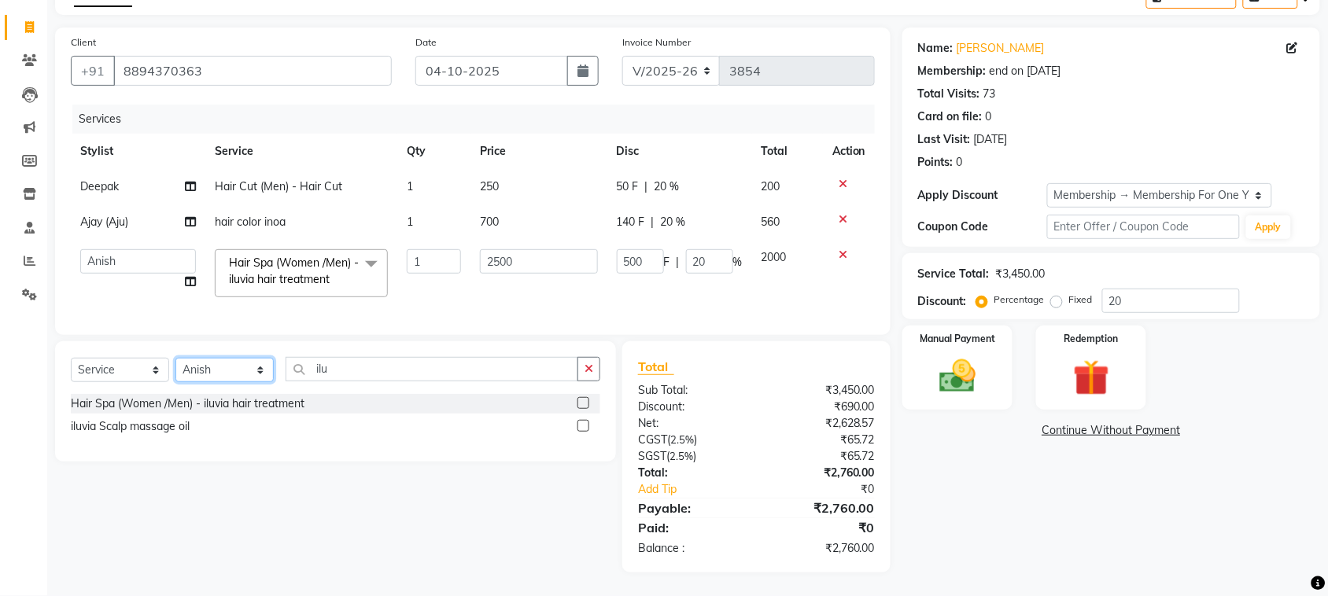
click at [225, 358] on select "Select Stylist admin Ajay (Aju) anil [PERSON_NAME] Client Deepak deepika [PERSO…" at bounding box center [224, 370] width 98 height 24
select select "25004"
click at [181, 358] on select "Select Stylist admin Ajay (Aju) anil [PERSON_NAME] Client Deepak deepika [PERSO…" at bounding box center [224, 370] width 98 height 24
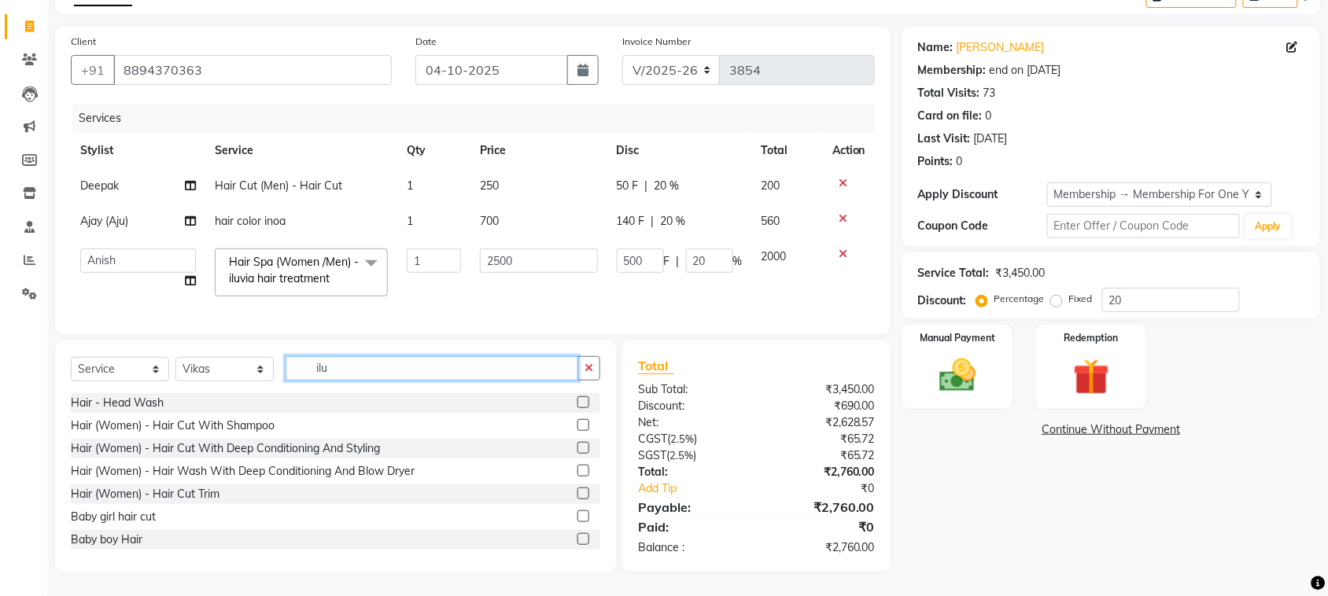
click at [457, 356] on input "ilu" at bounding box center [431, 368] width 293 height 24
type input "i"
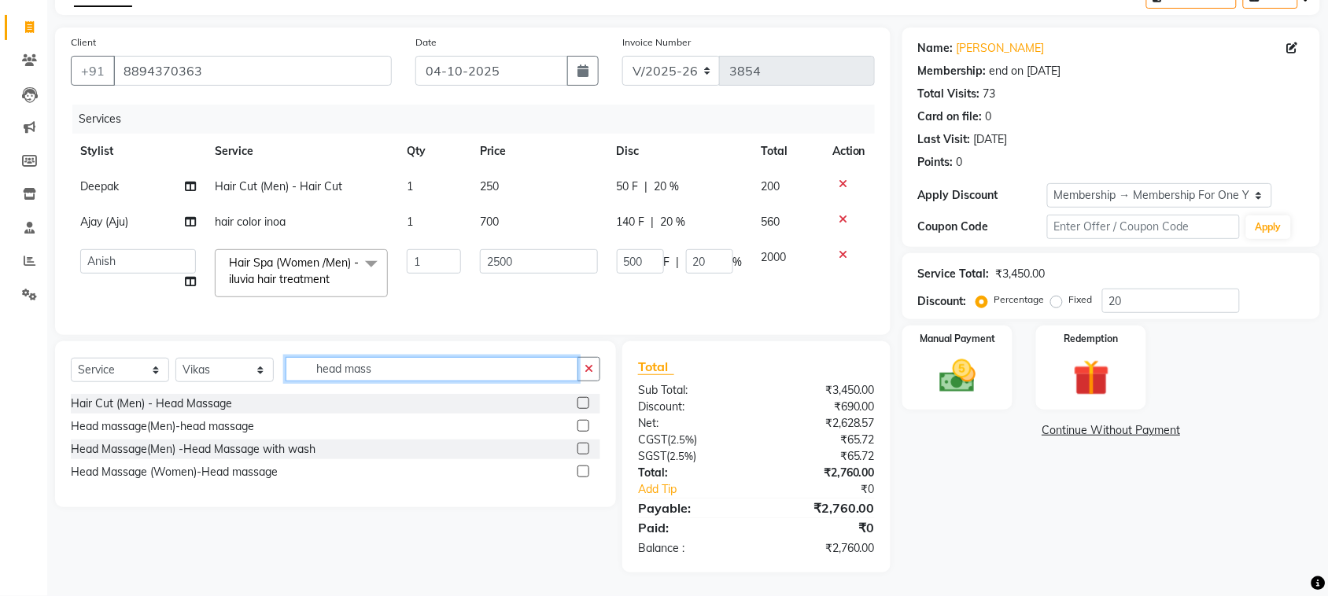
type input "head mass"
click at [577, 466] on label at bounding box center [583, 472] width 12 height 12
click at [577, 467] on input "checkbox" at bounding box center [582, 472] width 10 height 10
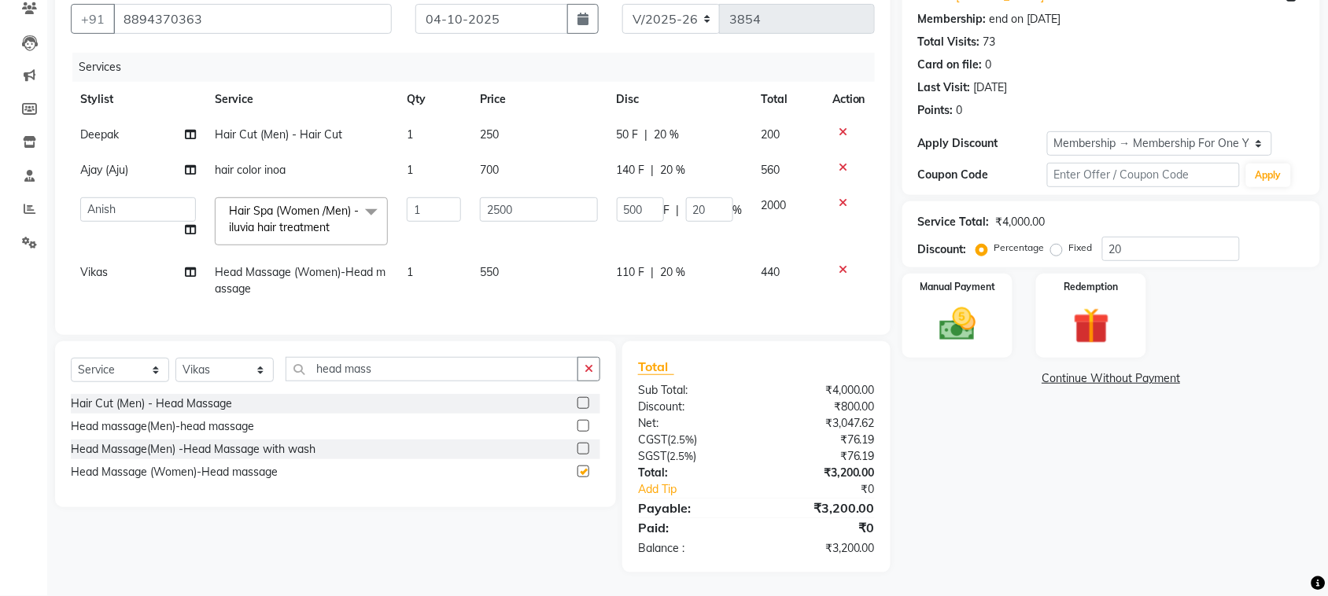
checkbox input "false"
click at [185, 267] on icon at bounding box center [190, 272] width 11 height 11
select select "25004"
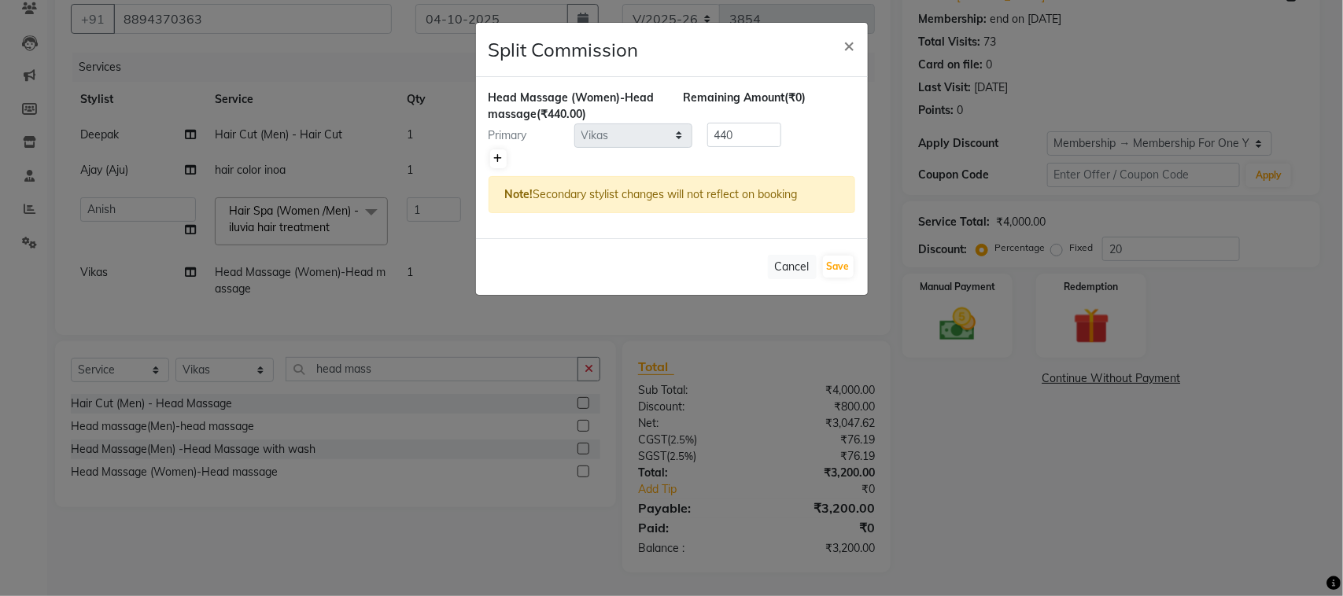
click at [503, 164] on icon at bounding box center [498, 158] width 9 height 9
type input "220"
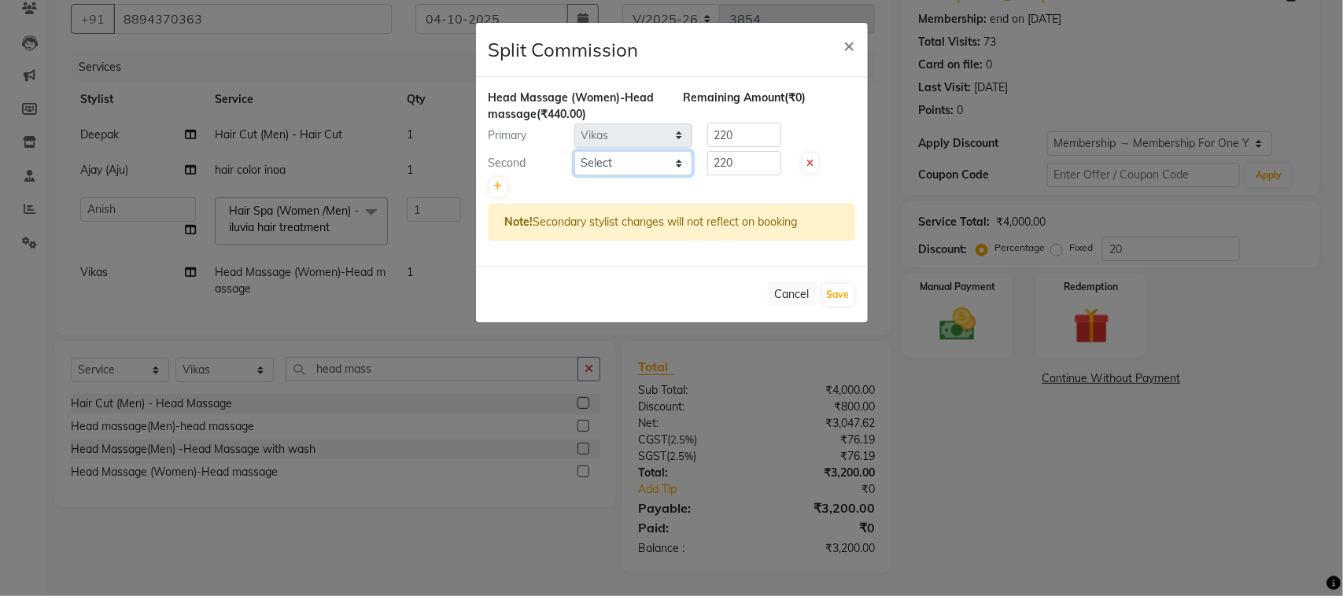
click at [642, 175] on select "Select admin Ajay (Aju) anil [PERSON_NAME] Client Deepak [PERSON_NAME] [PERSON_…" at bounding box center [633, 163] width 118 height 24
select select "25272"
click at [575, 175] on select "Select admin Ajay (Aju) anil [PERSON_NAME] Client Deepak [PERSON_NAME] [PERSON_…" at bounding box center [633, 163] width 118 height 24
click at [753, 175] on input "220" at bounding box center [744, 163] width 74 height 24
type input "2"
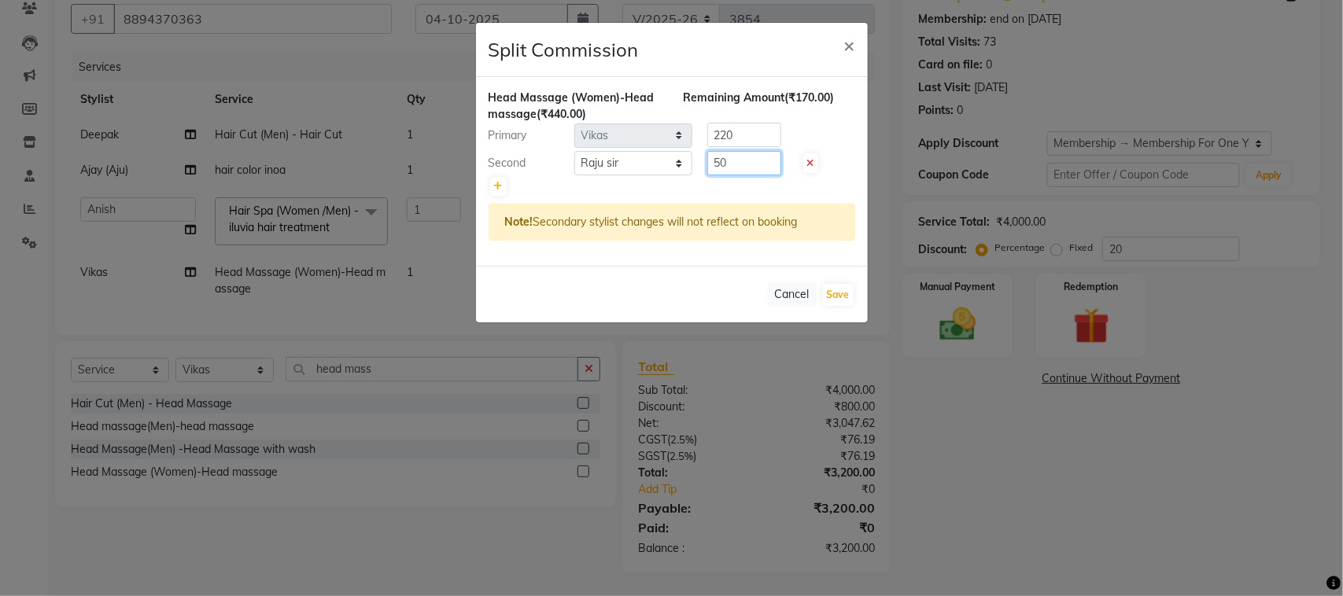
type input "5"
type input "50"
click at [746, 147] on input "220" at bounding box center [744, 135] width 74 height 24
type input "2"
type input "390"
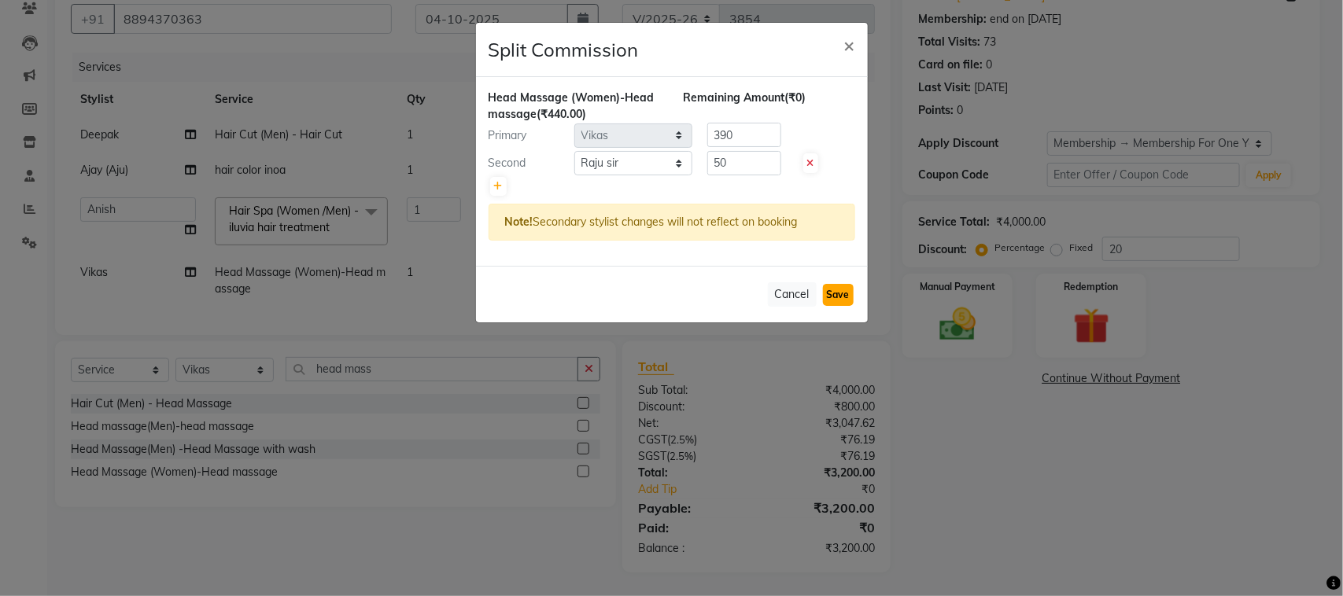
click at [831, 306] on button "Save" at bounding box center [838, 295] width 31 height 22
select select "Select"
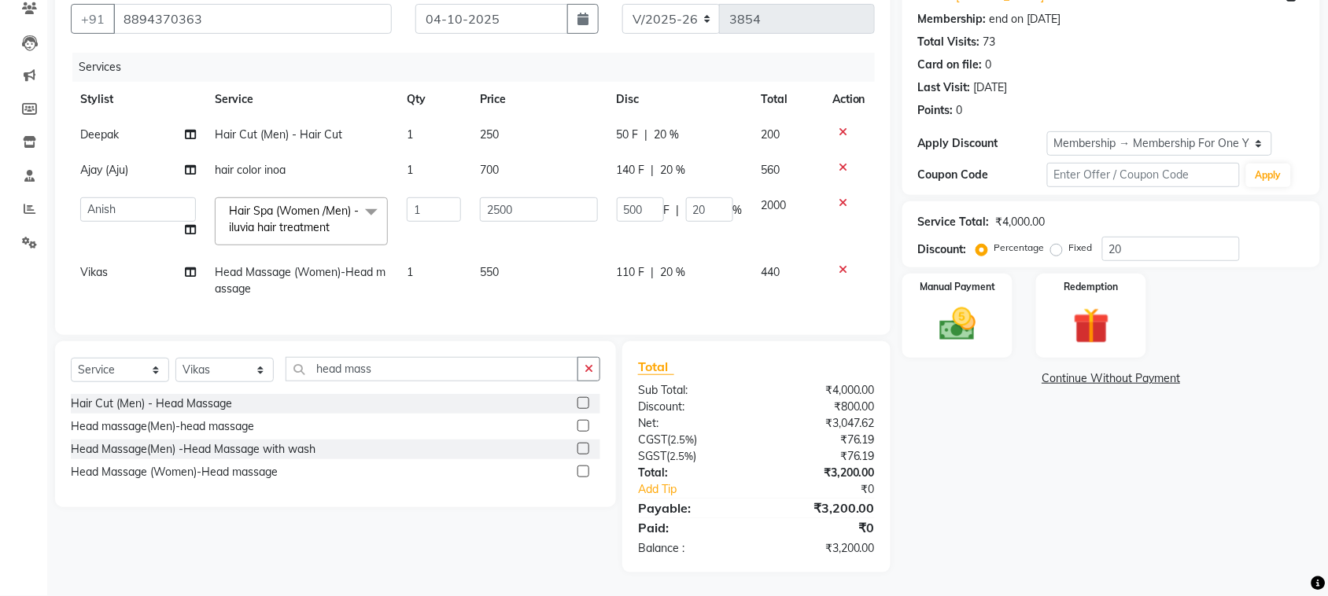
scroll to position [327, 0]
click at [958, 303] on img at bounding box center [956, 324] width 61 height 43
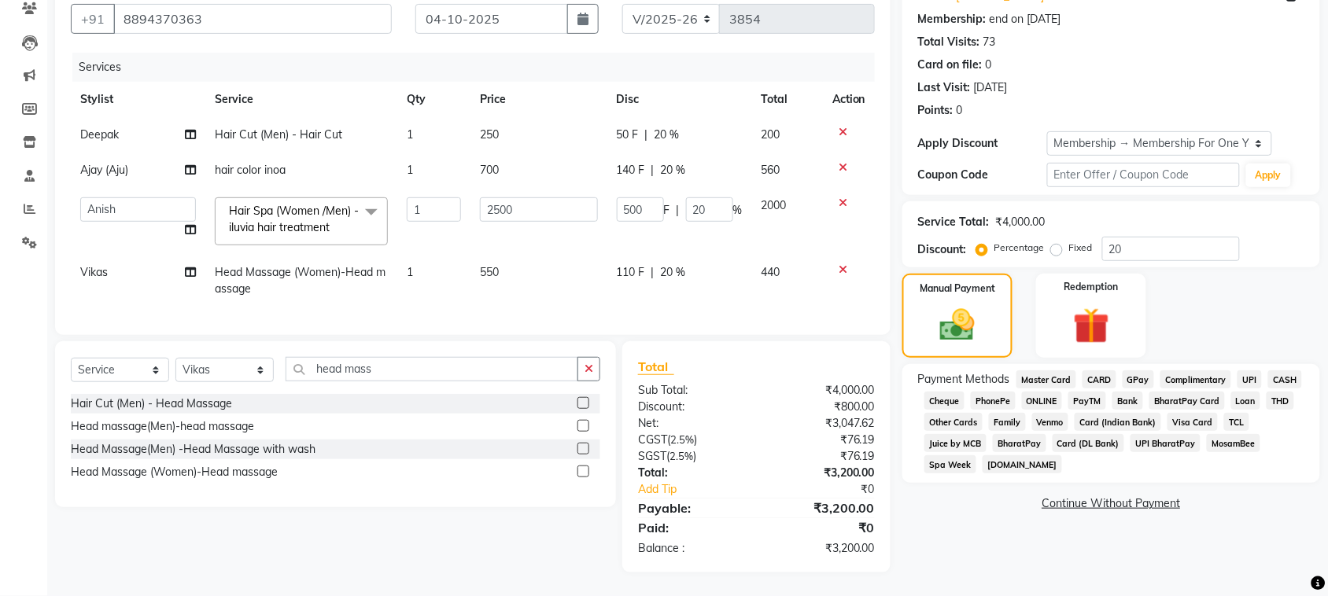
click at [1268, 370] on span "CASH" at bounding box center [1285, 379] width 34 height 18
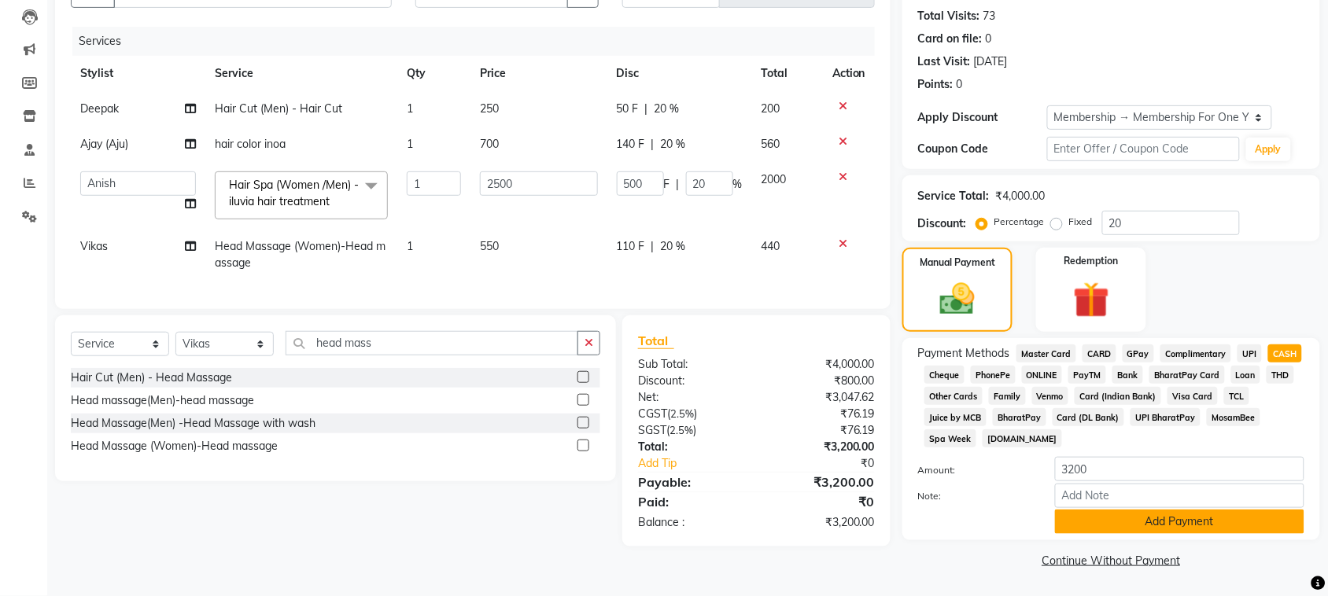
click at [1188, 534] on button "Add Payment" at bounding box center [1179, 522] width 249 height 24
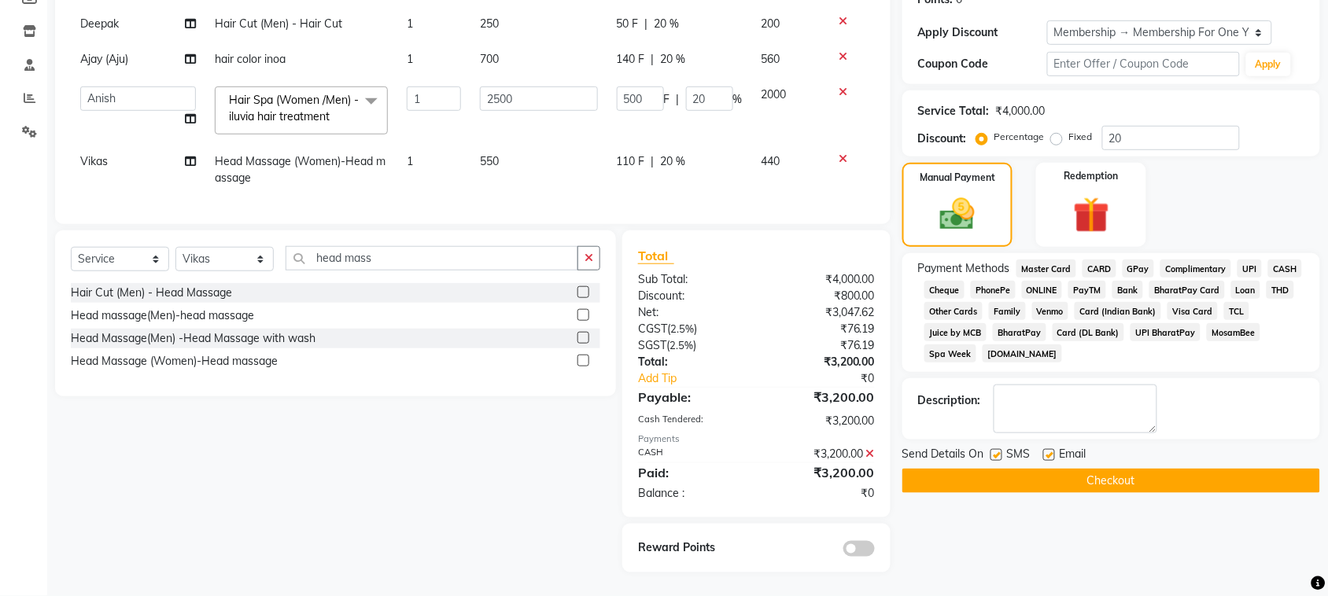
scroll to position [466, 0]
click at [1111, 474] on button "Checkout" at bounding box center [1111, 481] width 418 height 24
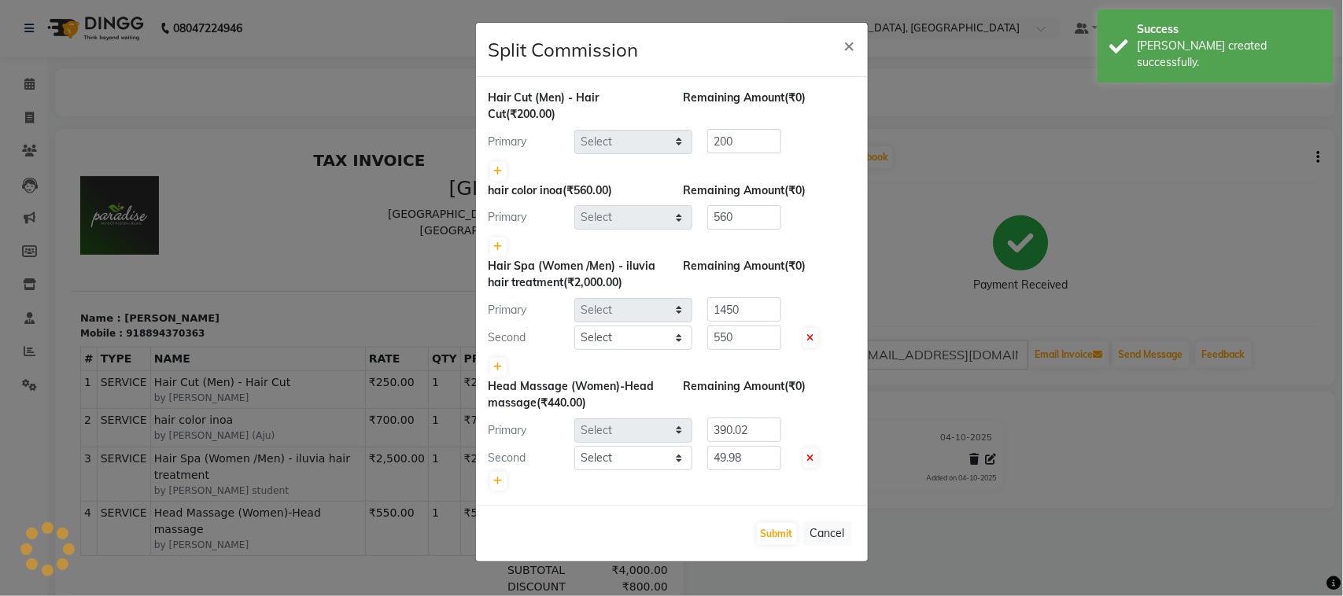
select select "24996"
select select "88213"
select select "93515"
select select "58223"
select select "25004"
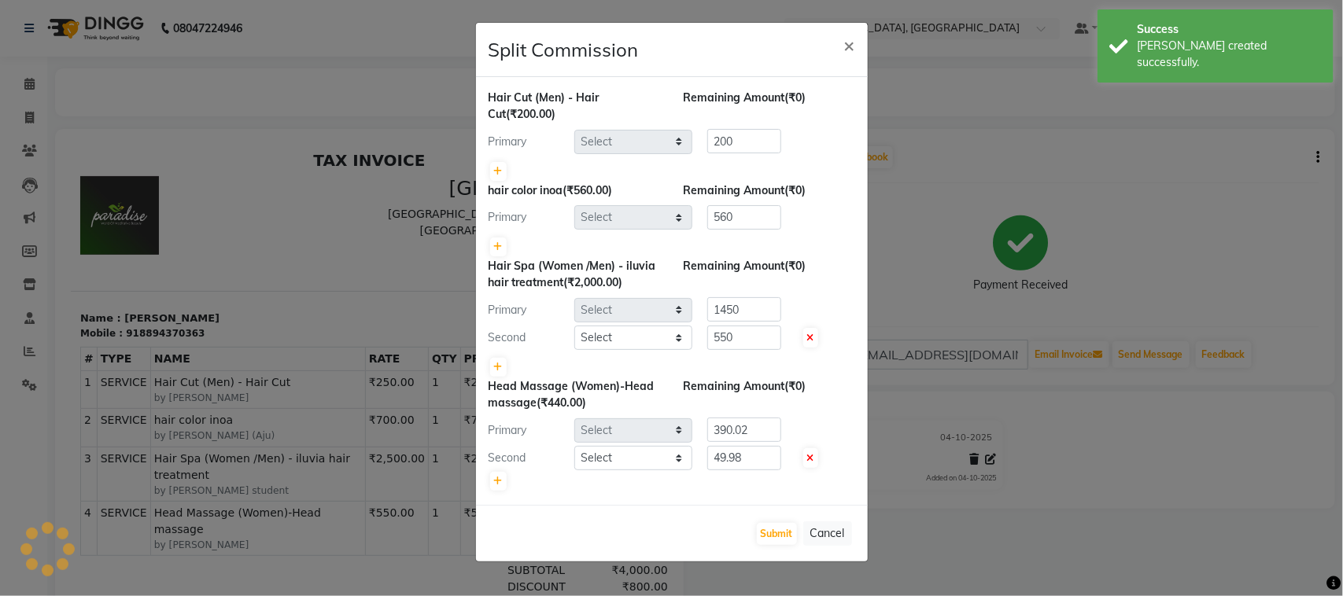
select select "25272"
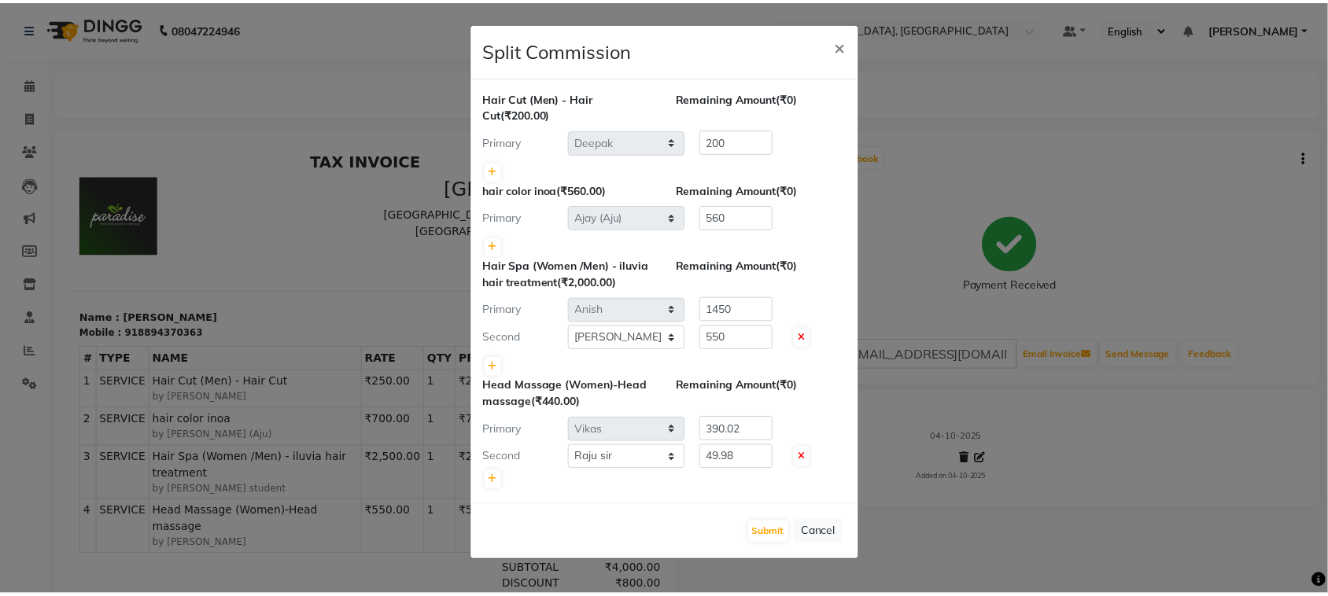
scroll to position [147, 0]
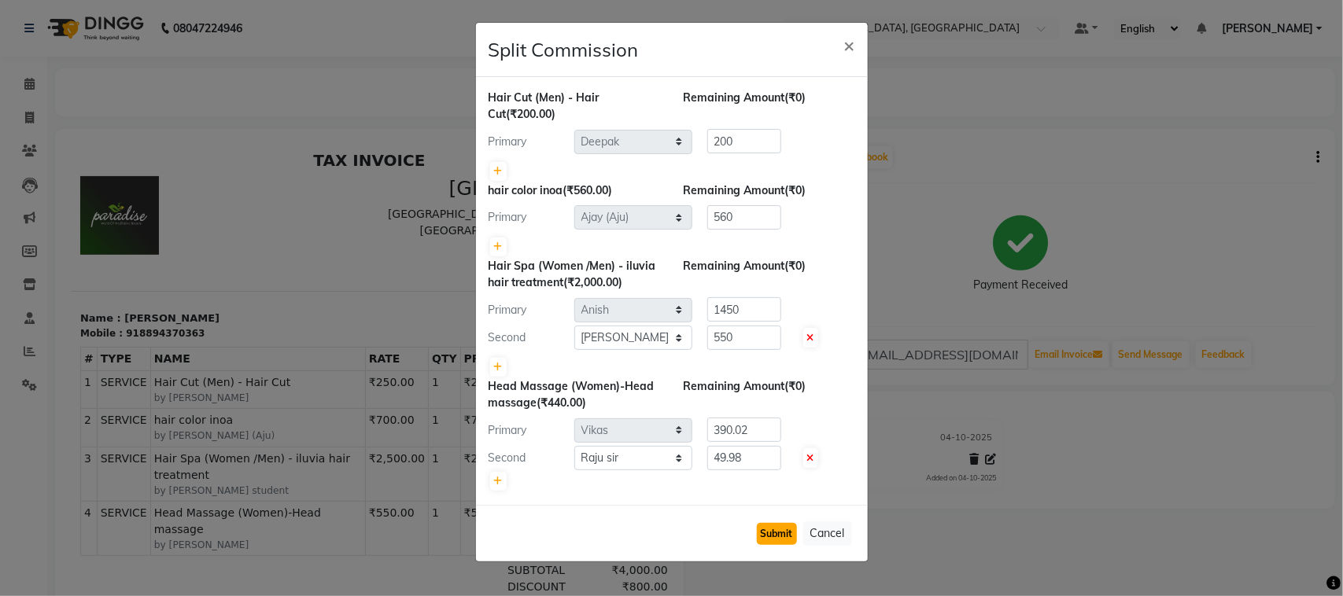
click at [757, 529] on button "Submit" at bounding box center [777, 534] width 40 height 22
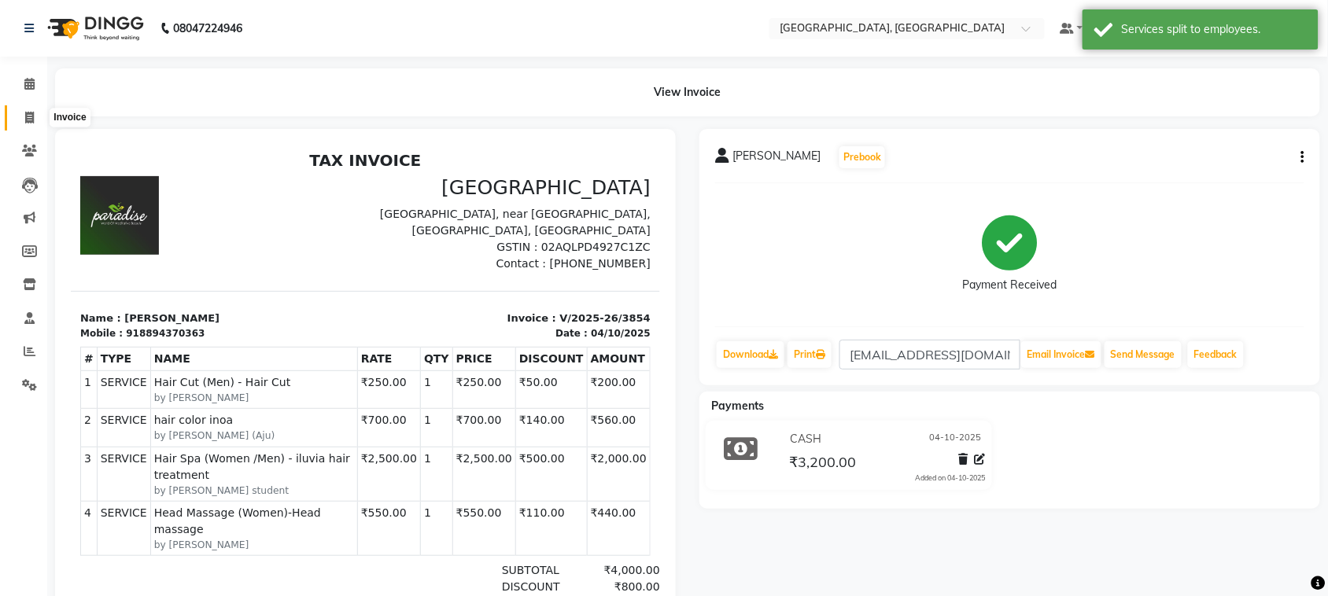
click at [25, 123] on icon at bounding box center [29, 118] width 9 height 12
select select "service"
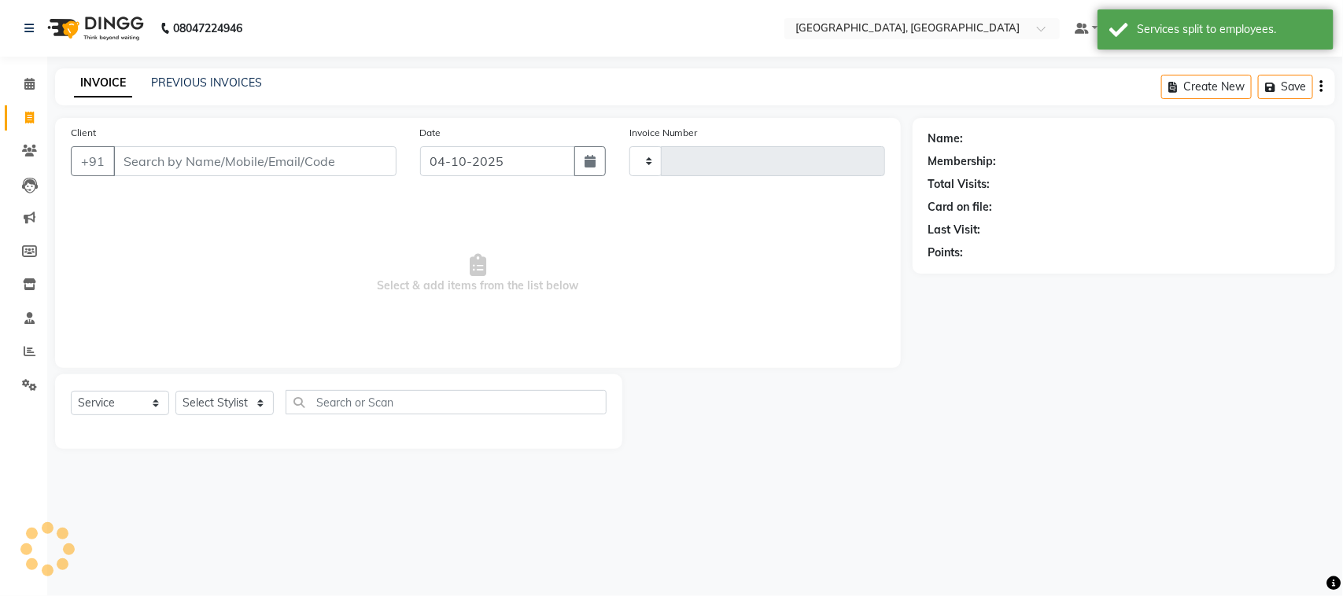
type input "3855"
select select "4462"
click at [224, 176] on input "Client" at bounding box center [254, 161] width 283 height 30
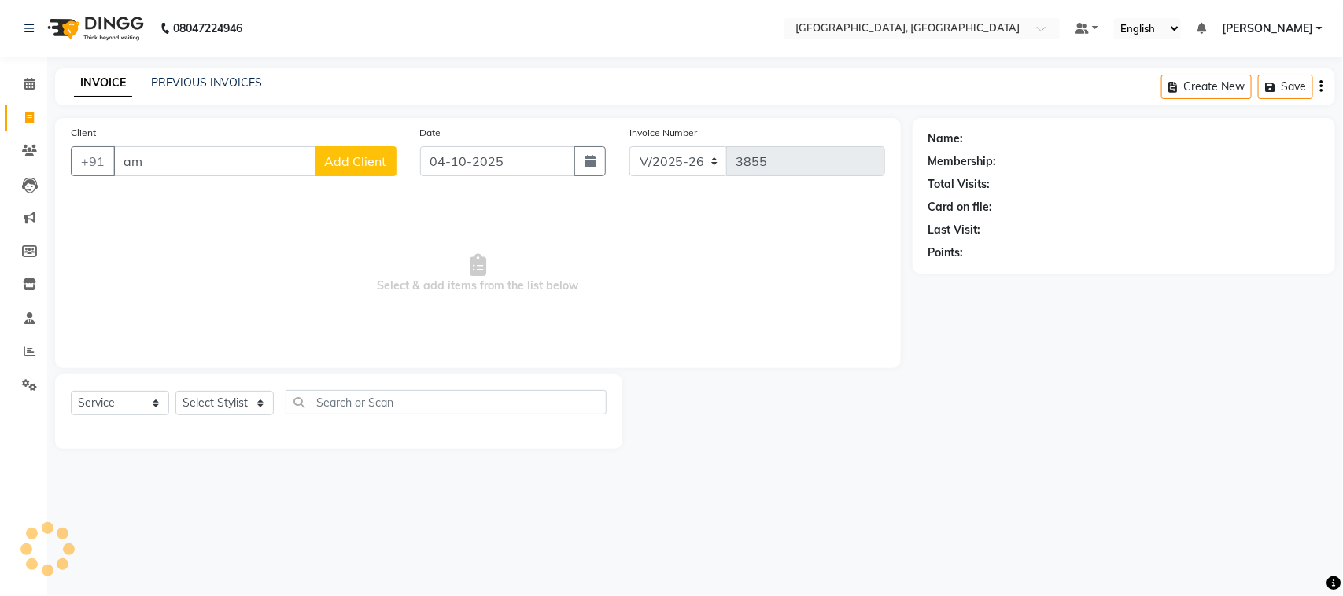
type input "a"
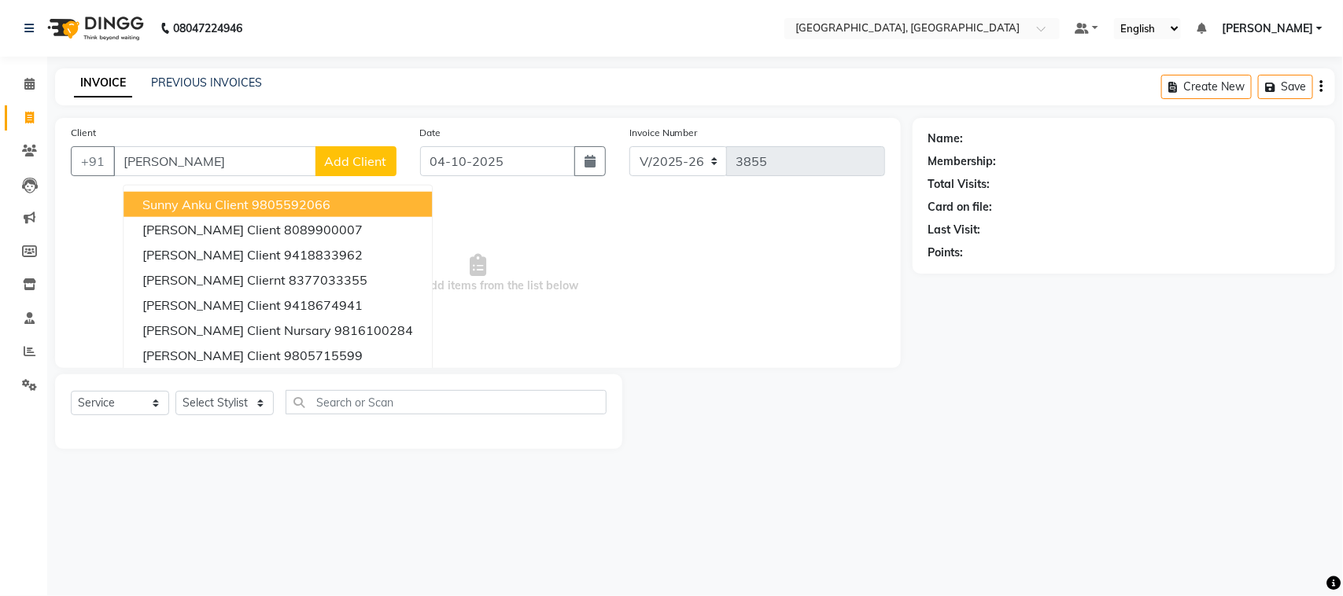
click at [234, 176] on input "[PERSON_NAME]" at bounding box center [214, 161] width 203 height 30
type input "a"
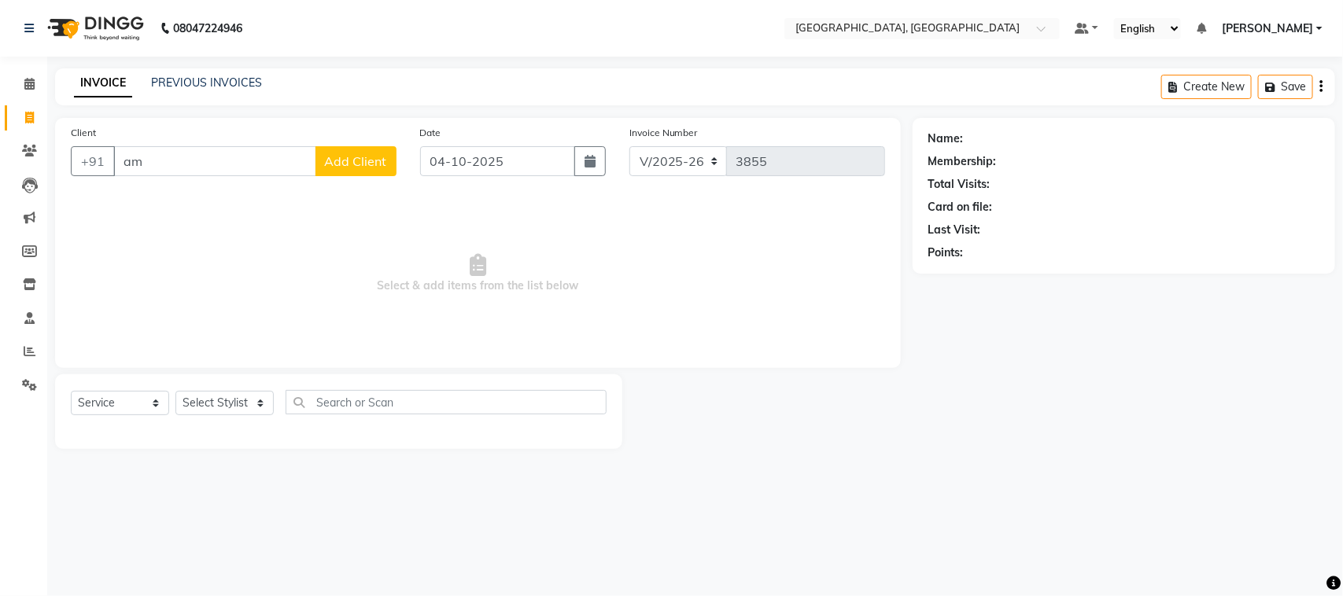
type input "a"
click at [28, 81] on icon at bounding box center [29, 84] width 10 height 12
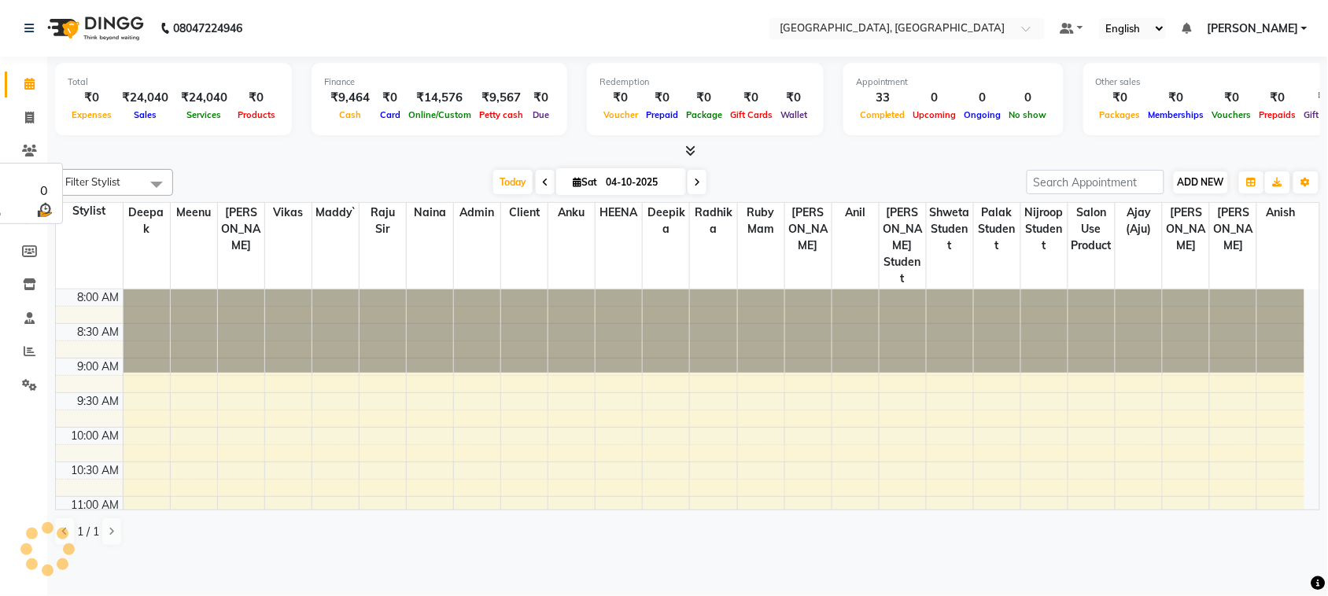
scroll to position [834, 0]
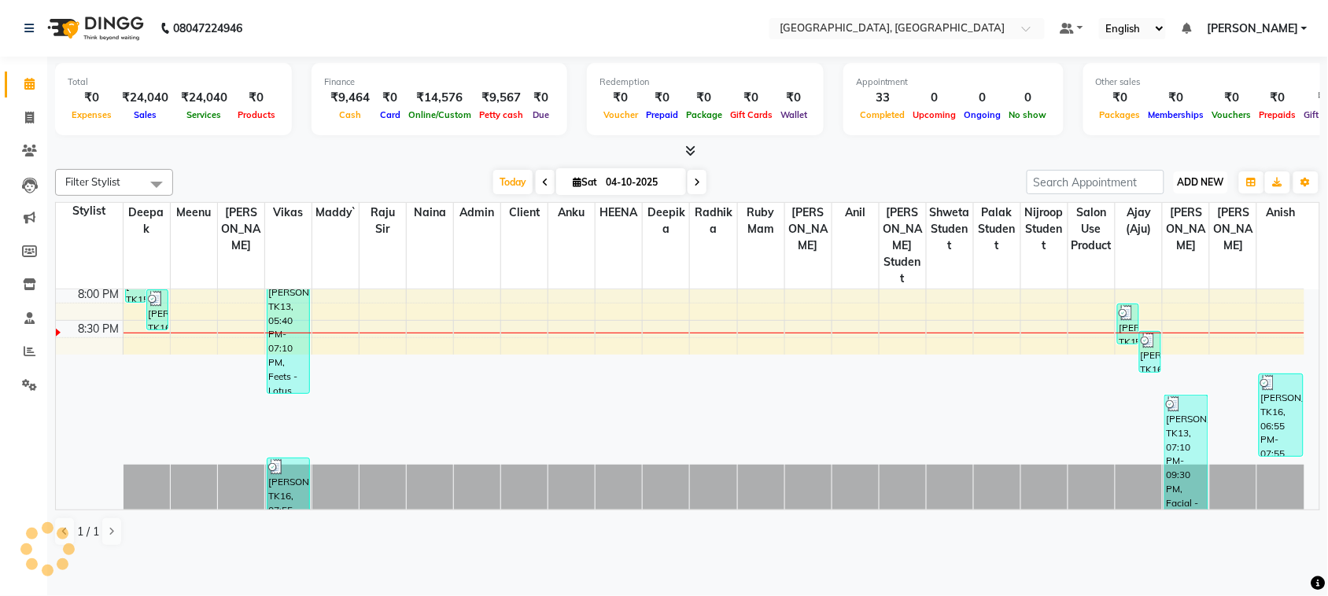
click at [1193, 188] on span "ADD NEW" at bounding box center [1200, 182] width 46 height 12
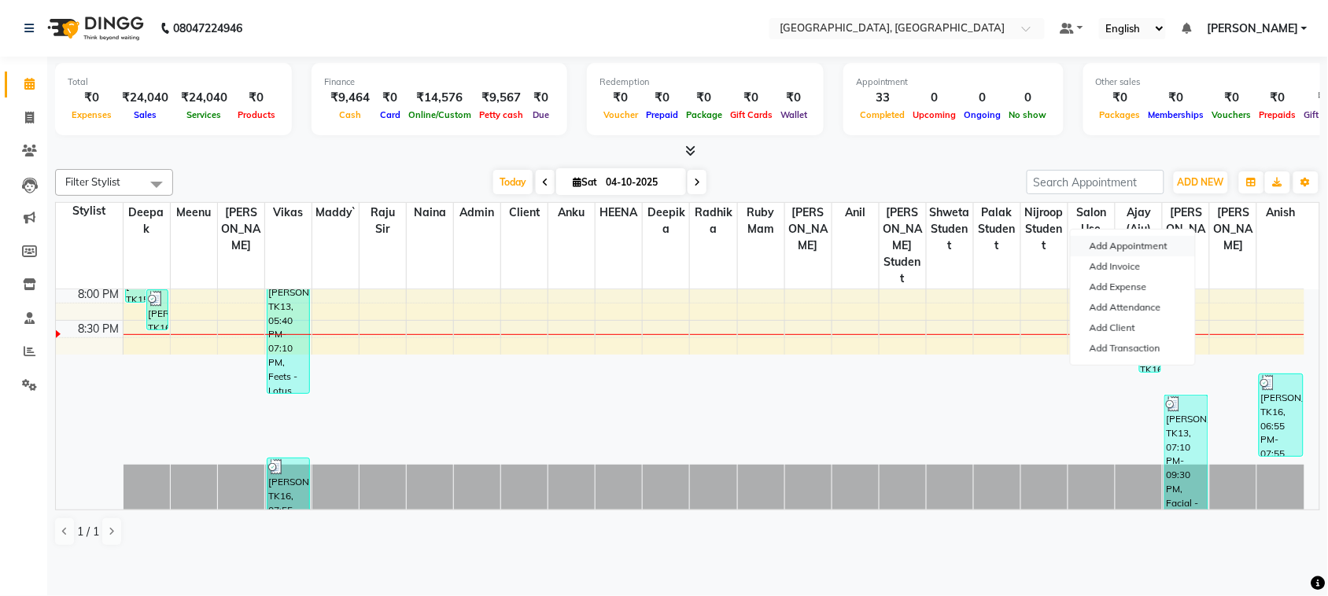
click at [1129, 256] on button "Add Appointment" at bounding box center [1132, 246] width 124 height 20
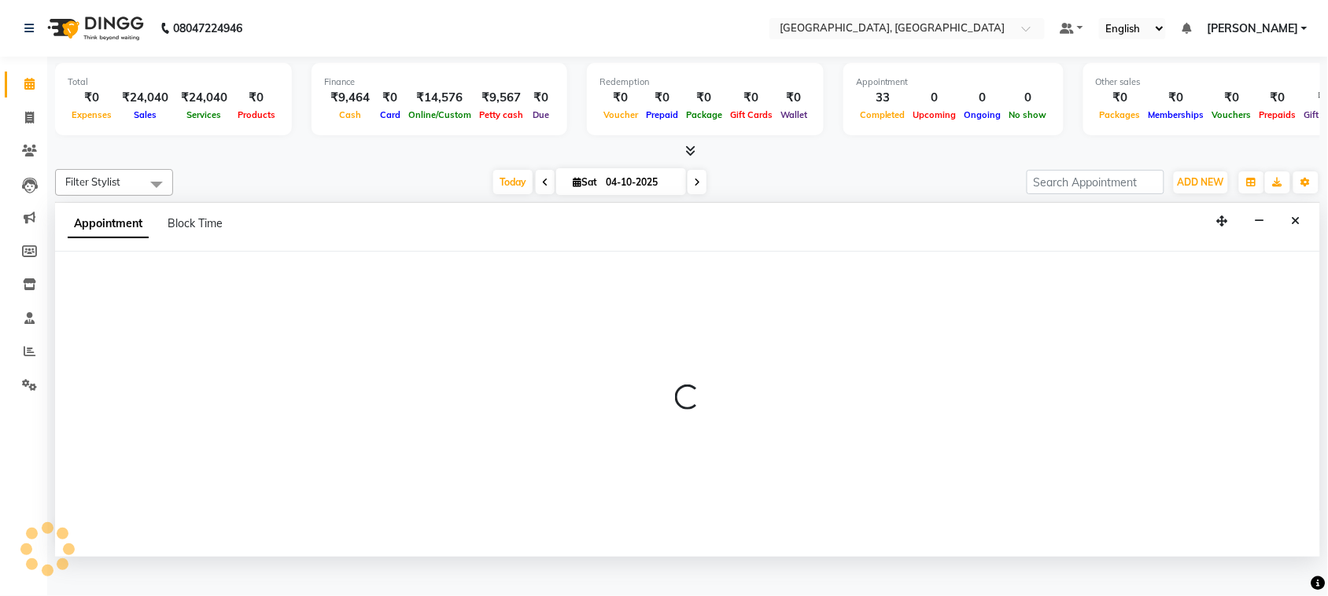
scroll to position [6, 0]
select select "tentative"
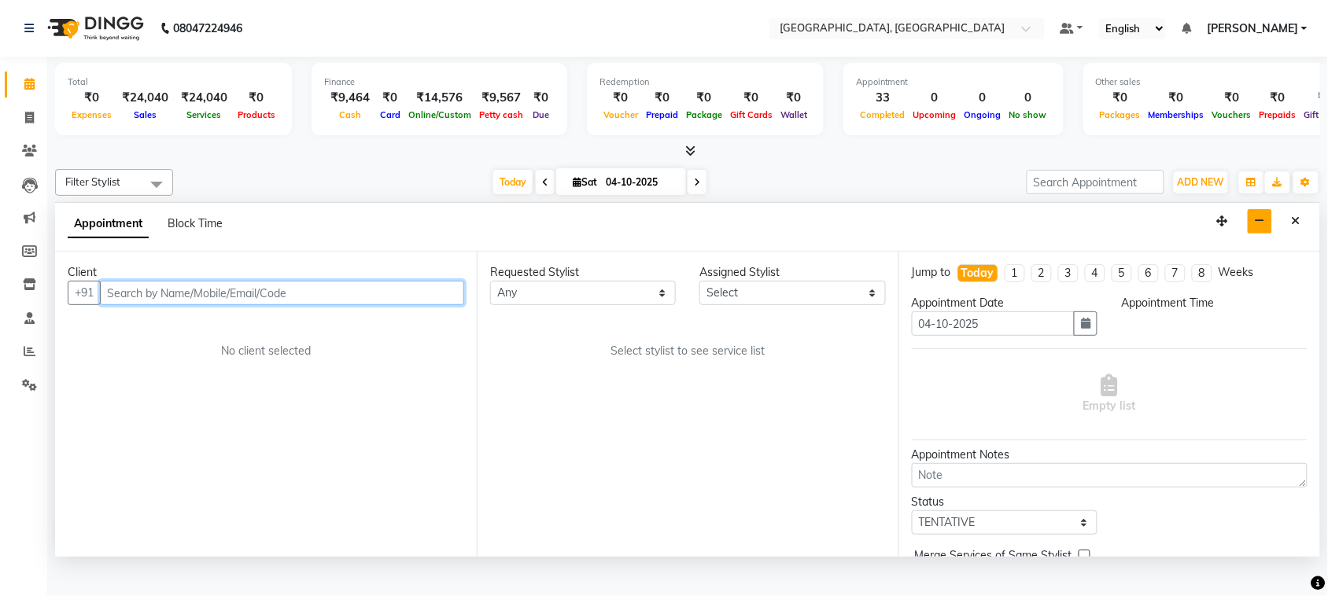
select select "540"
click at [374, 305] on input "text" at bounding box center [282, 293] width 364 height 24
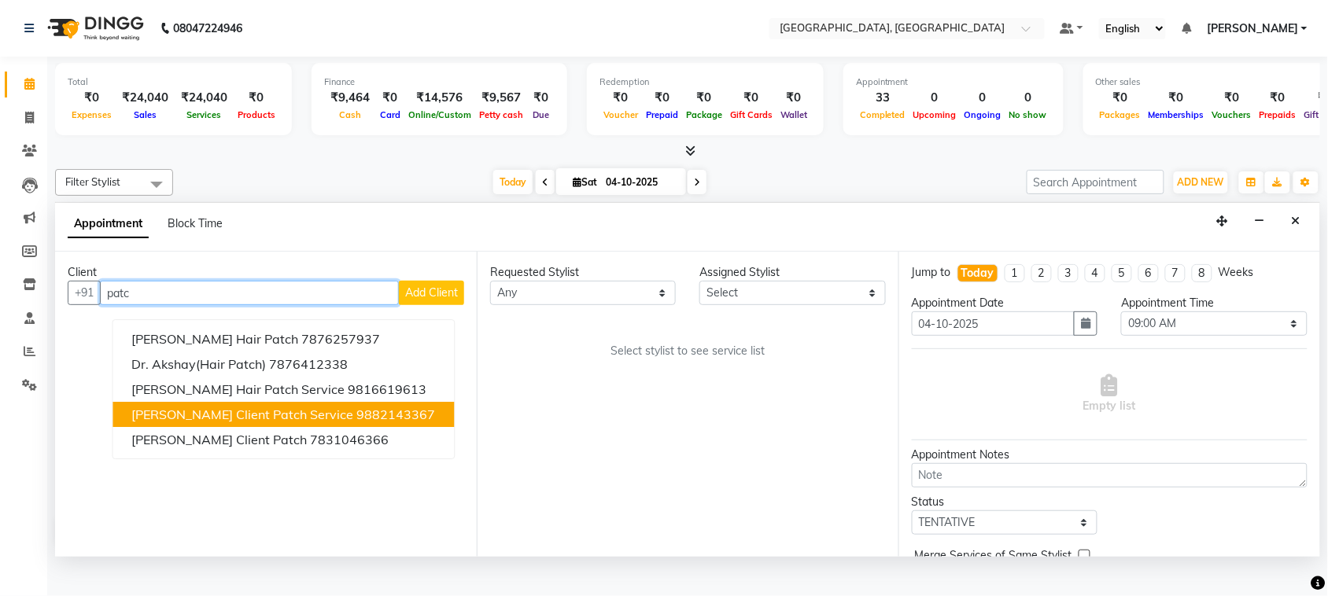
click at [436, 423] on ngb-highlight "9882143367" at bounding box center [396, 415] width 79 height 16
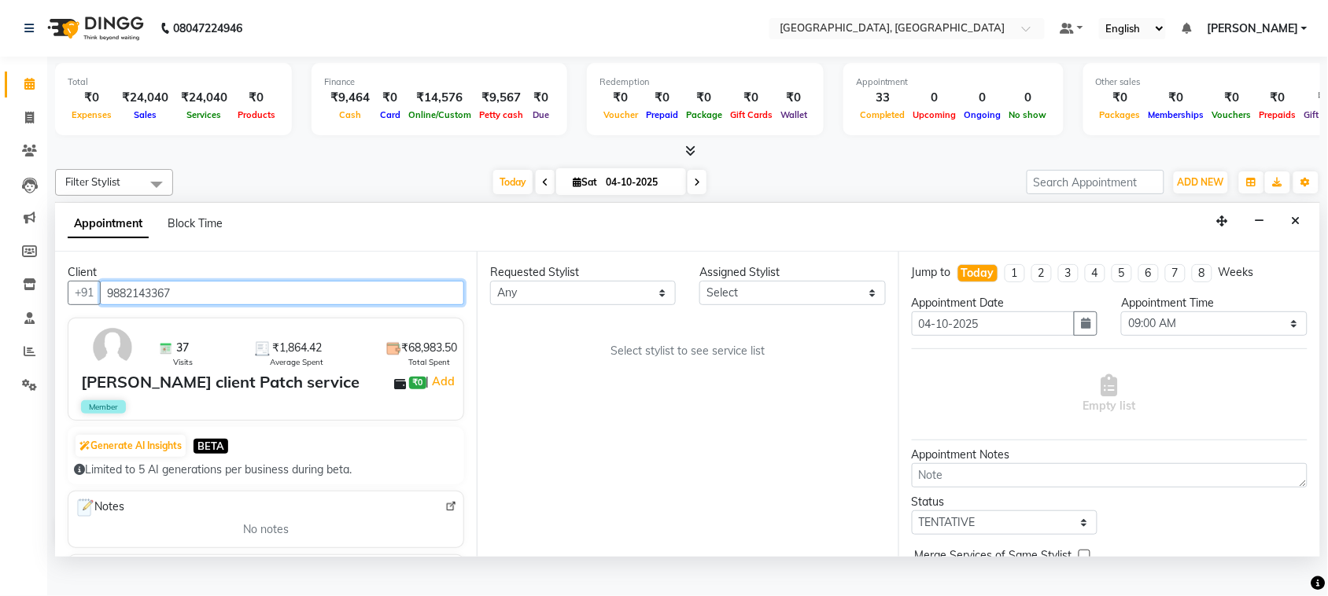
drag, startPoint x: 258, startPoint y: 350, endPoint x: 124, endPoint y: 352, distance: 133.7
click at [124, 305] on input "9882143367" at bounding box center [282, 293] width 364 height 24
type input "9882143367"
click at [20, 116] on span at bounding box center [30, 118] width 28 height 18
select select "service"
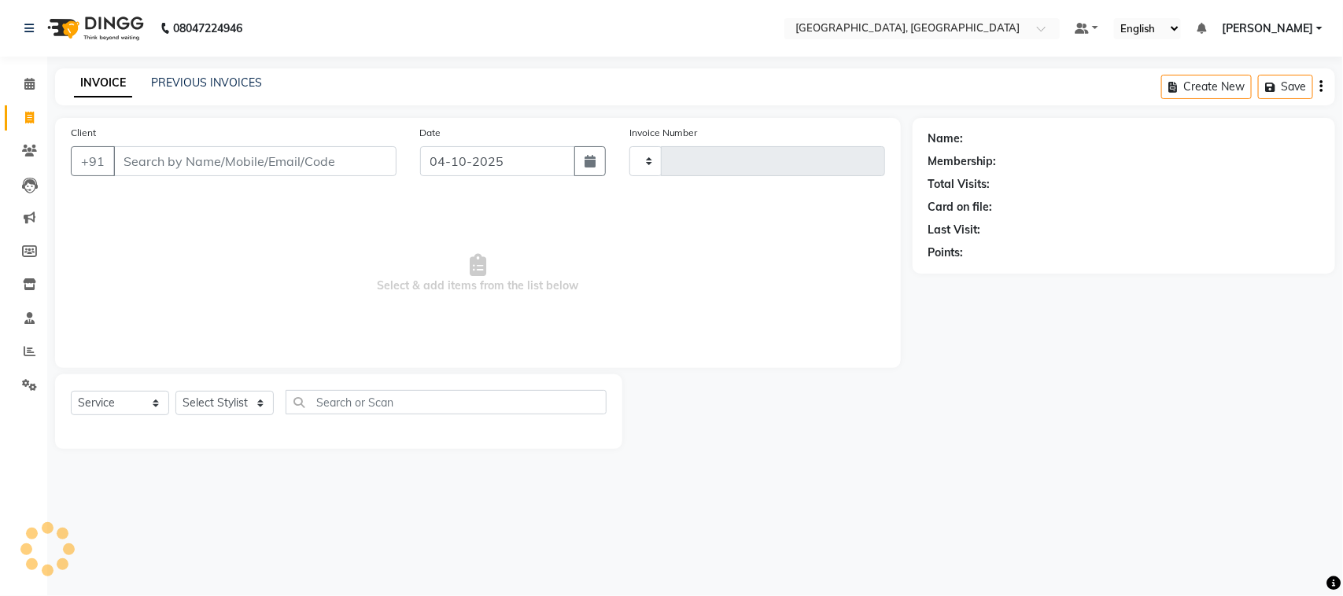
type input "3855"
select select "4462"
click at [194, 176] on input "Client" at bounding box center [254, 161] width 283 height 30
type input "9882143367"
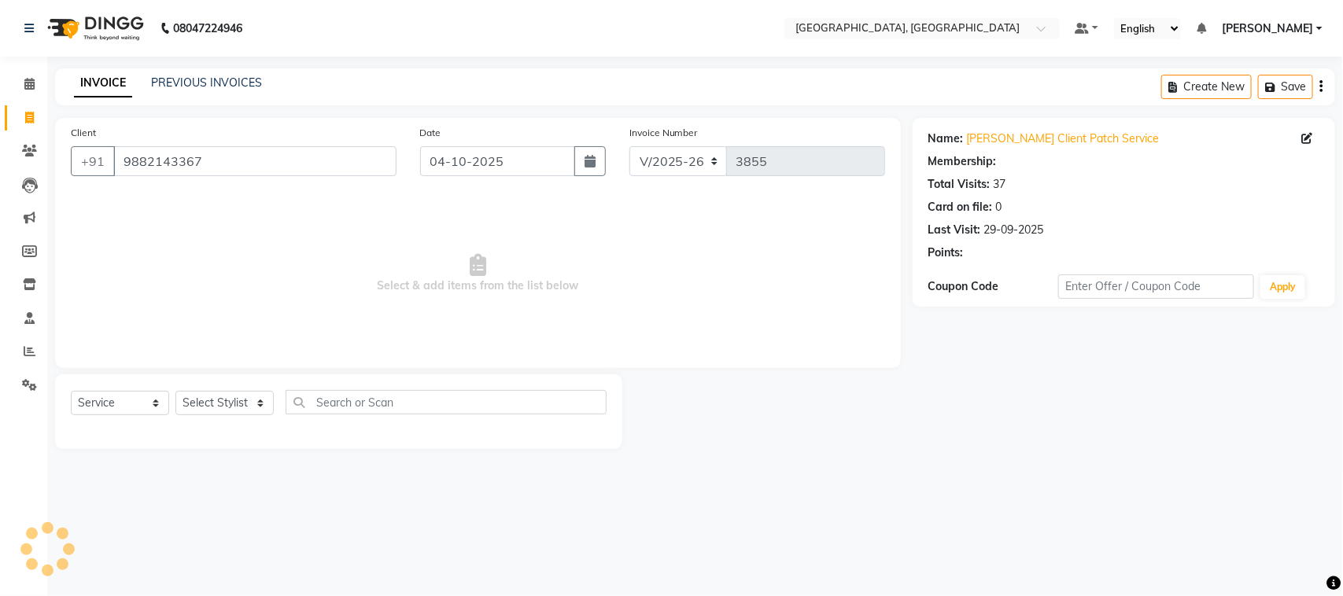
select select "2: Object"
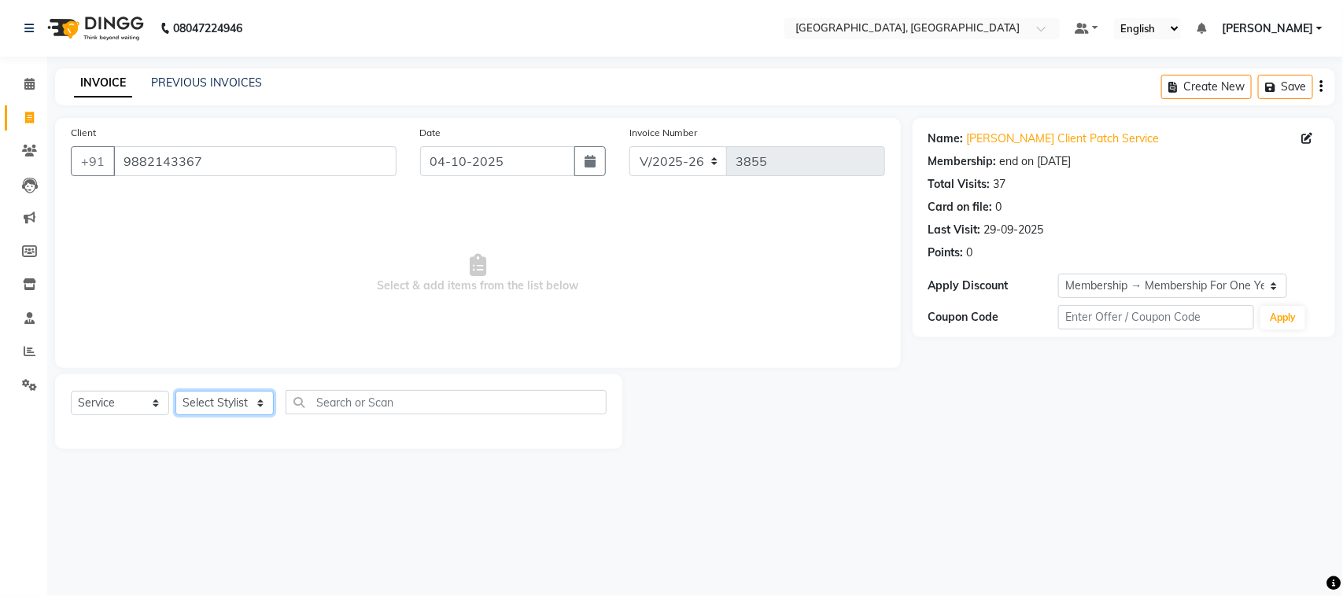
click at [211, 415] on select "Select Stylist admin Ajay (Aju) anil [PERSON_NAME] Client Deepak deepika [PERSO…" at bounding box center [224, 403] width 98 height 24
select select "26376"
click at [181, 415] on select "Select Stylist admin Ajay (Aju) anil [PERSON_NAME] Client Deepak deepika [PERSO…" at bounding box center [224, 403] width 98 height 24
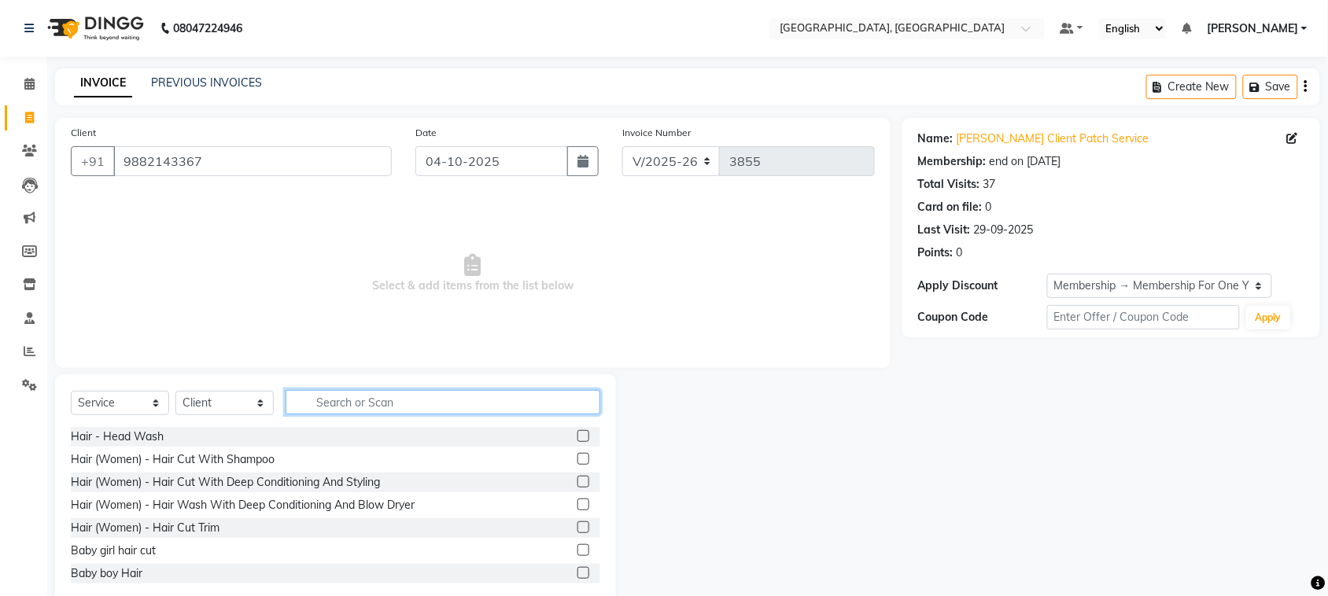
click at [407, 414] on input "text" at bounding box center [442, 402] width 315 height 24
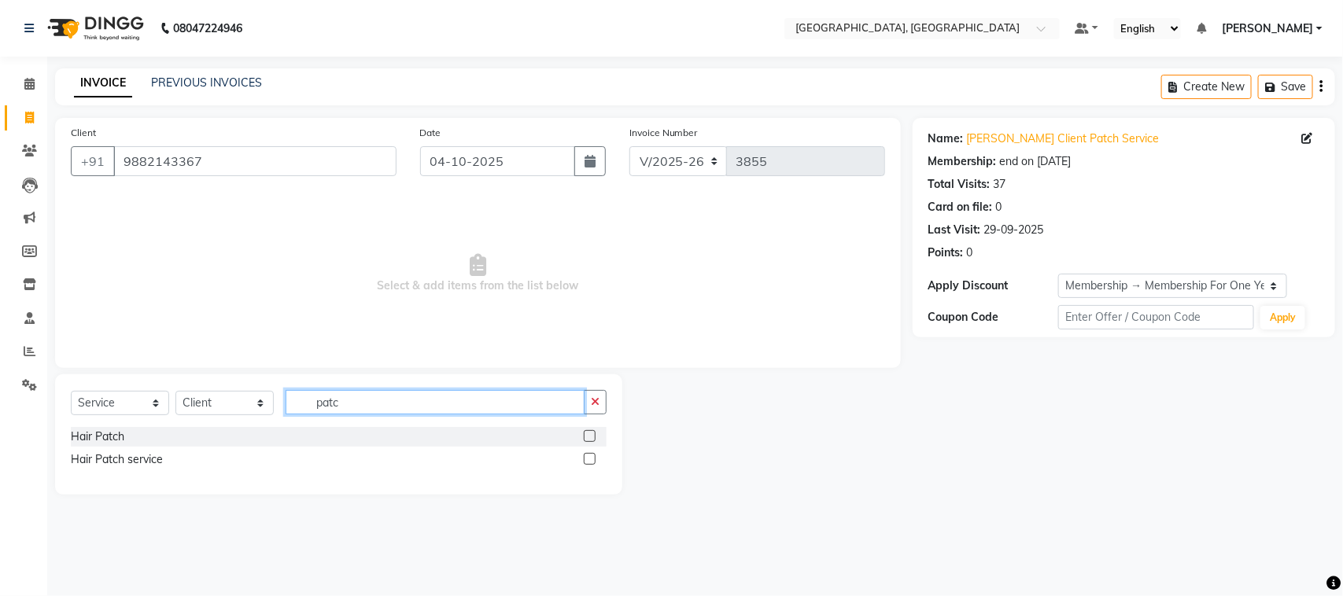
type input "patc"
click at [584, 465] on label at bounding box center [590, 459] width 12 height 12
click at [584, 465] on input "checkbox" at bounding box center [589, 460] width 10 height 10
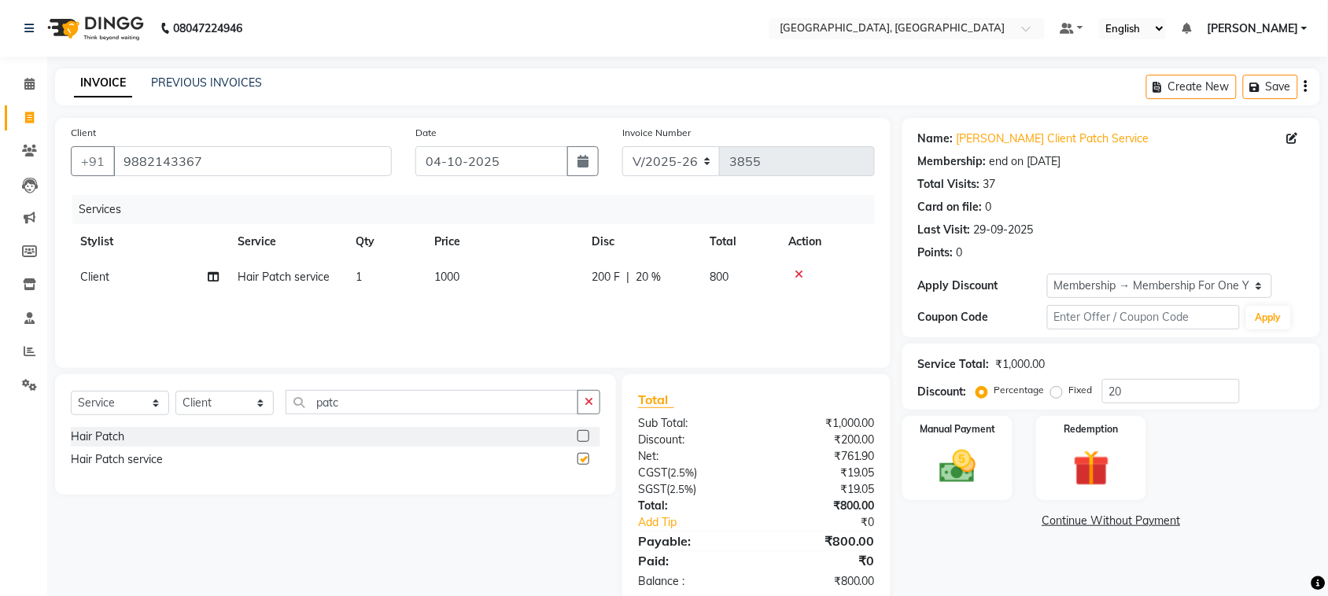
checkbox input "false"
click at [210, 282] on icon at bounding box center [213, 276] width 11 height 11
select select "26376"
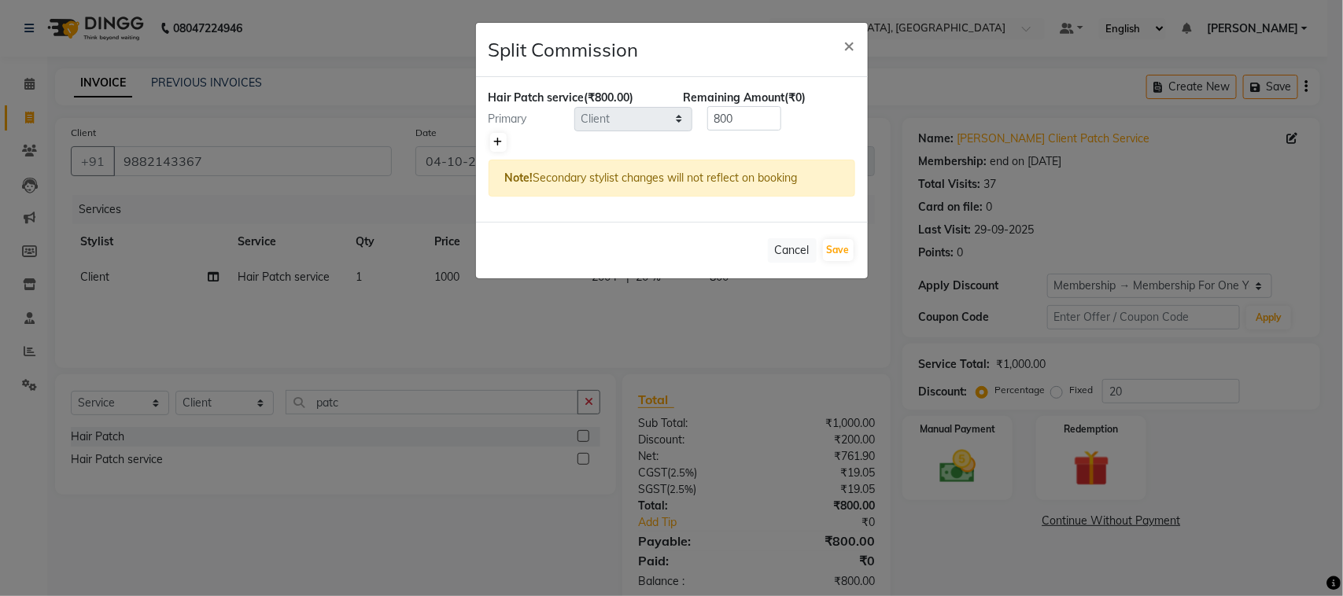
click at [497, 147] on icon at bounding box center [498, 142] width 9 height 9
type input "400"
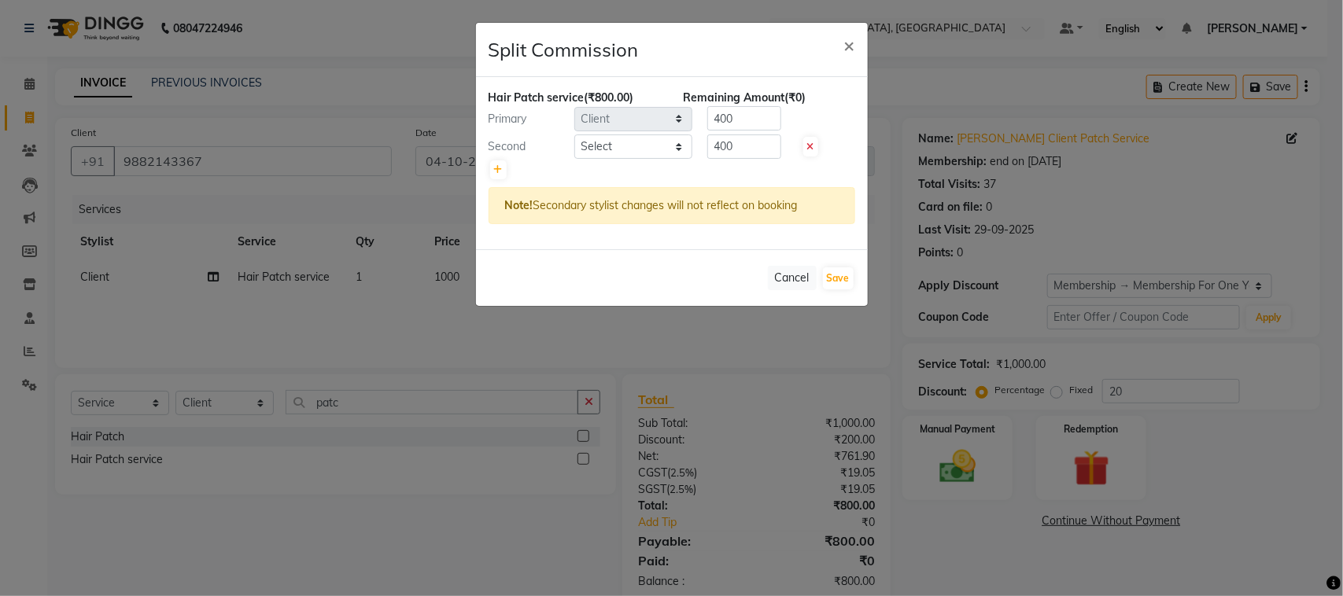
click at [442, 466] on ngb-modal-window "Split Commission × Hair Patch service (₹800.00) Remaining Amount (₹0) Primary S…" at bounding box center [671, 298] width 1343 height 596
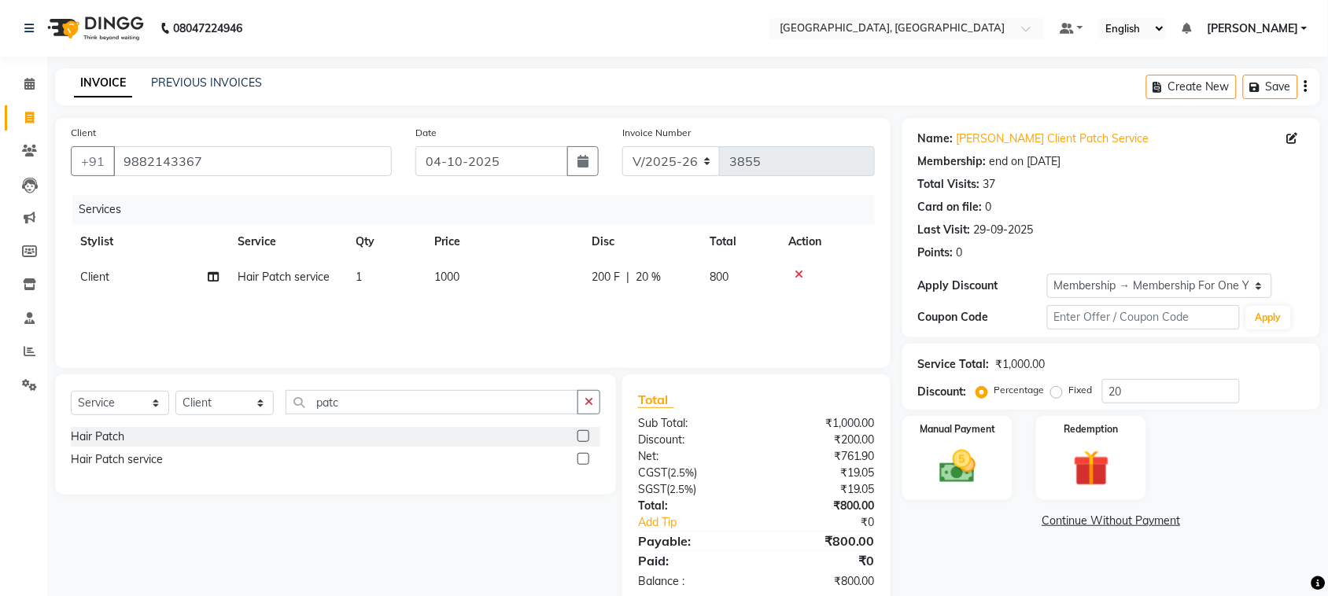
click at [205, 295] on td "Client Split Commission" at bounding box center [149, 277] width 157 height 35
select select "26376"
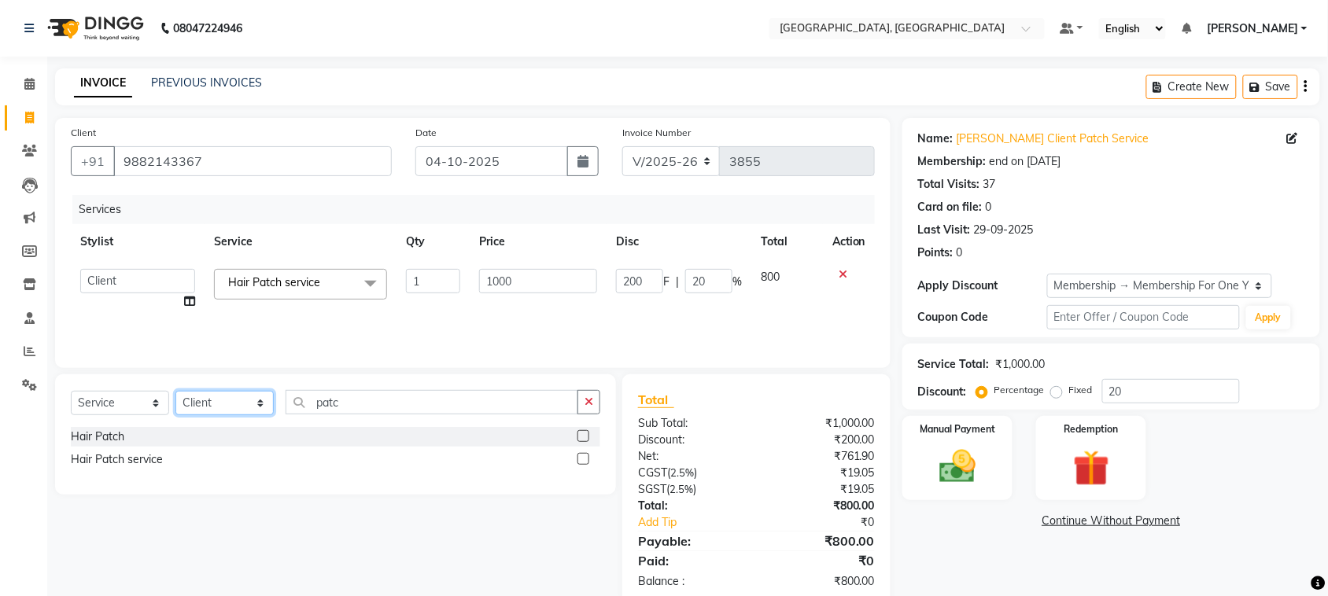
click at [215, 415] on select "Select Stylist admin Ajay (Aju) anil [PERSON_NAME] Client Deepak deepika [PERSO…" at bounding box center [224, 403] width 98 height 24
select select "27069"
click at [181, 415] on select "Select Stylist admin Ajay (Aju) anil [PERSON_NAME] Client Deepak deepika [PERSO…" at bounding box center [224, 403] width 98 height 24
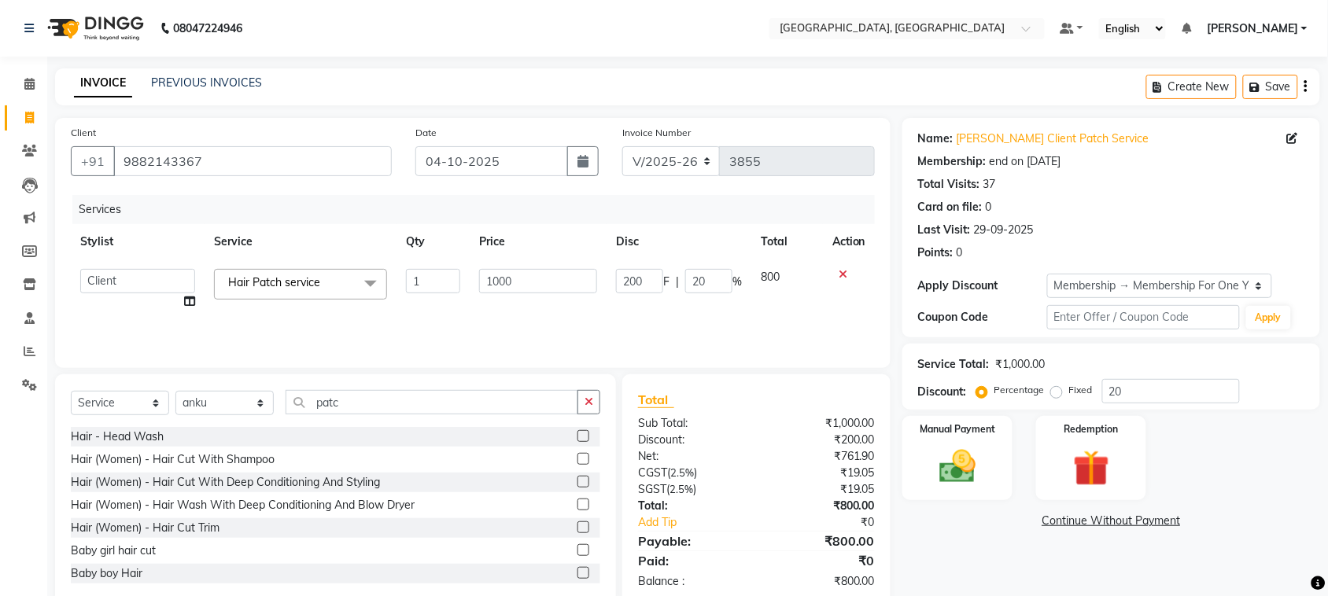
click at [838, 280] on icon at bounding box center [842, 274] width 9 height 11
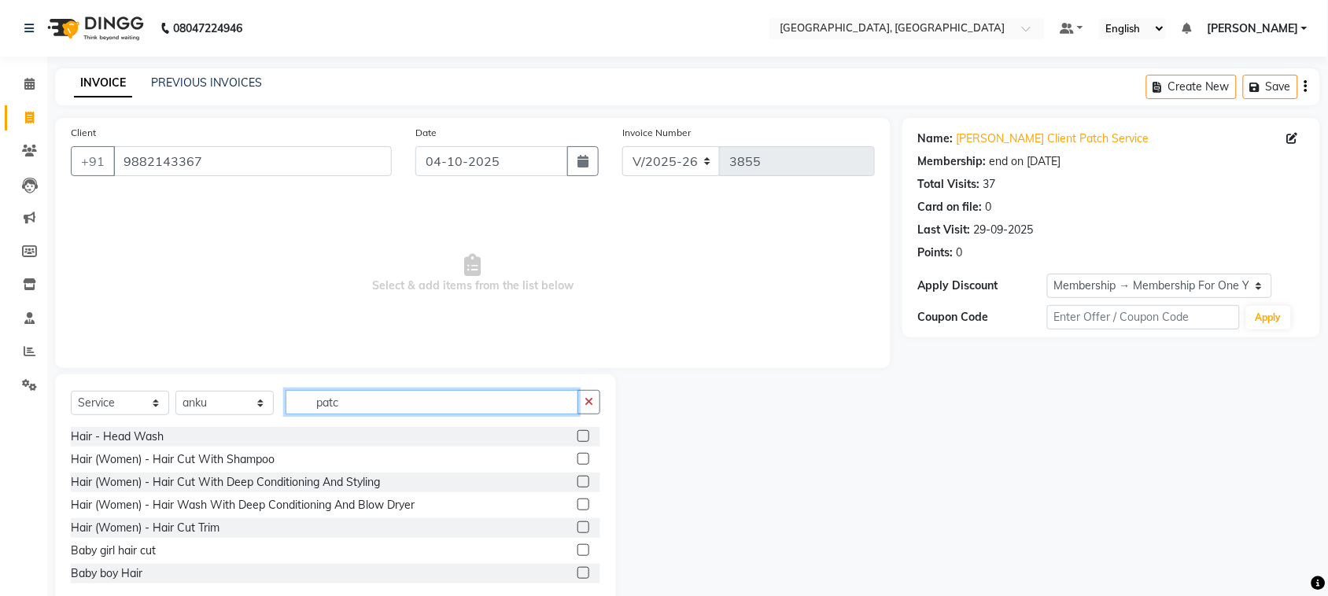
click at [372, 414] on input "patc" at bounding box center [431, 402] width 293 height 24
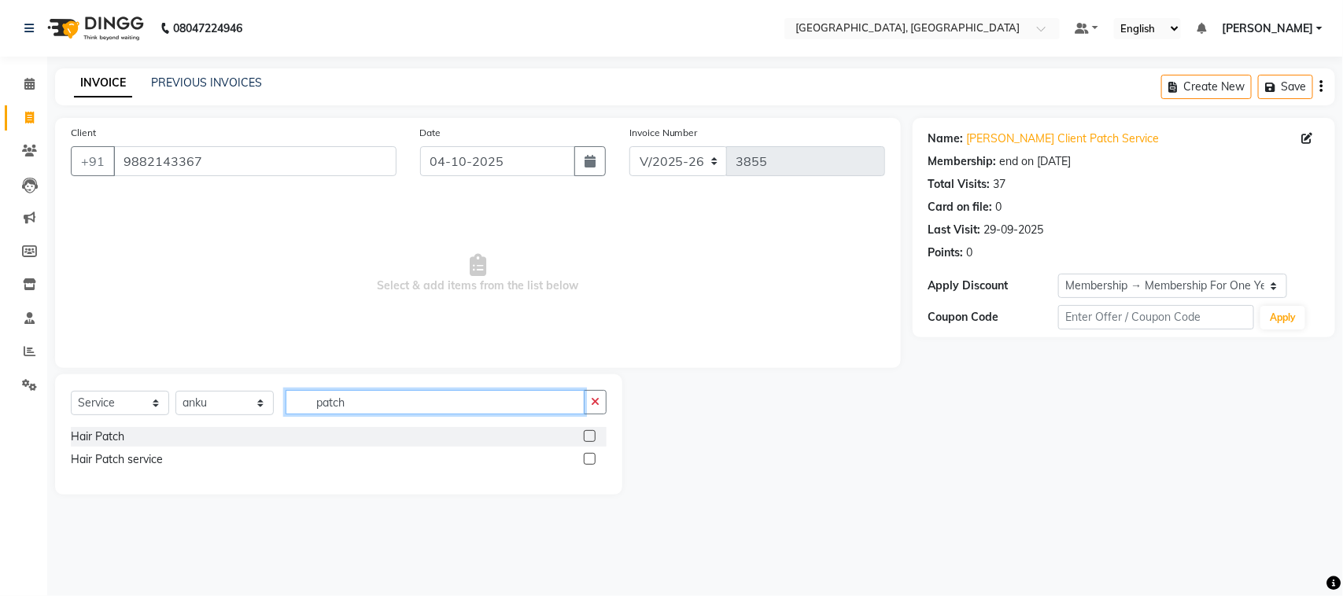
type input "patch"
click at [584, 465] on label at bounding box center [590, 459] width 12 height 12
click at [584, 465] on input "checkbox" at bounding box center [589, 460] width 10 height 10
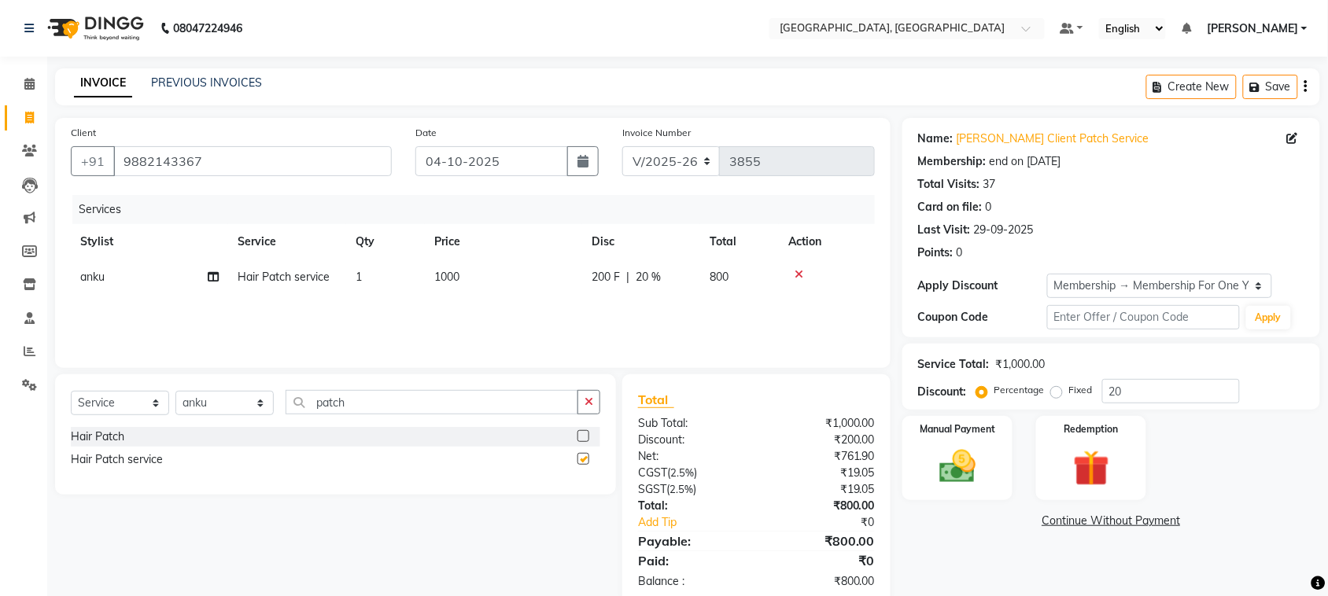
checkbox input "false"
click at [214, 282] on icon at bounding box center [213, 276] width 11 height 11
select select "27069"
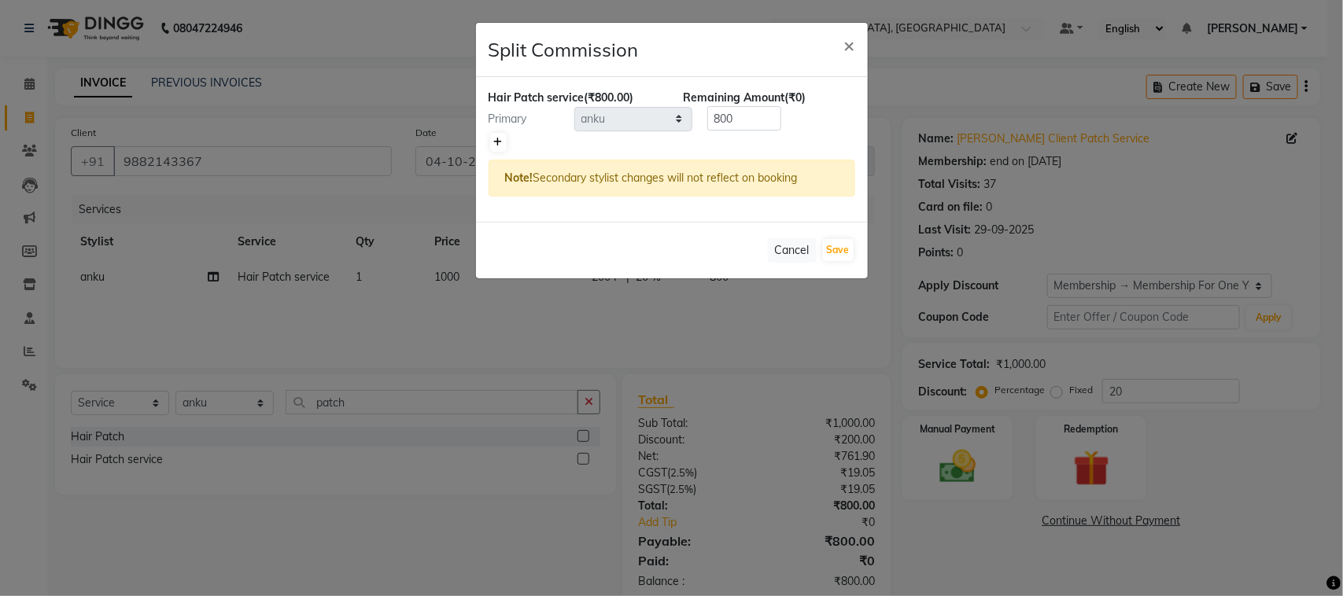
click at [499, 147] on icon at bounding box center [498, 142] width 9 height 9
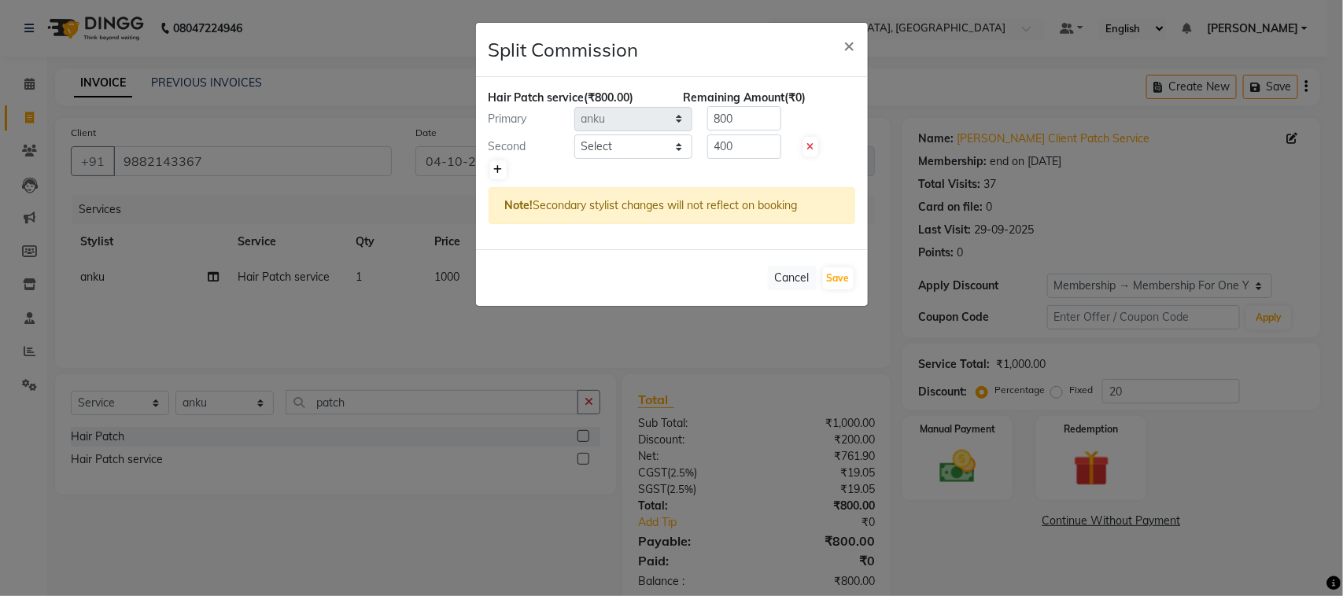
type input "400"
click at [626, 159] on select "Select admin Ajay (Aju) anil [PERSON_NAME] Client Deepak [PERSON_NAME] [PERSON_…" at bounding box center [633, 146] width 118 height 24
select select "58231"
click at [575, 159] on select "Select admin Ajay (Aju) anil [PERSON_NAME] Client Deepak [PERSON_NAME] [PERSON_…" at bounding box center [633, 146] width 118 height 24
click at [752, 159] on input "400" at bounding box center [744, 146] width 74 height 24
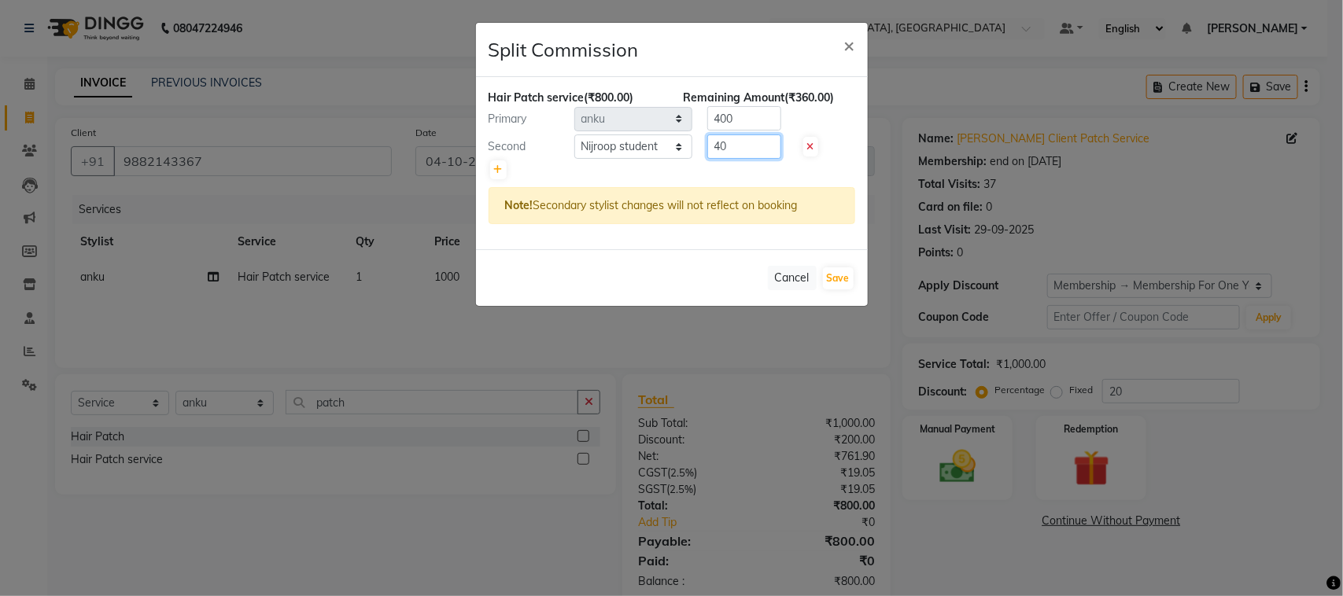
type input "4"
type input "300"
click at [757, 131] on input "400" at bounding box center [744, 118] width 74 height 24
type input "4"
type input "500"
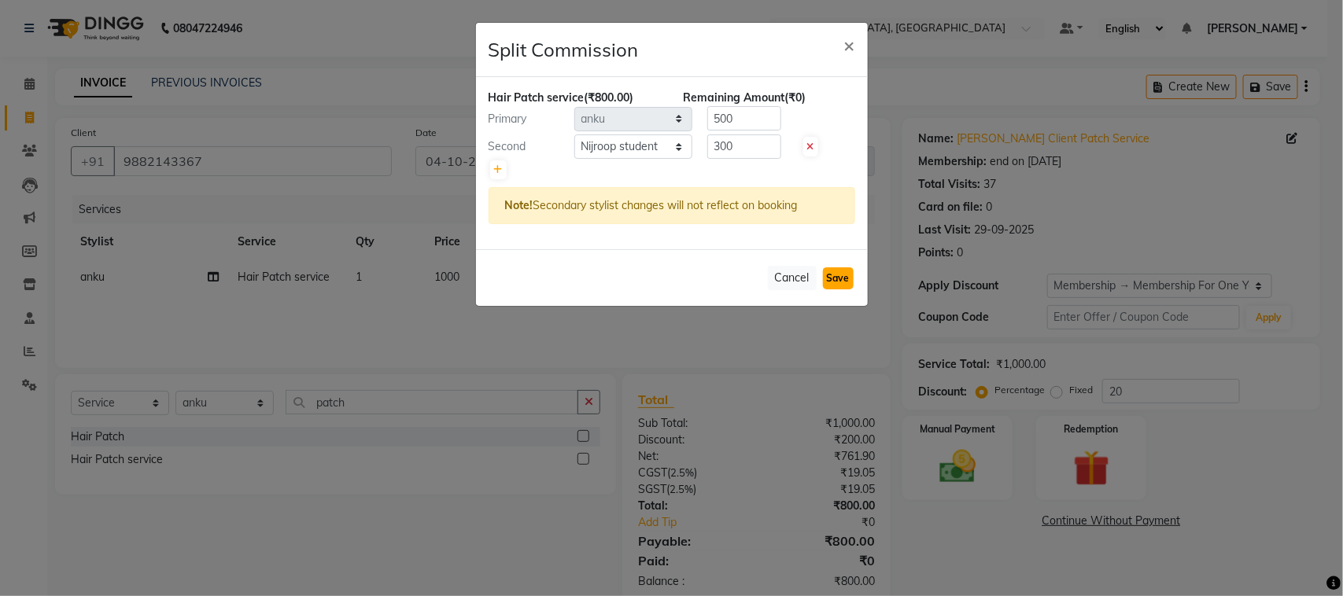
click at [838, 289] on button "Save" at bounding box center [838, 278] width 31 height 22
select select "Select"
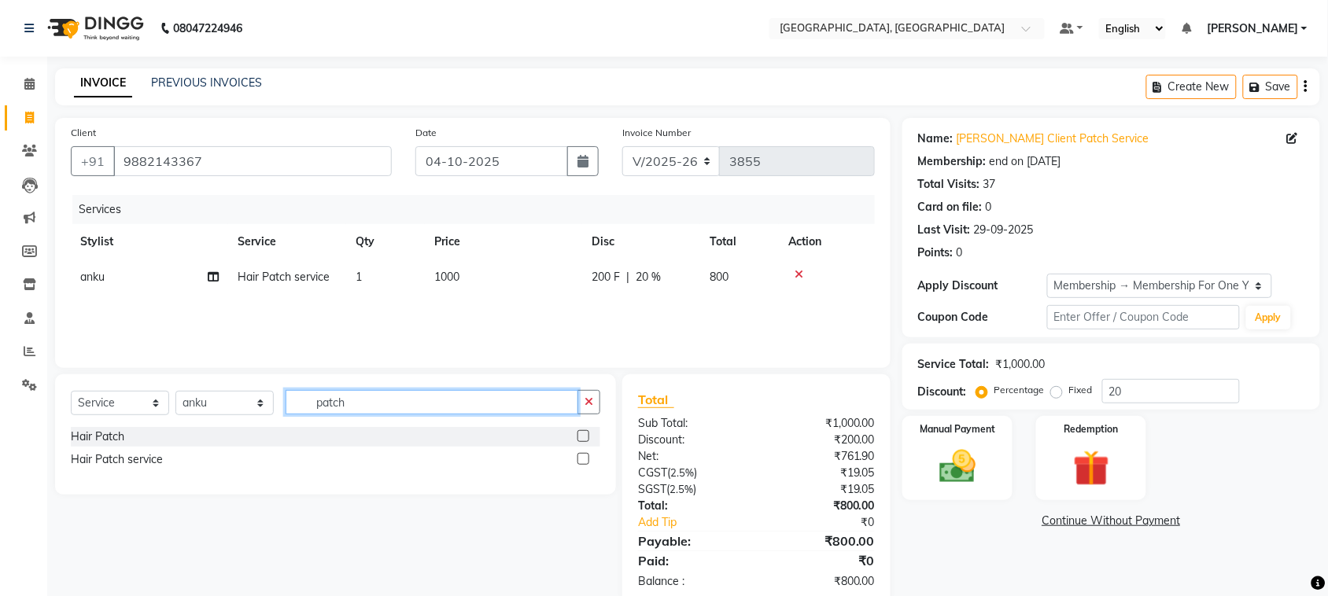
click at [406, 414] on input "patch" at bounding box center [431, 402] width 293 height 24
type input "p"
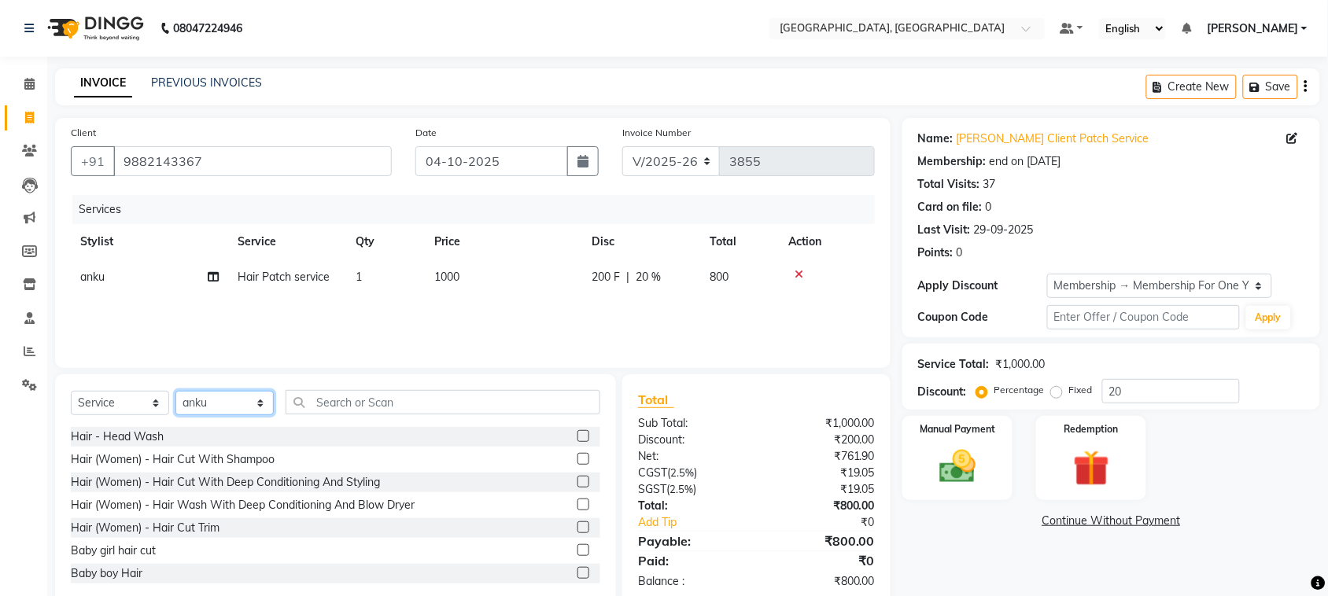
click at [213, 415] on select "Select Stylist admin Ajay (Aju) anil [PERSON_NAME] Client Deepak deepika [PERSO…" at bounding box center [224, 403] width 98 height 24
select select "58231"
click at [181, 415] on select "Select Stylist admin Ajay (Aju) anil [PERSON_NAME] Client Deepak deepika [PERSO…" at bounding box center [224, 403] width 98 height 24
click at [403, 414] on input "text" at bounding box center [442, 402] width 315 height 24
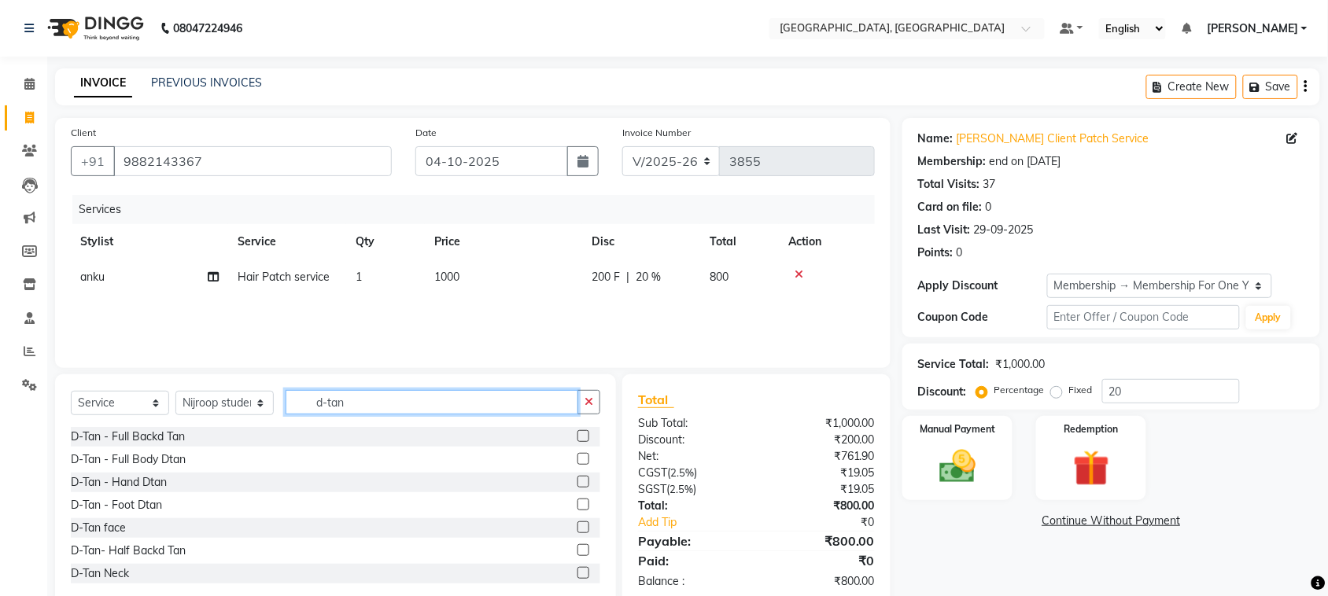
scroll to position [140, 0]
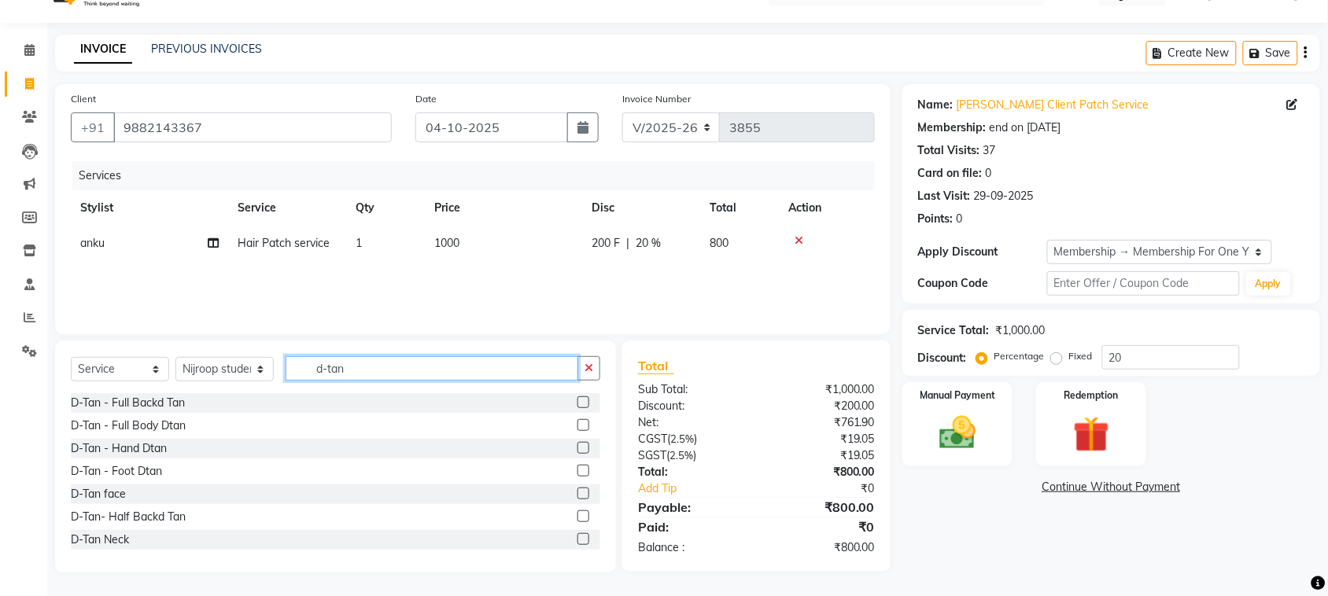
type input "d-tan"
click at [577, 488] on label at bounding box center [583, 494] width 12 height 12
click at [577, 489] on input "checkbox" at bounding box center [582, 494] width 10 height 10
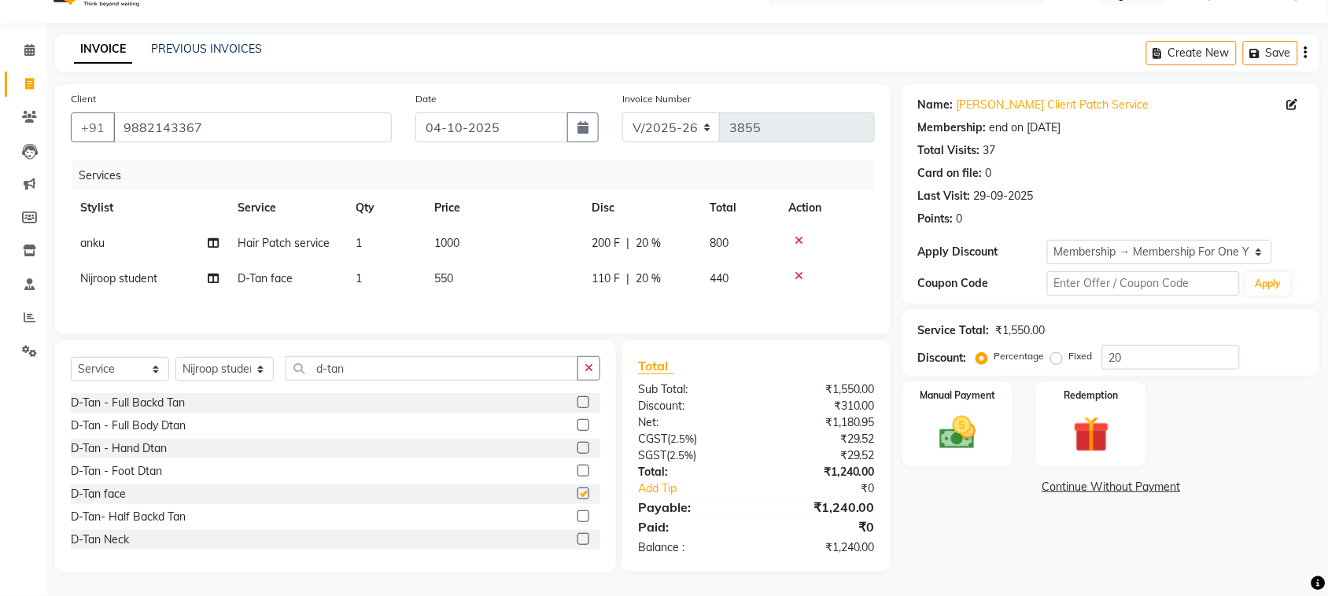
checkbox input "false"
click at [460, 374] on input "d-tan" at bounding box center [431, 368] width 293 height 24
type input "d"
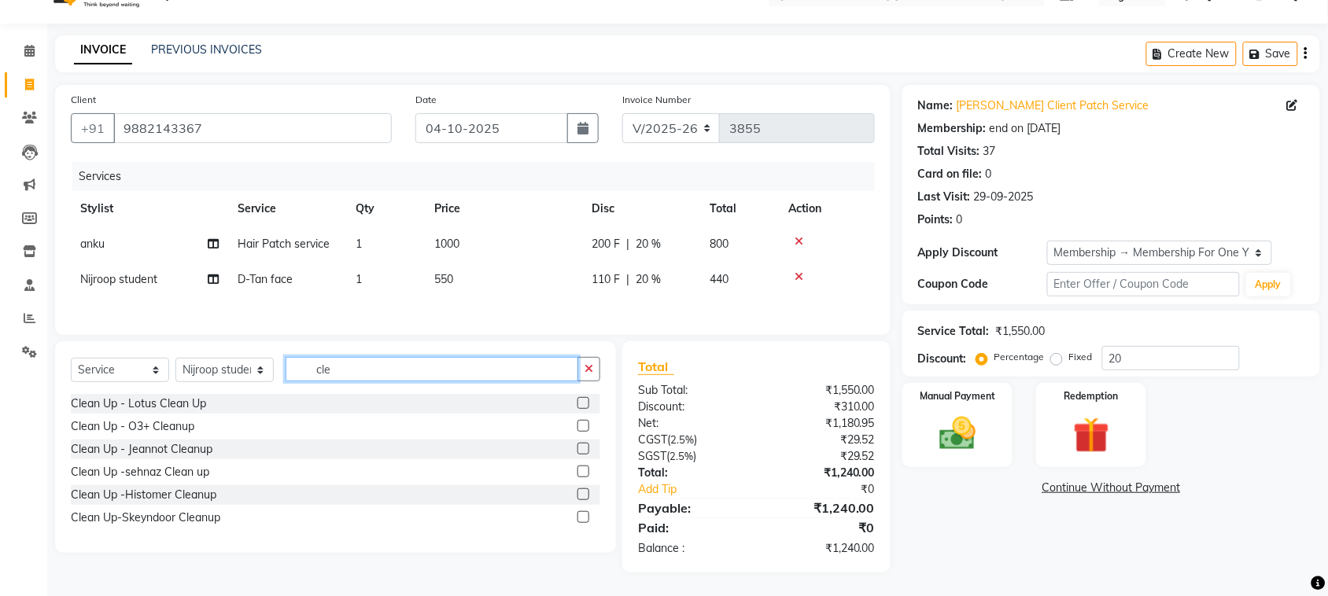
type input "cle"
click at [577, 432] on label at bounding box center [583, 426] width 12 height 12
click at [577, 432] on input "checkbox" at bounding box center [582, 427] width 10 height 10
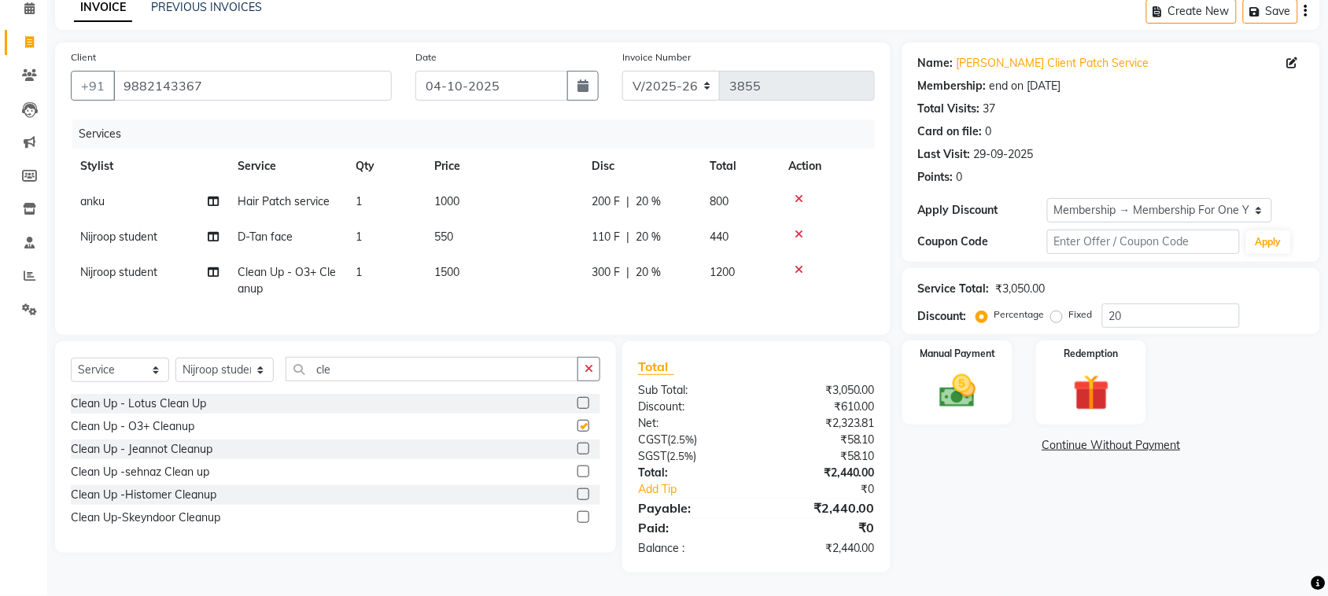
checkbox input "false"
click at [449, 357] on input "cle" at bounding box center [431, 369] width 293 height 24
type input "c"
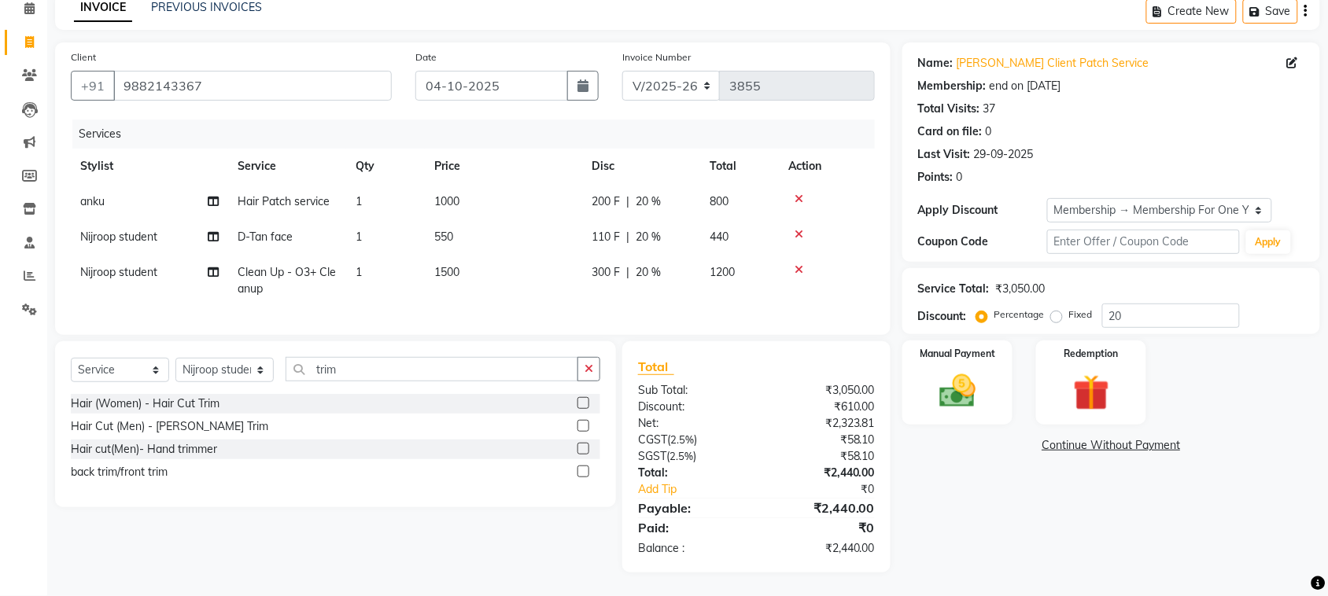
click at [577, 466] on label at bounding box center [583, 472] width 12 height 12
click at [577, 467] on input "checkbox" at bounding box center [582, 472] width 10 height 10
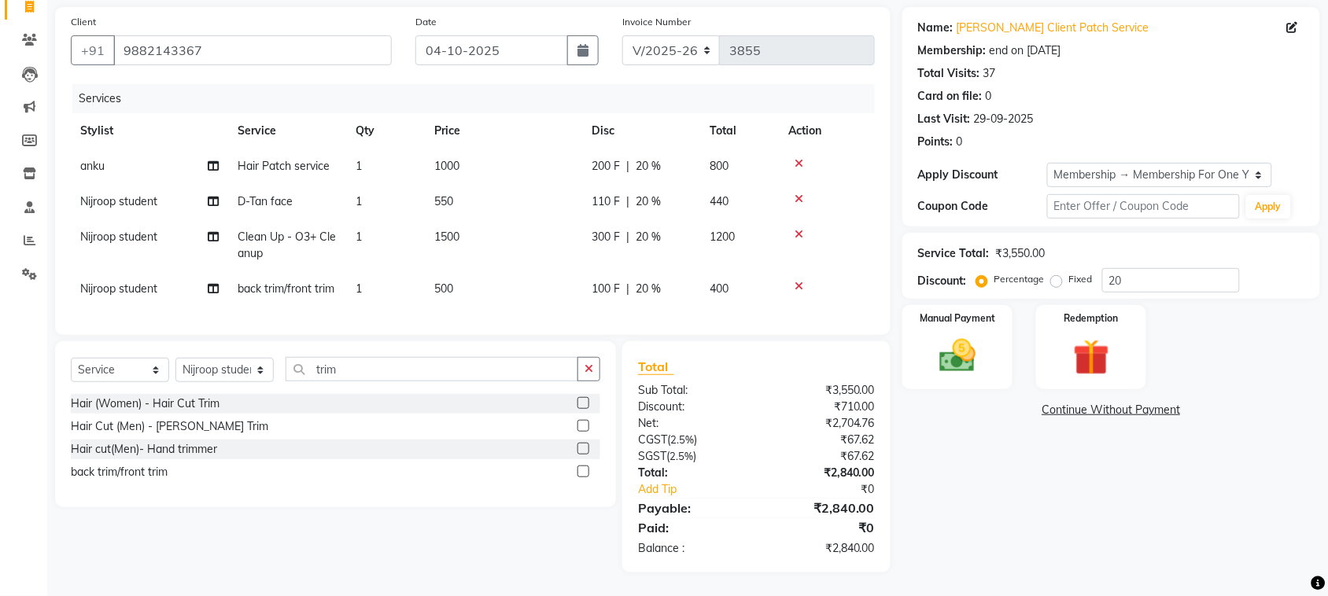
click at [537, 271] on td "500" at bounding box center [503, 288] width 157 height 35
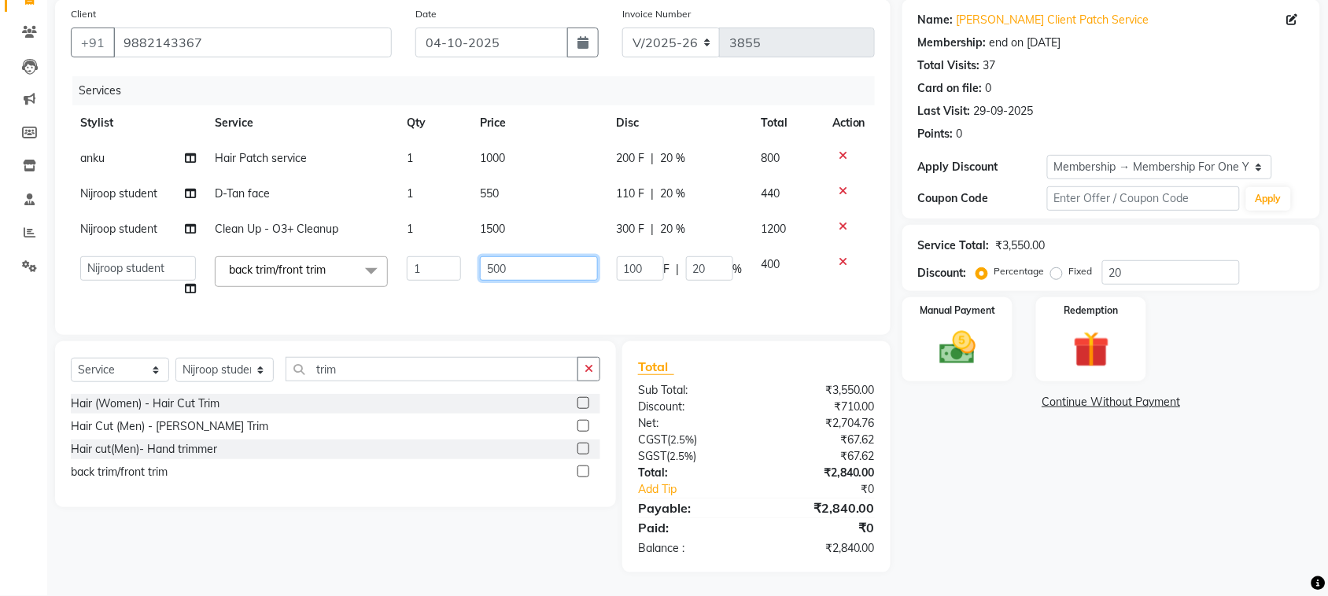
click at [537, 261] on input "500" at bounding box center [539, 268] width 118 height 24
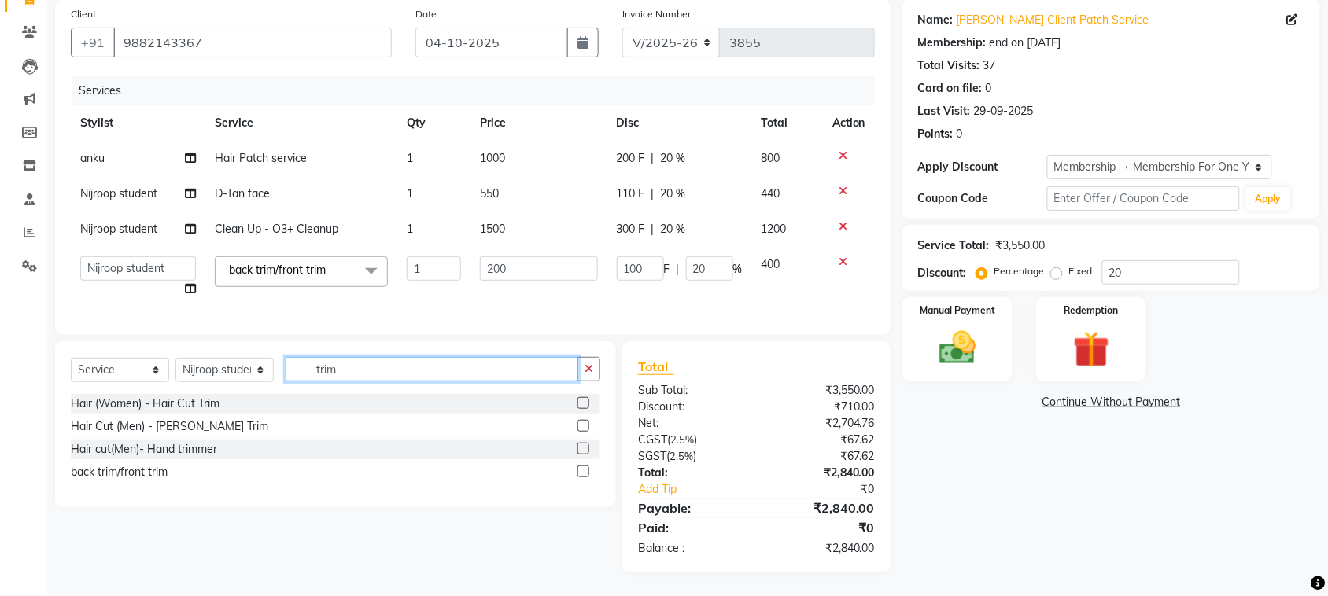
click at [472, 381] on input "trim" at bounding box center [431, 369] width 293 height 24
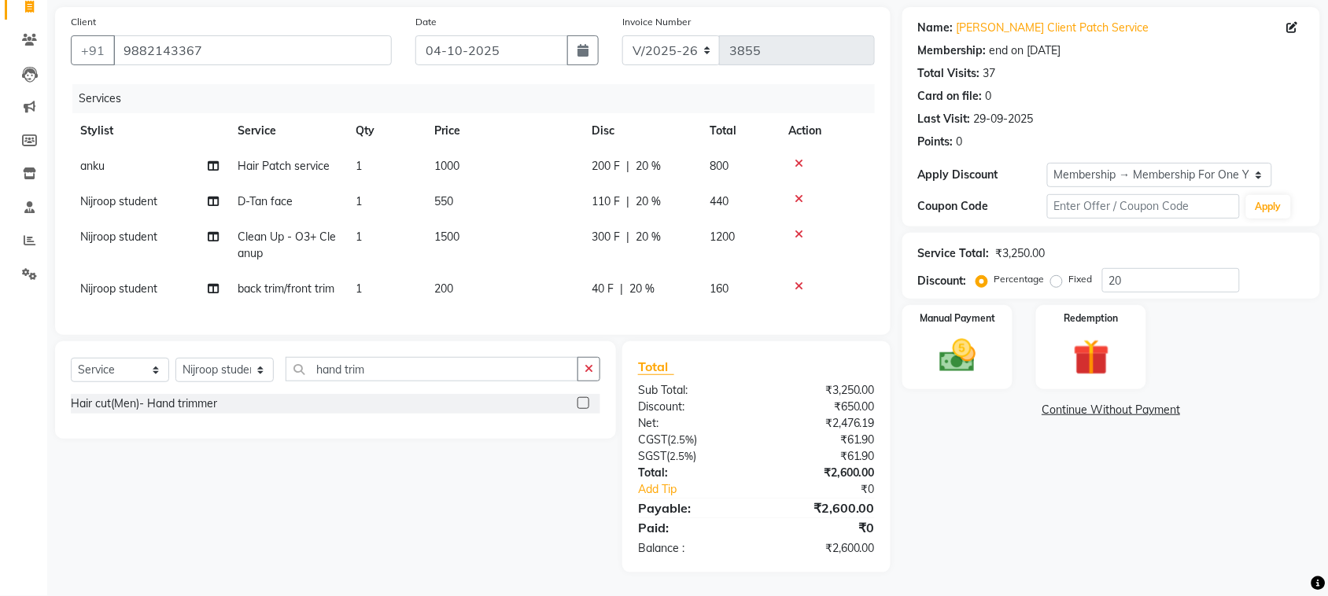
click at [577, 409] on label at bounding box center [583, 403] width 12 height 12
click at [577, 409] on input "checkbox" at bounding box center [582, 404] width 10 height 10
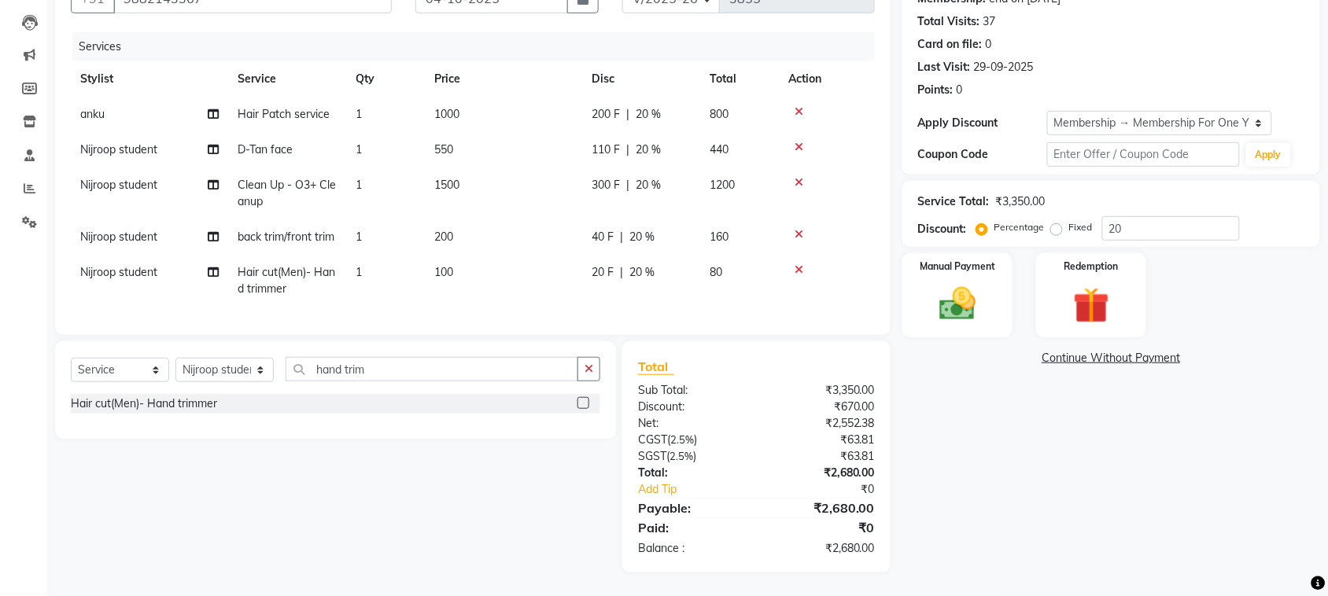
click at [803, 240] on icon at bounding box center [798, 234] width 9 height 11
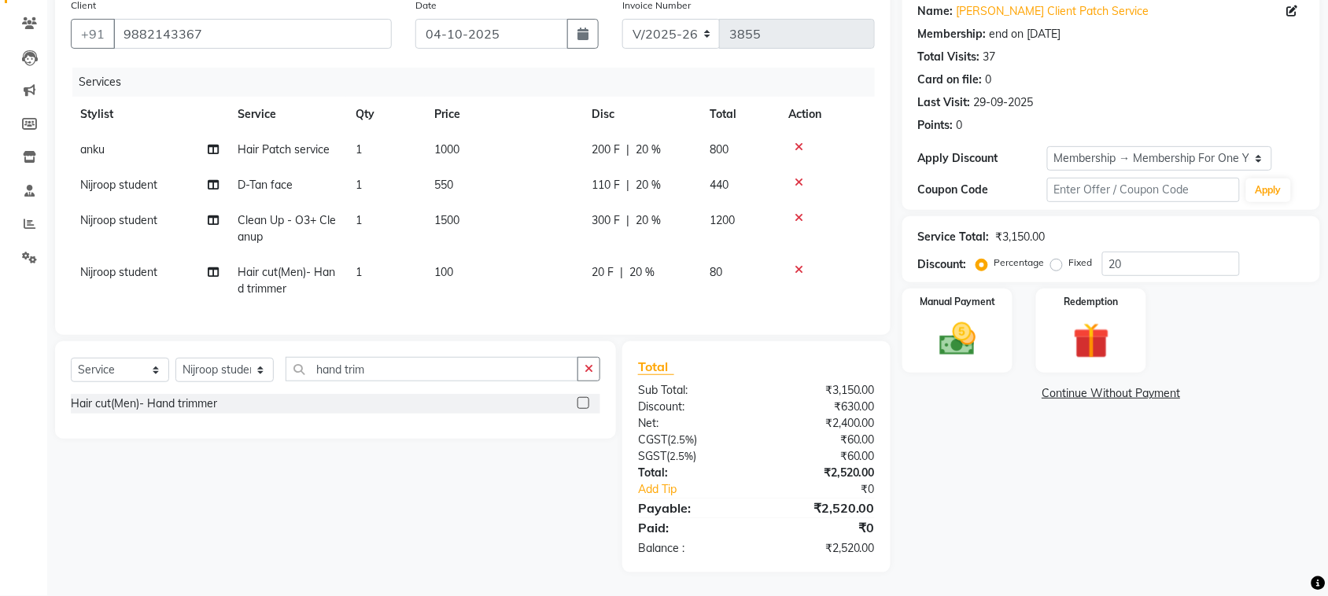
click at [503, 268] on td "100" at bounding box center [503, 281] width 157 height 52
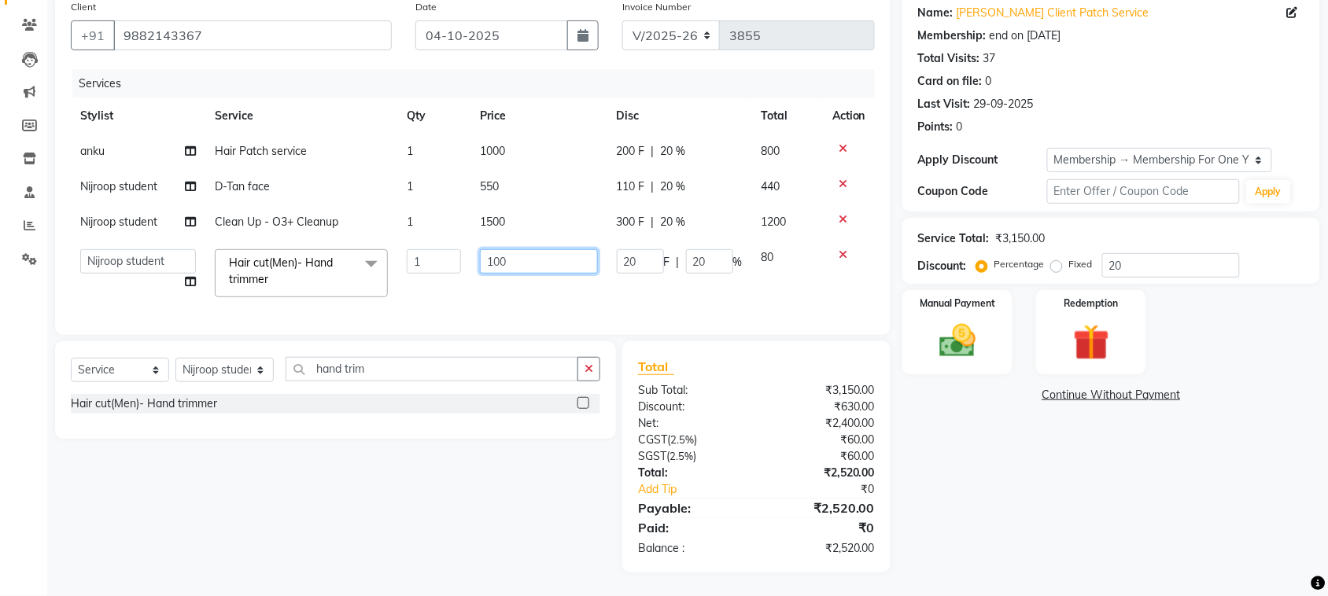
click at [490, 256] on input "100" at bounding box center [539, 261] width 118 height 24
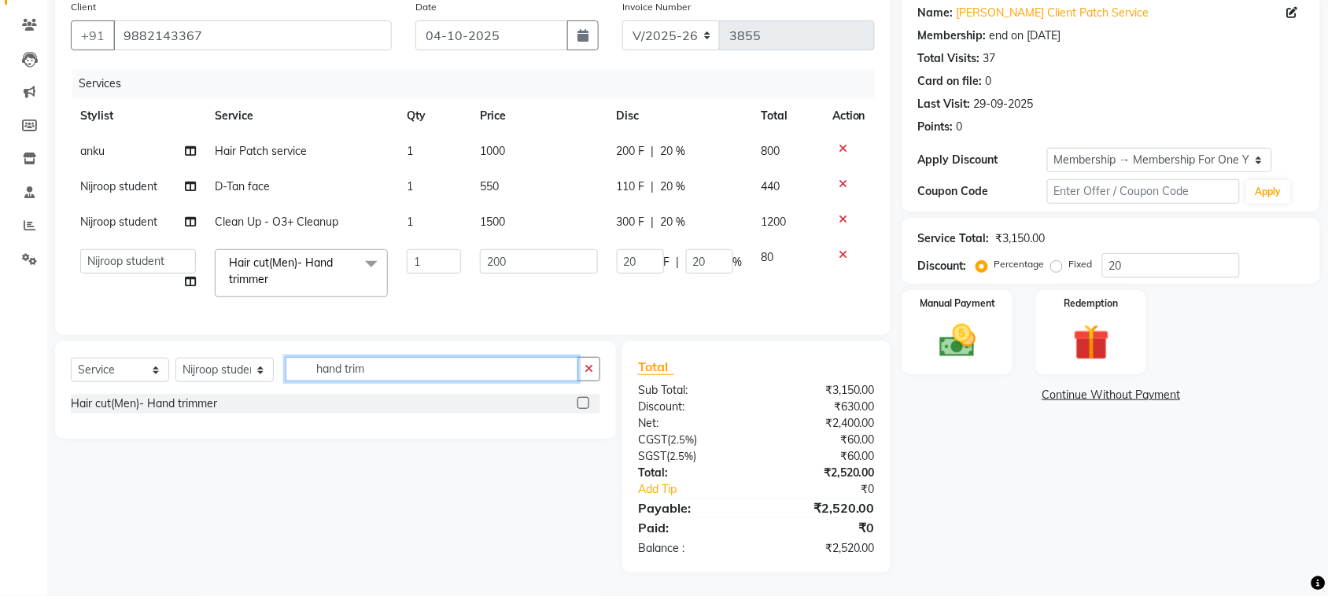
click at [418, 381] on input "hand trim" at bounding box center [431, 369] width 293 height 24
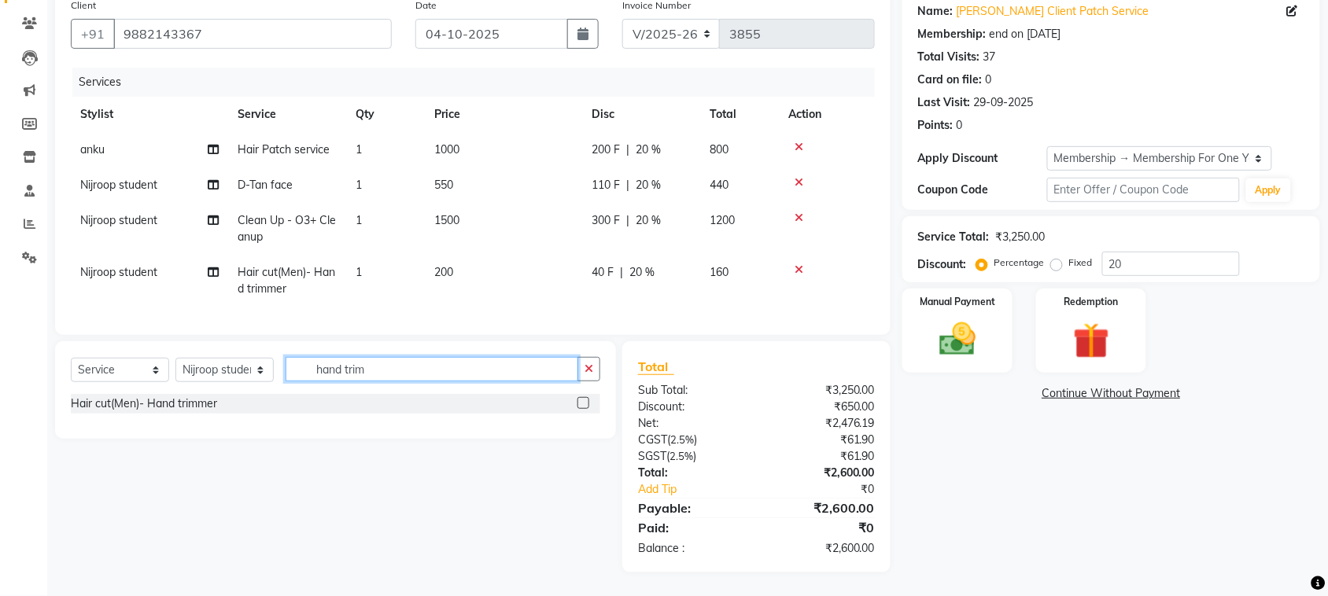
scroll to position [311, 0]
click at [430, 357] on input "hand trim" at bounding box center [431, 369] width 293 height 24
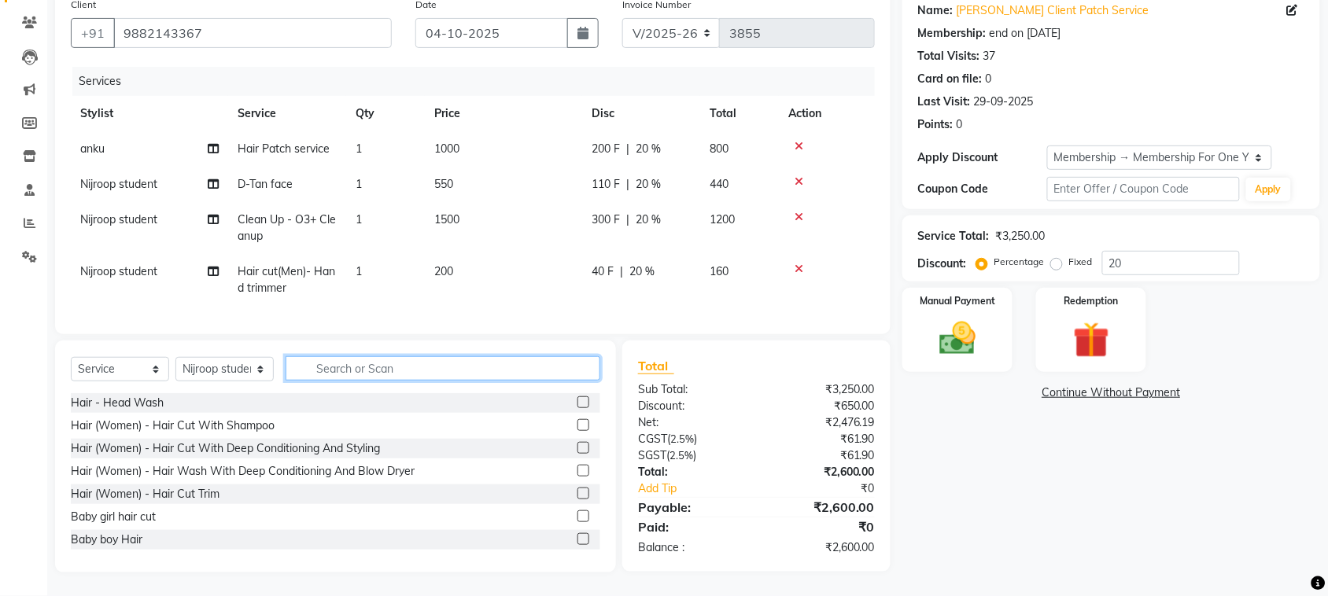
click at [418, 356] on input "text" at bounding box center [442, 368] width 315 height 24
click at [454, 356] on input "text" at bounding box center [442, 368] width 315 height 24
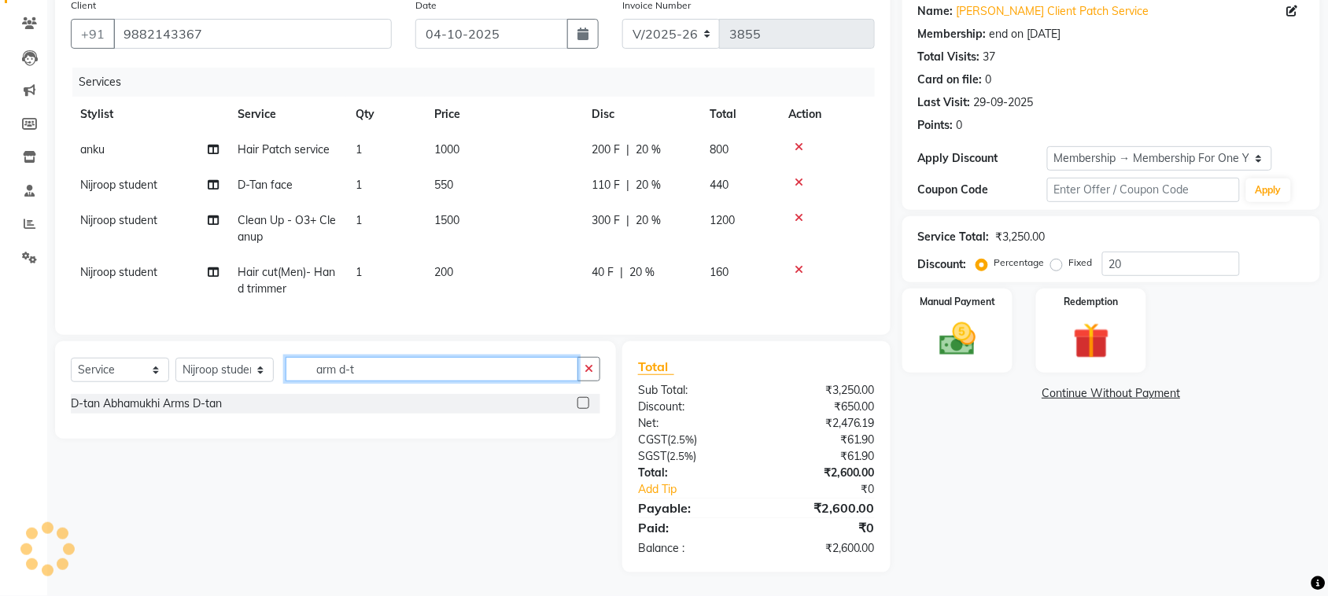
click at [447, 357] on input "arm d-t" at bounding box center [431, 369] width 293 height 24
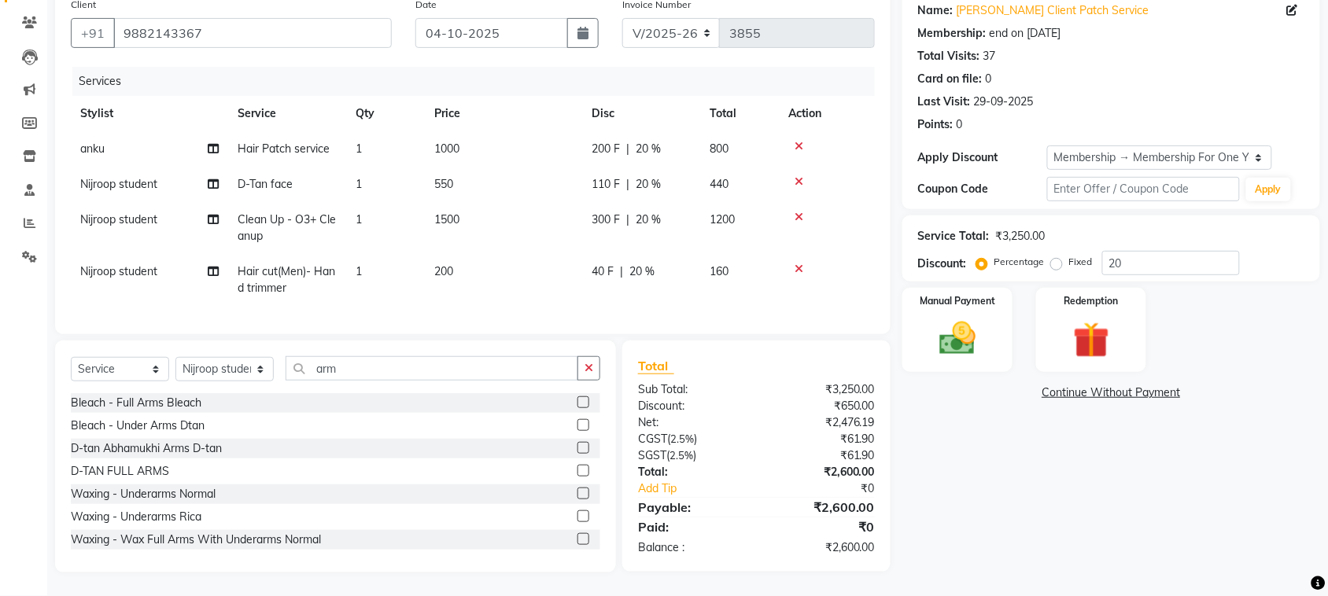
click at [577, 396] on label at bounding box center [583, 402] width 12 height 12
click at [577, 398] on input "checkbox" at bounding box center [582, 403] width 10 height 10
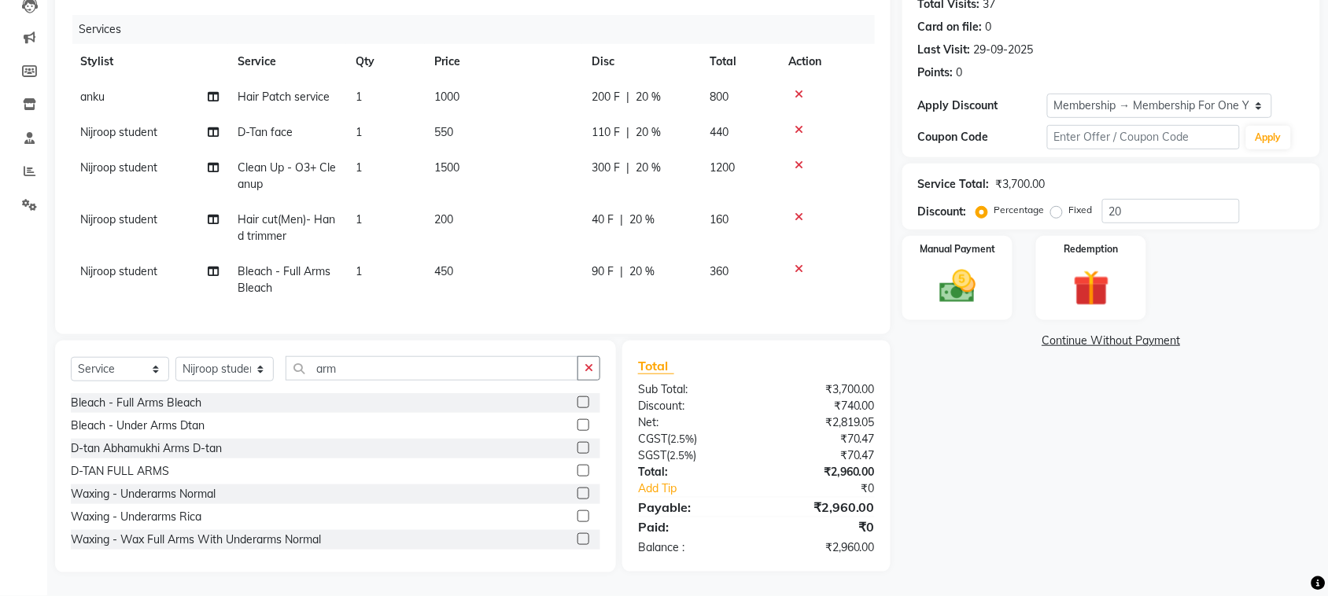
scroll to position [14, 0]
click at [405, 378] on input "arm" at bounding box center [431, 368] width 293 height 24
click at [577, 407] on label at bounding box center [583, 402] width 12 height 12
click at [577, 407] on input "checkbox" at bounding box center [582, 403] width 10 height 10
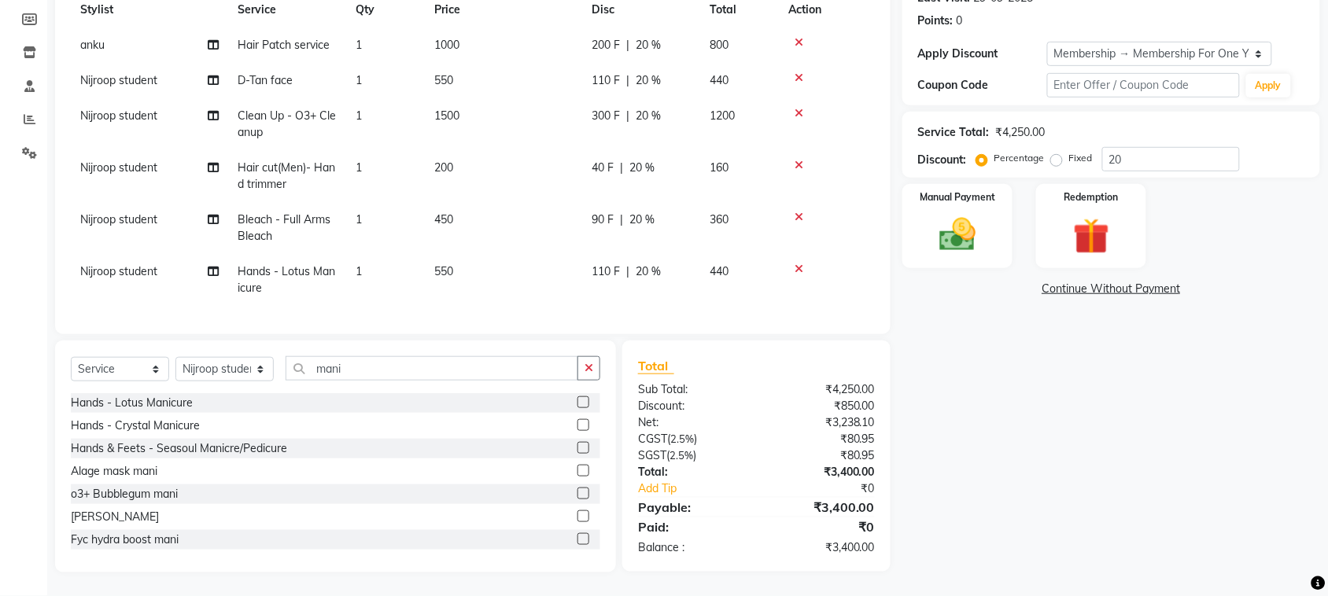
scroll to position [79, 0]
drag, startPoint x: 227, startPoint y: 379, endPoint x: 230, endPoint y: 364, distance: 15.5
click at [227, 376] on select "Select Stylist admin Ajay (Aju) anil [PERSON_NAME] Client Deepak deepika [PERSO…" at bounding box center [224, 369] width 98 height 24
click at [181, 359] on select "Select Stylist admin Ajay (Aju) anil [PERSON_NAME] Client Deepak deepika [PERSO…" at bounding box center [224, 369] width 98 height 24
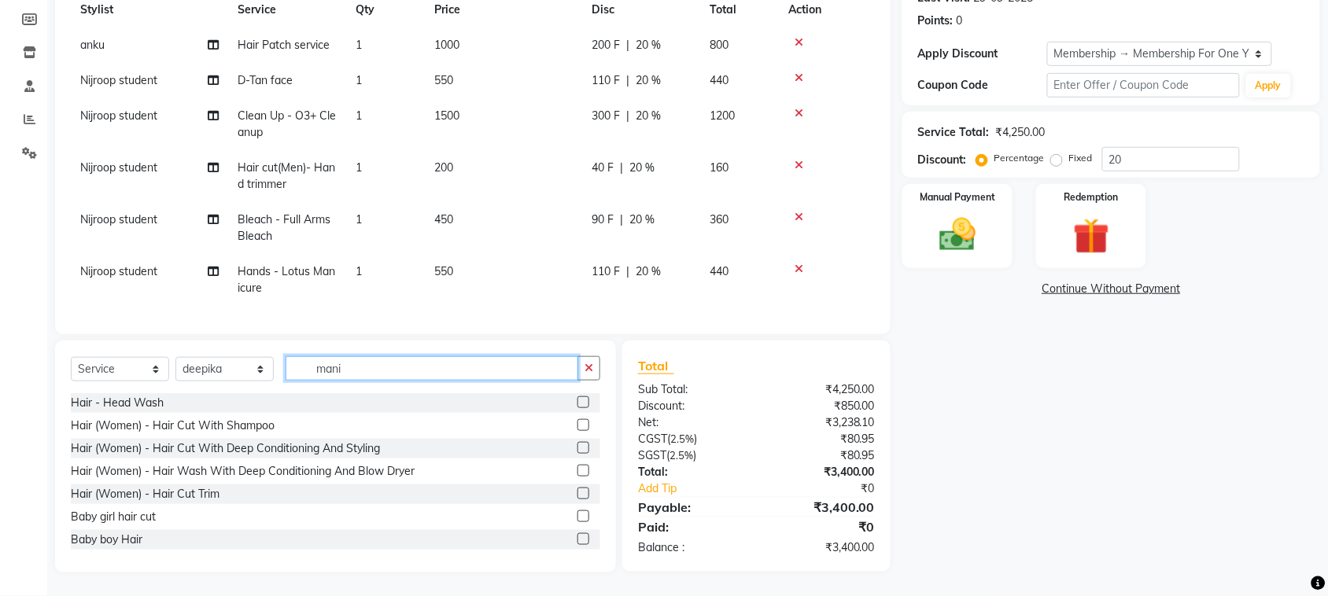
click at [426, 380] on input "mani" at bounding box center [431, 368] width 293 height 24
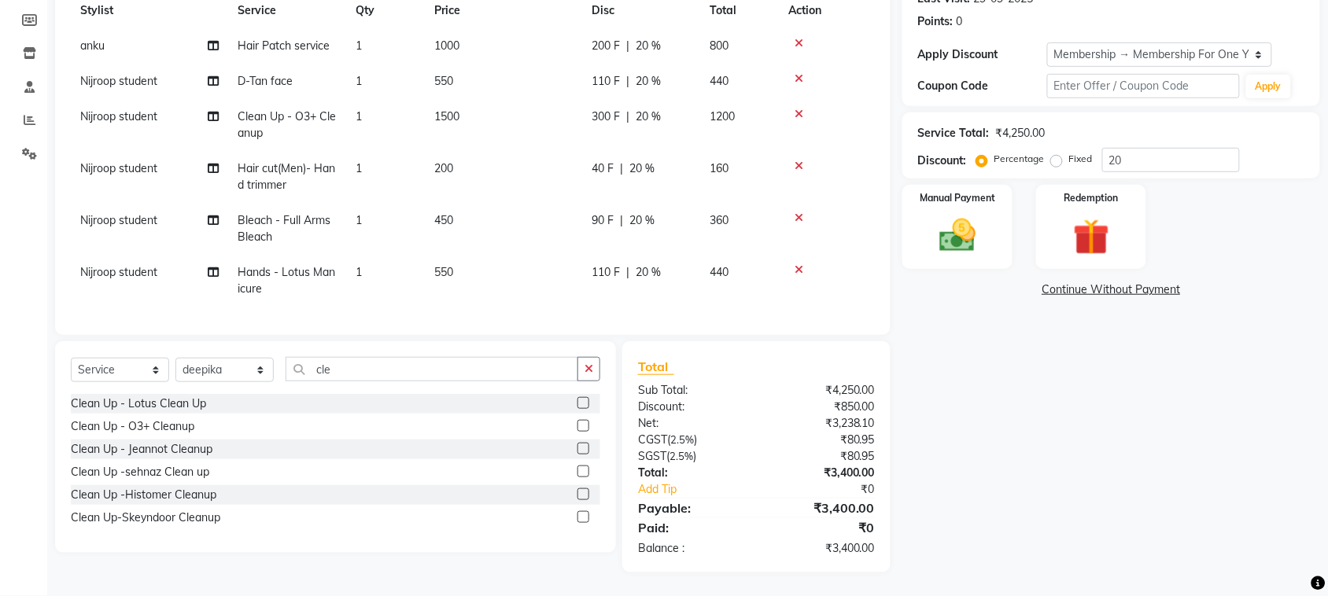
click at [577, 409] on label at bounding box center [583, 403] width 12 height 12
click at [577, 409] on input "checkbox" at bounding box center [582, 404] width 10 height 10
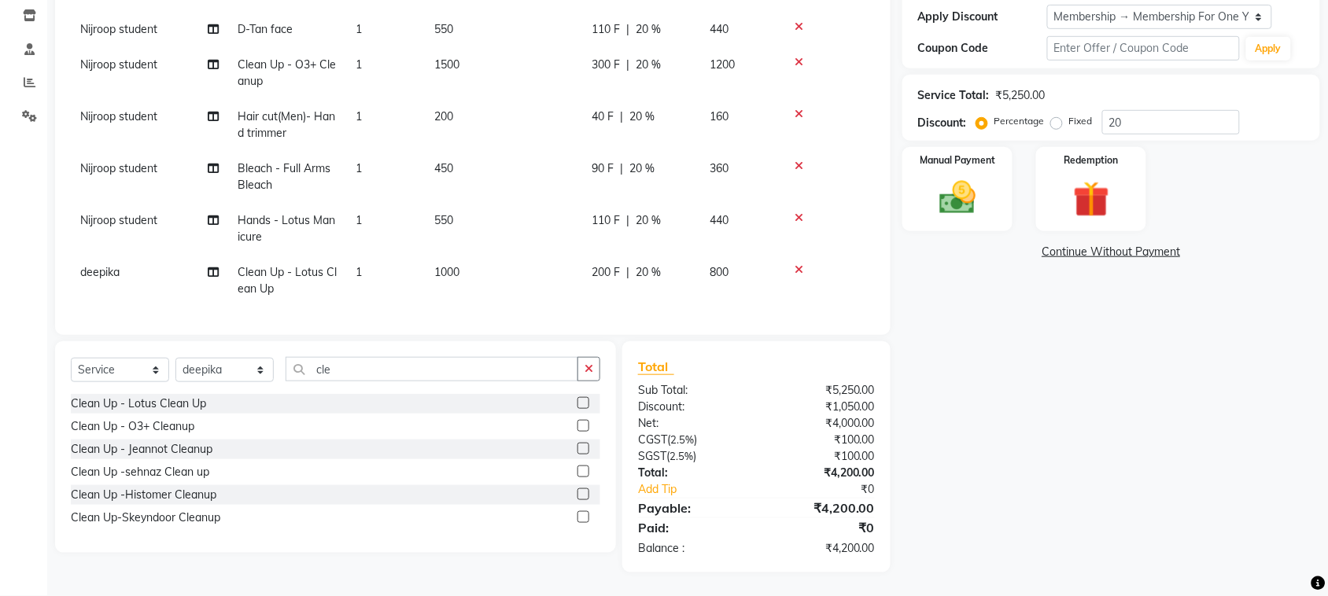
click at [577, 409] on label at bounding box center [583, 403] width 12 height 12
click at [577, 409] on input "checkbox" at bounding box center [582, 404] width 10 height 10
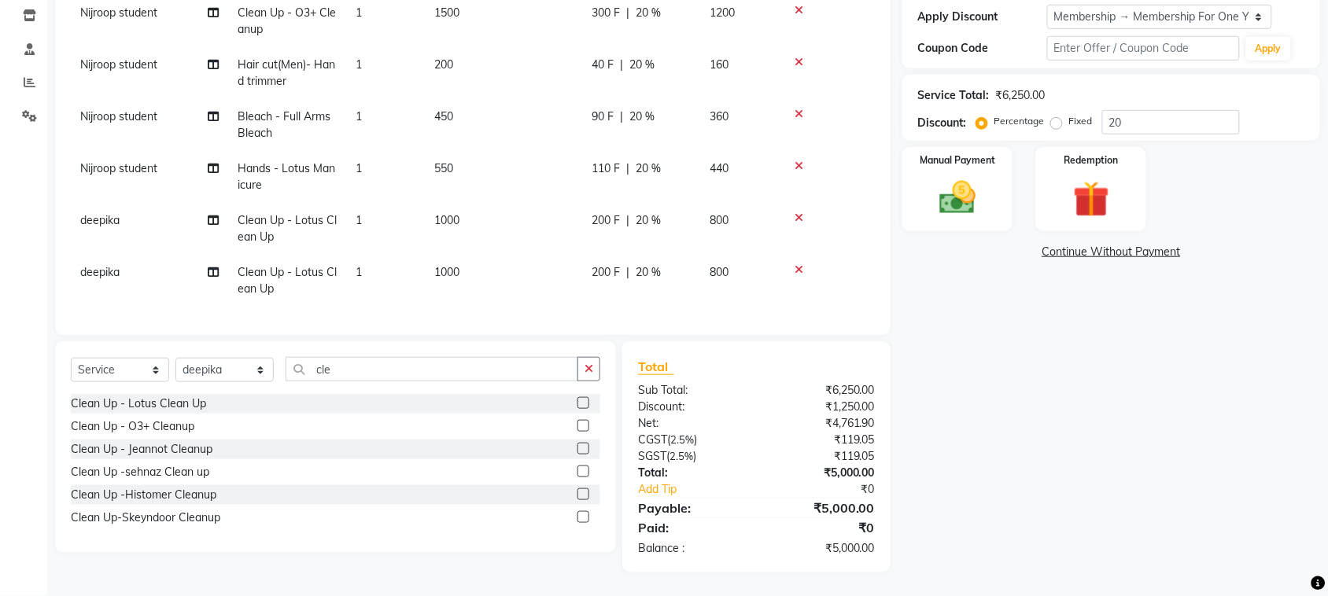
scroll to position [205, 0]
click at [803, 264] on icon at bounding box center [798, 269] width 9 height 11
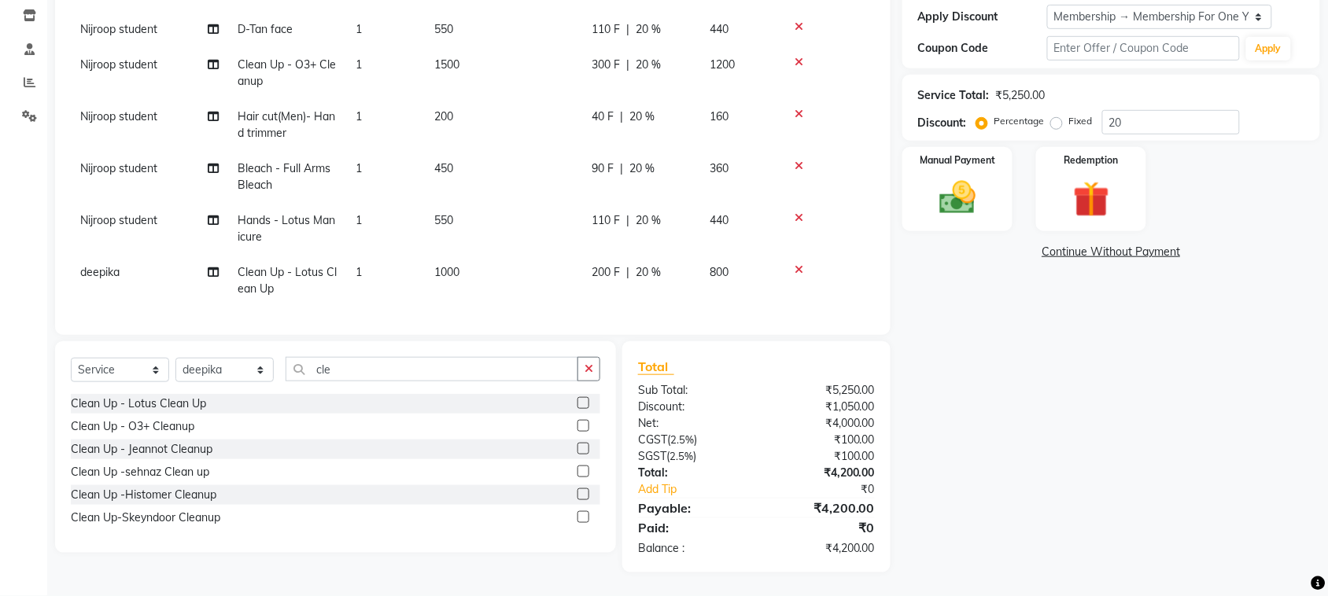
click at [803, 264] on icon at bounding box center [798, 269] width 9 height 11
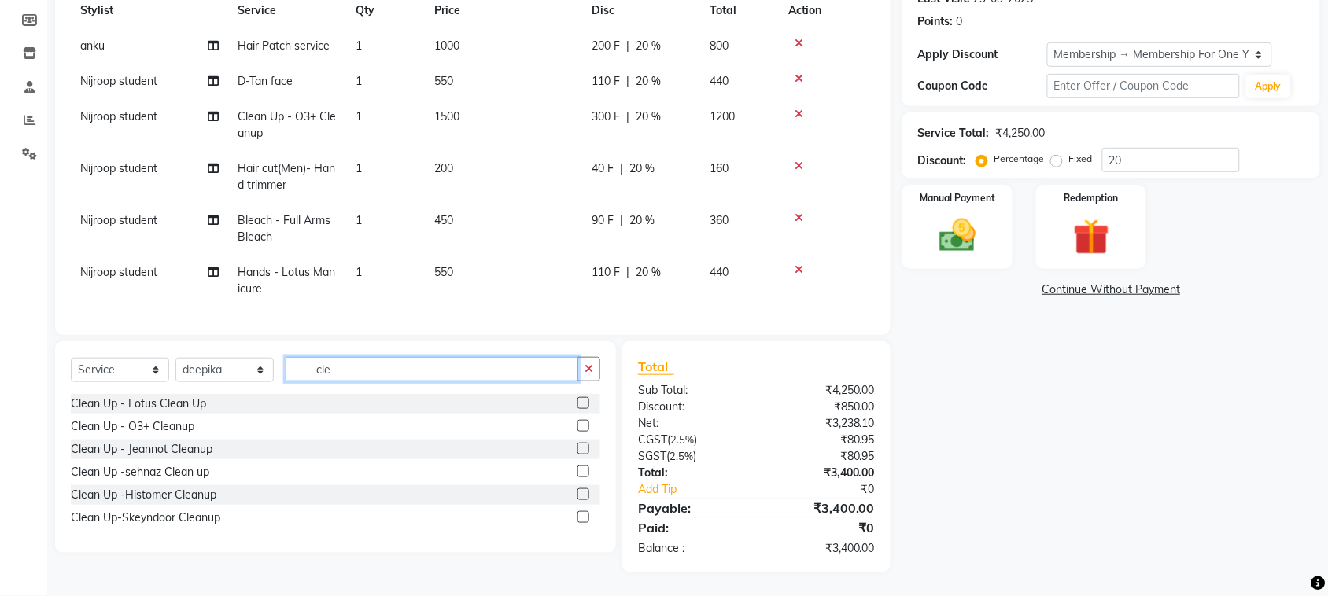
click at [360, 379] on input "cle" at bounding box center [431, 369] width 293 height 24
click at [577, 432] on label at bounding box center [583, 426] width 12 height 12
click at [577, 432] on input "checkbox" at bounding box center [582, 427] width 10 height 10
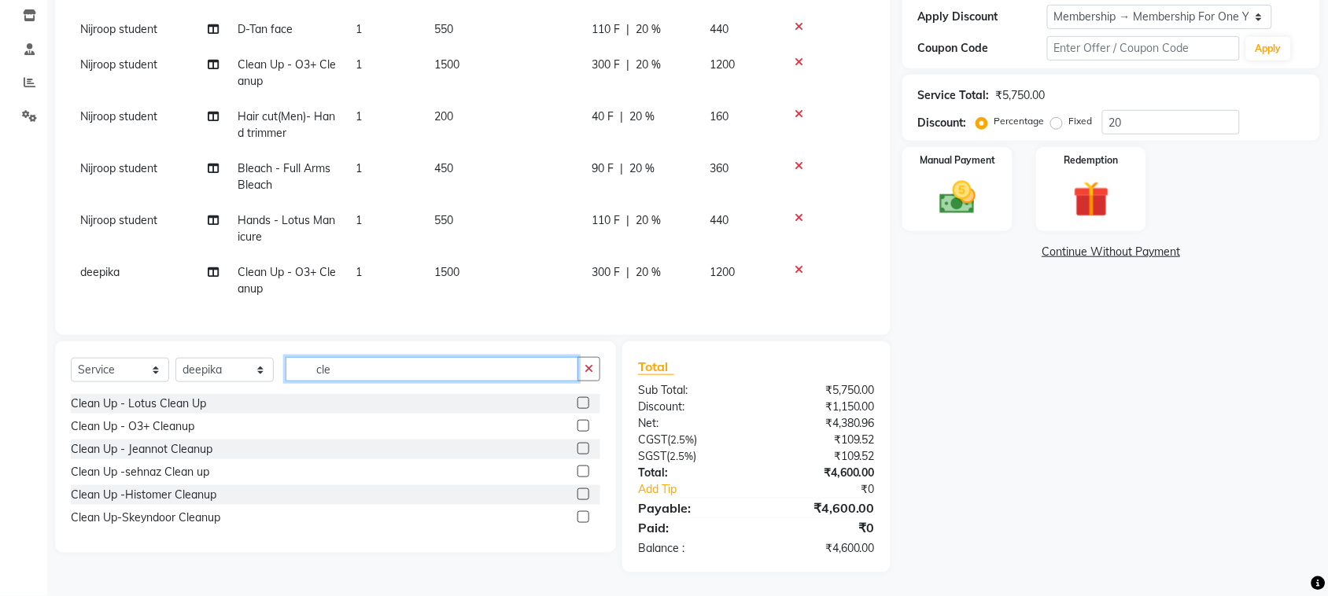
click at [444, 367] on input "cle" at bounding box center [431, 369] width 293 height 24
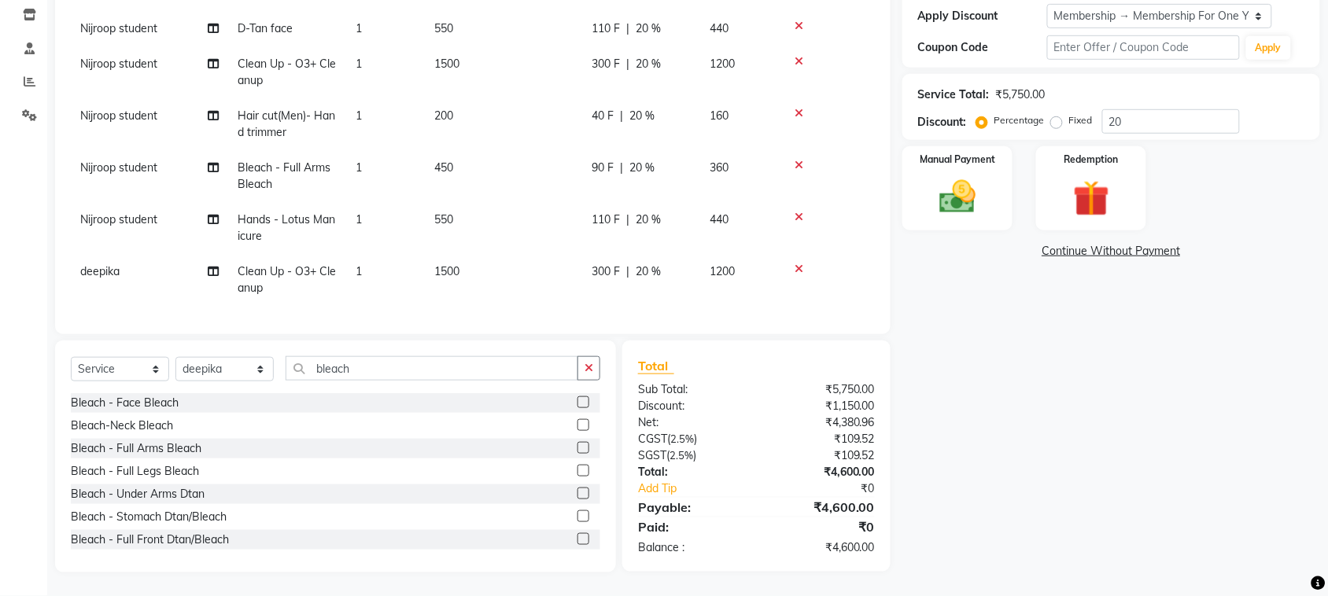
click at [577, 408] on label at bounding box center [583, 402] width 12 height 12
click at [577, 408] on input "checkbox" at bounding box center [582, 403] width 10 height 10
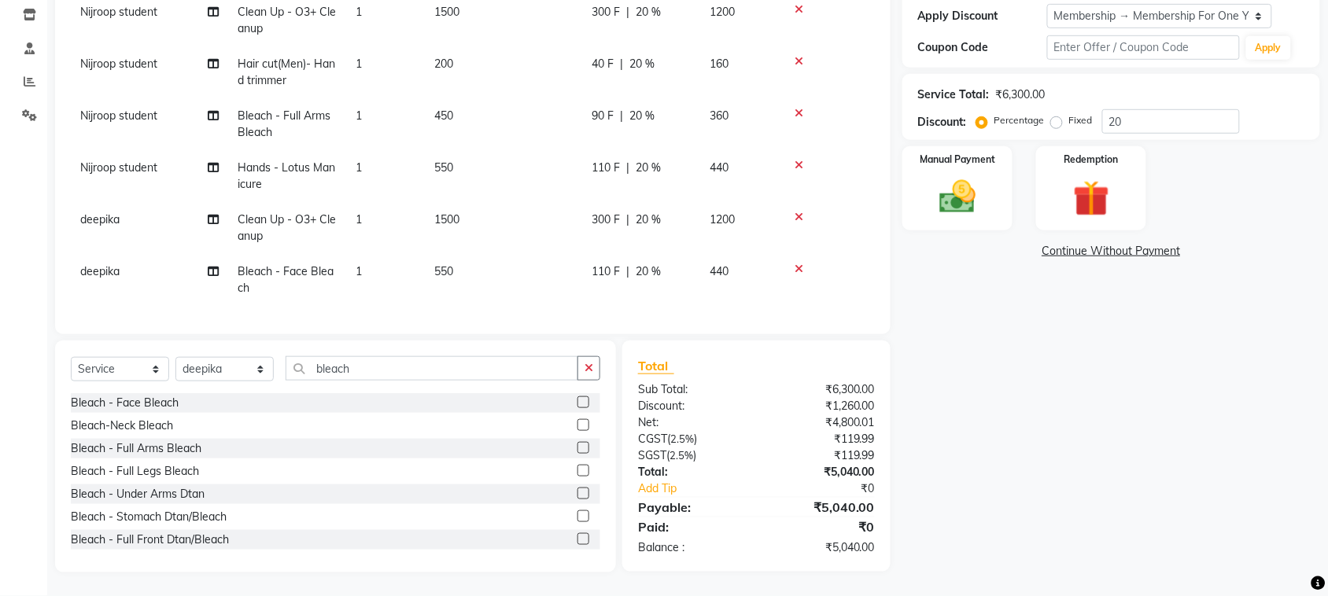
scroll to position [359, 0]
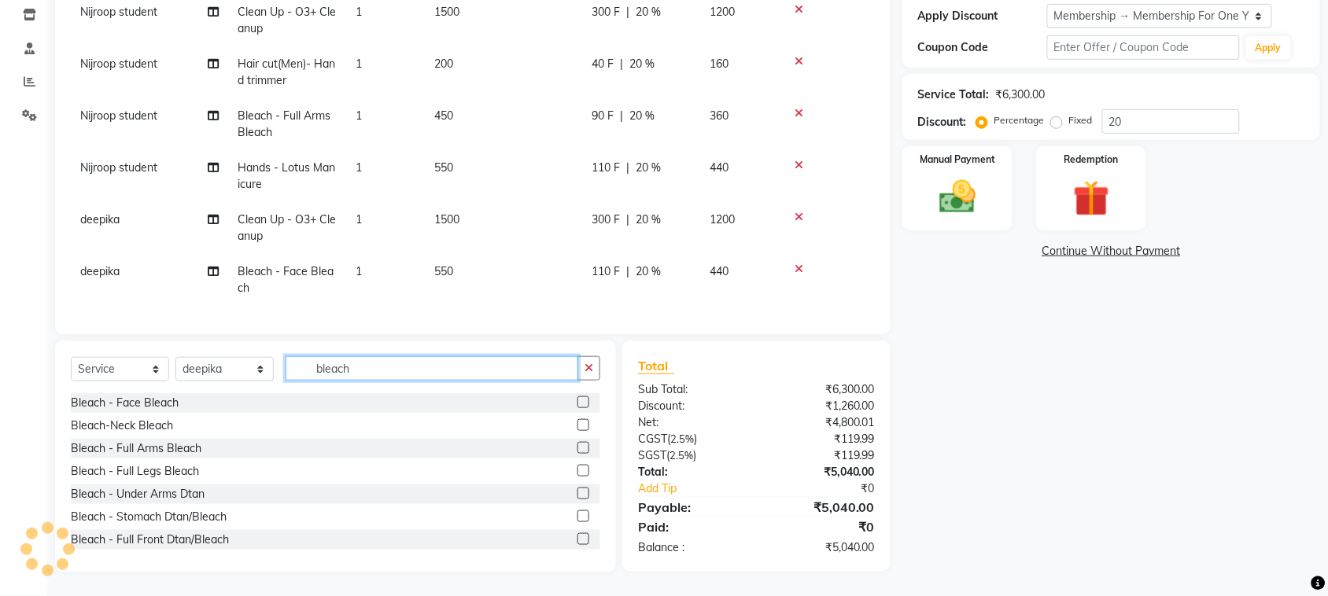
click at [445, 356] on input "bleach" at bounding box center [431, 368] width 293 height 24
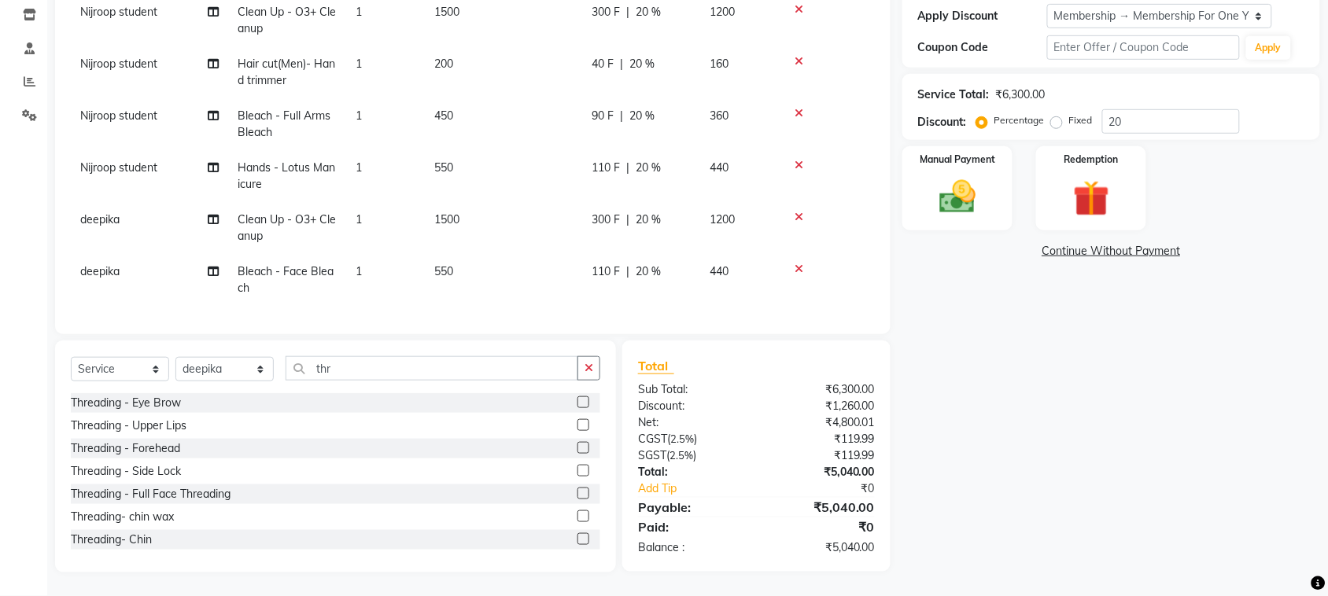
click at [577, 396] on label at bounding box center [583, 402] width 12 height 12
click at [577, 398] on input "checkbox" at bounding box center [582, 403] width 10 height 10
click at [577, 419] on label at bounding box center [583, 425] width 12 height 12
click at [577, 421] on input "checkbox" at bounding box center [582, 426] width 10 height 10
click at [577, 442] on label at bounding box center [583, 448] width 12 height 12
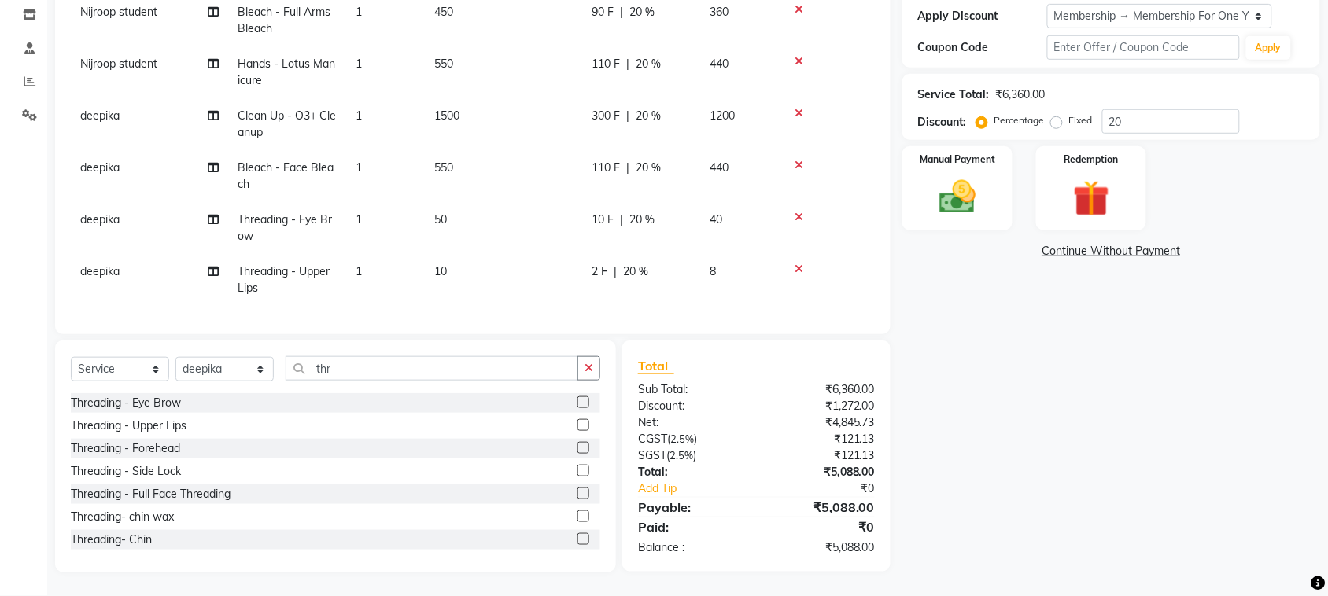
click at [577, 444] on input "checkbox" at bounding box center [582, 449] width 10 height 10
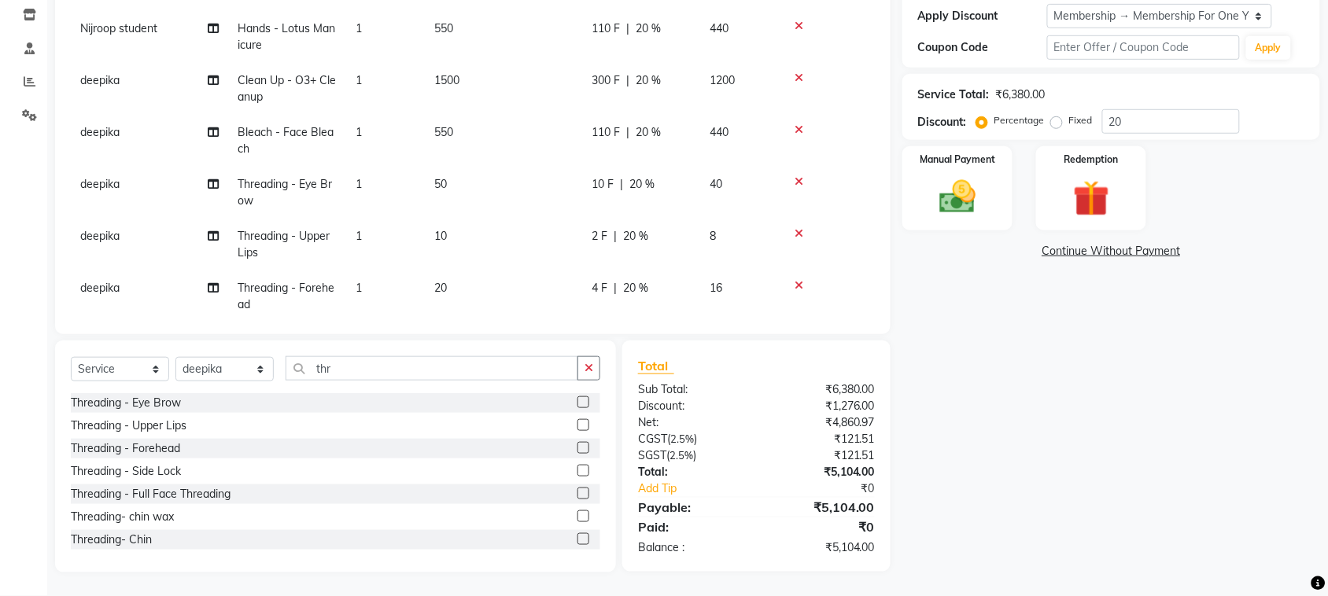
scroll to position [397, 0]
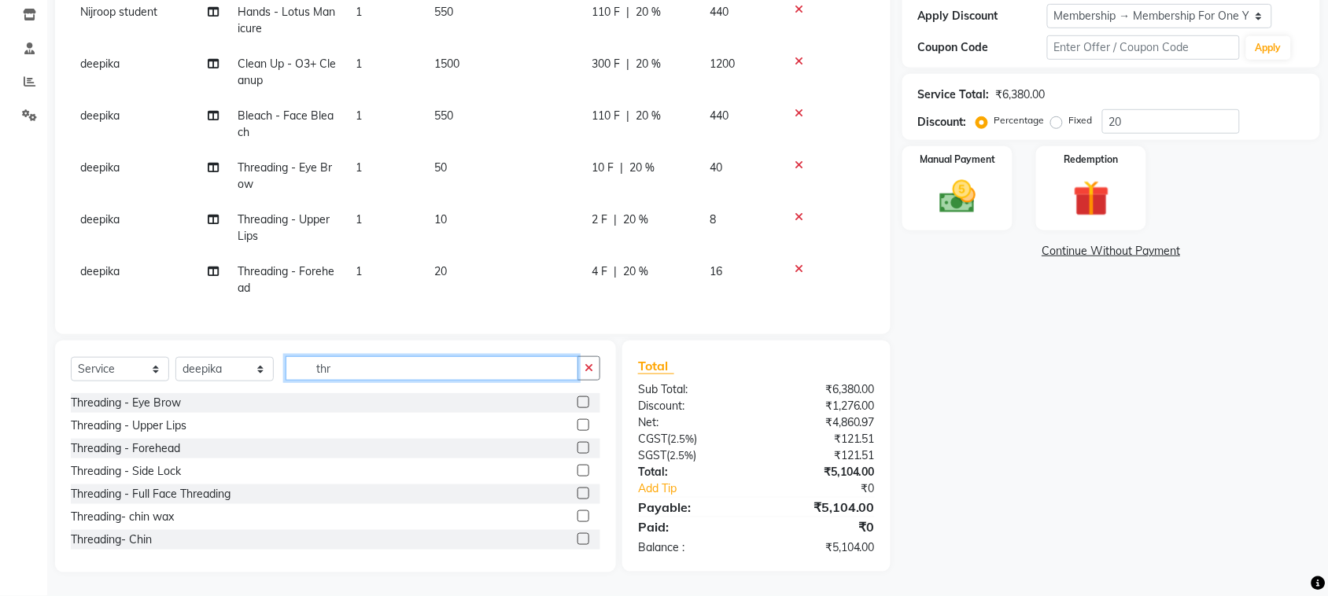
click at [389, 356] on input "thr" at bounding box center [431, 368] width 293 height 24
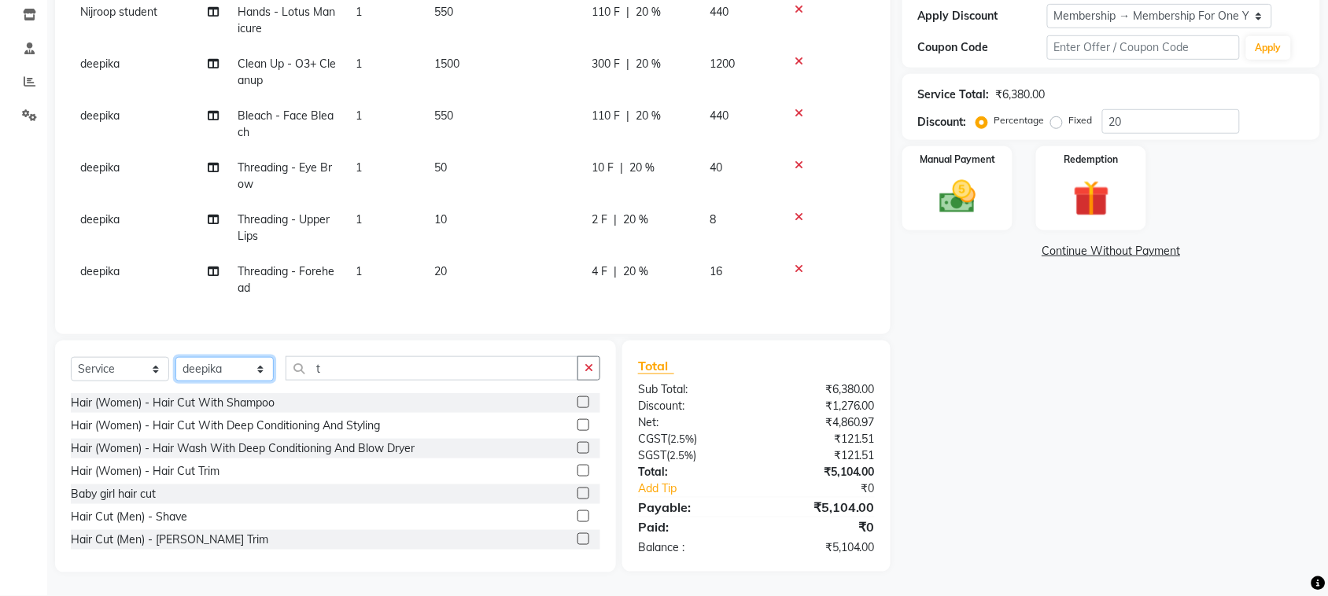
click at [201, 357] on select "Select Stylist admin Ajay (Aju) anil [PERSON_NAME] Client Deepak deepika [PERSO…" at bounding box center [224, 369] width 98 height 24
click at [181, 357] on select "Select Stylist admin Ajay (Aju) anil [PERSON_NAME] Client Deepak deepika [PERSO…" at bounding box center [224, 369] width 98 height 24
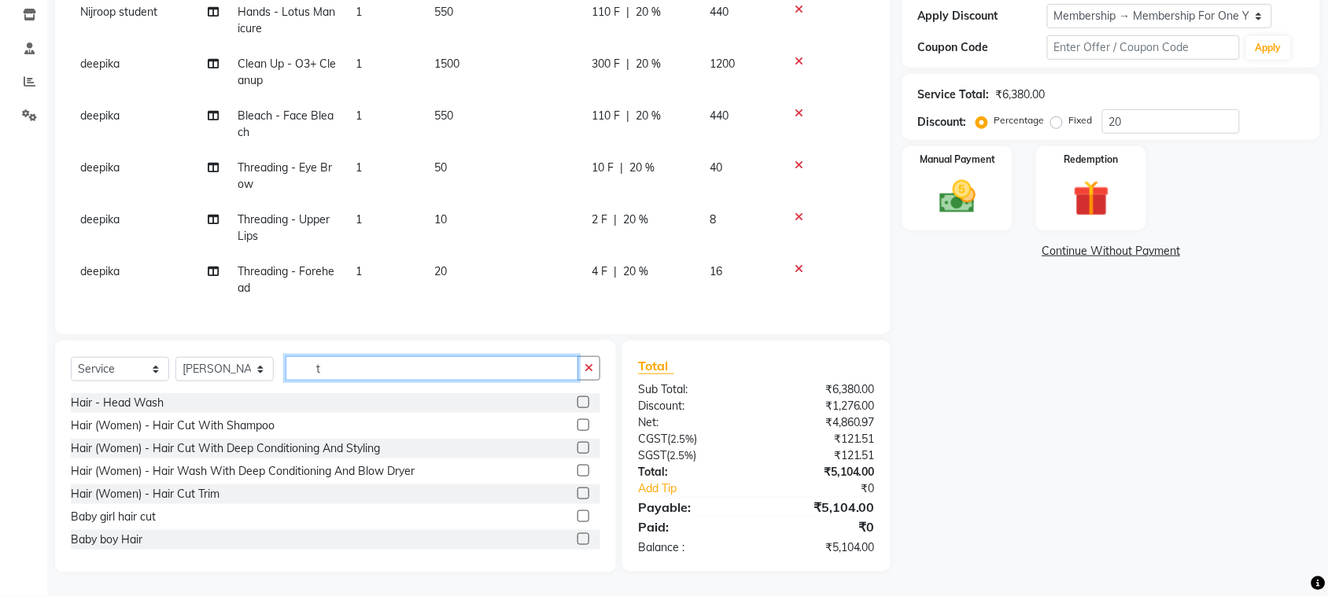
click at [437, 356] on input "t" at bounding box center [431, 368] width 293 height 24
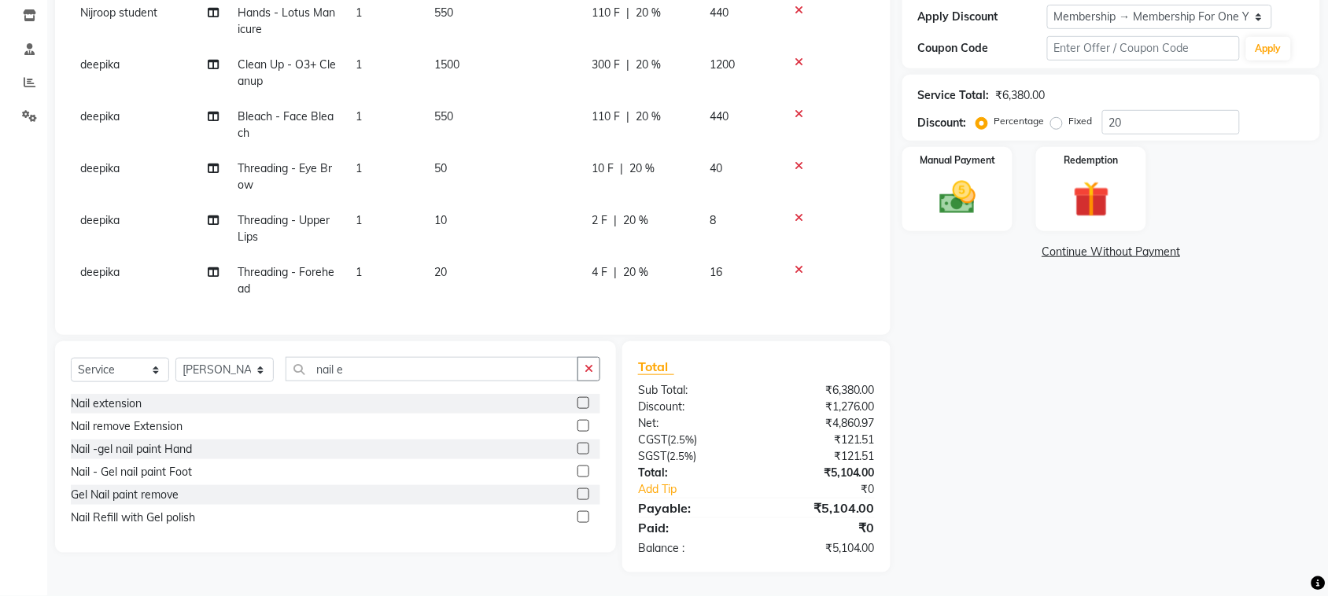
click at [577, 397] on label at bounding box center [583, 403] width 12 height 12
click at [577, 399] on input "checkbox" at bounding box center [582, 404] width 10 height 10
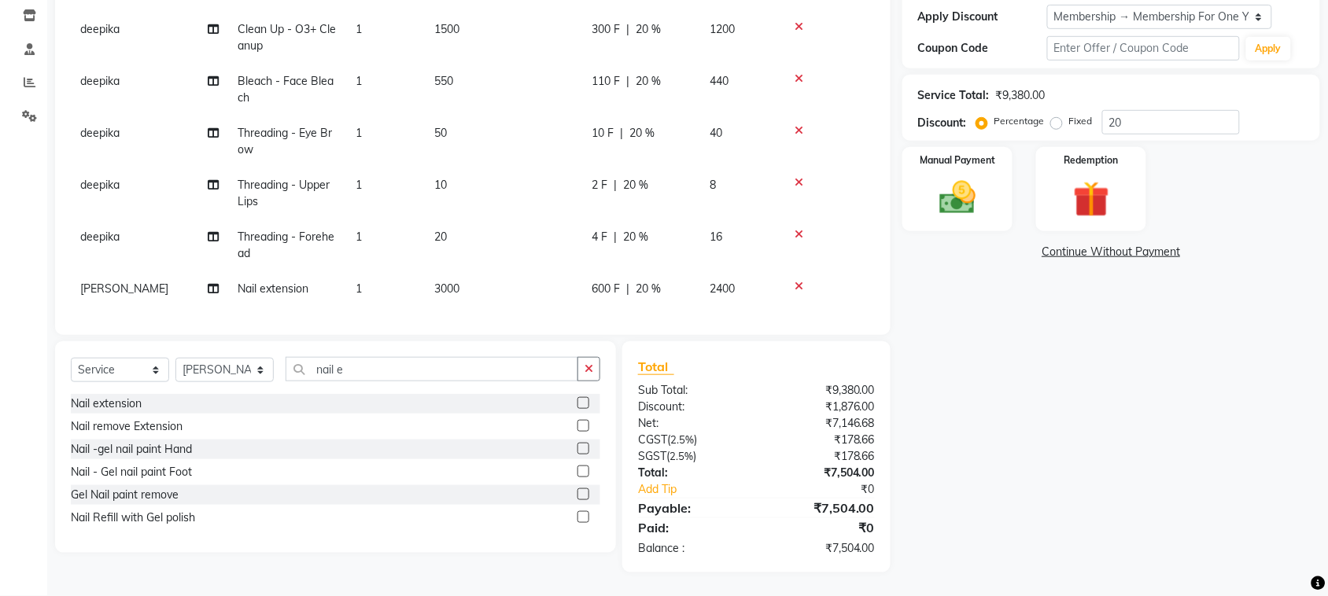
click at [521, 271] on td "3000" at bounding box center [503, 288] width 157 height 35
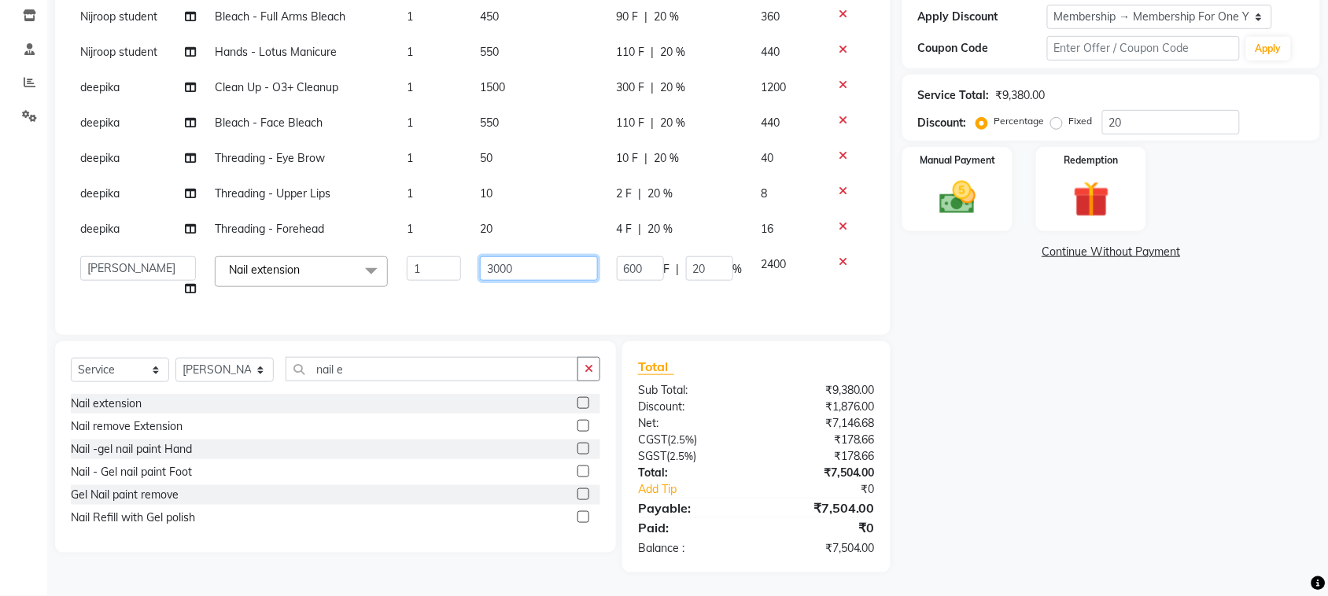
click at [529, 256] on input "3000" at bounding box center [538, 268] width 117 height 24
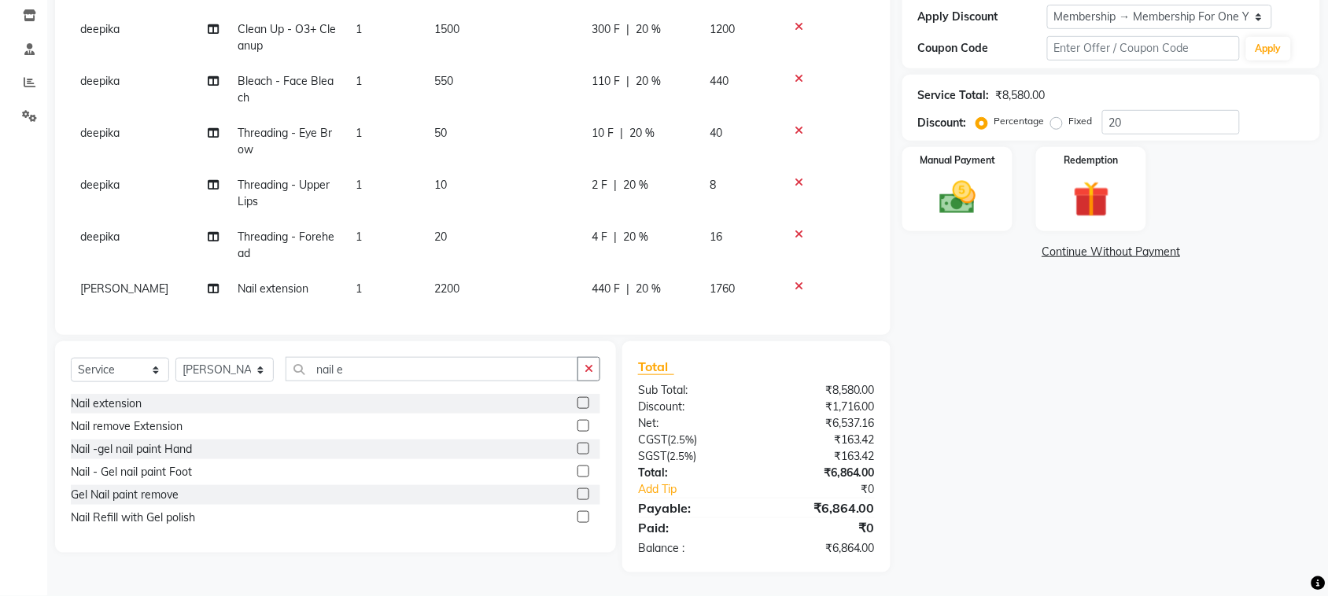
click at [472, 341] on div "Select Service Product Membership Package Voucher Prepaid Gift Card Select Styl…" at bounding box center [335, 447] width 561 height 212
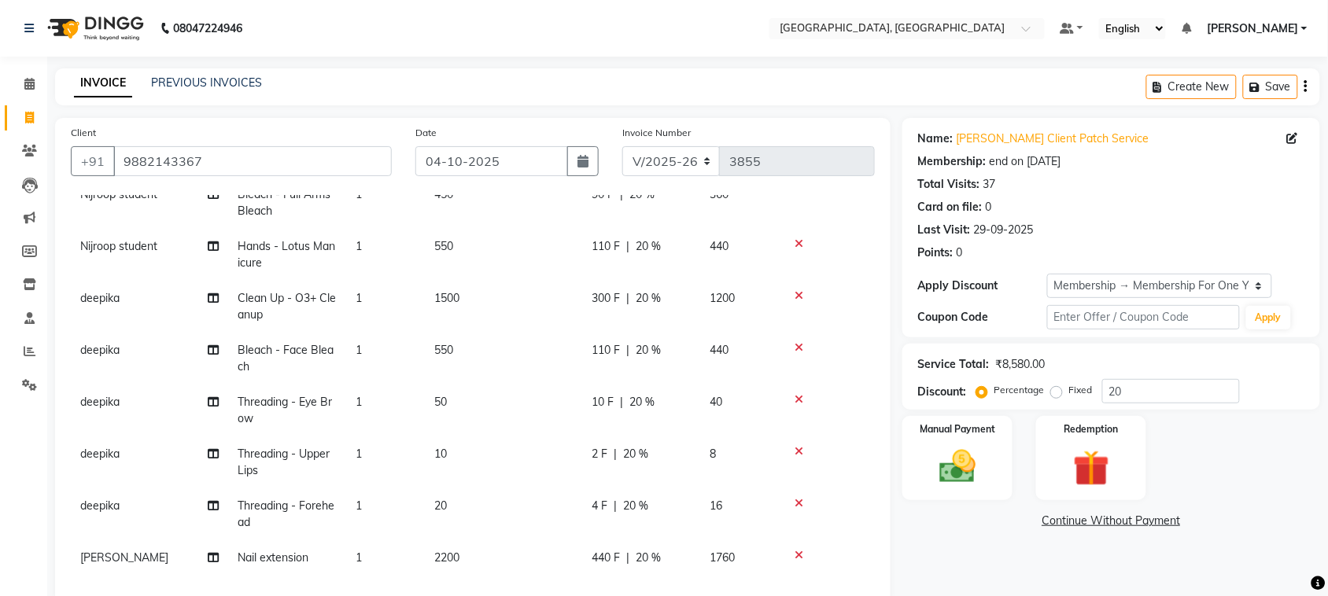
scroll to position [359, 0]
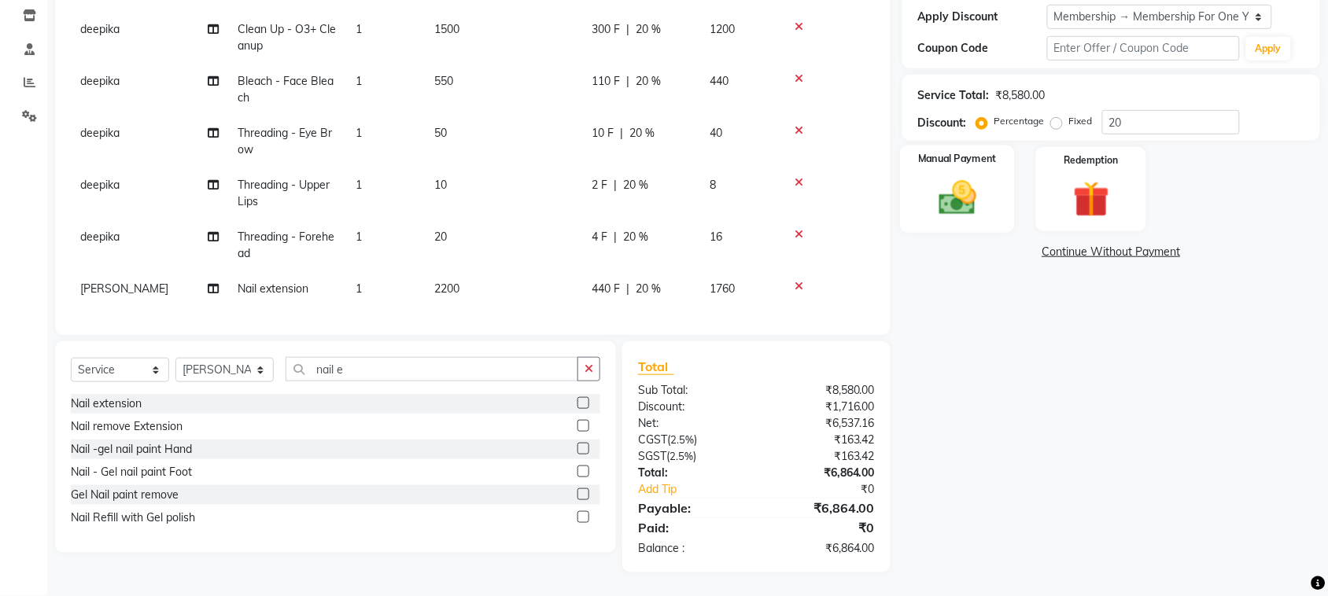
click at [961, 219] on img at bounding box center [956, 197] width 61 height 43
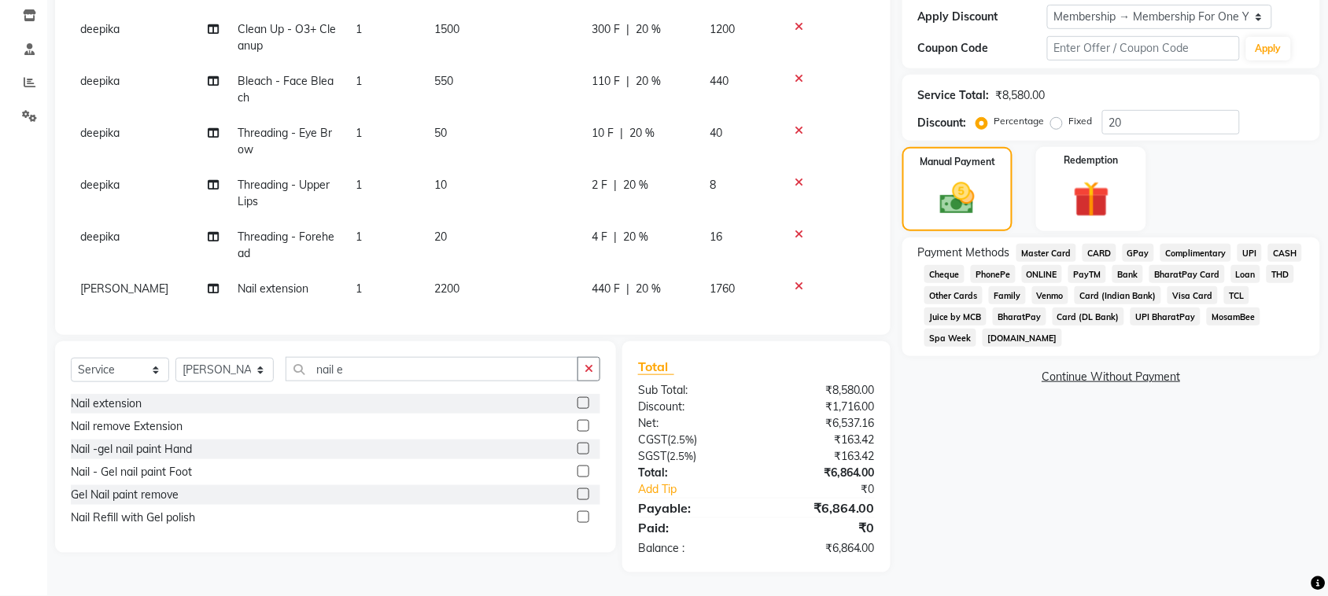
click at [1268, 262] on span "CASH" at bounding box center [1285, 253] width 34 height 18
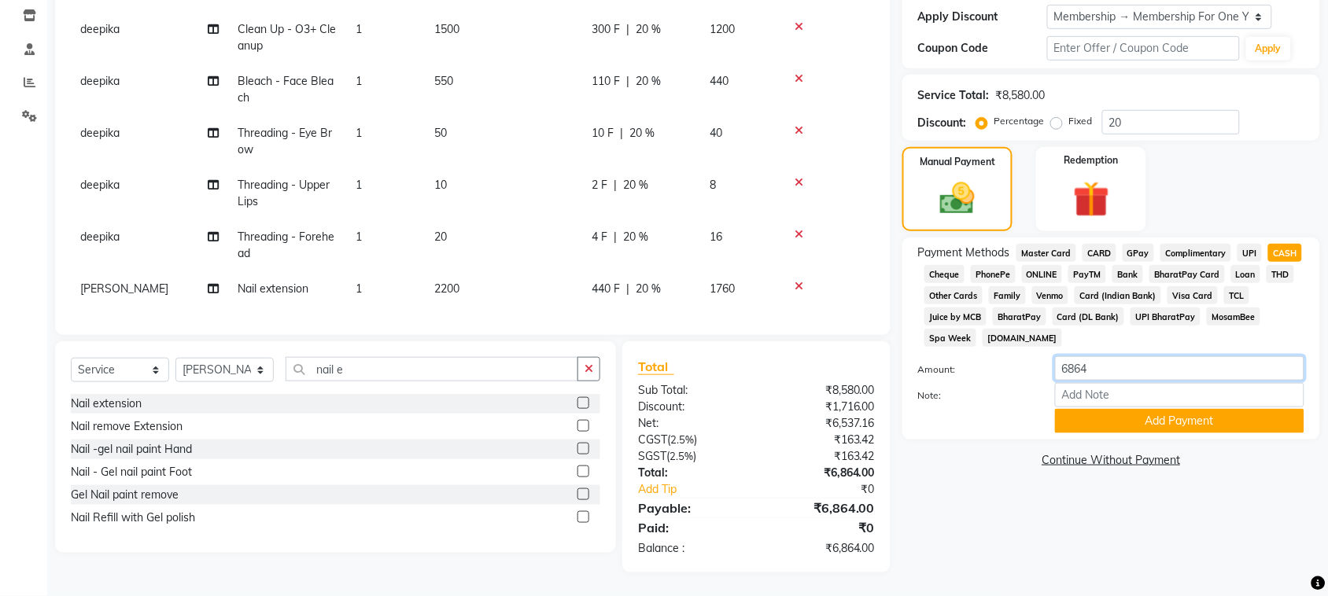
click at [1097, 381] on input "6864" at bounding box center [1179, 368] width 249 height 24
click at [1173, 433] on button "Add Payment" at bounding box center [1179, 421] width 249 height 24
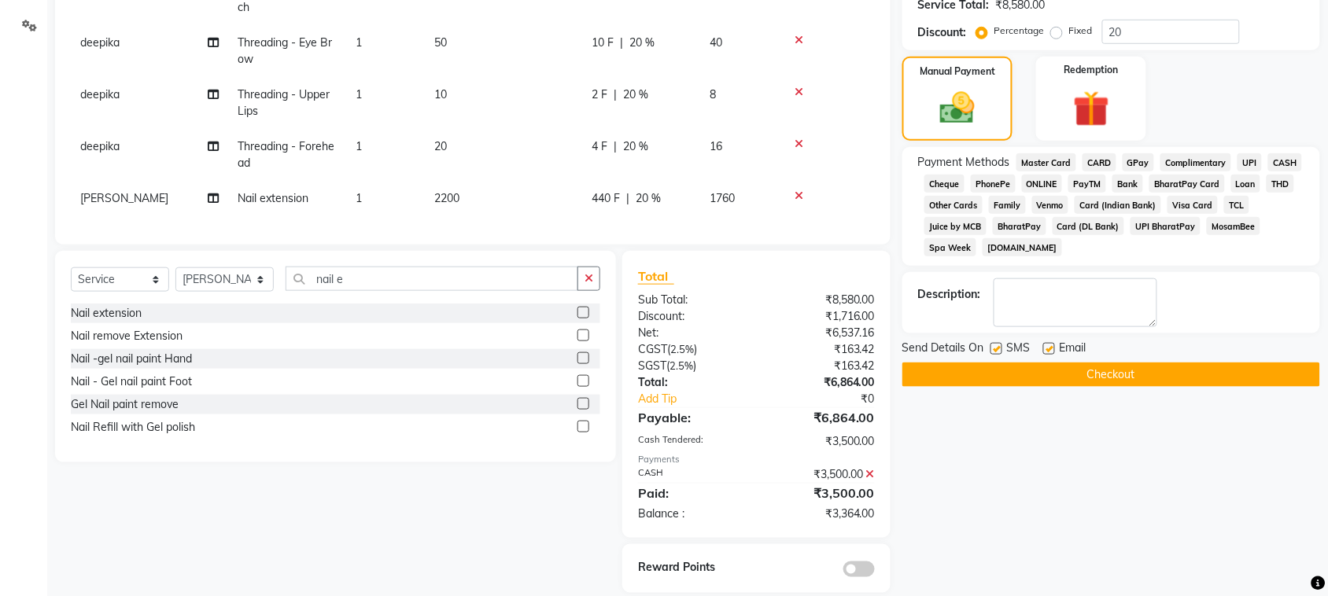
click at [1237, 171] on span "UPI" at bounding box center [1249, 162] width 24 height 18
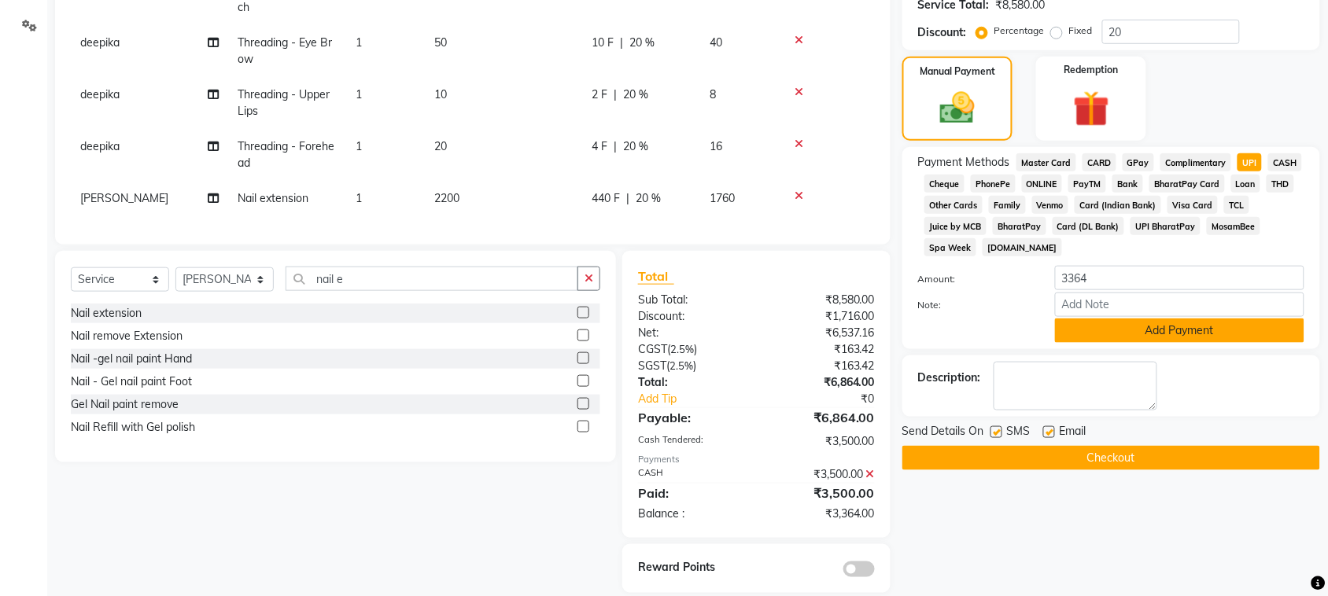
scroll to position [499, 0]
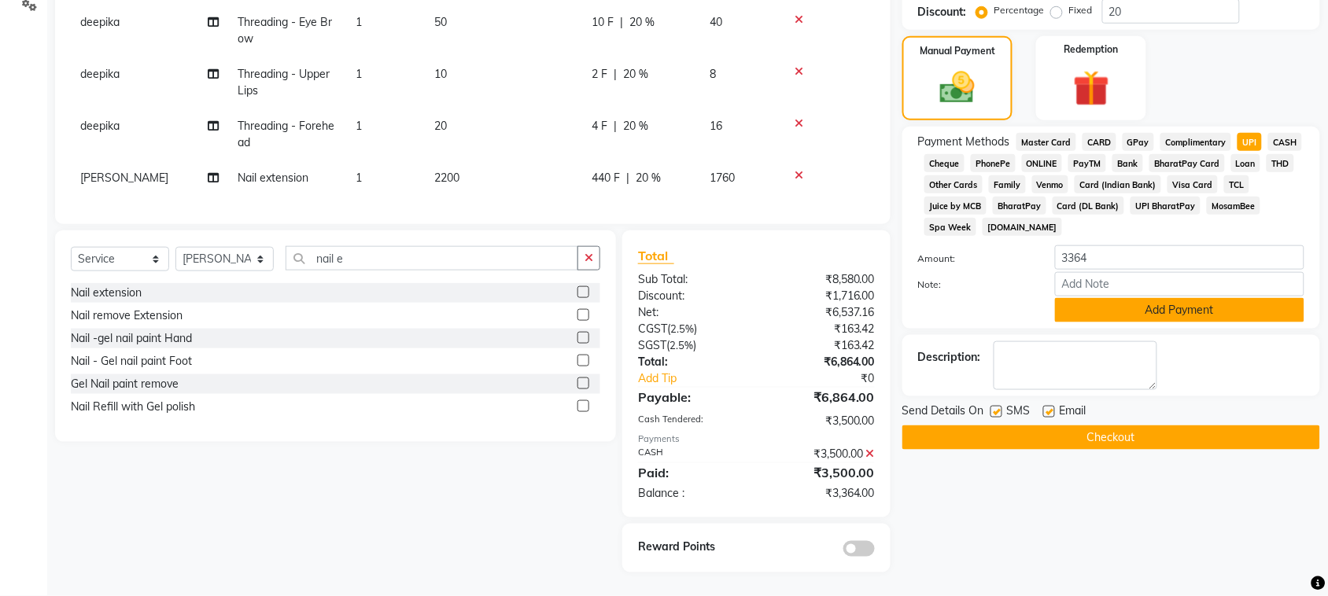
click at [1184, 322] on button "Add Payment" at bounding box center [1179, 310] width 249 height 24
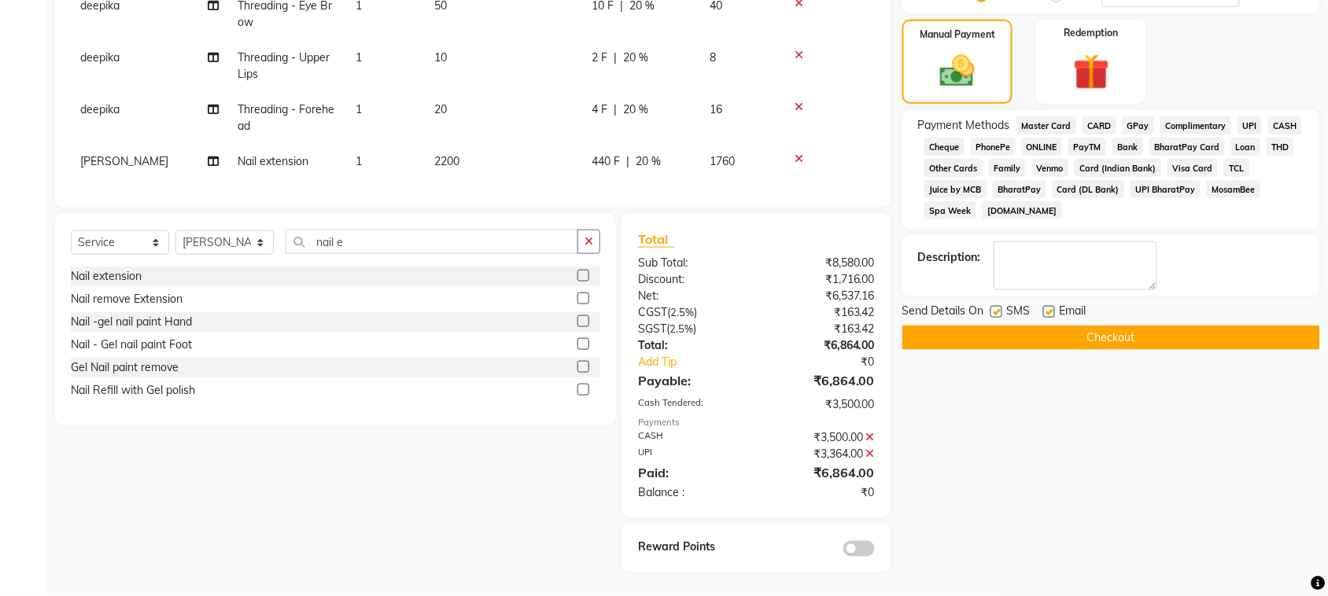
click at [1149, 350] on button "Checkout" at bounding box center [1111, 338] width 418 height 24
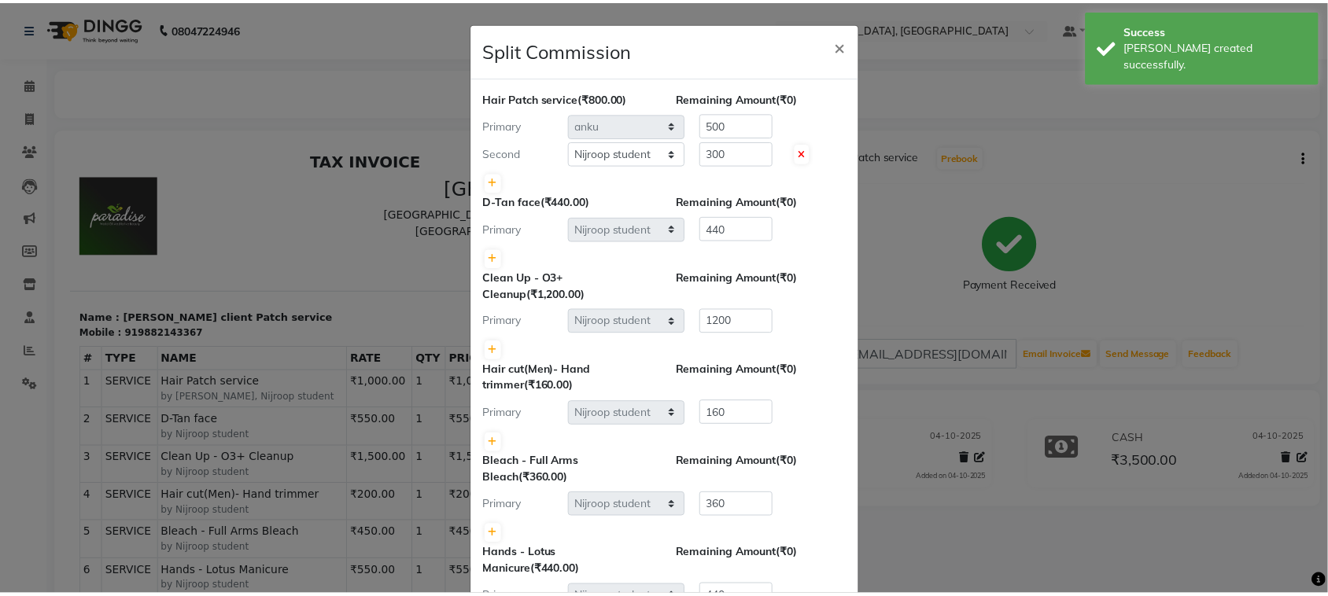
scroll to position [985, 0]
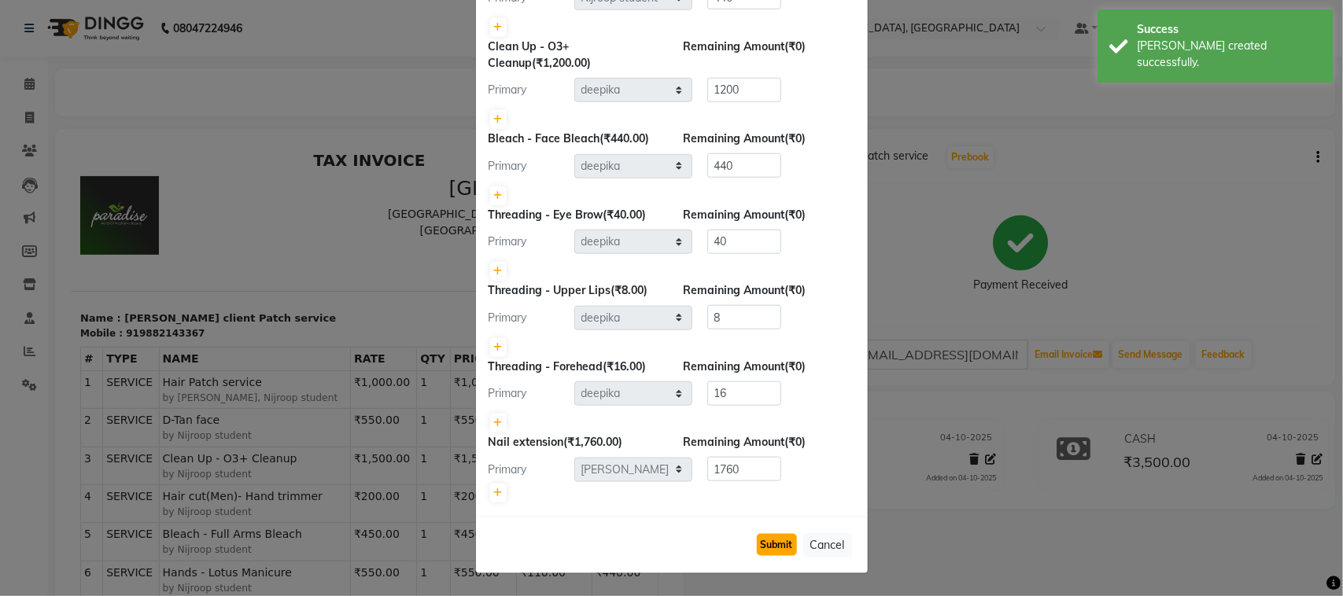
click at [757, 543] on button "Submit" at bounding box center [777, 545] width 40 height 22
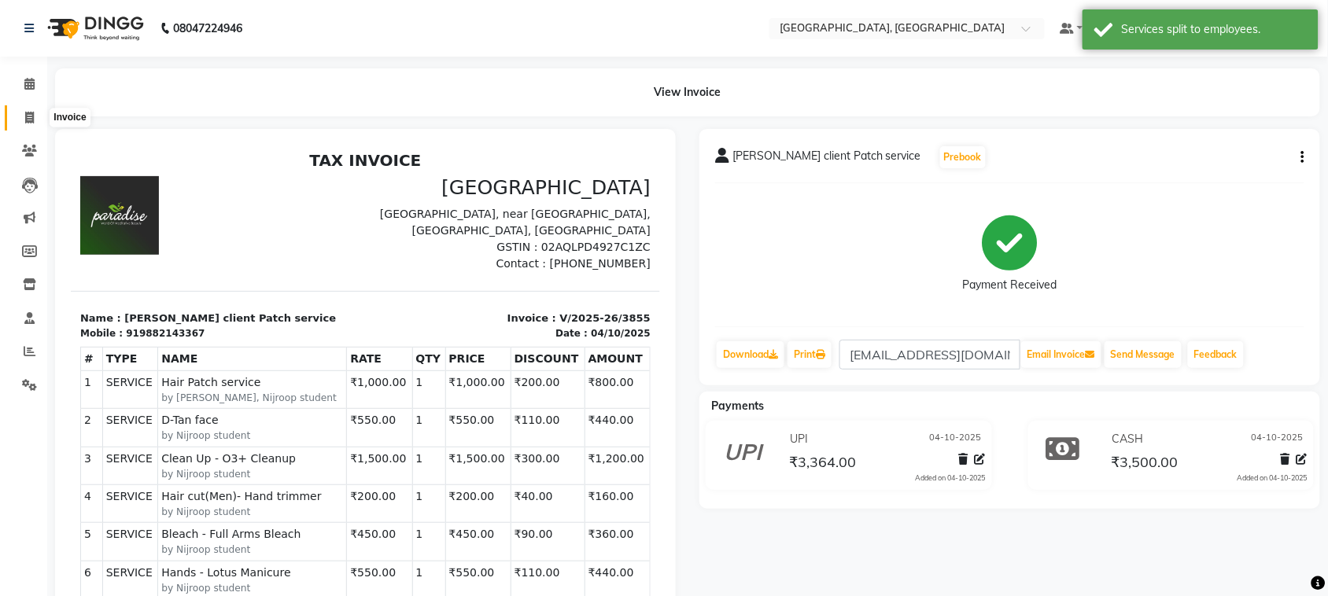
click at [25, 120] on icon at bounding box center [29, 118] width 9 height 12
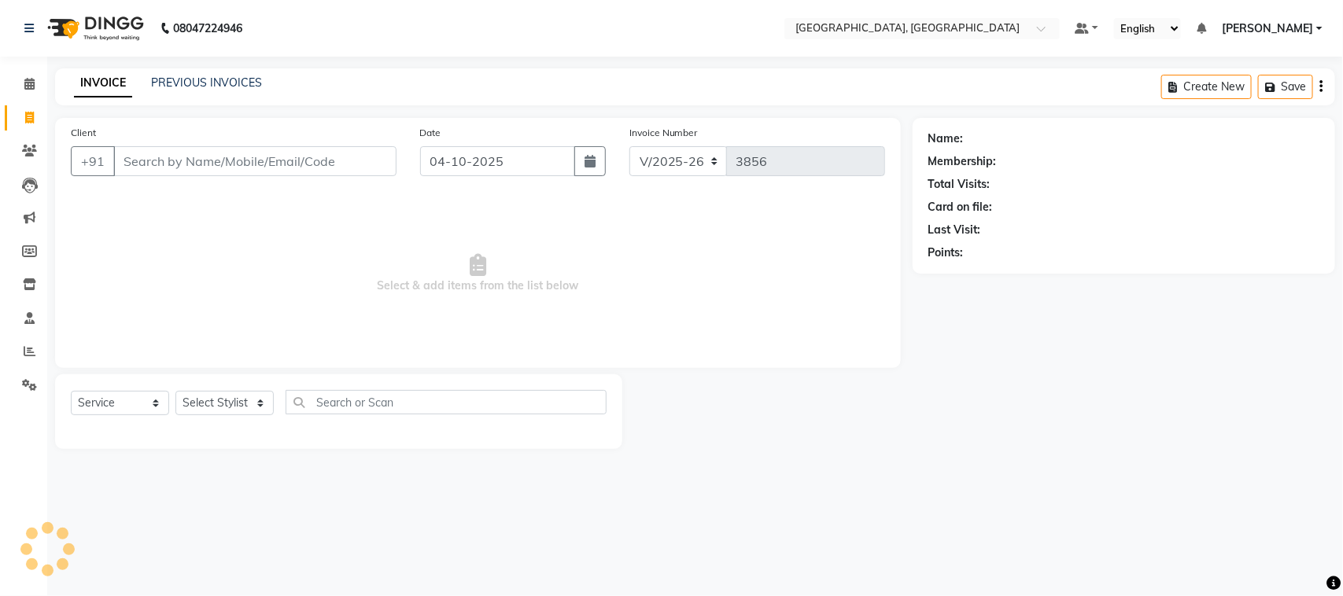
click at [175, 176] on input "Client" at bounding box center [254, 161] width 283 height 30
click at [244, 415] on select "Select Stylist admin Ajay (Aju) anil [PERSON_NAME] Client Deepak deepika [PERSO…" at bounding box center [224, 403] width 98 height 24
click at [181, 415] on select "Select Stylist admin Ajay (Aju) anil [PERSON_NAME] Client Deepak deepika [PERSO…" at bounding box center [224, 403] width 98 height 24
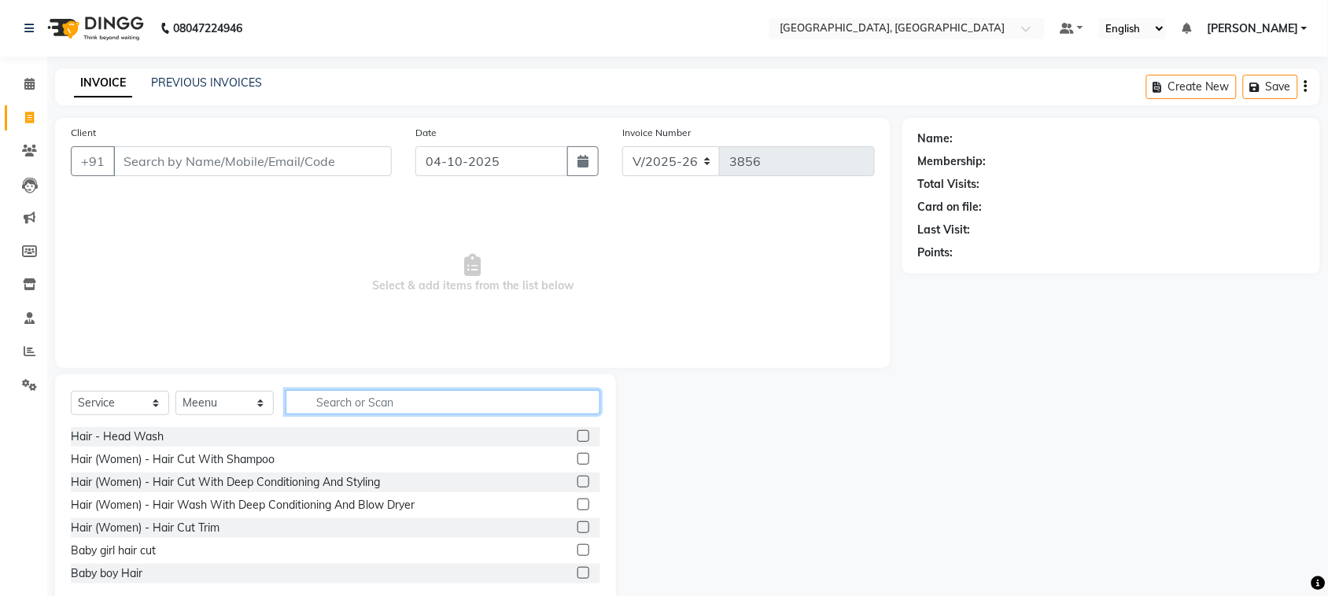
click at [415, 414] on input "text" at bounding box center [442, 402] width 315 height 24
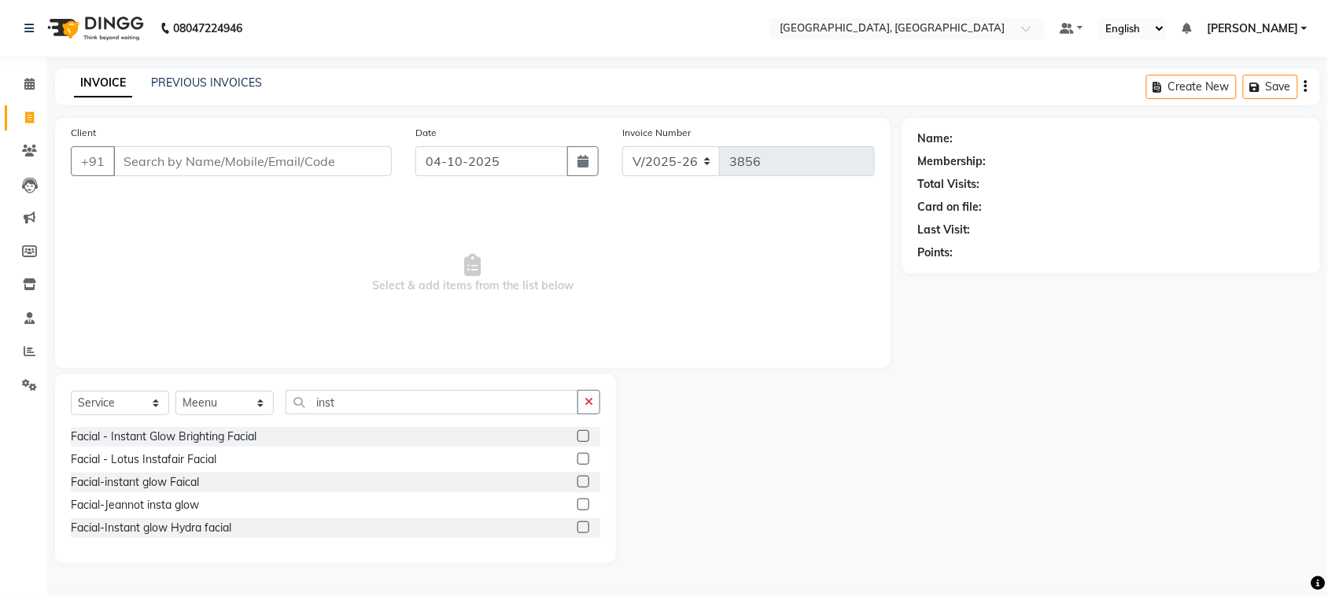
click at [577, 442] on label at bounding box center [583, 436] width 12 height 12
click at [577, 442] on input "checkbox" at bounding box center [582, 437] width 10 height 10
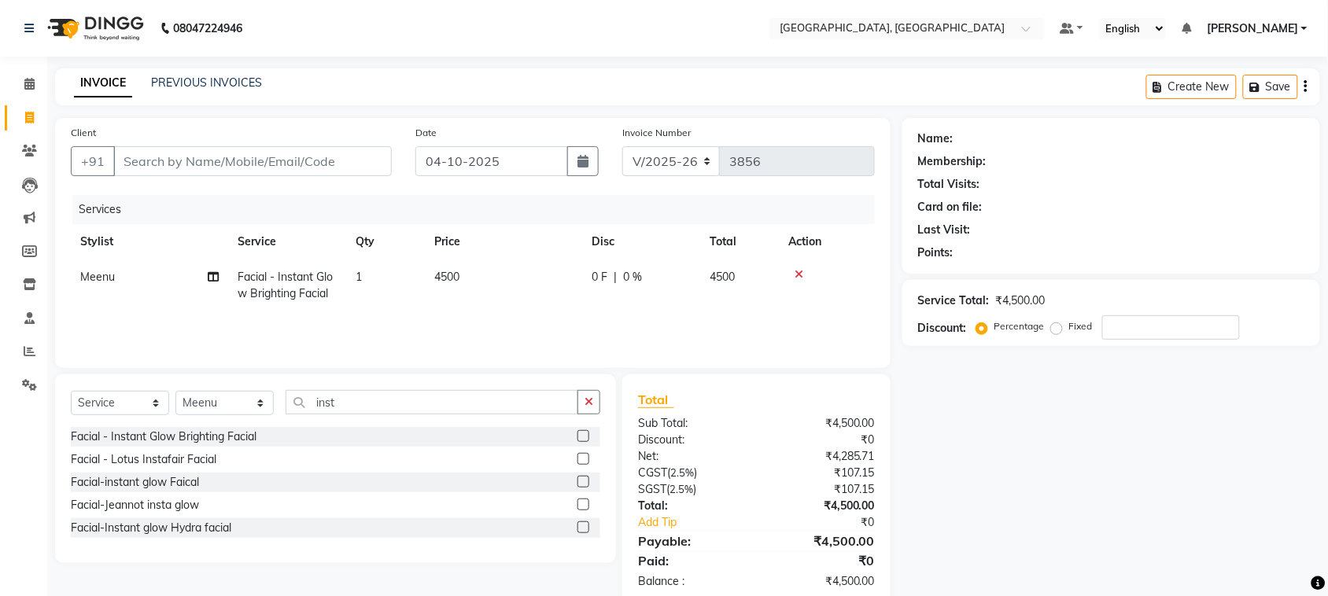
click at [472, 311] on td "4500" at bounding box center [503, 286] width 157 height 52
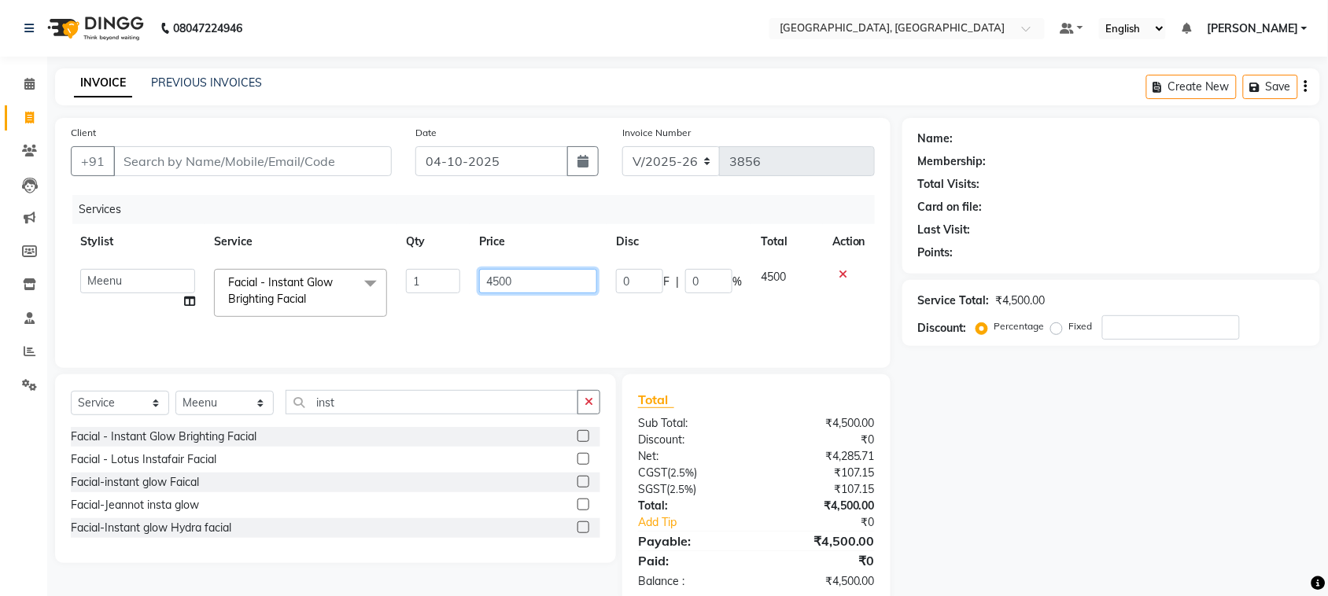
click at [493, 293] on input "4500" at bounding box center [538, 281] width 118 height 24
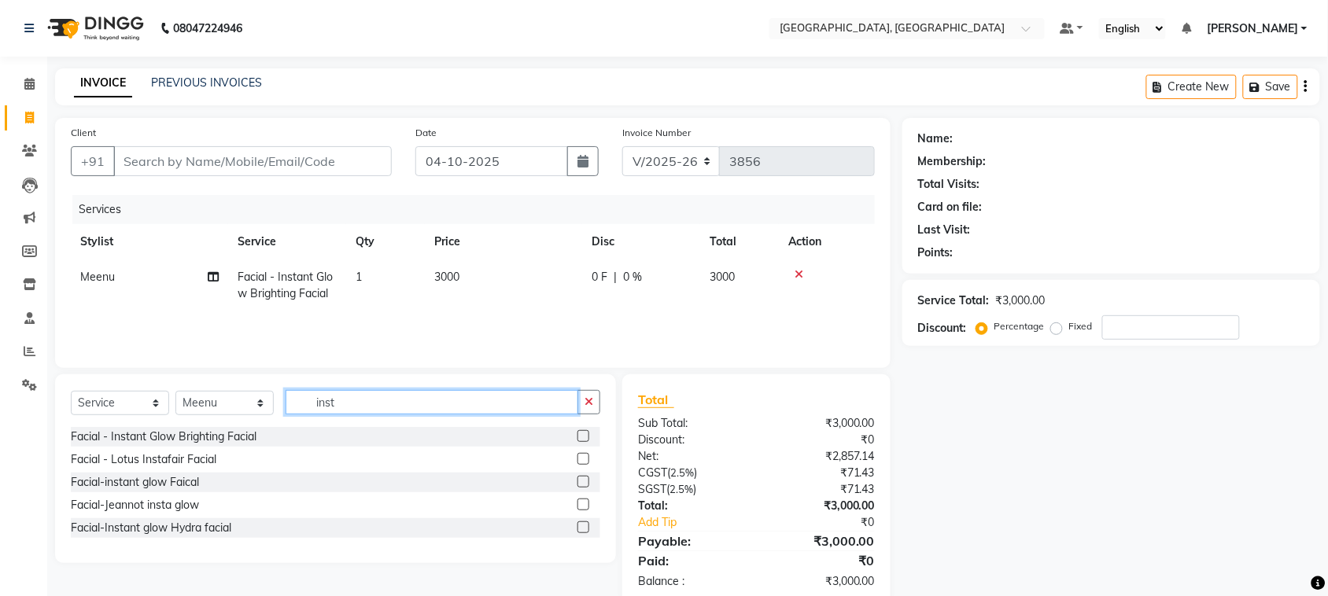
click at [423, 468] on div "Select Service Product Membership Package Voucher Prepaid Gift Card Select Styl…" at bounding box center [335, 468] width 561 height 189
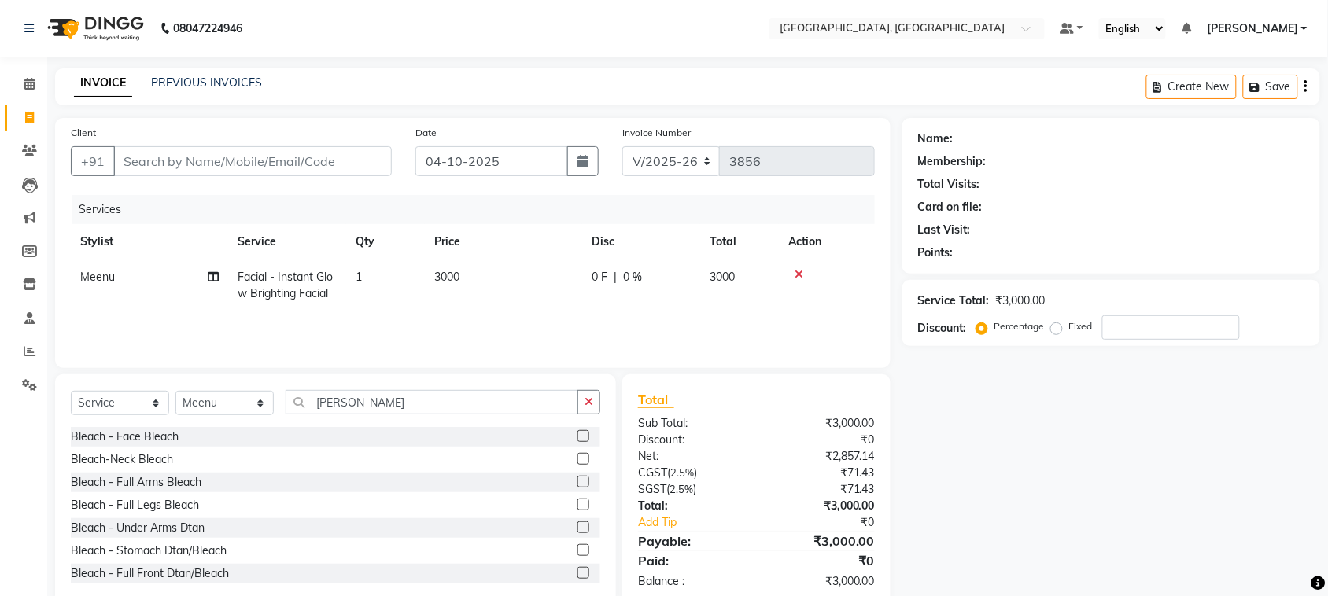
click at [577, 442] on label at bounding box center [583, 436] width 12 height 12
click at [577, 442] on input "checkbox" at bounding box center [582, 437] width 10 height 10
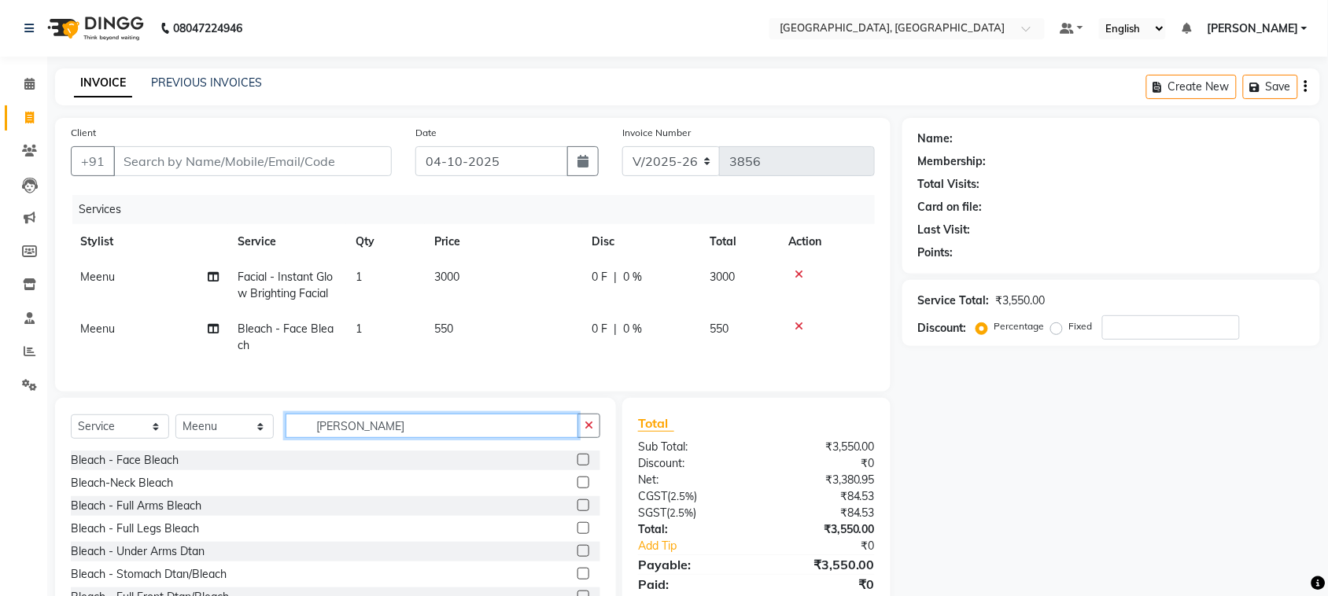
click at [431, 438] on input "[PERSON_NAME]" at bounding box center [431, 426] width 293 height 24
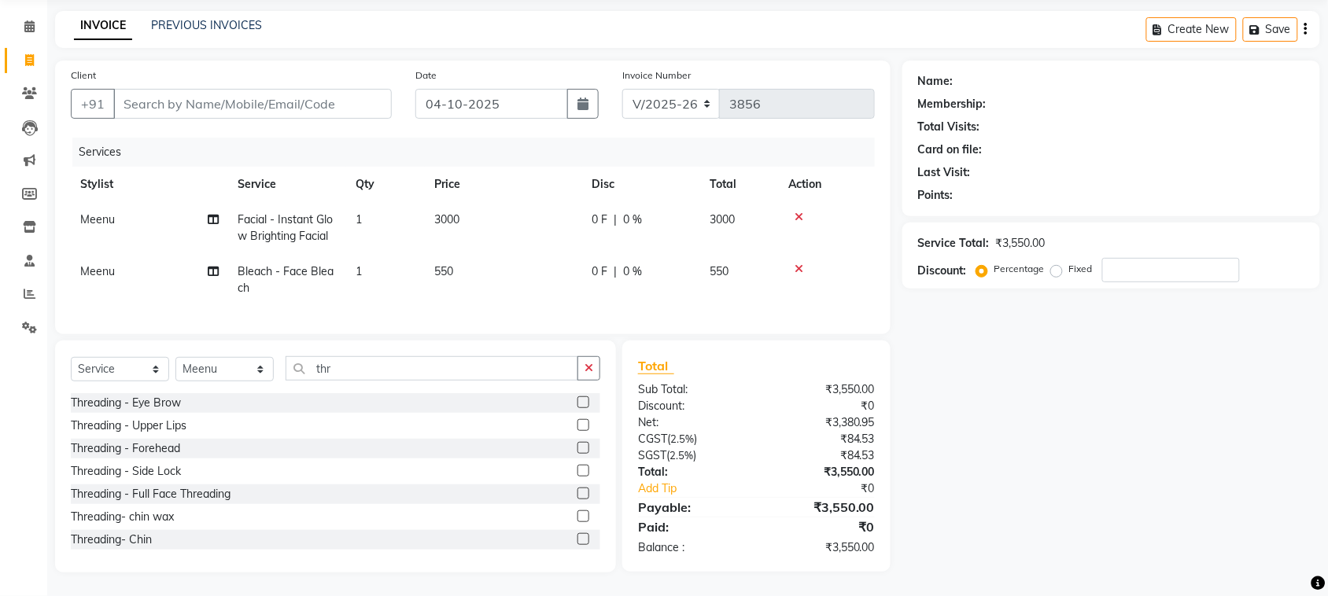
click at [577, 396] on label at bounding box center [583, 402] width 12 height 12
click at [577, 398] on input "checkbox" at bounding box center [582, 403] width 10 height 10
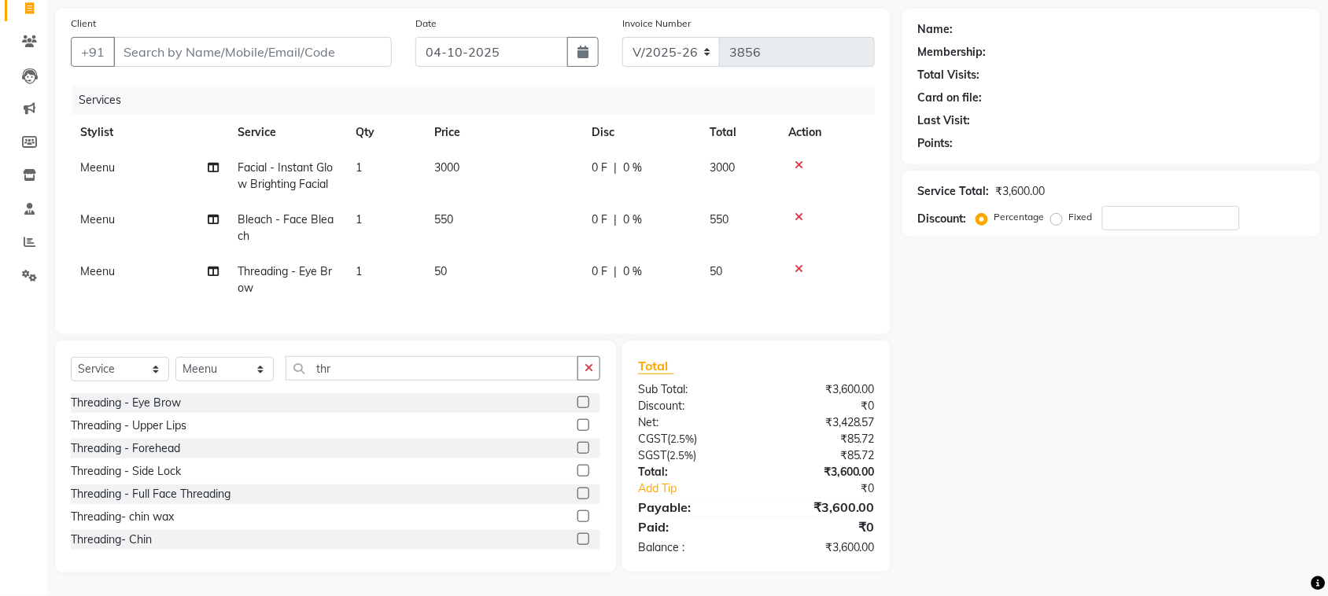
click at [577, 431] on label at bounding box center [583, 425] width 12 height 12
click at [577, 431] on input "checkbox" at bounding box center [582, 426] width 10 height 10
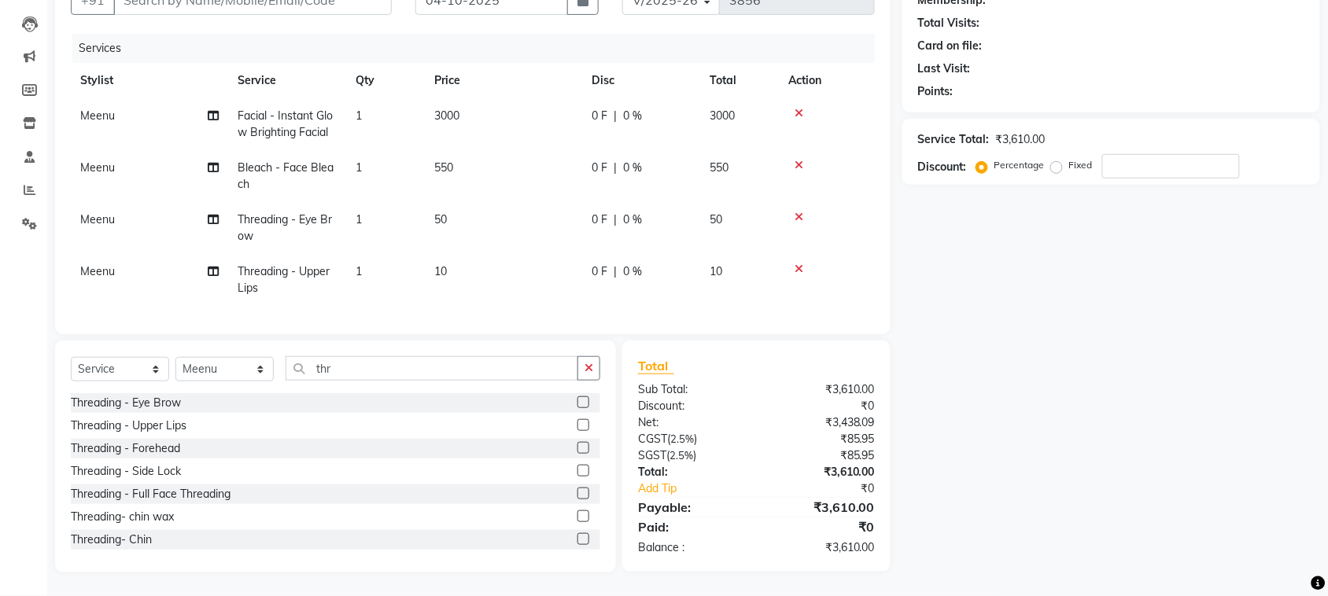
click at [577, 454] on label at bounding box center [583, 448] width 12 height 12
click at [577, 454] on input "checkbox" at bounding box center [582, 449] width 10 height 10
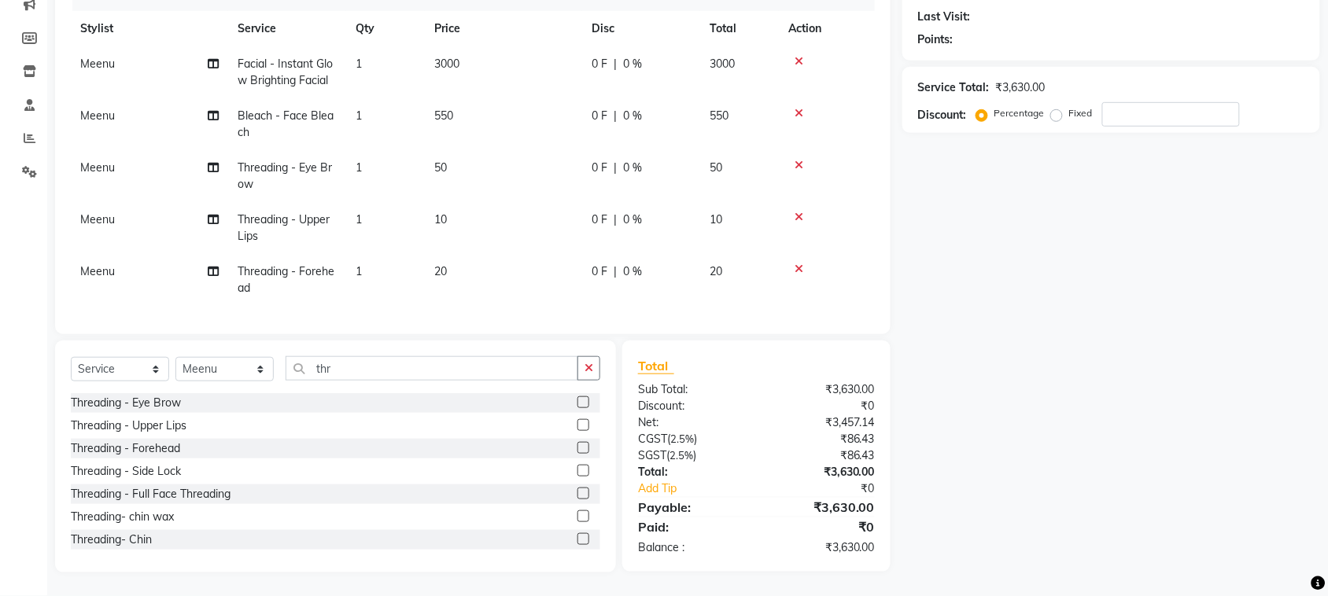
scroll to position [0, 0]
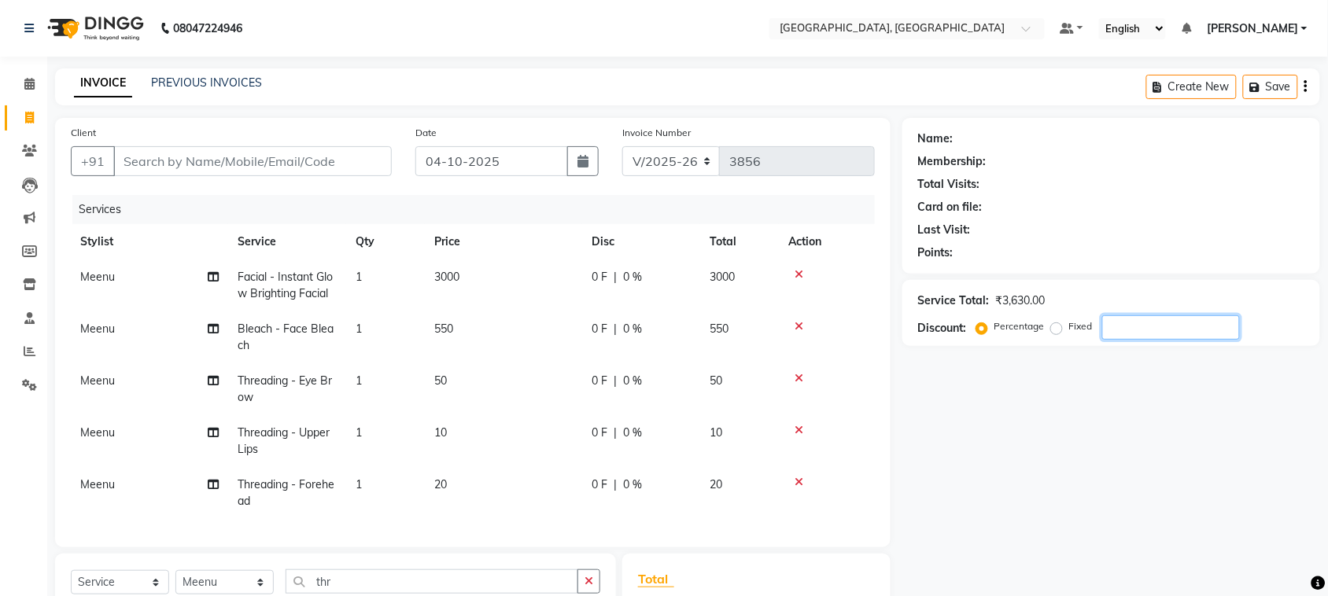
click at [1156, 340] on input "number" at bounding box center [1171, 327] width 138 height 24
click at [350, 176] on input "Client" at bounding box center [252, 161] width 278 height 30
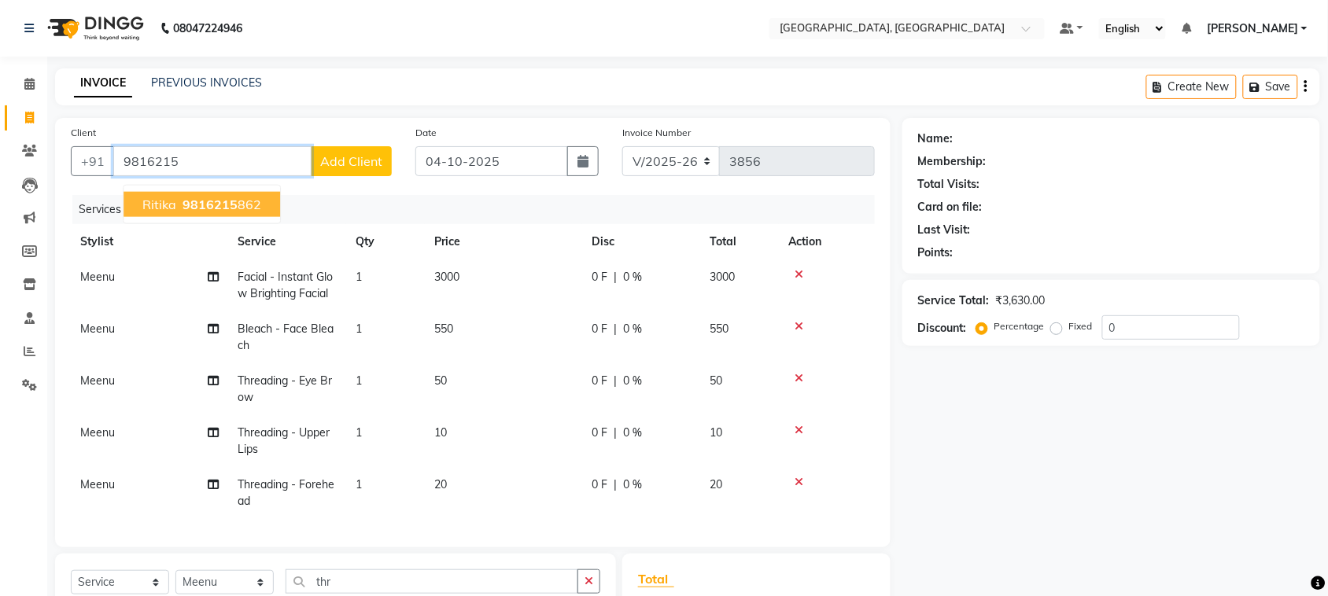
click at [261, 212] on ngb-highlight "9816215 862" at bounding box center [220, 205] width 82 height 16
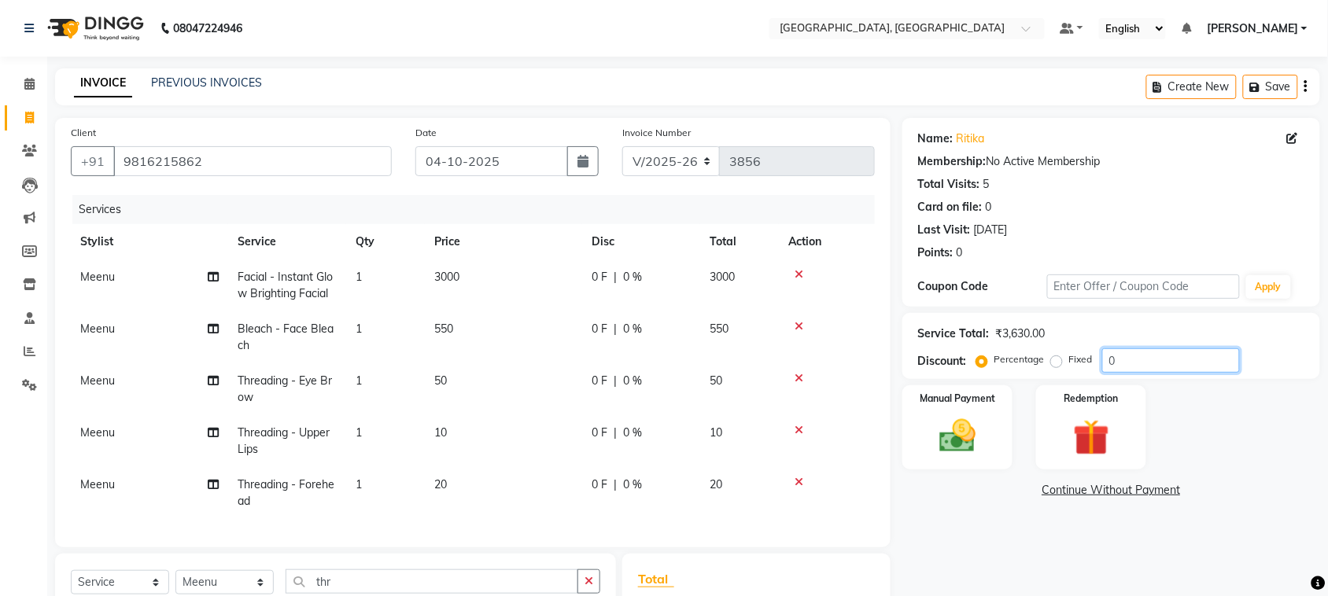
click at [1206, 373] on input "0" at bounding box center [1171, 360] width 138 height 24
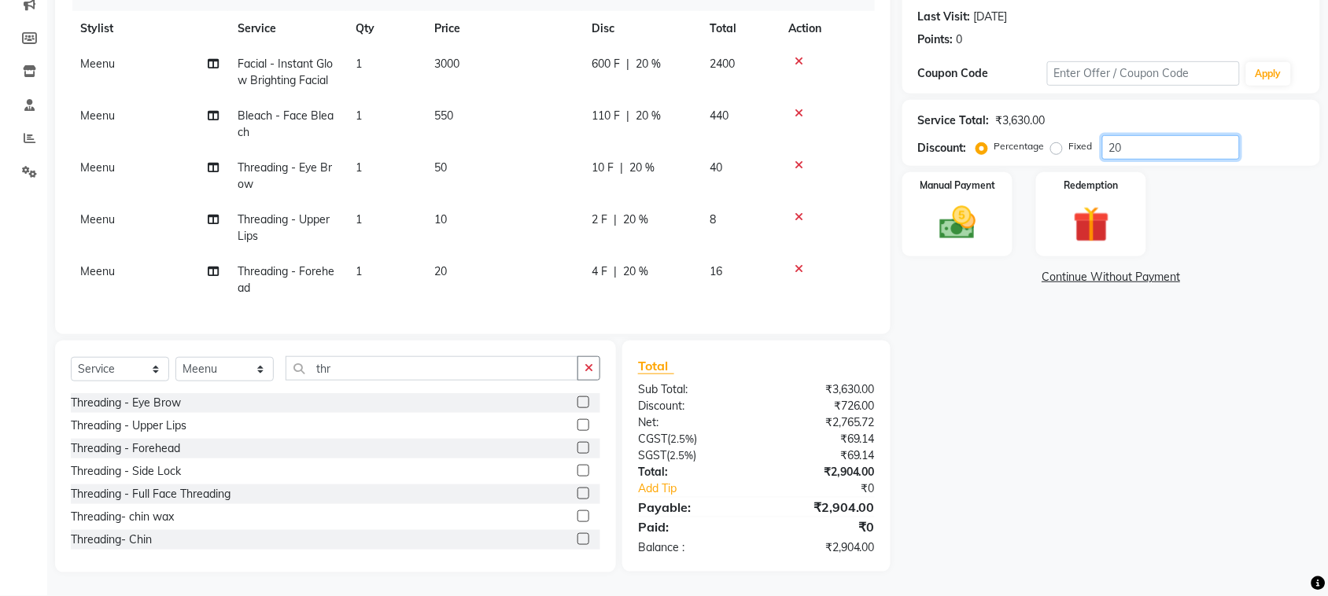
scroll to position [55, 0]
click at [600, 263] on span "4 F" at bounding box center [599, 271] width 16 height 17
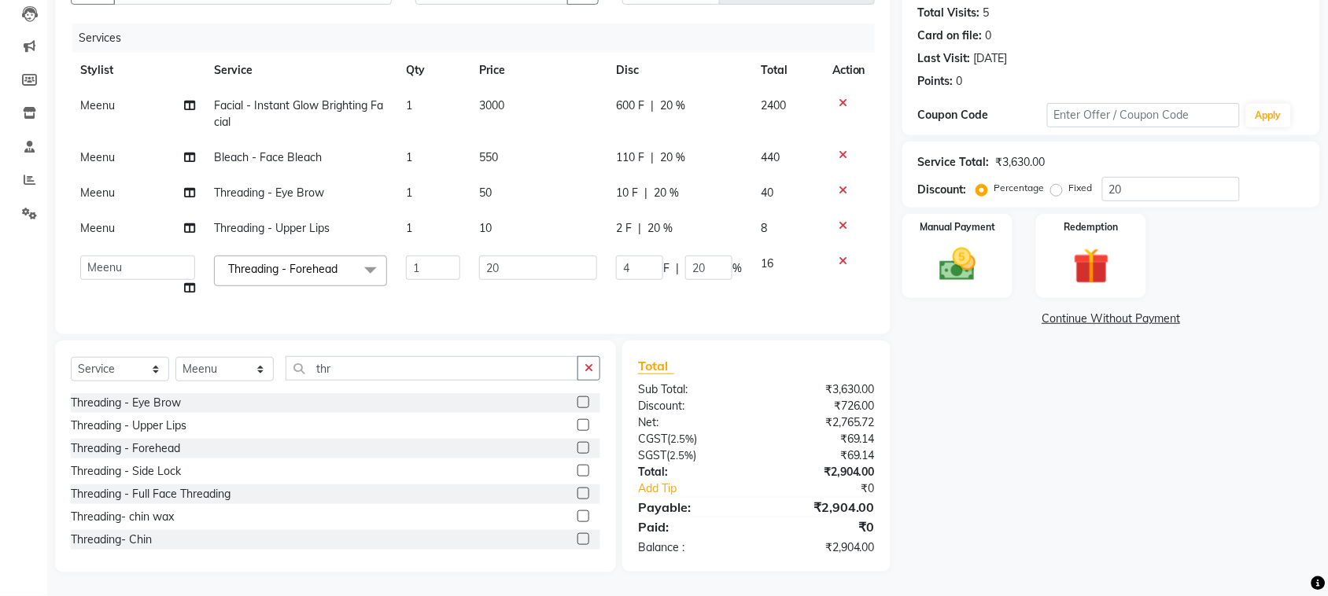
scroll to position [0, 0]
click at [618, 256] on input "4" at bounding box center [639, 268] width 47 height 24
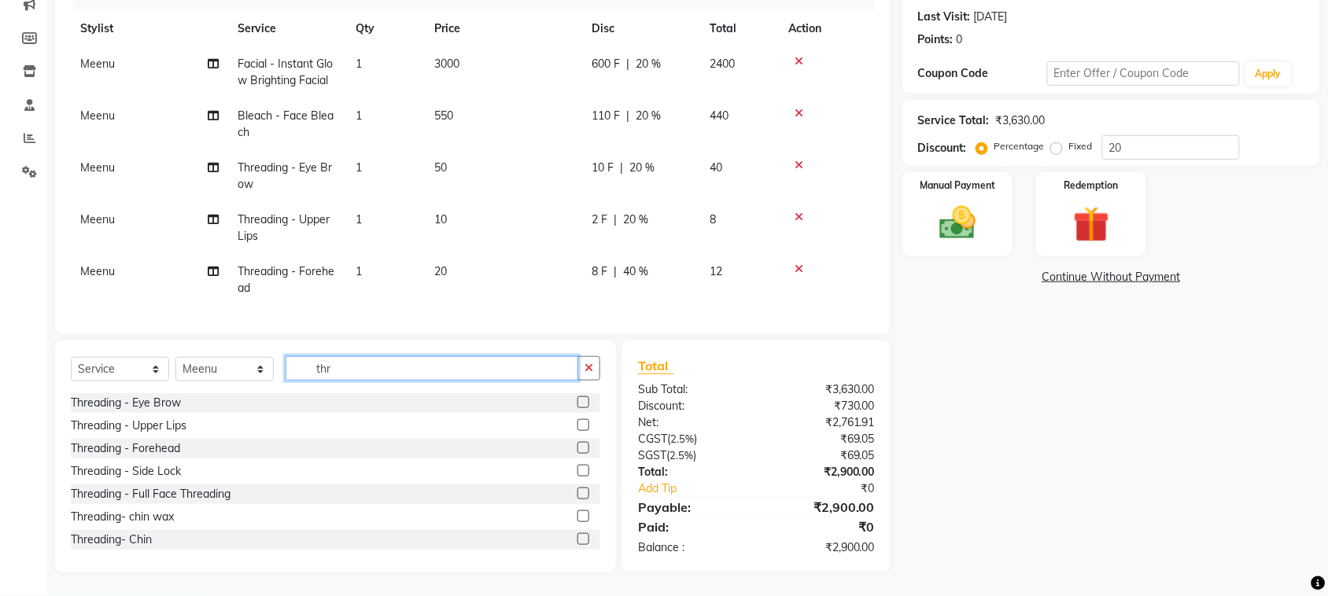
click at [496, 356] on input "thr" at bounding box center [431, 368] width 293 height 24
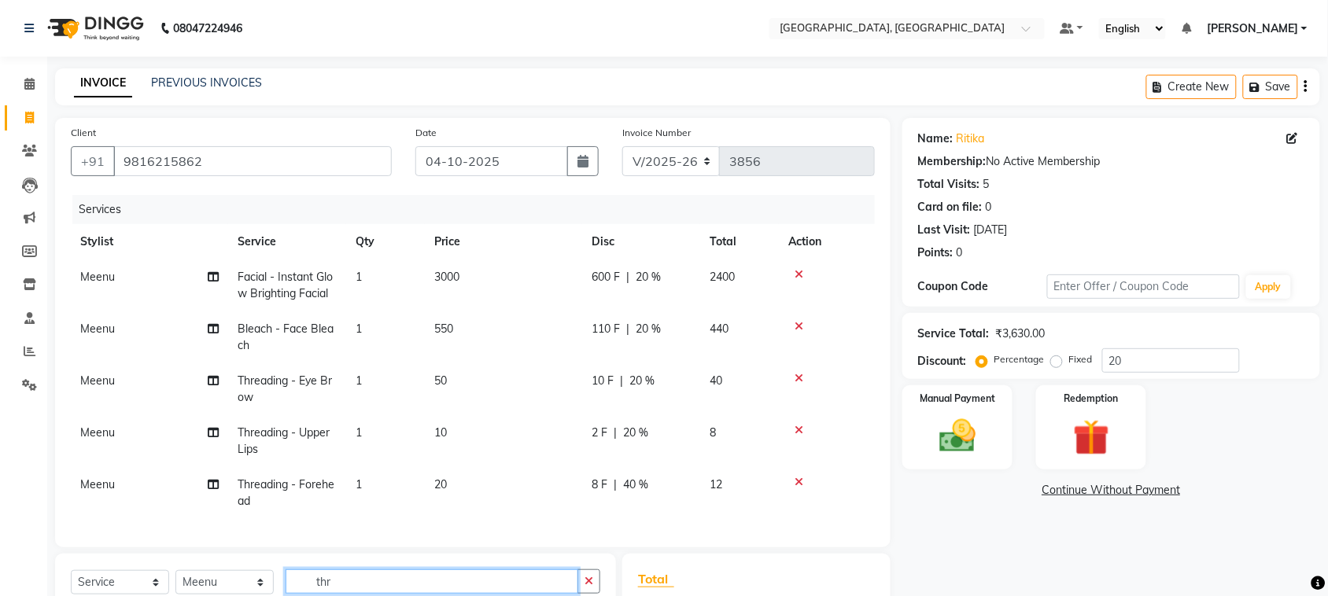
scroll to position [359, 0]
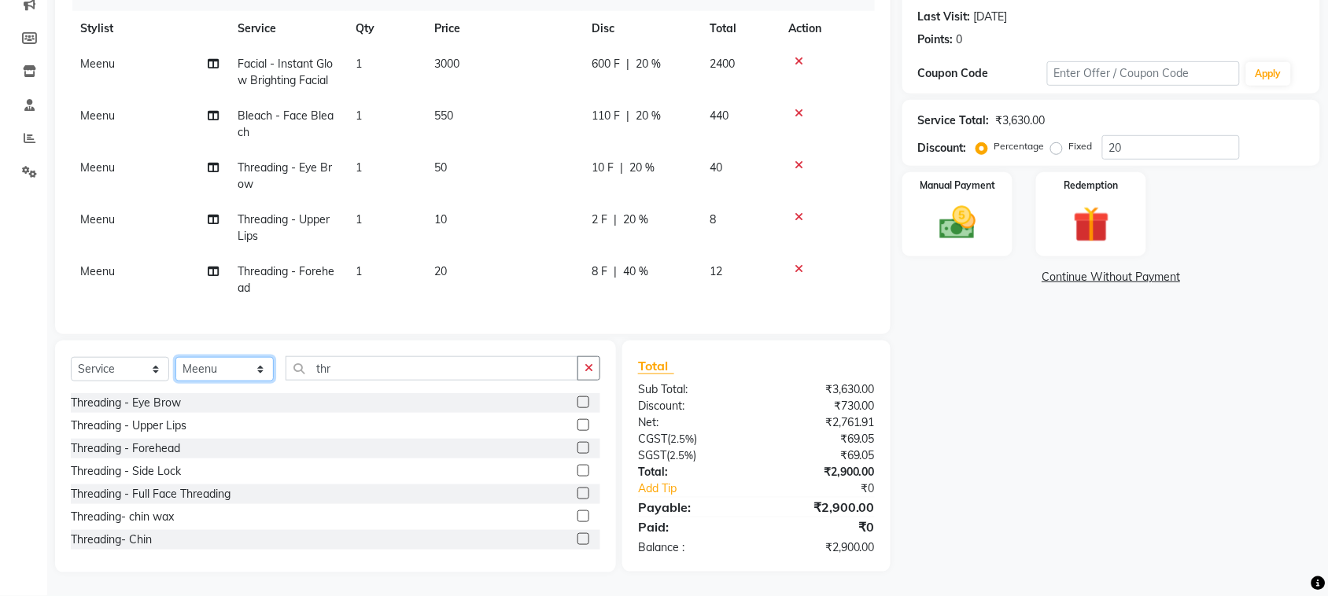
click at [213, 357] on select "Select Stylist admin Ajay (Aju) anil [PERSON_NAME] Client Deepak deepika [PERSO…" at bounding box center [224, 369] width 98 height 24
click at [181, 357] on select "Select Stylist admin Ajay (Aju) anil [PERSON_NAME] Client Deepak deepika [PERSO…" at bounding box center [224, 369] width 98 height 24
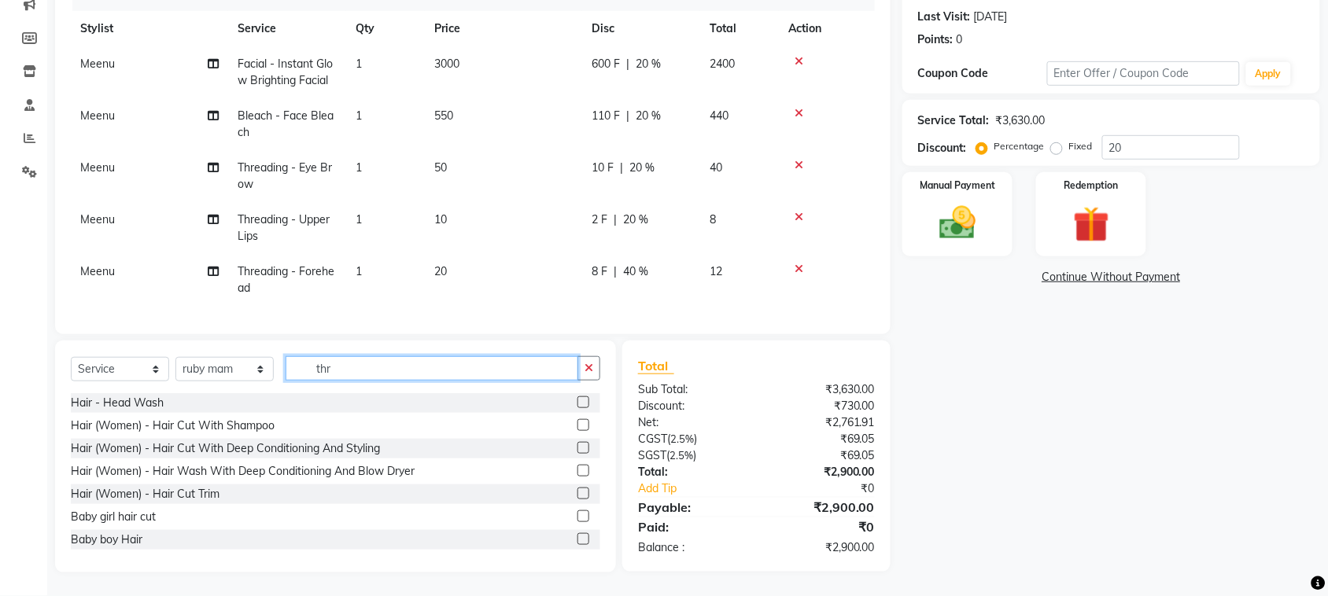
click at [374, 356] on input "thr" at bounding box center [431, 368] width 293 height 24
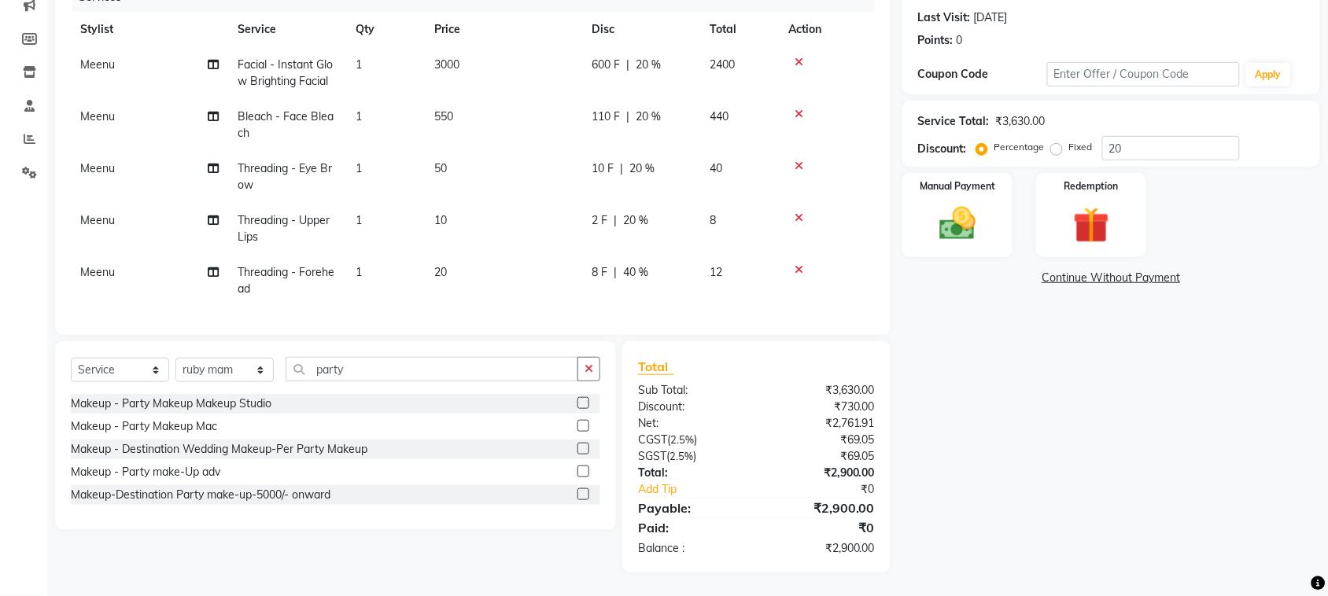
click at [577, 420] on label at bounding box center [583, 426] width 12 height 12
click at [577, 422] on input "checkbox" at bounding box center [582, 427] width 10 height 10
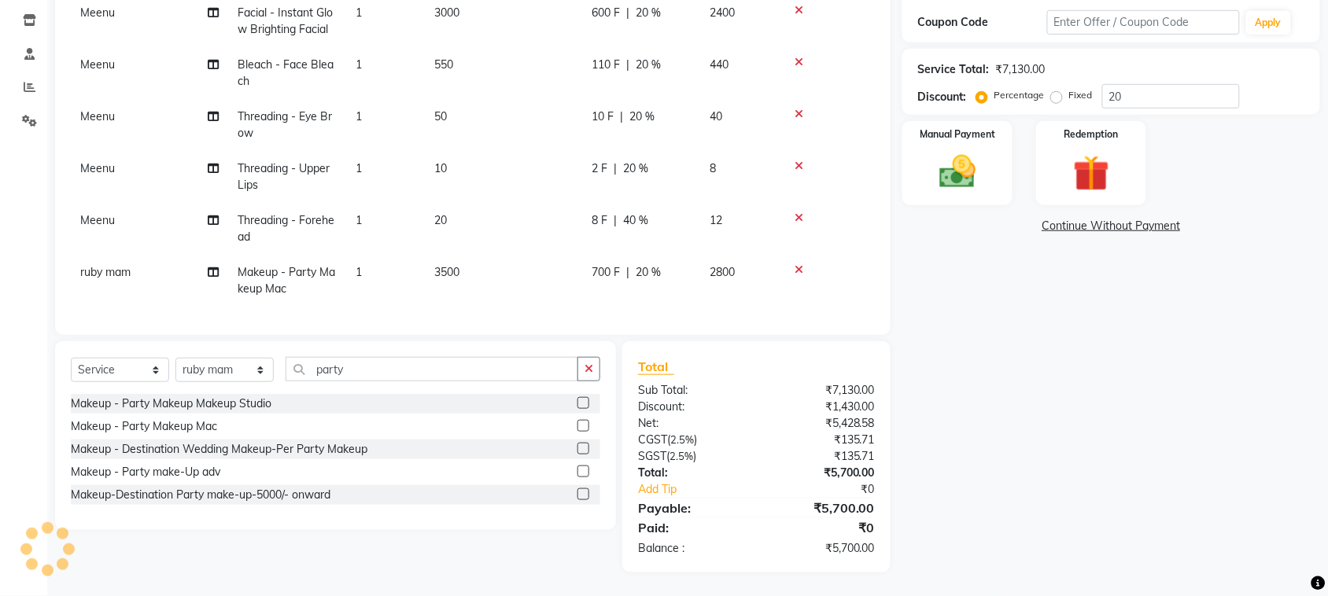
click at [514, 255] on td "3500" at bounding box center [503, 281] width 157 height 52
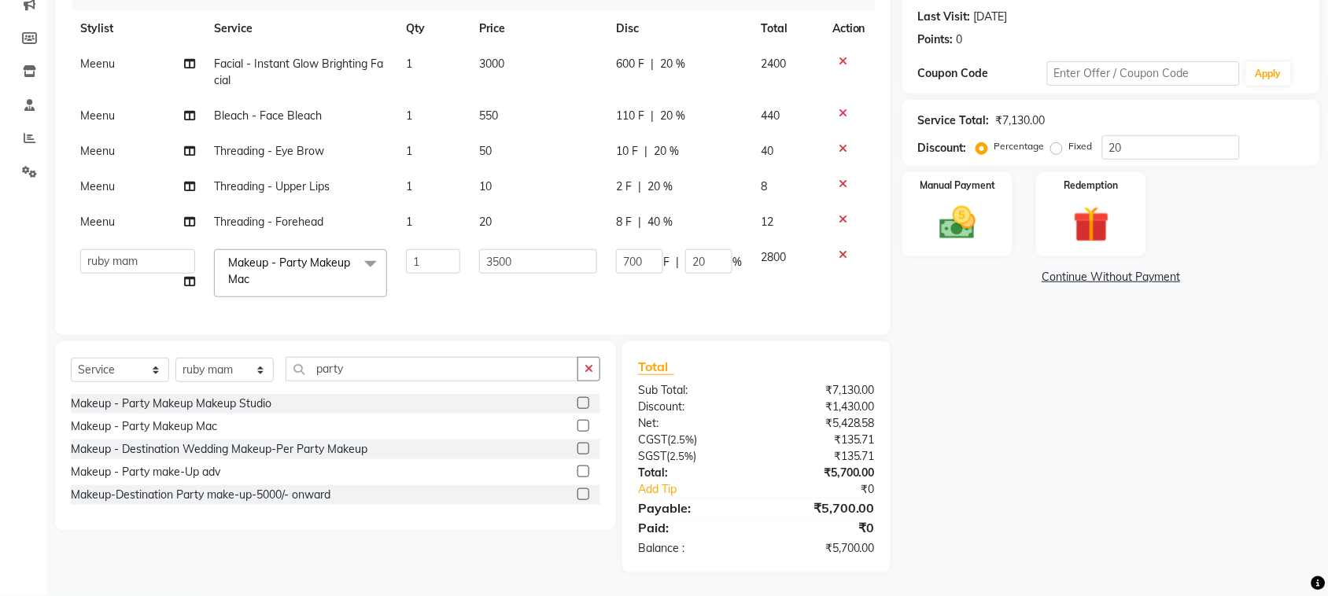
scroll to position [33, 0]
click at [518, 249] on input "3500" at bounding box center [538, 261] width 118 height 24
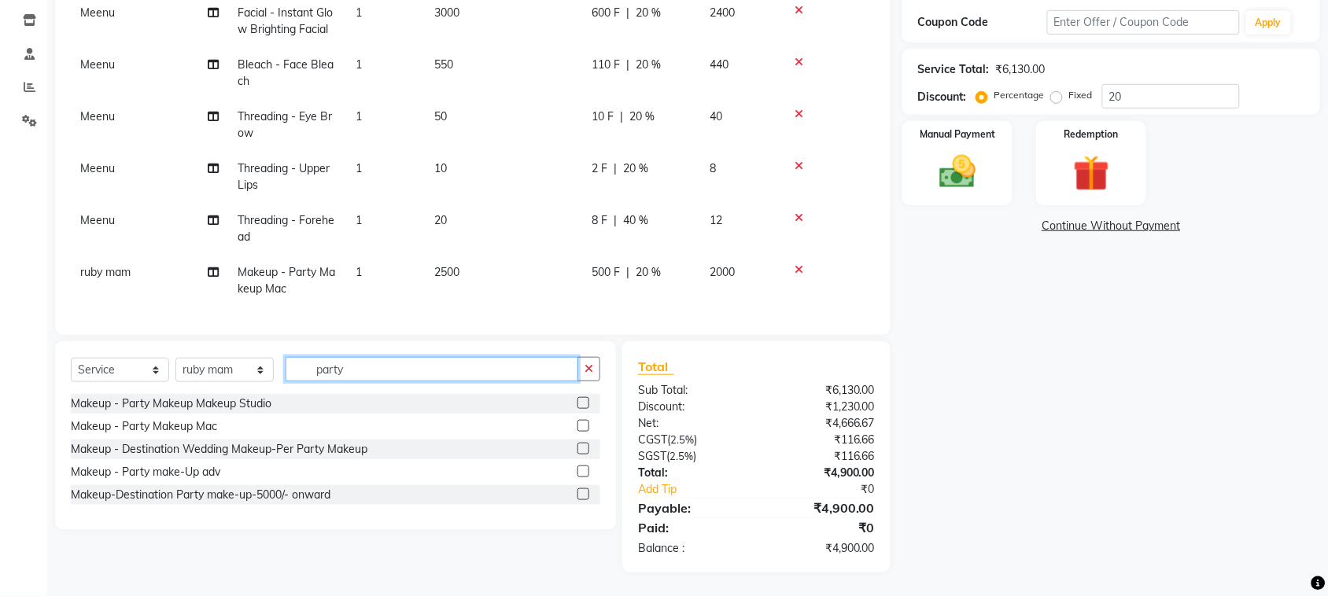
click at [460, 357] on input "party" at bounding box center [431, 369] width 293 height 24
click at [976, 190] on img at bounding box center [956, 171] width 61 height 43
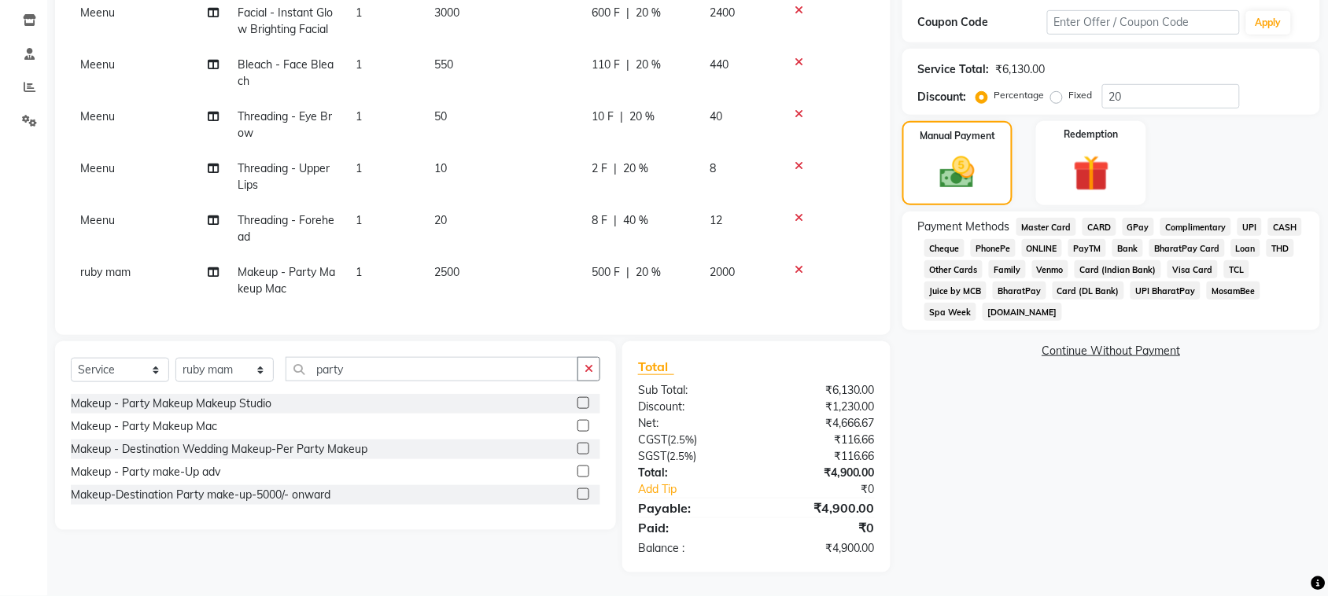
click at [1268, 236] on span "CASH" at bounding box center [1285, 227] width 34 height 18
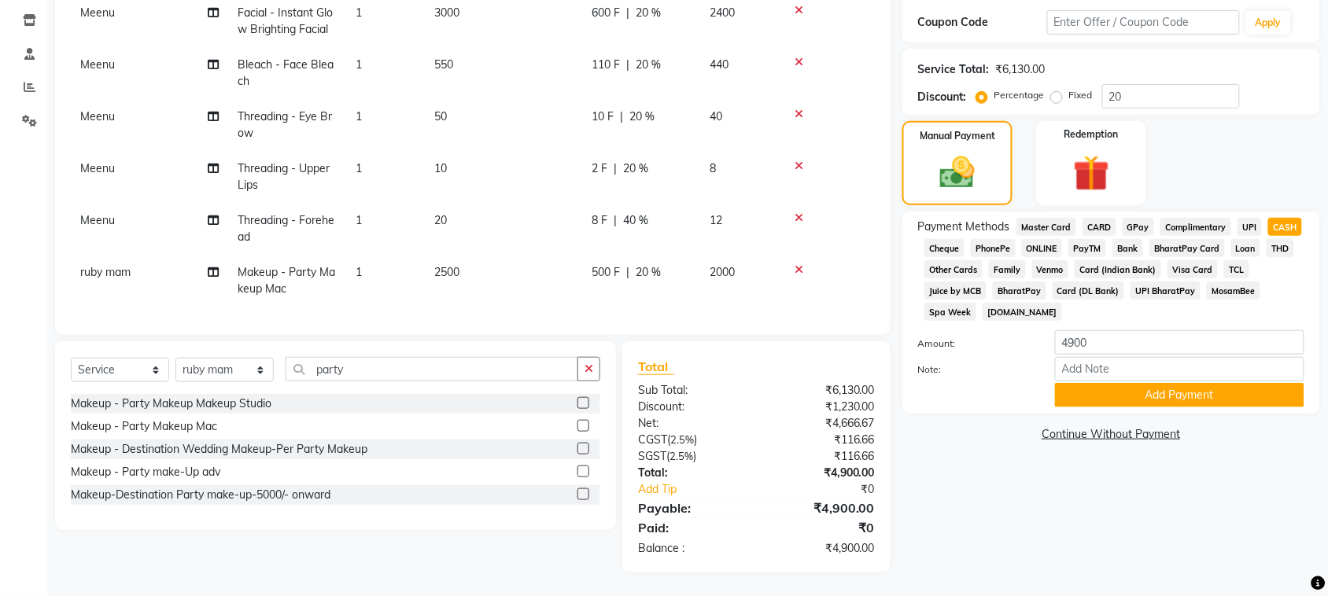
scroll to position [0, 0]
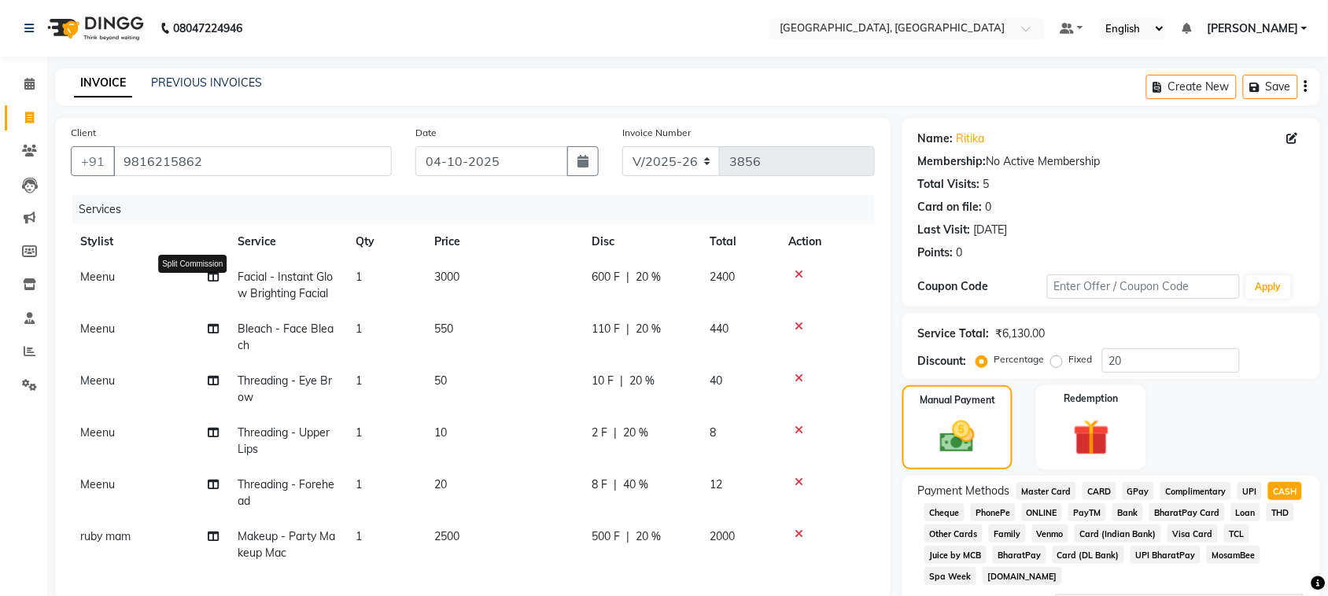
click at [211, 282] on icon at bounding box center [213, 276] width 11 height 11
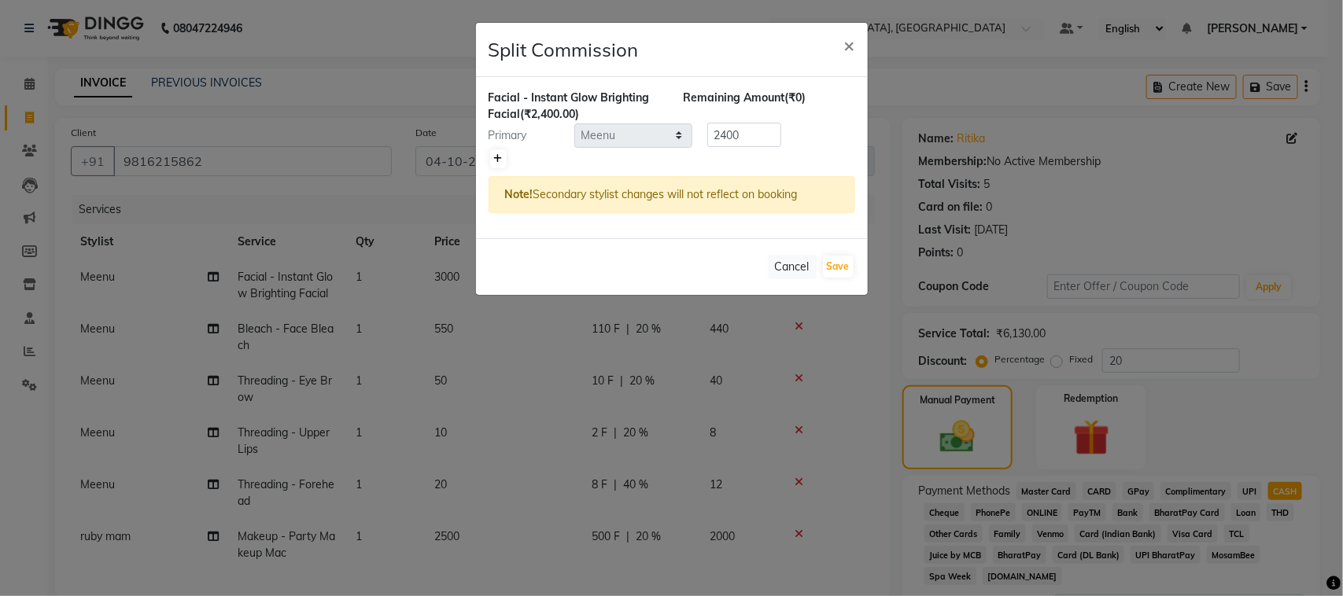
click at [503, 164] on icon at bounding box center [498, 158] width 9 height 9
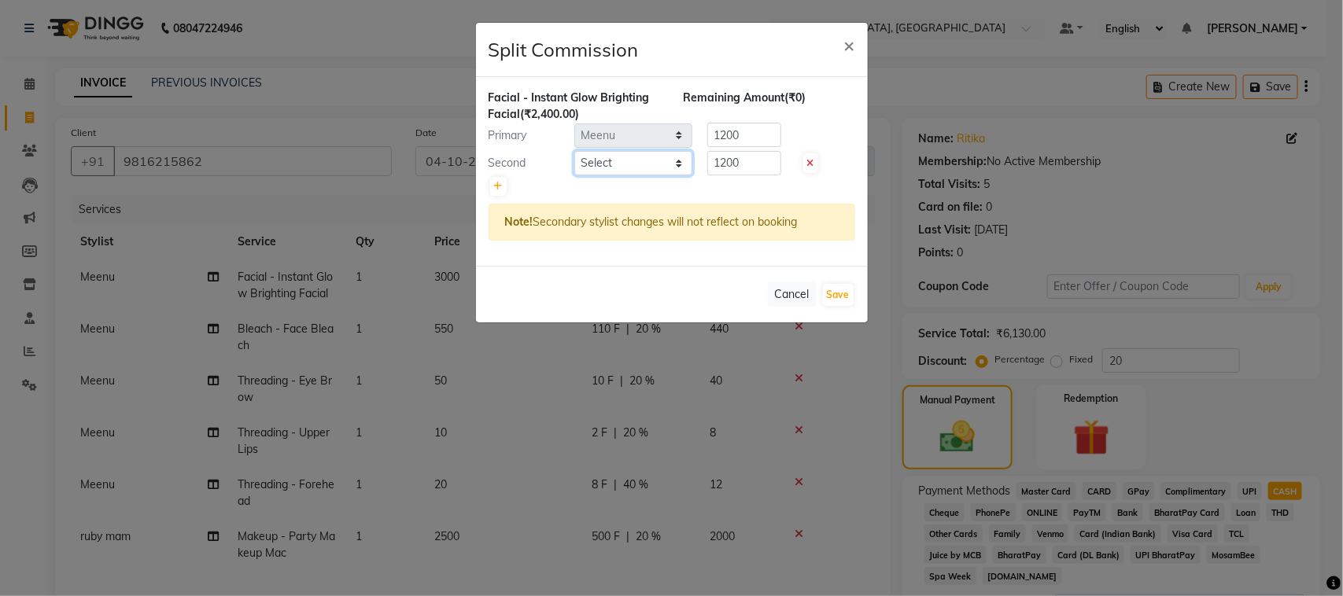
click at [583, 175] on select "Select admin Ajay (Aju) anil [PERSON_NAME] Client Deepak [PERSON_NAME] [PERSON_…" at bounding box center [633, 163] width 118 height 24
click at [575, 175] on select "Select admin Ajay (Aju) anil [PERSON_NAME] Client Deepak [PERSON_NAME] [PERSON_…" at bounding box center [633, 163] width 118 height 24
click at [750, 175] on input "1200" at bounding box center [744, 163] width 74 height 24
click at [757, 147] on input "1200" at bounding box center [744, 135] width 74 height 24
click at [831, 306] on button "Save" at bounding box center [838, 295] width 31 height 22
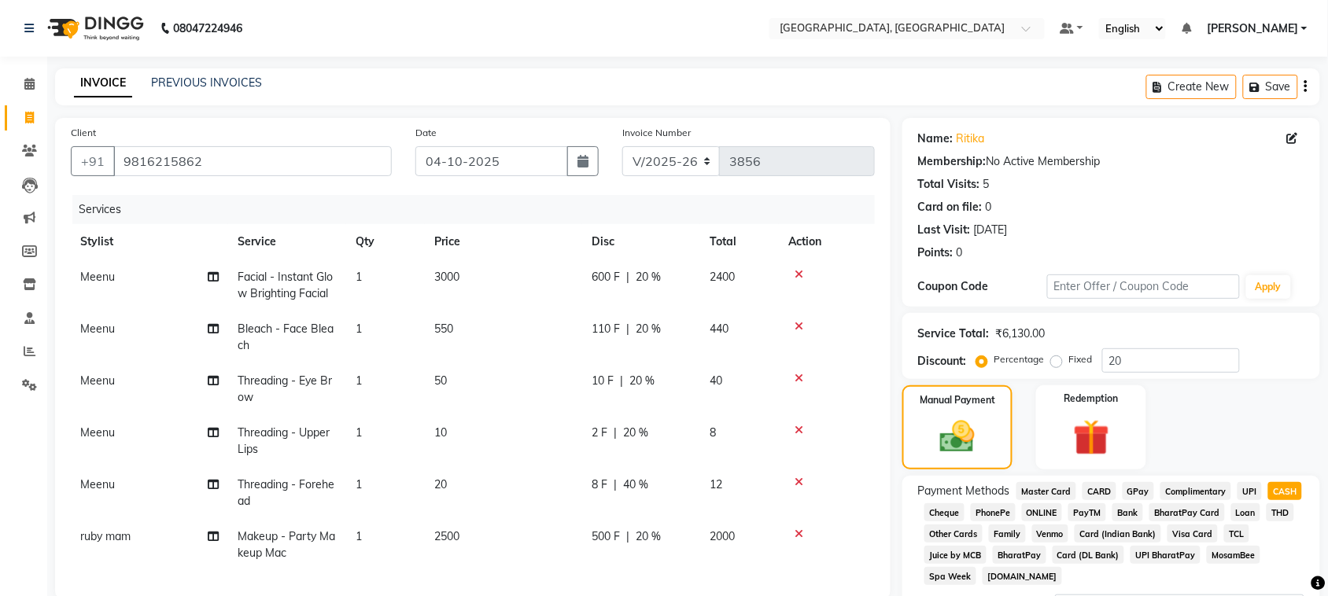
scroll to position [359, 0]
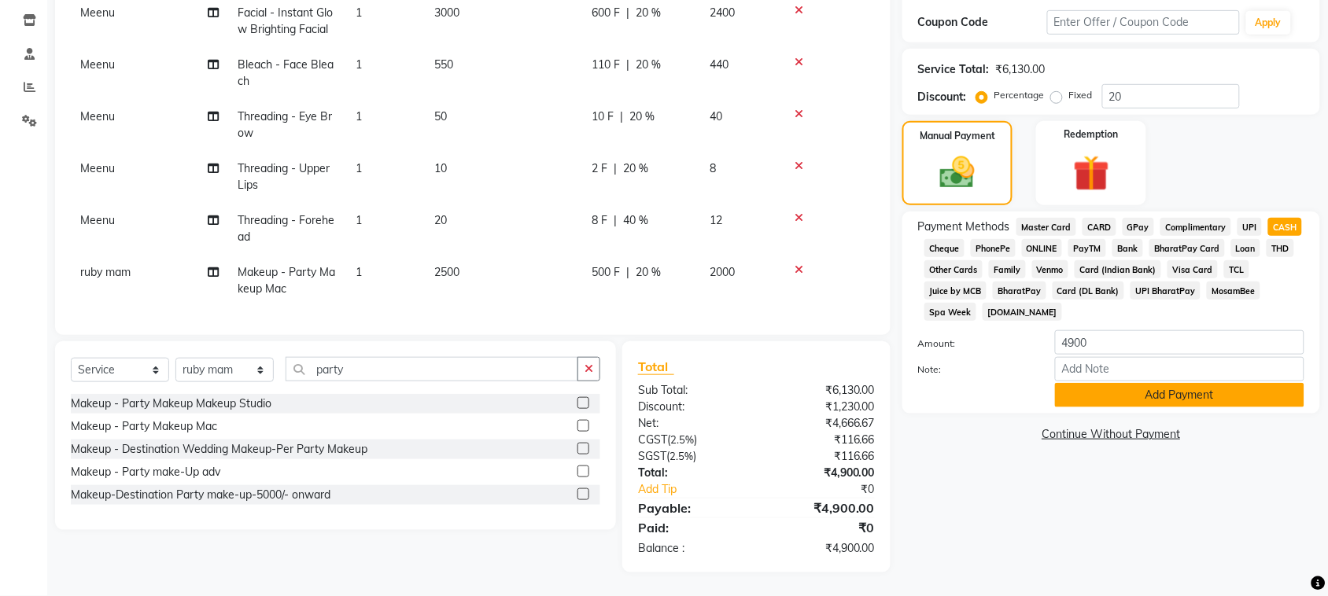
click at [1131, 407] on button "Add Payment" at bounding box center [1179, 395] width 249 height 24
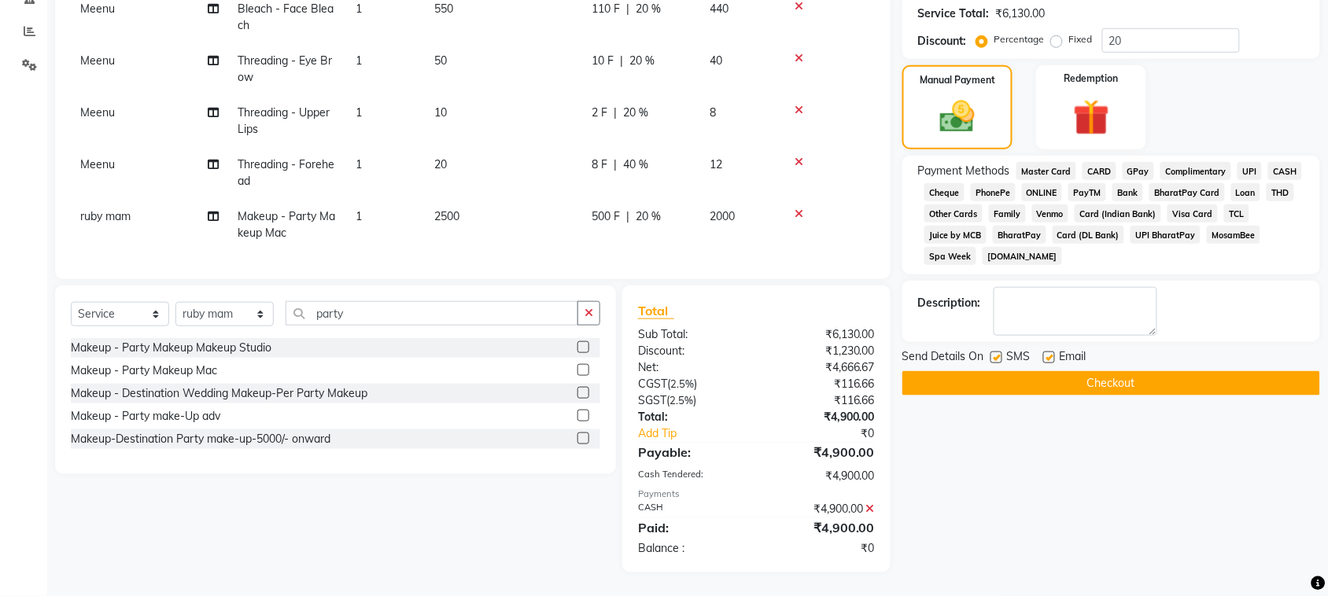
click at [1174, 396] on button "Checkout" at bounding box center [1111, 383] width 418 height 24
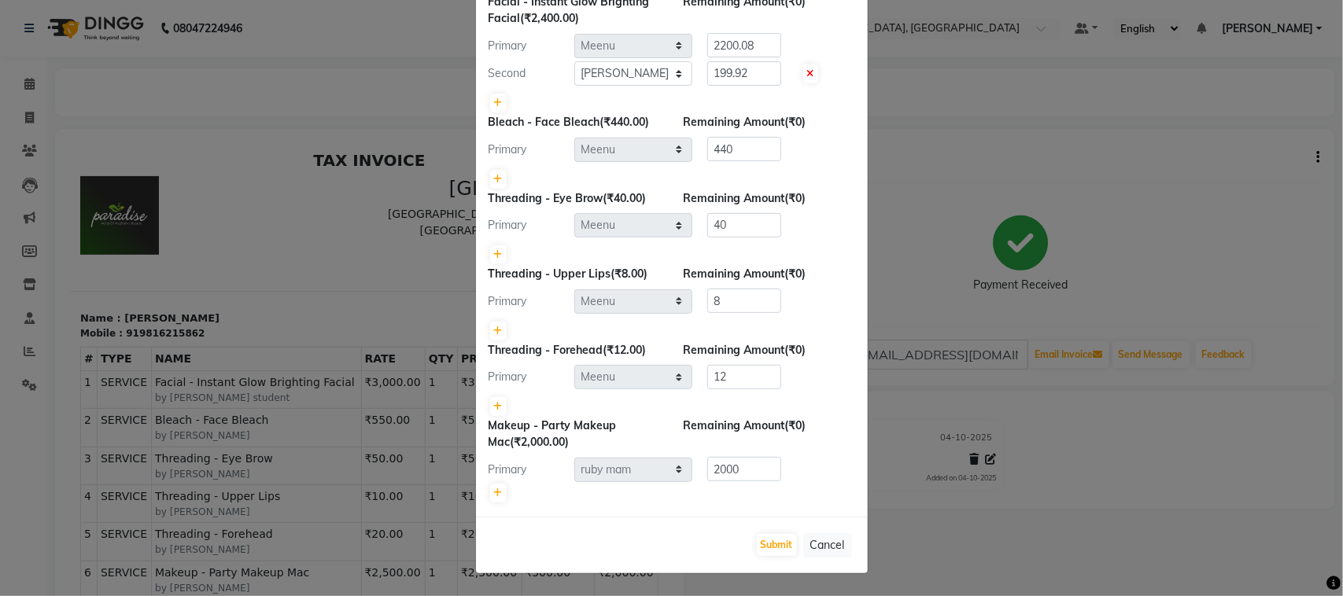
scroll to position [360, 0]
click at [757, 536] on button "Submit" at bounding box center [777, 545] width 40 height 22
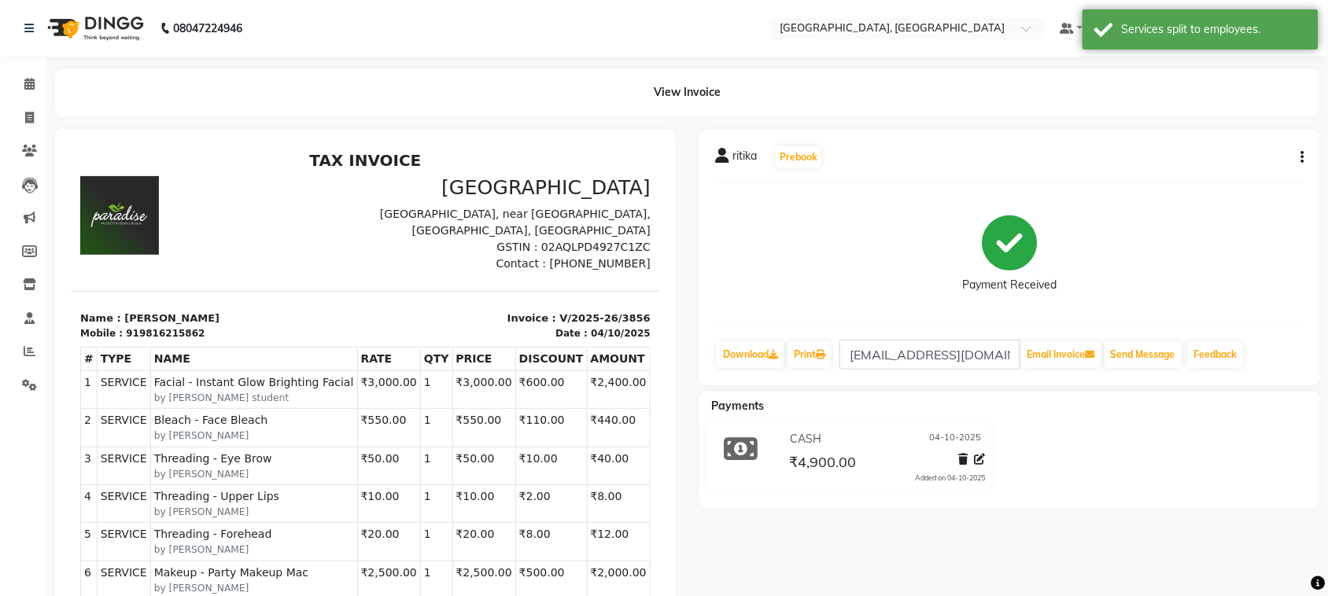
drag, startPoint x: 1296, startPoint y: 183, endPoint x: 1291, endPoint y: 210, distance: 27.2
click at [1291, 210] on div "[PERSON_NAME] Prebook Payment Received Download Print [EMAIL_ADDRESS][DOMAIN_NA…" at bounding box center [1009, 257] width 621 height 256
click at [1301, 158] on icon "button" at bounding box center [1302, 157] width 3 height 1
click at [1169, 190] on div "Edit Invoice" at bounding box center [1220, 182] width 108 height 20
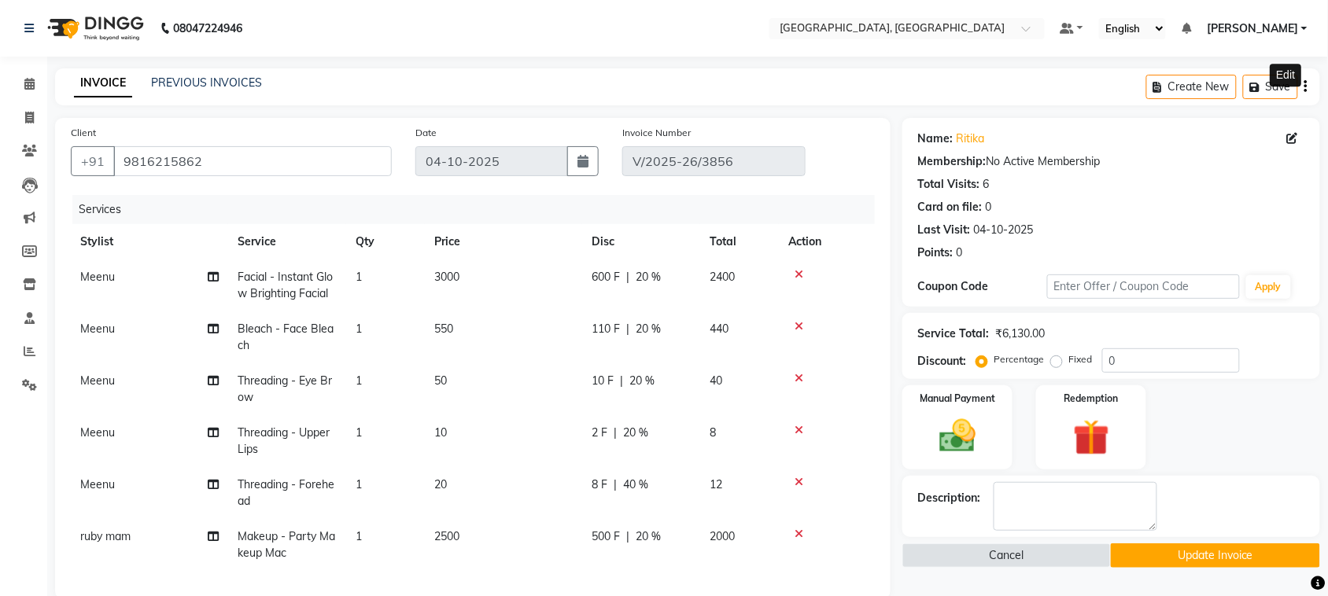
click at [1287, 144] on icon at bounding box center [1292, 138] width 11 height 11
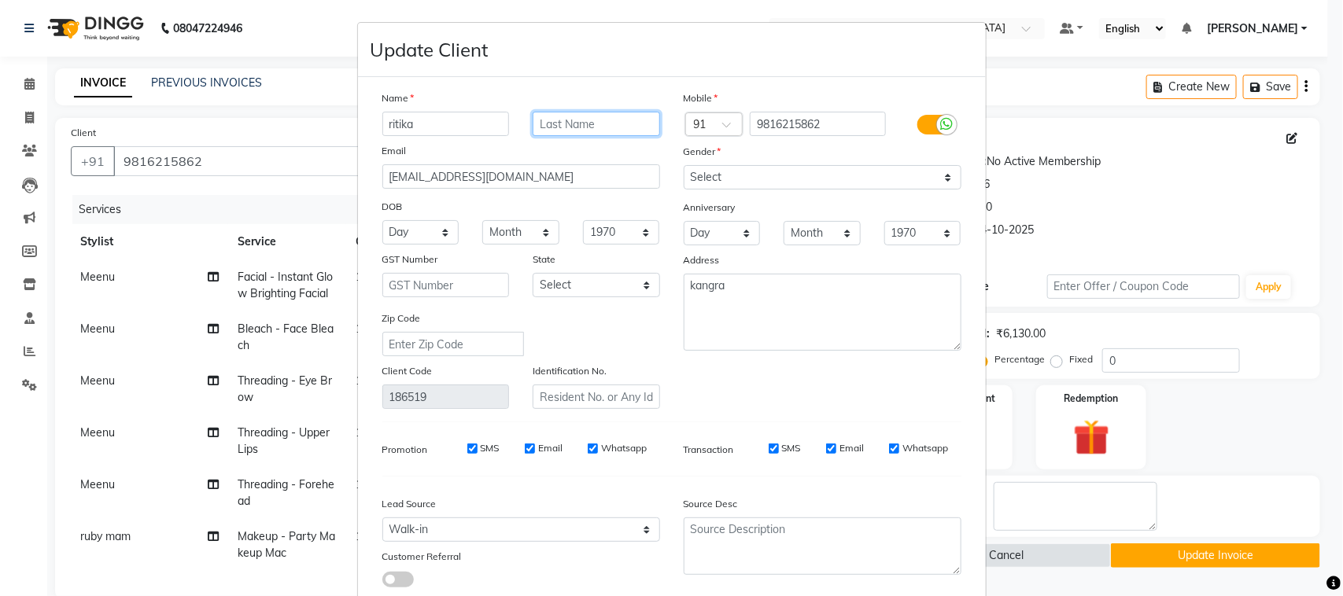
click at [551, 136] on input "text" at bounding box center [595, 124] width 127 height 24
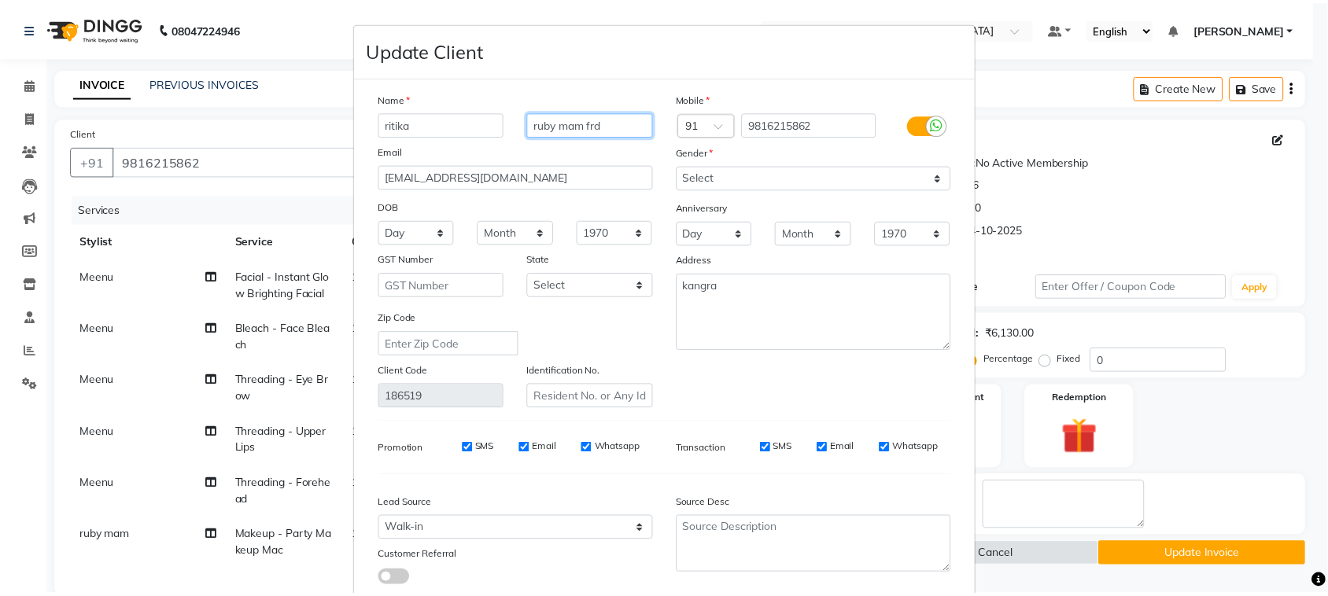
scroll to position [274, 0]
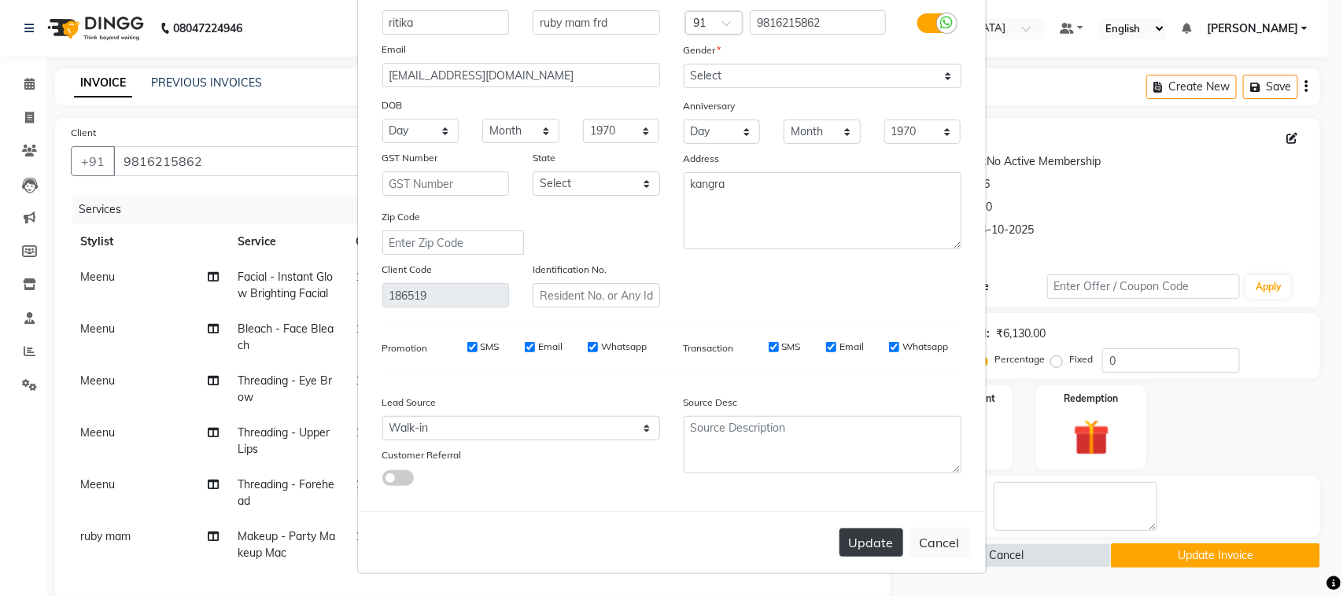
click at [839, 529] on button "Update" at bounding box center [871, 543] width 64 height 28
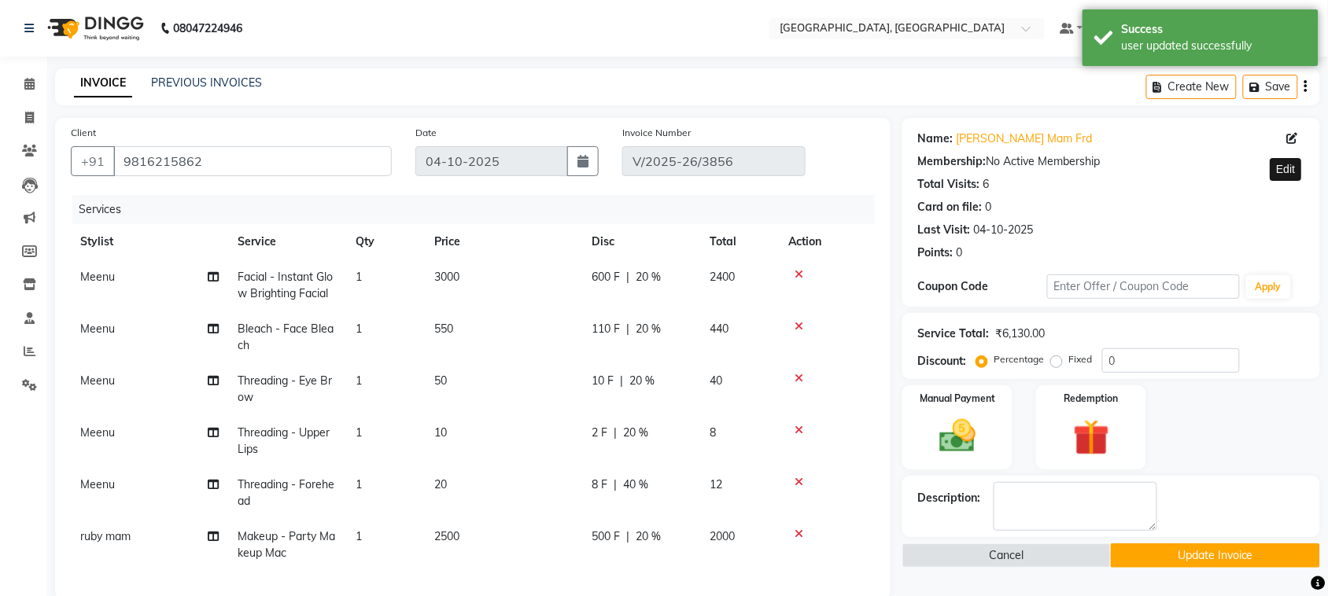
scroll to position [431, 0]
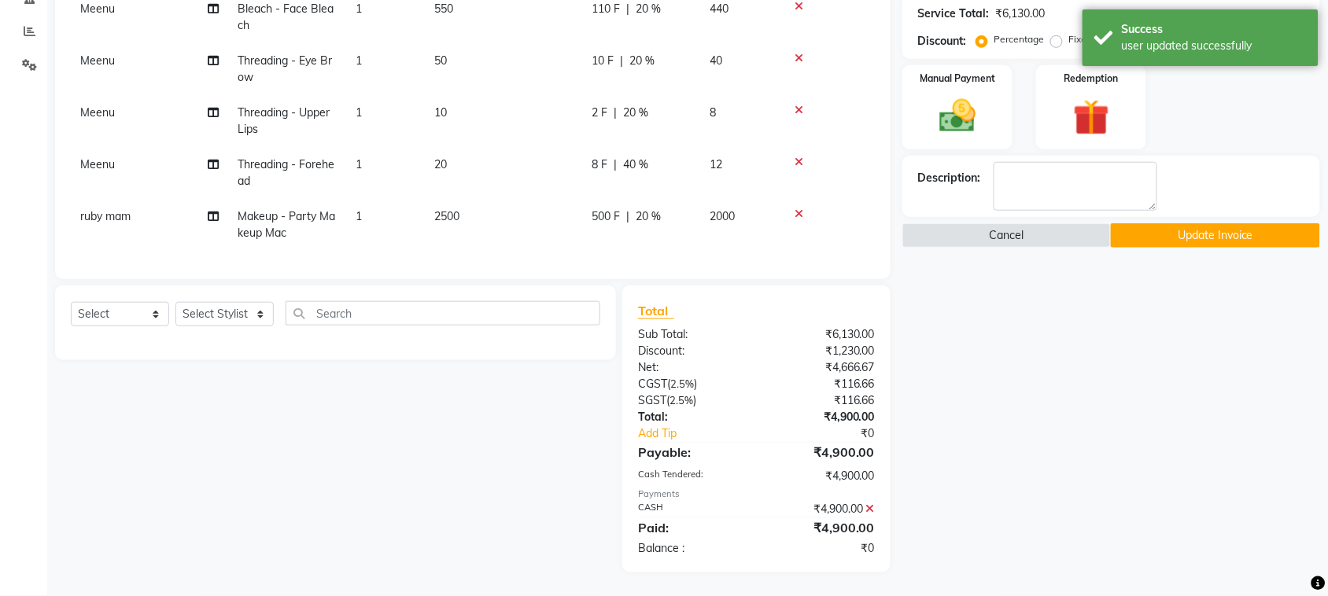
click at [1209, 248] on button "Update Invoice" at bounding box center [1215, 235] width 208 height 24
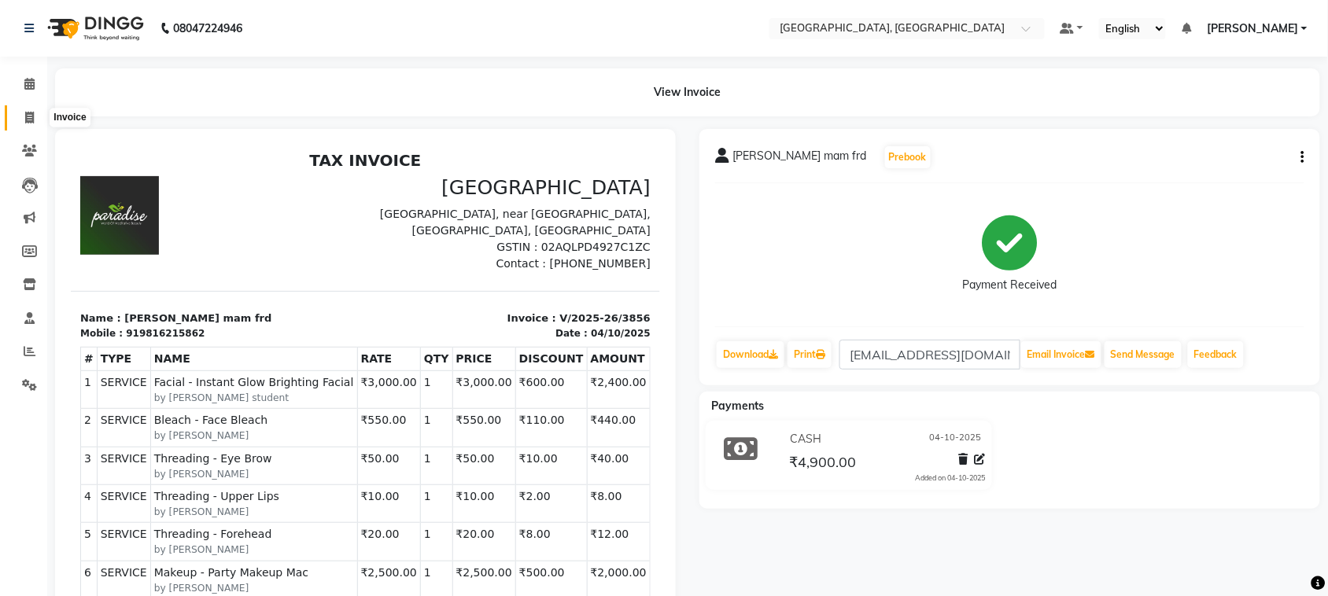
click at [16, 118] on span at bounding box center [30, 118] width 28 height 18
